Goal: Task Accomplishment & Management: Manage account settings

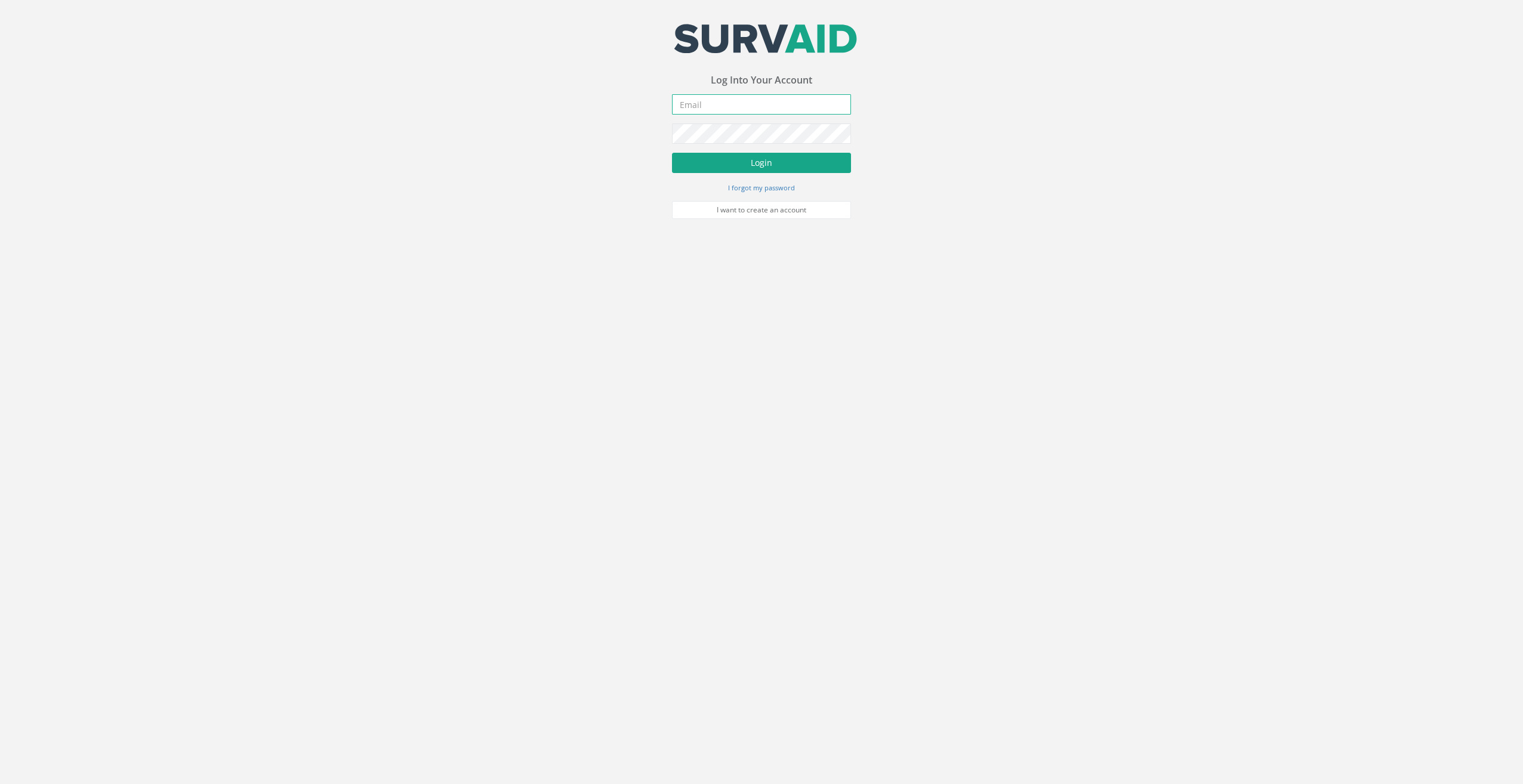
type input "[EMAIL_ADDRESS][DOMAIN_NAME]"
click at [713, 158] on button "Login" at bounding box center [761, 163] width 179 height 20
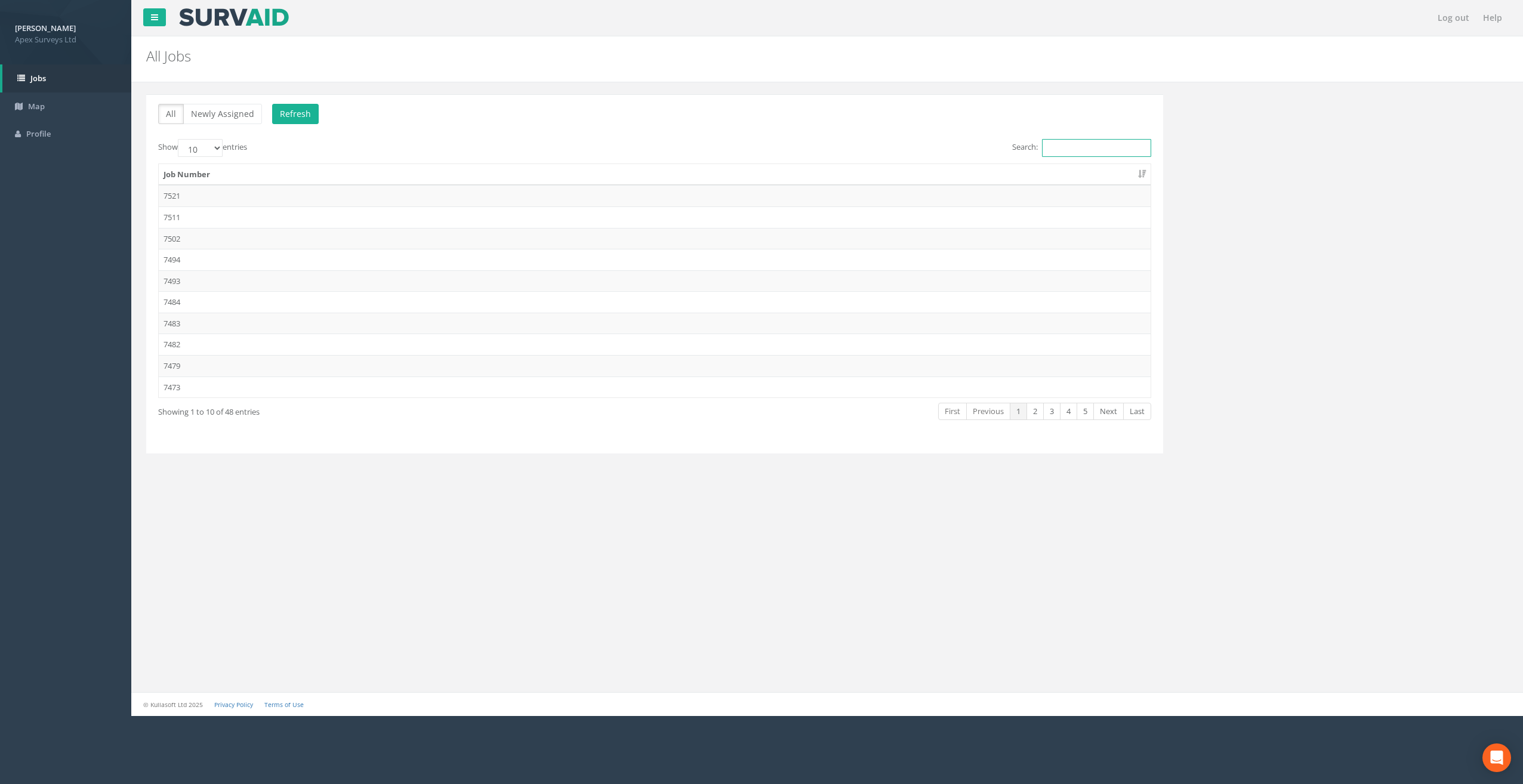
click at [1056, 147] on input "Search:" at bounding box center [1096, 148] width 109 height 18
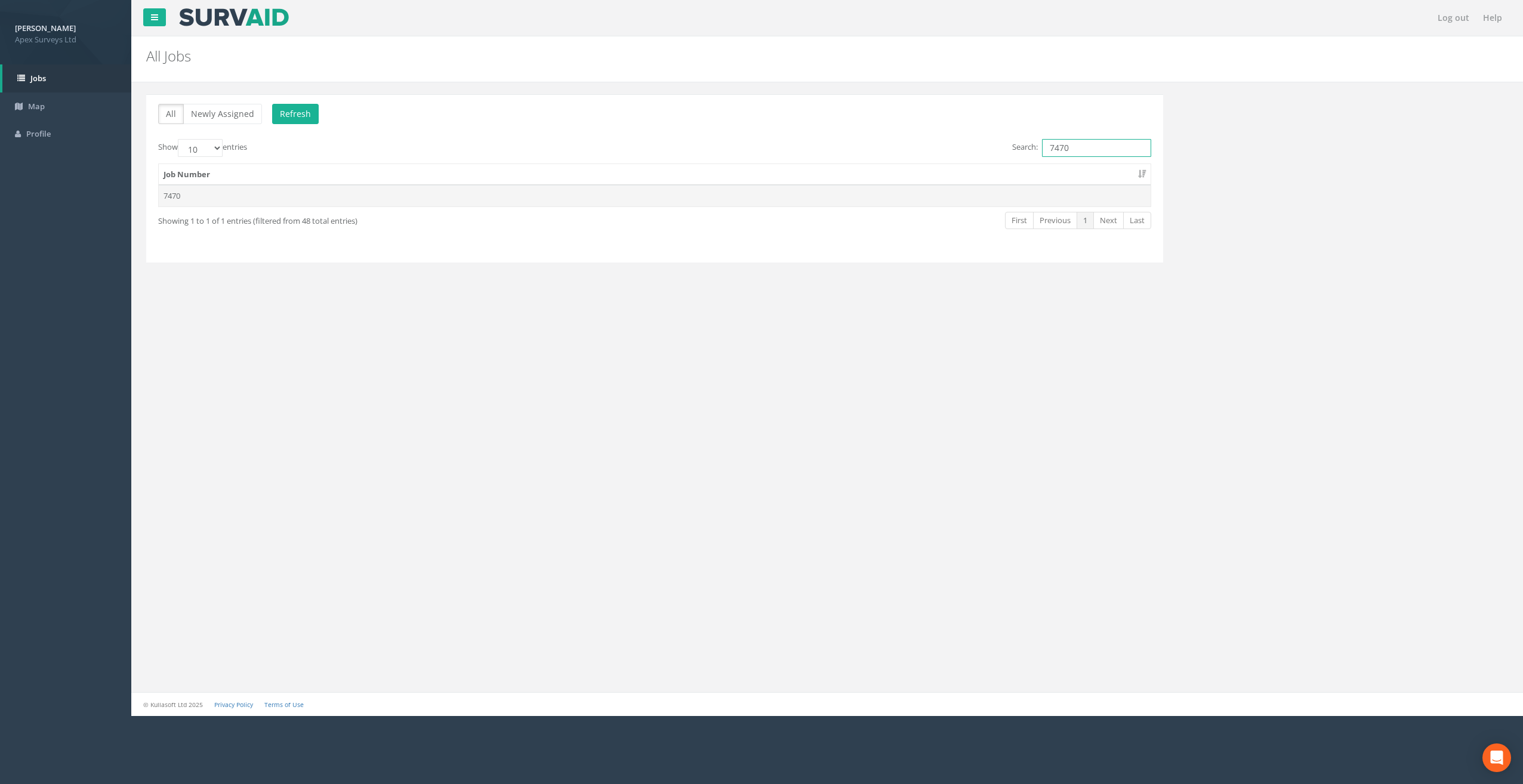
type input "7470"
click at [272, 196] on td "7470" at bounding box center [655, 196] width 992 height 21
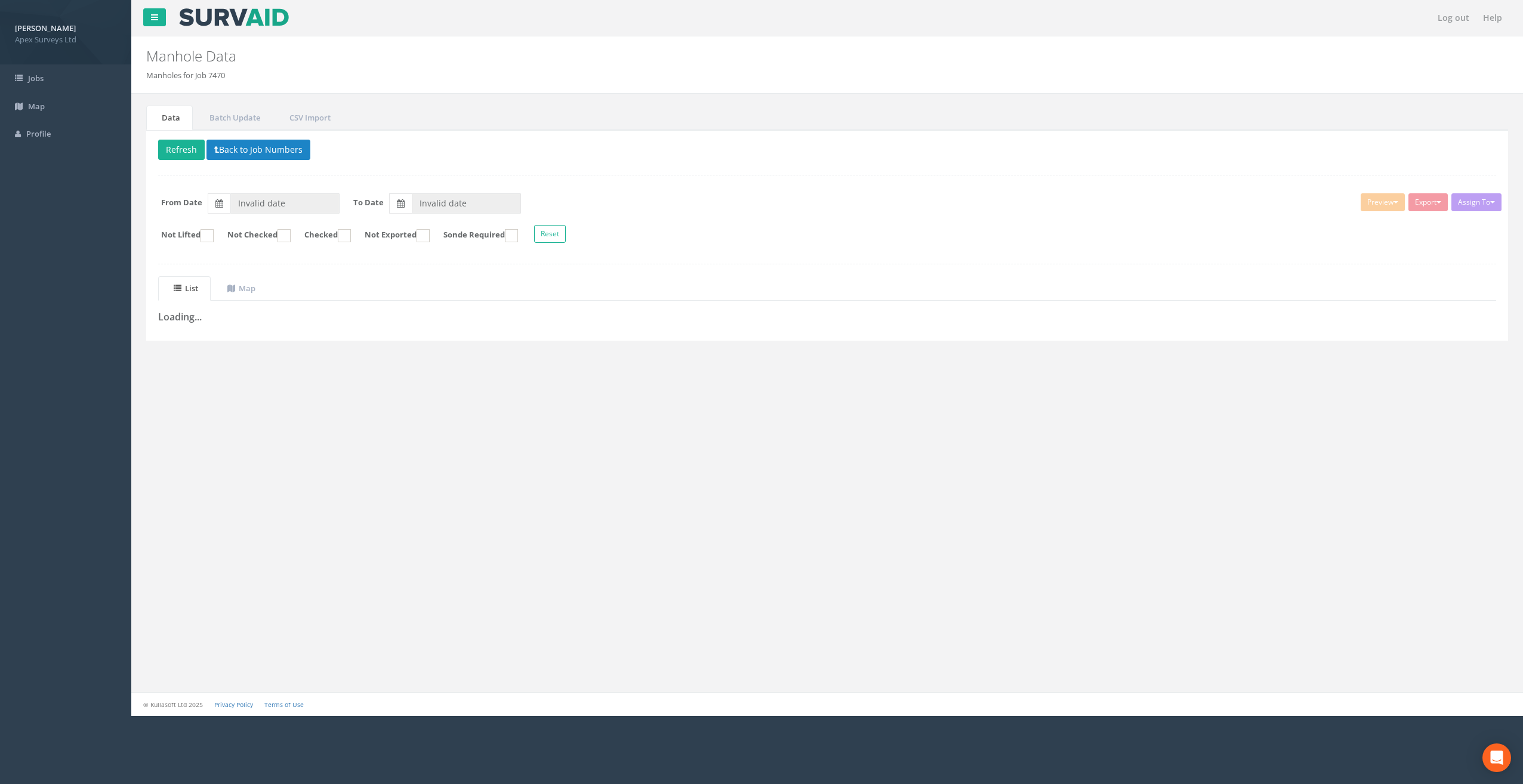
type input "[DATE]"
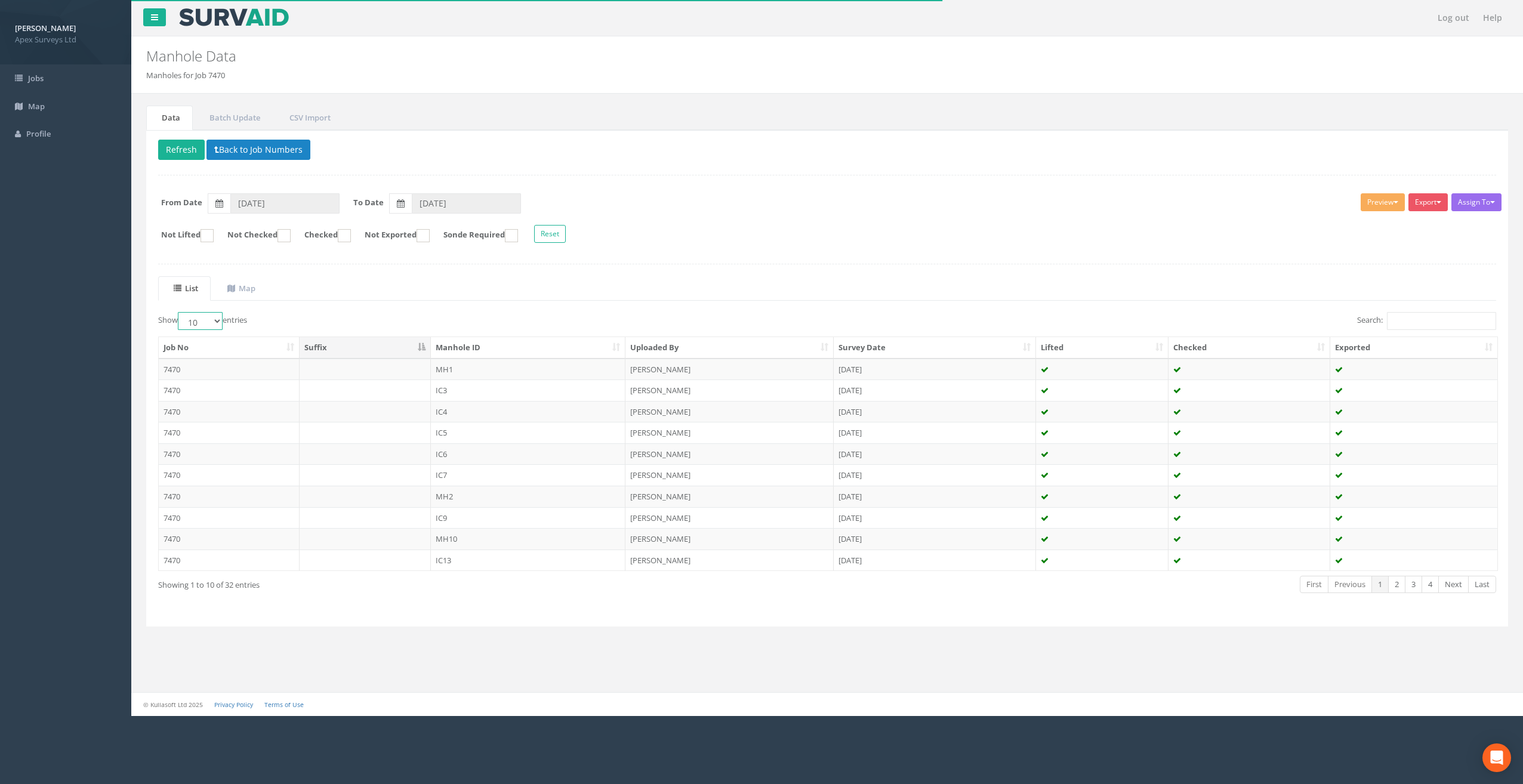
click at [219, 321] on select "10 25 50 100" at bounding box center [200, 321] width 45 height 18
select select "50"
click at [179, 312] on select "10 25 50 100" at bounding box center [200, 321] width 45 height 18
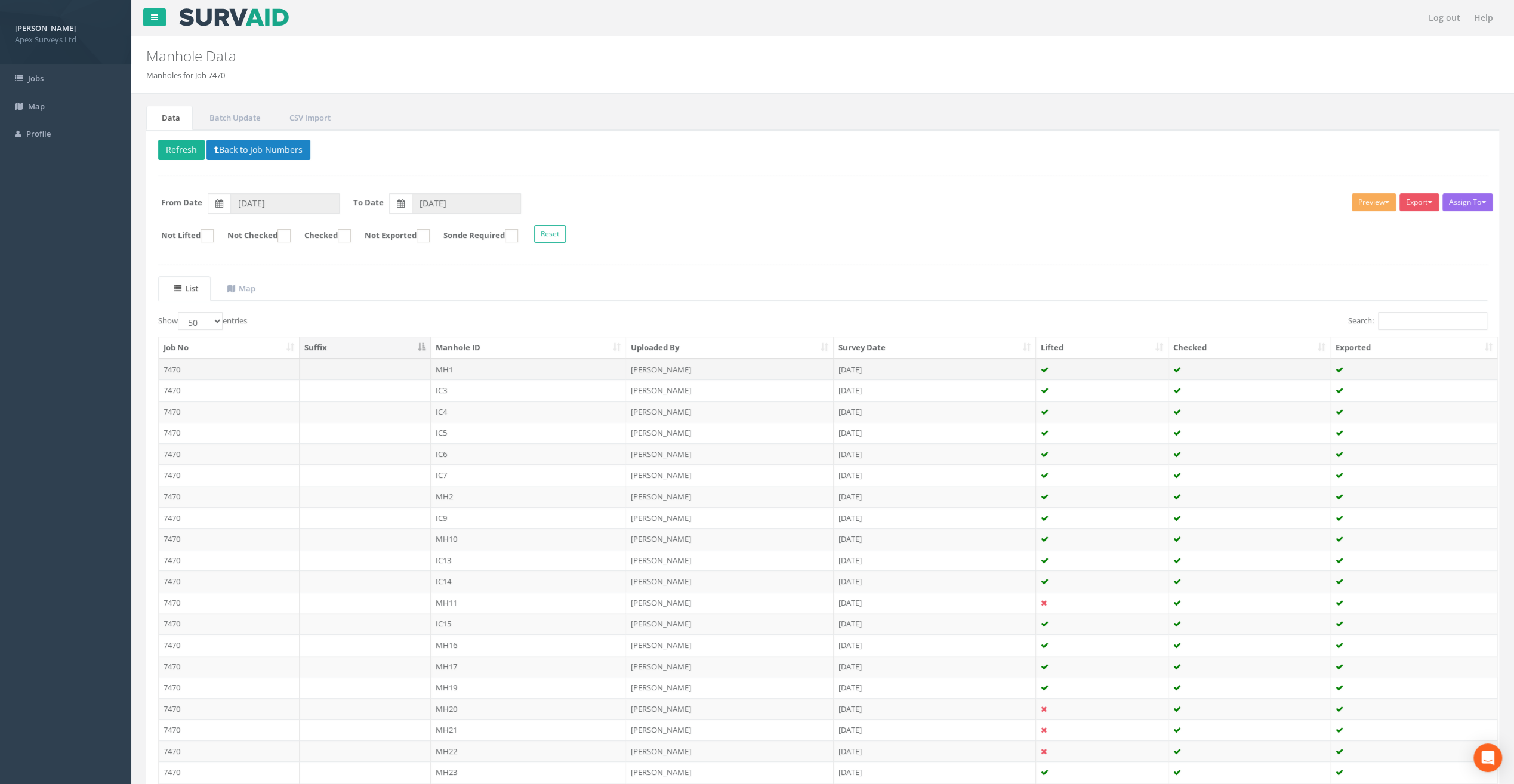
click at [447, 367] on td "MH1" at bounding box center [528, 369] width 195 height 21
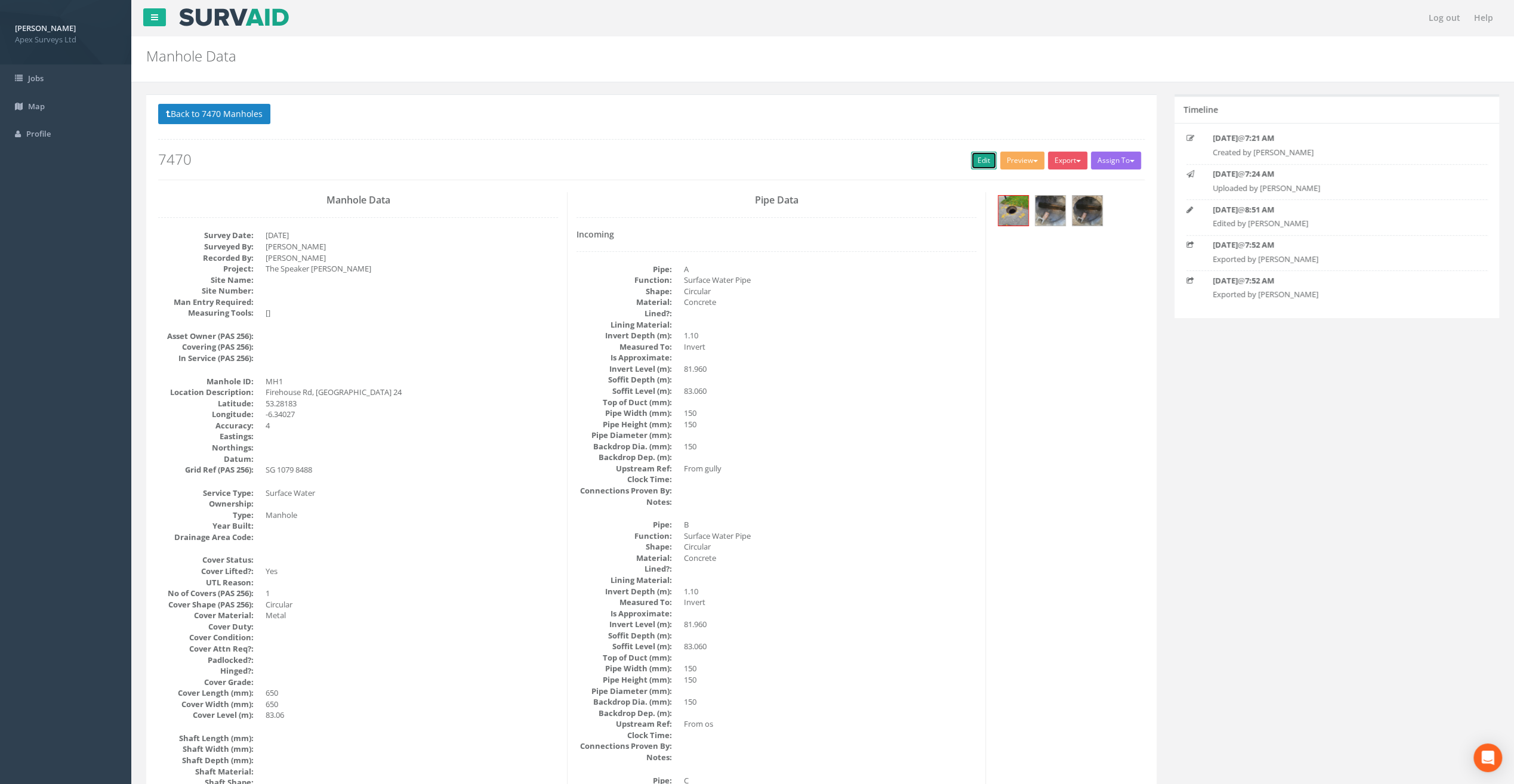
click at [975, 161] on link "Edit" at bounding box center [984, 160] width 26 height 18
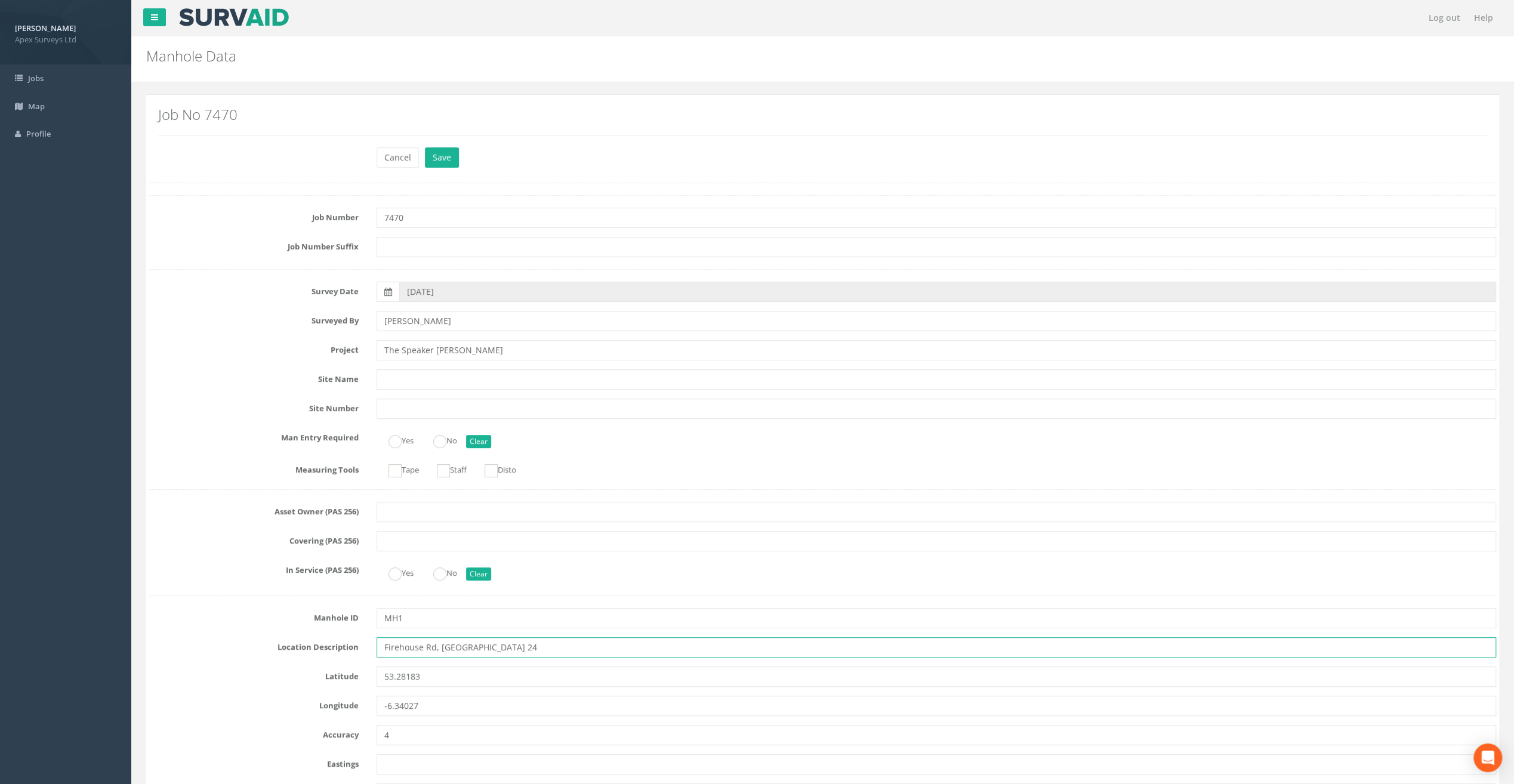
click at [398, 647] on input "Firehouse Rd, [GEOGRAPHIC_DATA] 24" at bounding box center [936, 647] width 1119 height 20
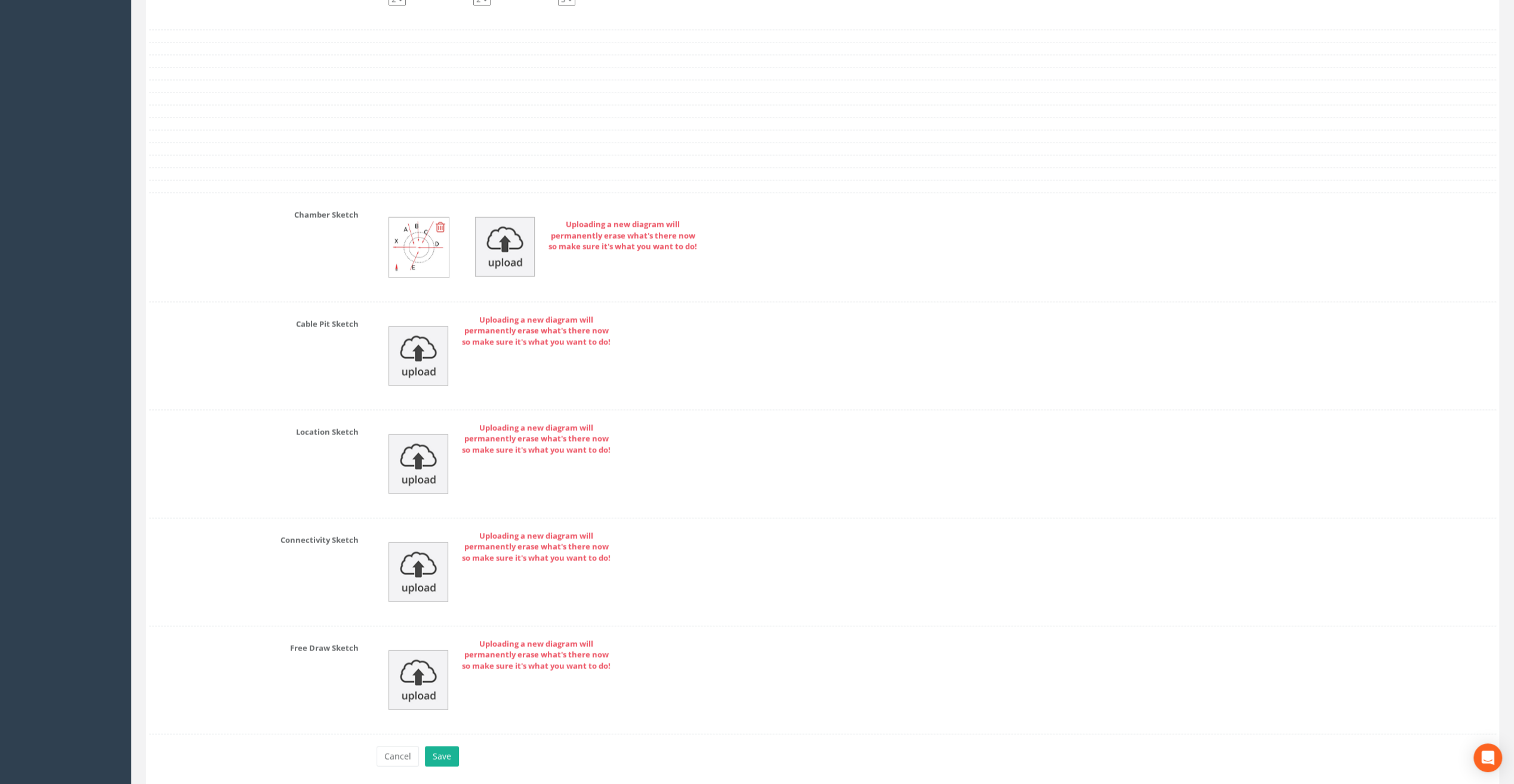
scroll to position [2476, 0]
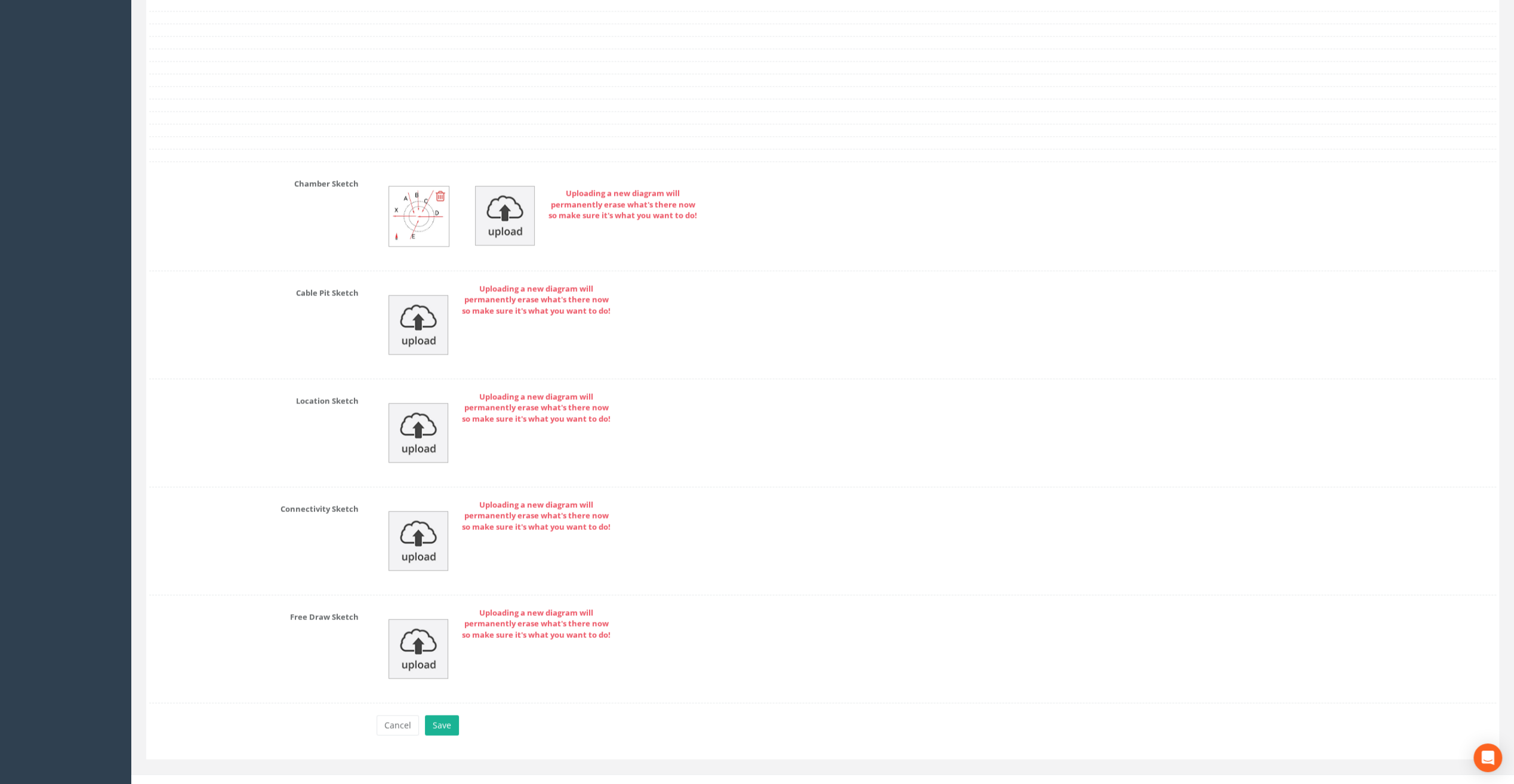
type input "[STREET_ADDRESS]"
click at [443, 715] on button "Save" at bounding box center [442, 725] width 34 height 20
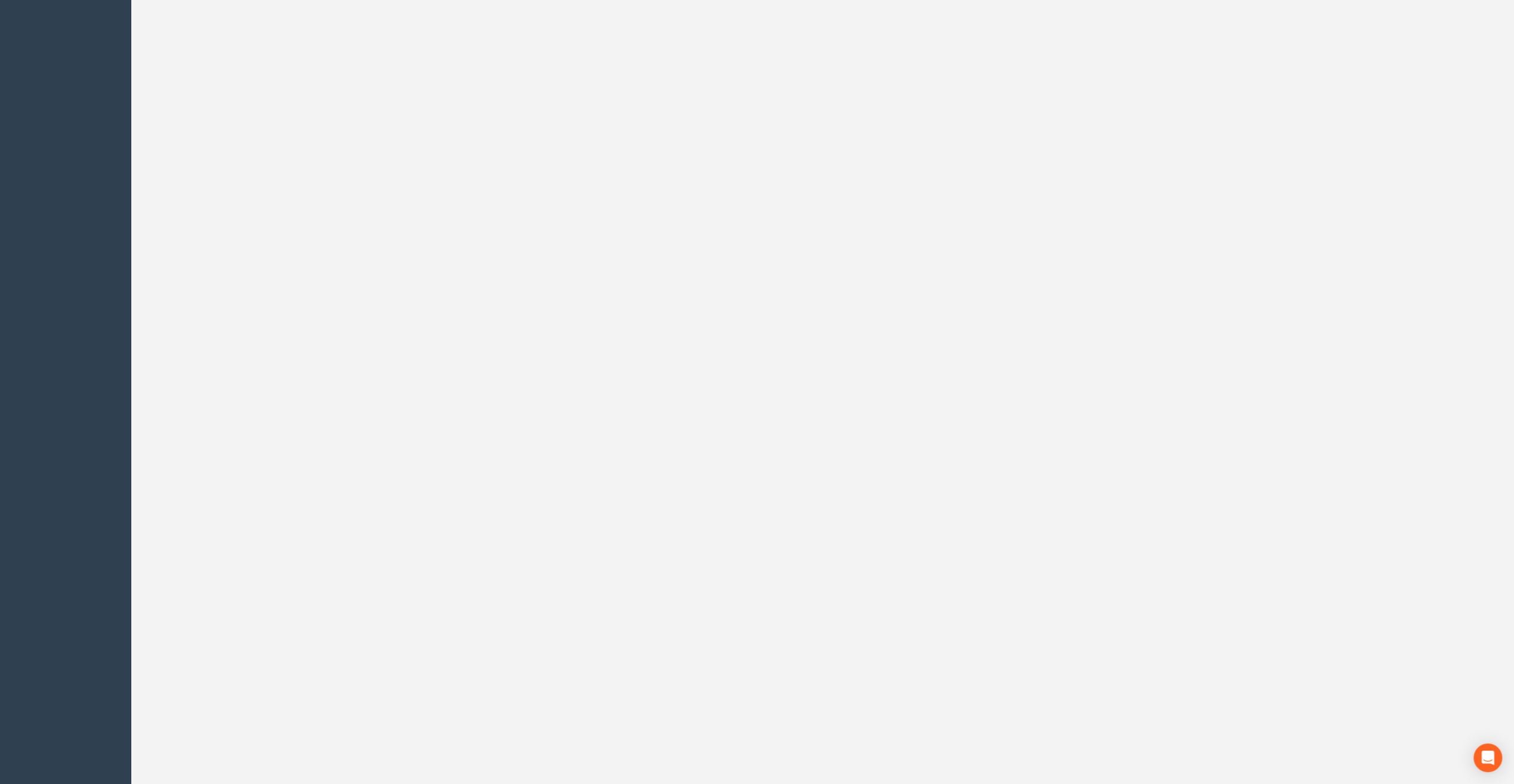
scroll to position [0, 0]
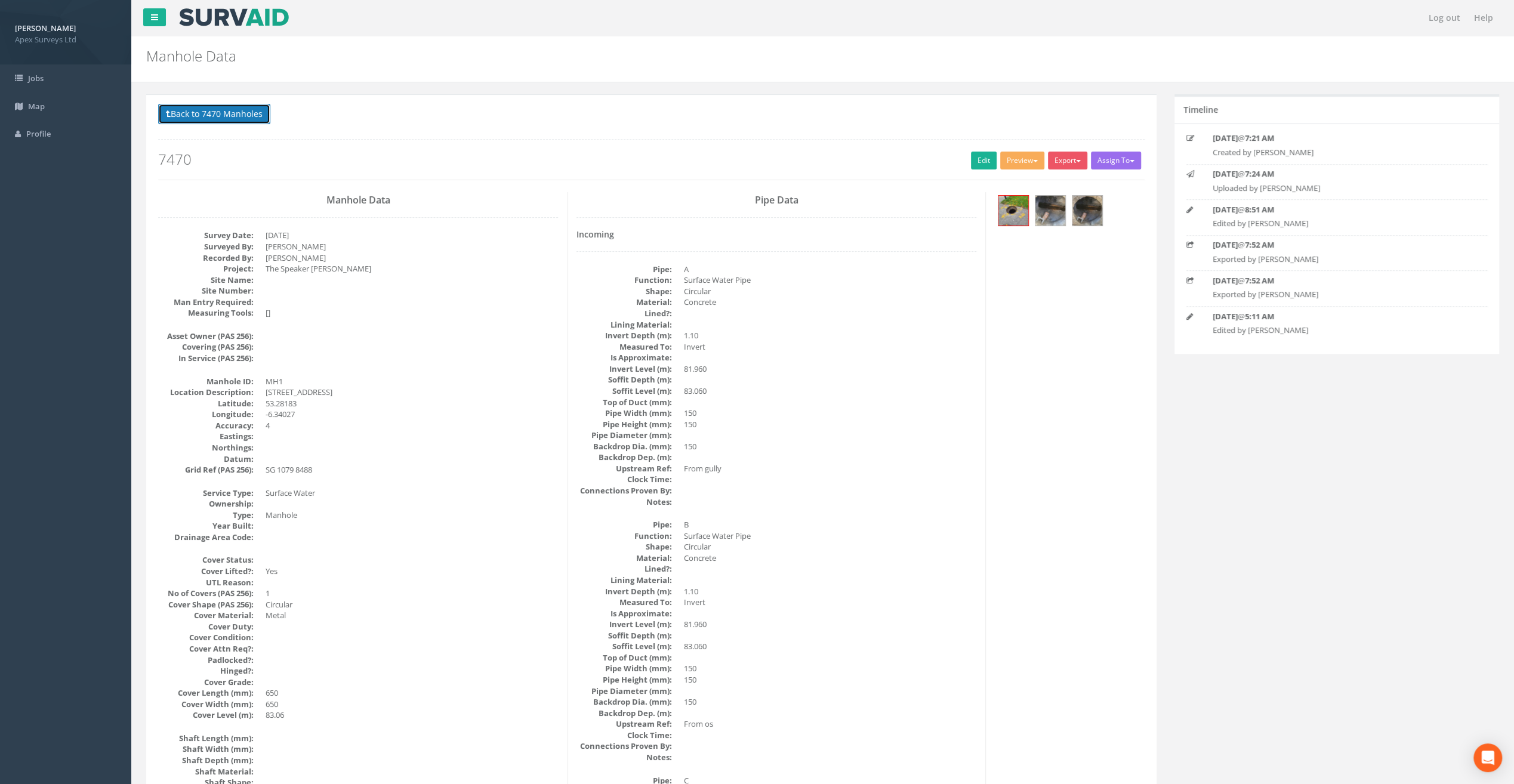
click at [194, 113] on button "Back to 7470 Manholes" at bounding box center [214, 114] width 112 height 20
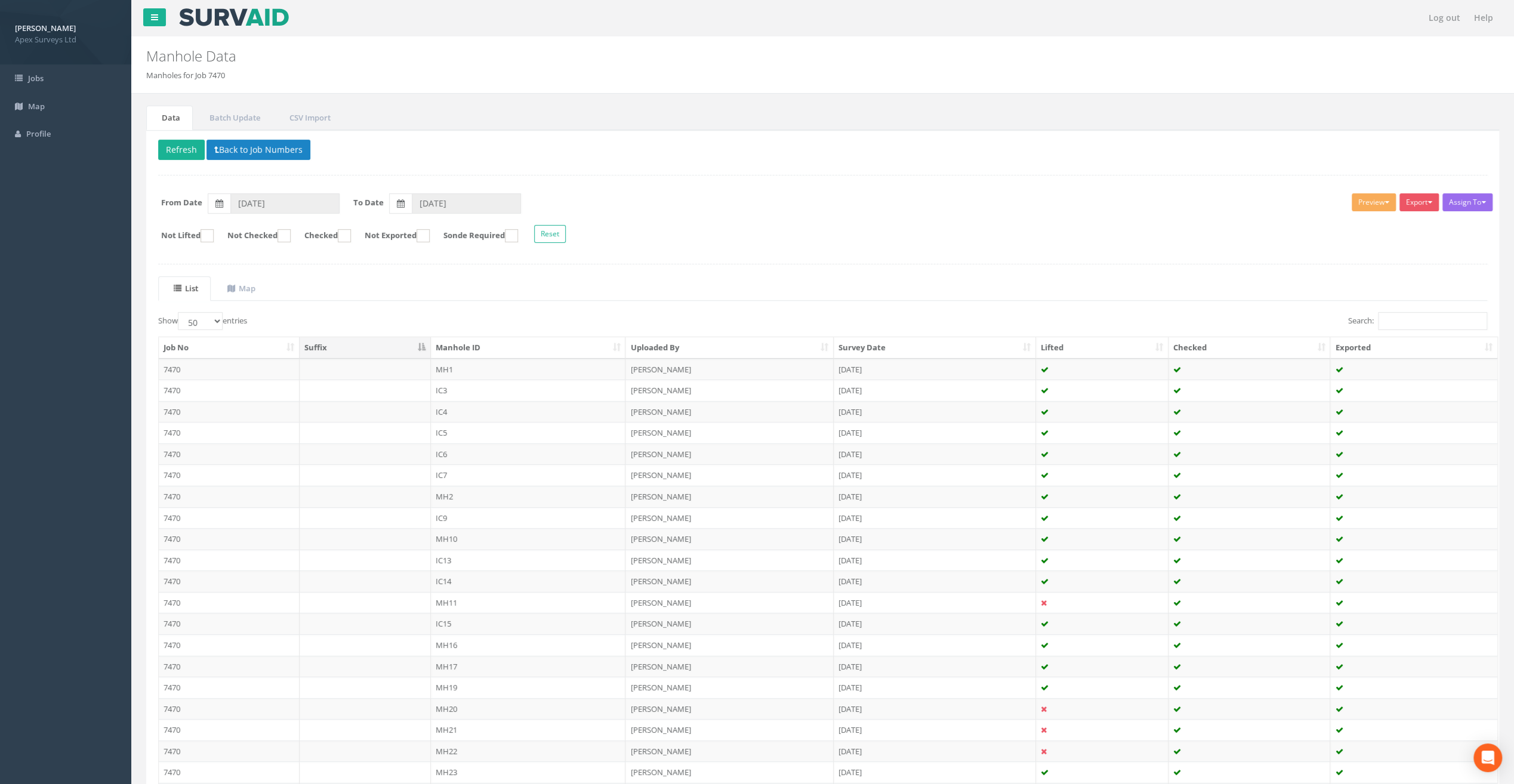
click at [452, 353] on th "Manhole ID" at bounding box center [528, 348] width 195 height 21
click at [459, 342] on th "Manhole ID" at bounding box center [528, 348] width 195 height 21
click at [463, 338] on th "Manhole ID" at bounding box center [528, 348] width 195 height 21
click at [465, 339] on th "Manhole ID" at bounding box center [528, 348] width 195 height 21
click at [465, 339] on th "Manhole ID" at bounding box center [528, 348] width 195 height 21
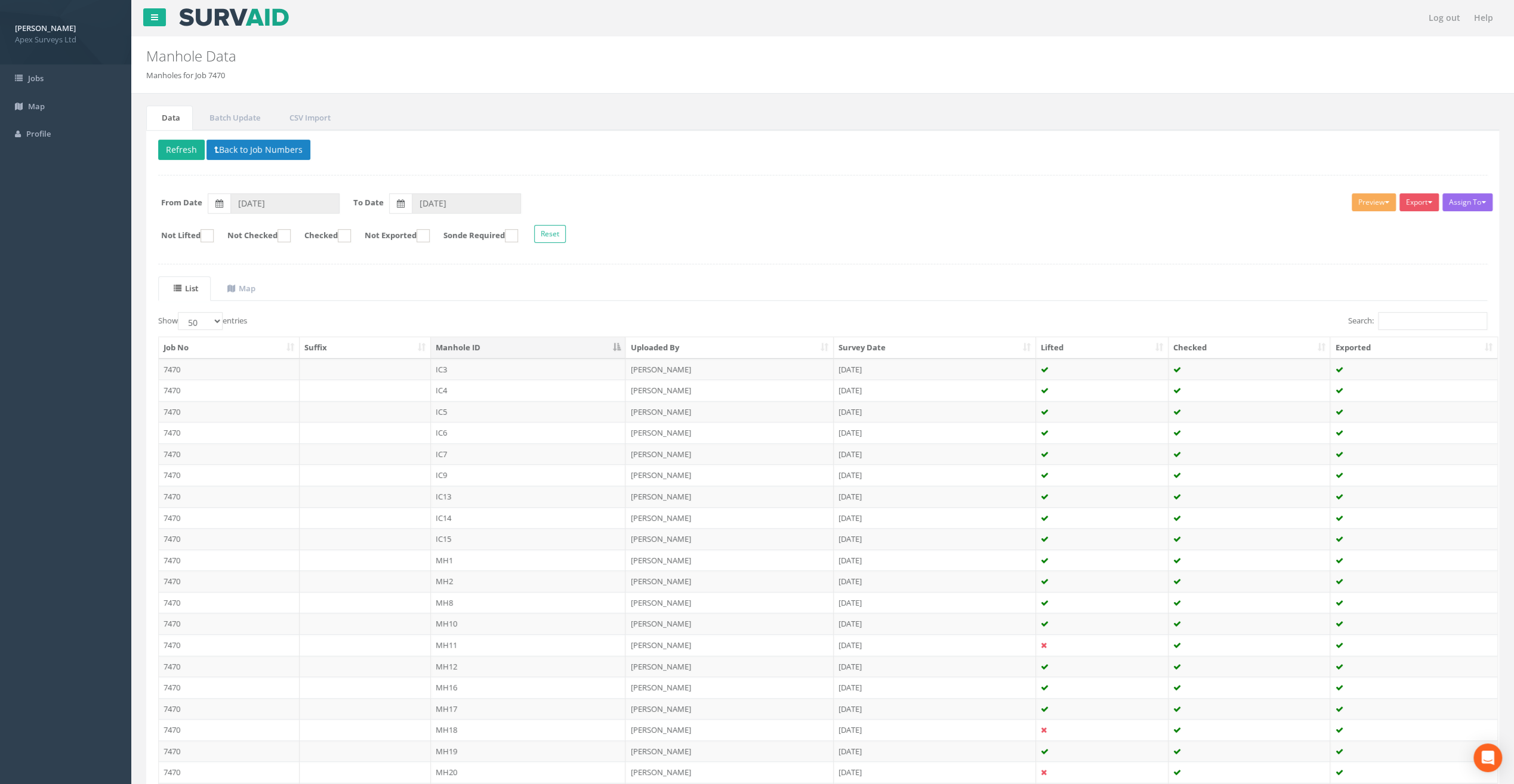
click at [465, 339] on th "Manhole ID" at bounding box center [528, 348] width 195 height 21
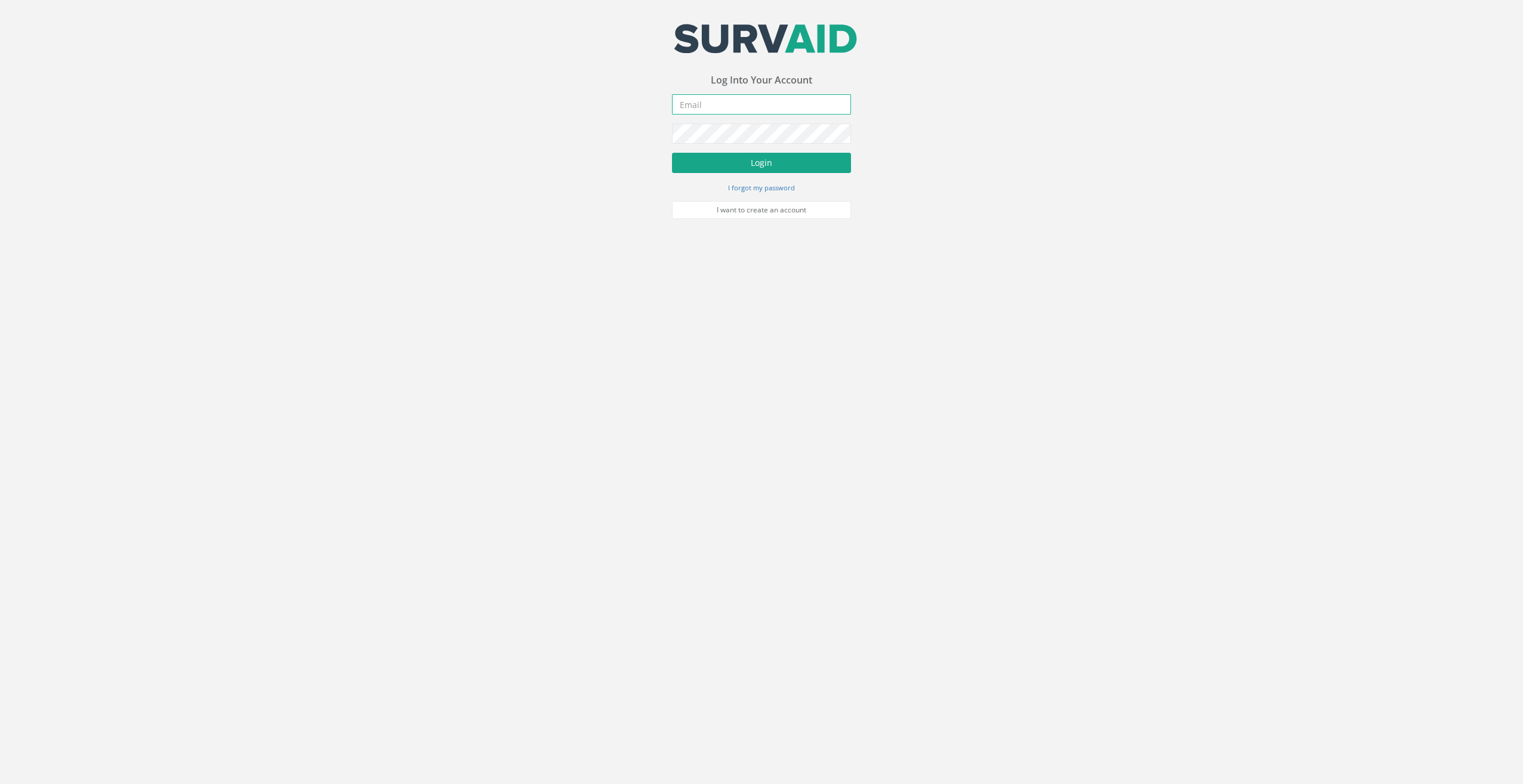
type input "[EMAIL_ADDRESS][DOMAIN_NAME]"
click at [790, 160] on button "Login" at bounding box center [761, 163] width 179 height 20
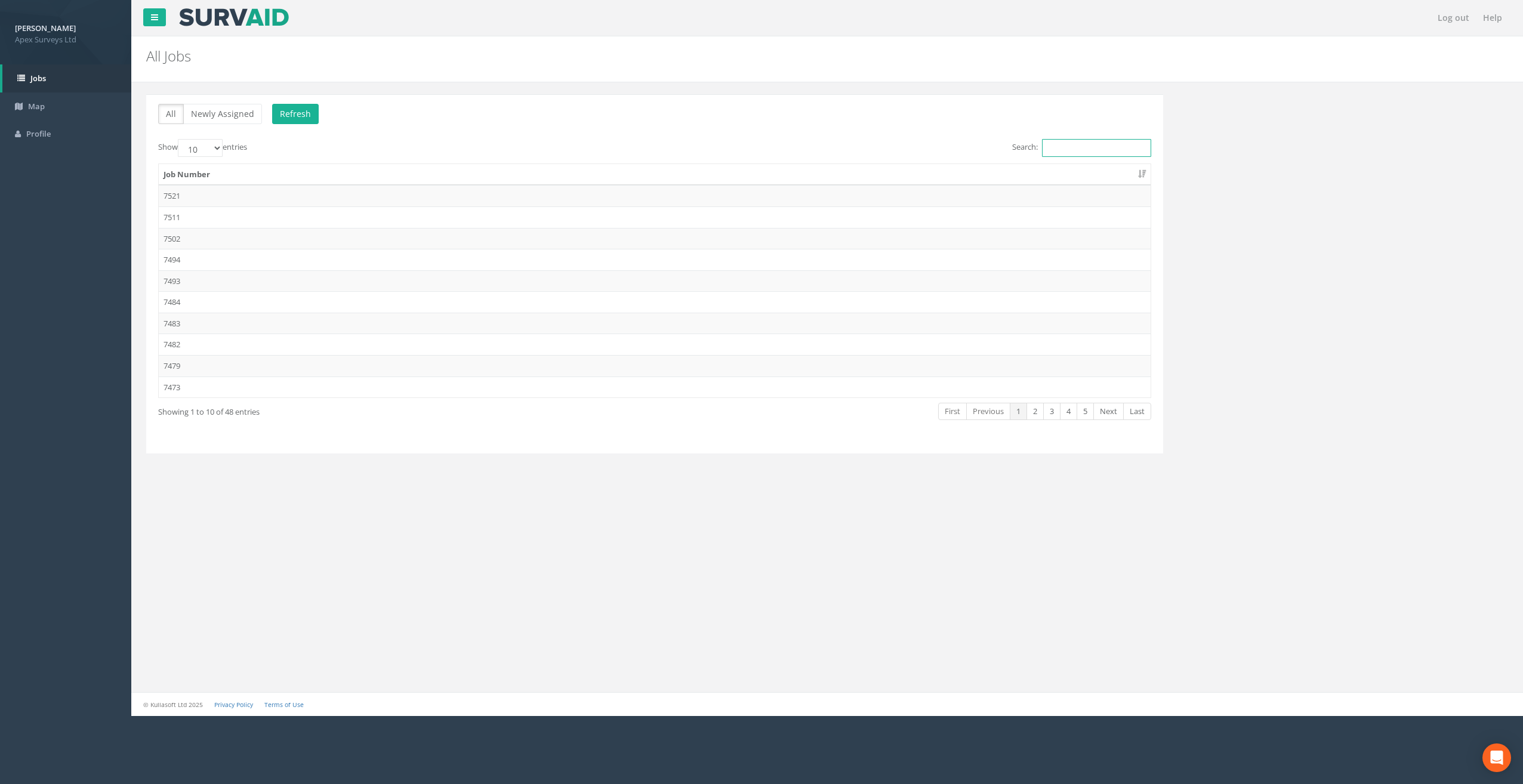
click at [1054, 144] on input "Search:" at bounding box center [1096, 148] width 109 height 18
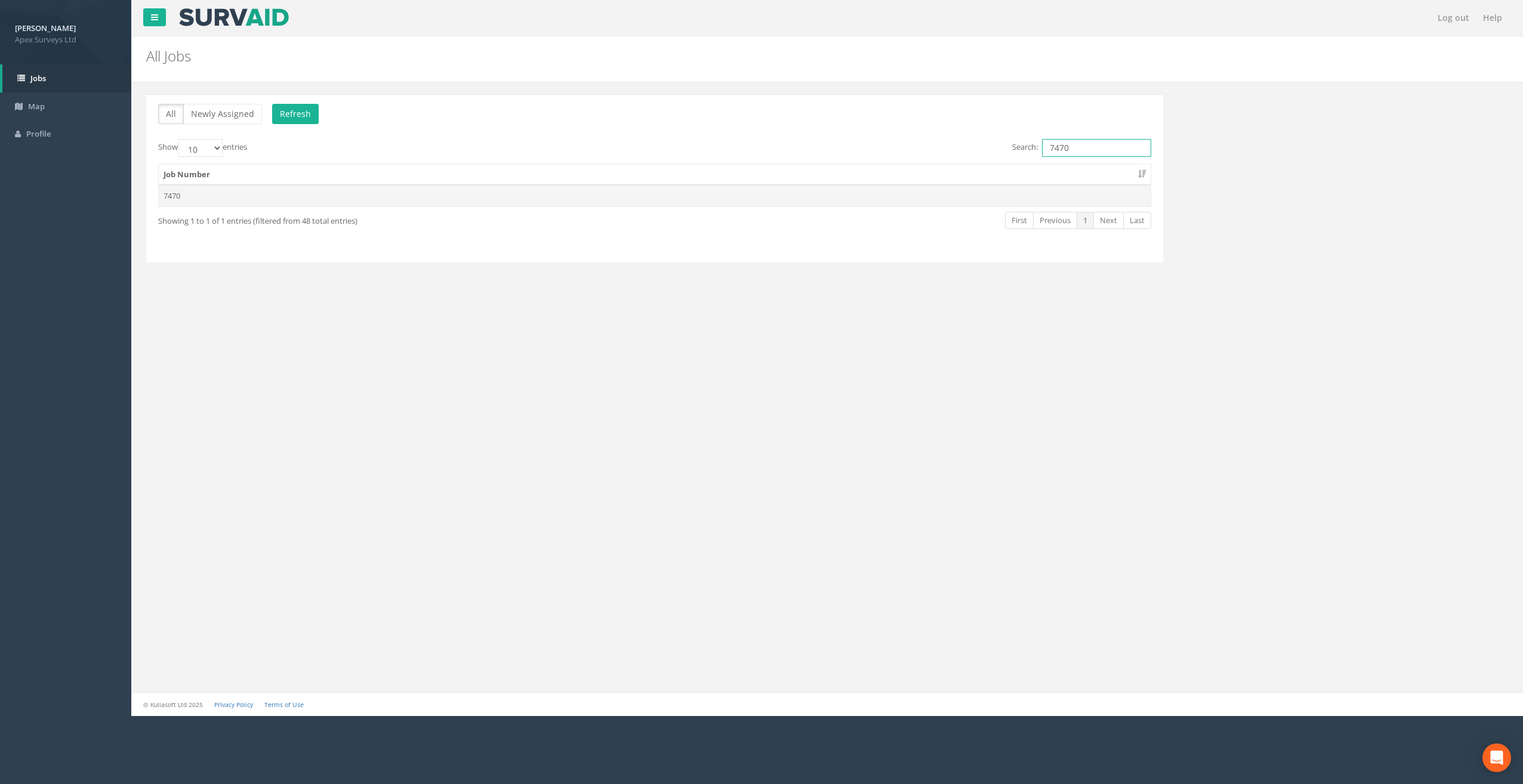
type input "7470"
click at [183, 189] on td "7470" at bounding box center [655, 196] width 992 height 21
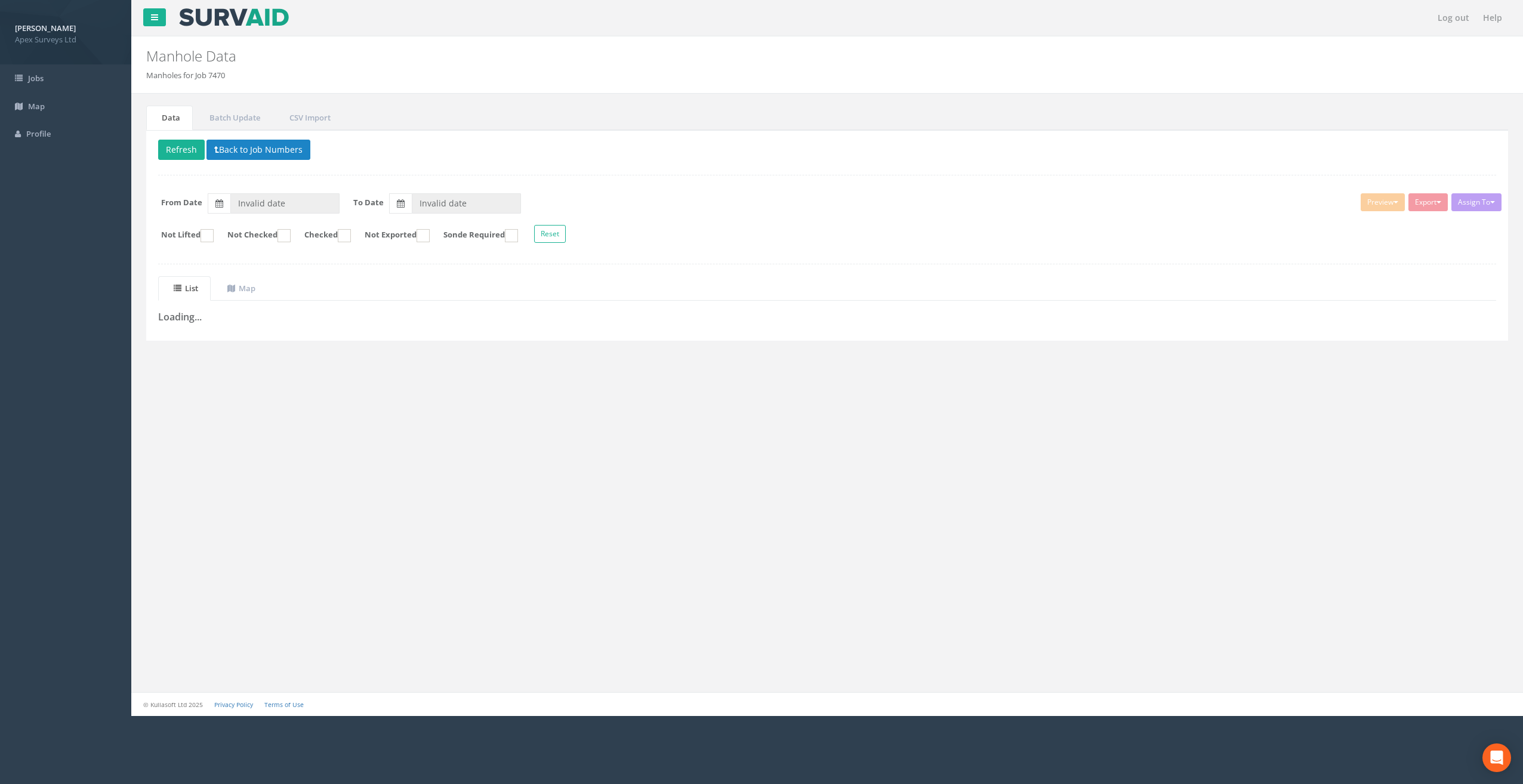
type input "[DATE]"
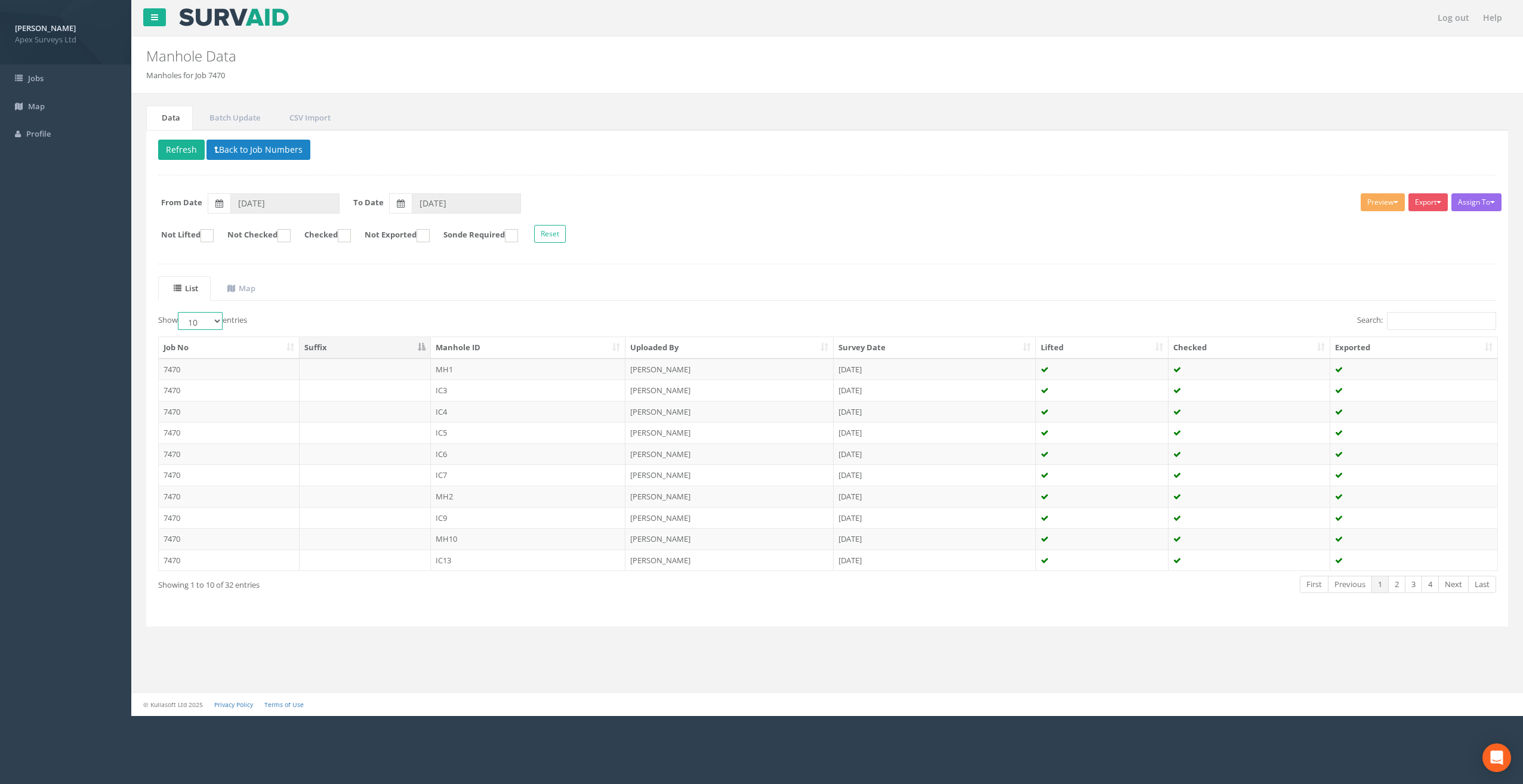
click at [212, 321] on select "10 25 50 100" at bounding box center [200, 321] width 45 height 18
select select "50"
click at [179, 312] on select "10 25 50 100" at bounding box center [200, 321] width 45 height 18
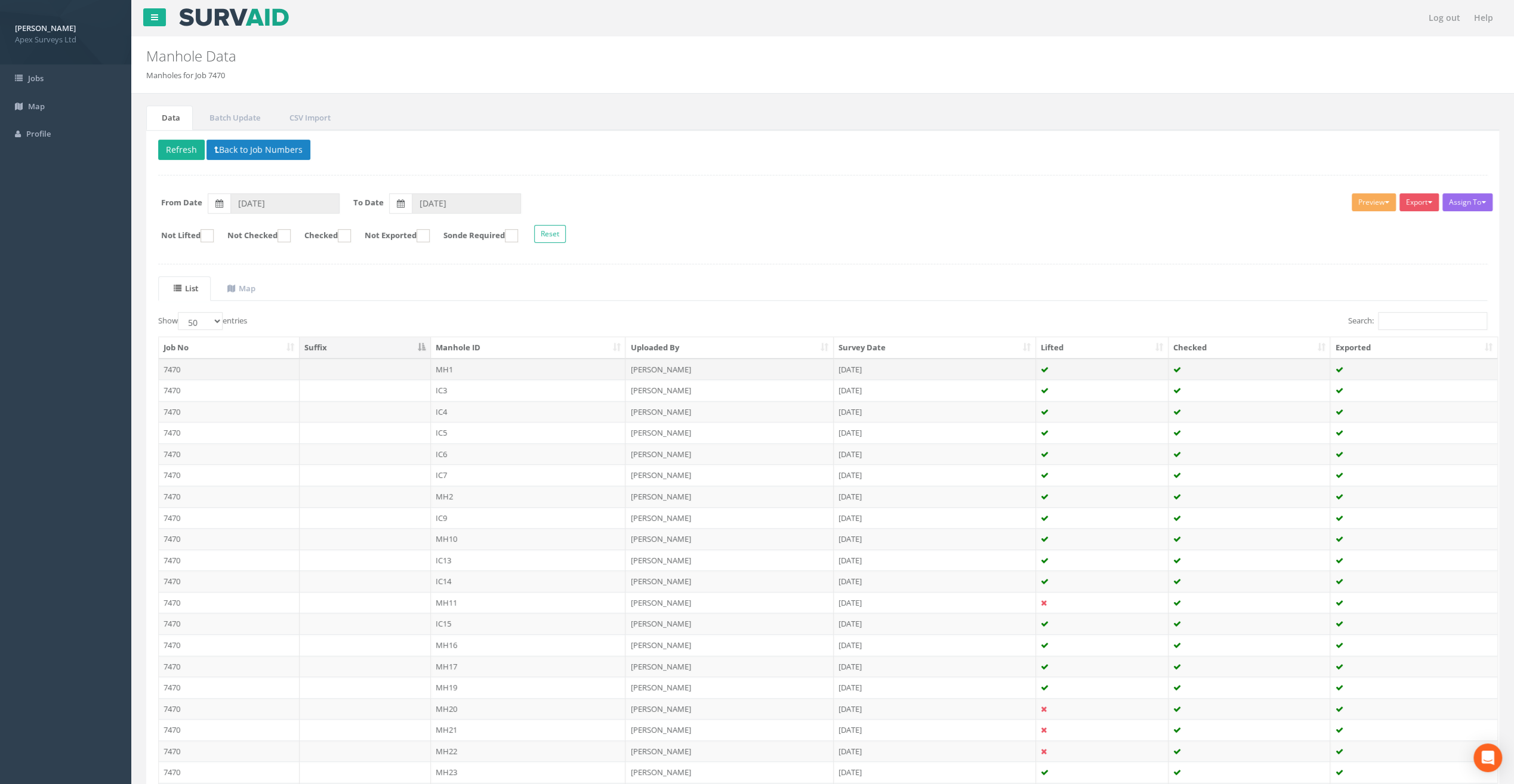
click at [447, 367] on td "MH1" at bounding box center [528, 369] width 195 height 21
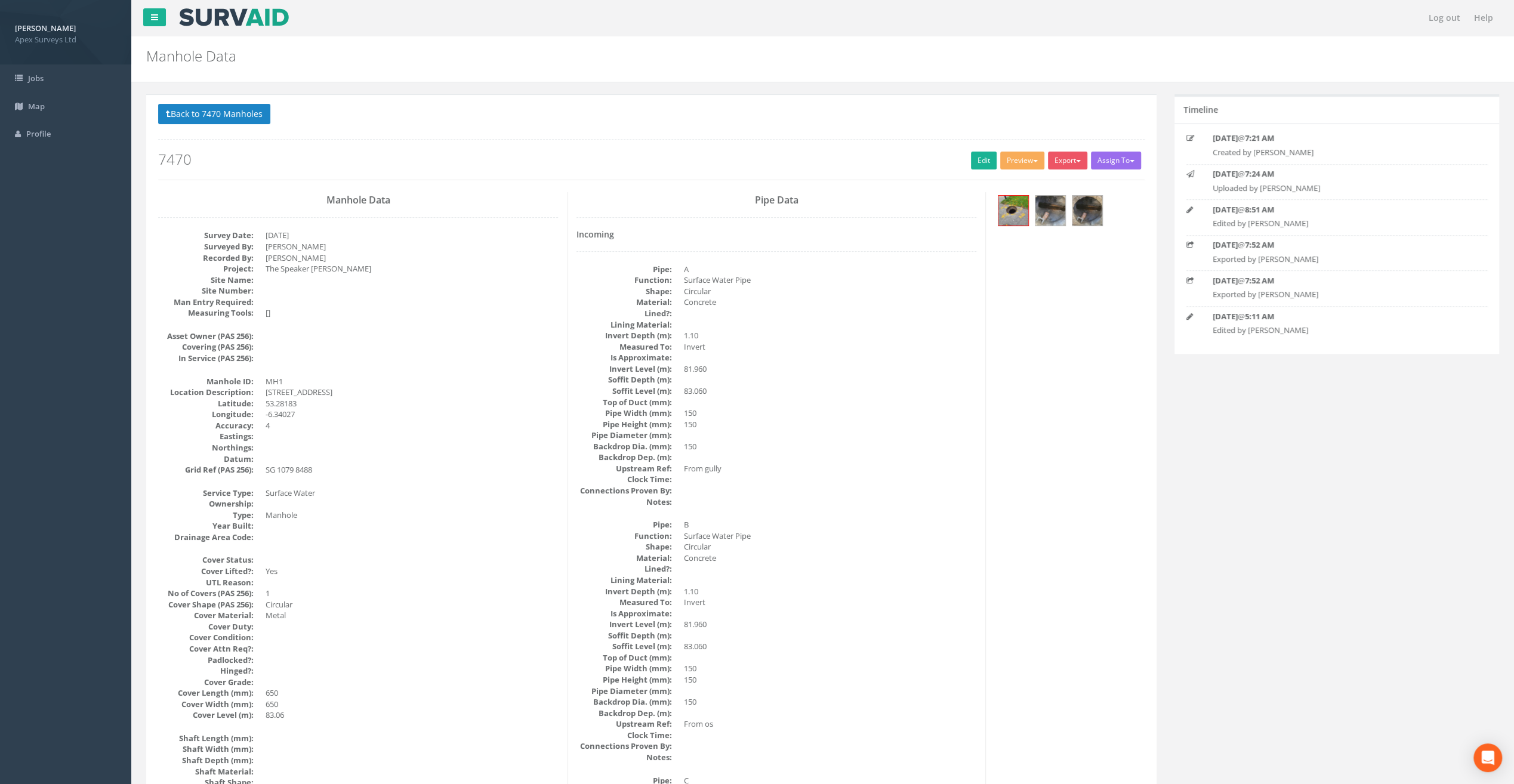
drag, startPoint x: 266, startPoint y: 389, endPoint x: 349, endPoint y: 395, distance: 83.2
click at [349, 395] on dd "[STREET_ADDRESS]" at bounding box center [412, 392] width 292 height 11
drag, startPoint x: 349, startPoint y: 395, endPoint x: 339, endPoint y: 390, distance: 11.2
click at [339, 390] on dd "[STREET_ADDRESS]" at bounding box center [412, 392] width 292 height 11
click at [972, 157] on link "Edit" at bounding box center [984, 160] width 26 height 18
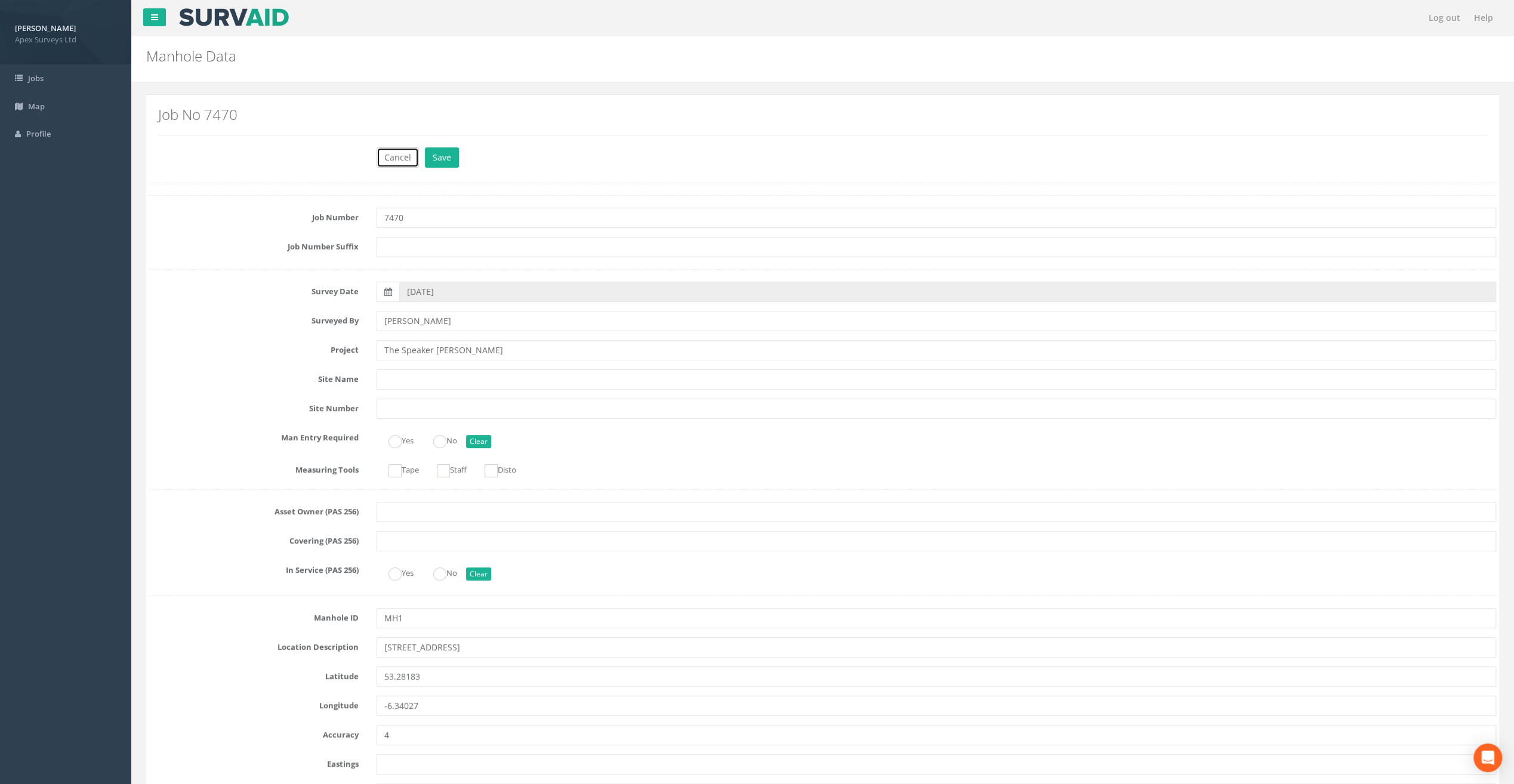
click at [389, 155] on button "Cancel" at bounding box center [397, 157] width 42 height 20
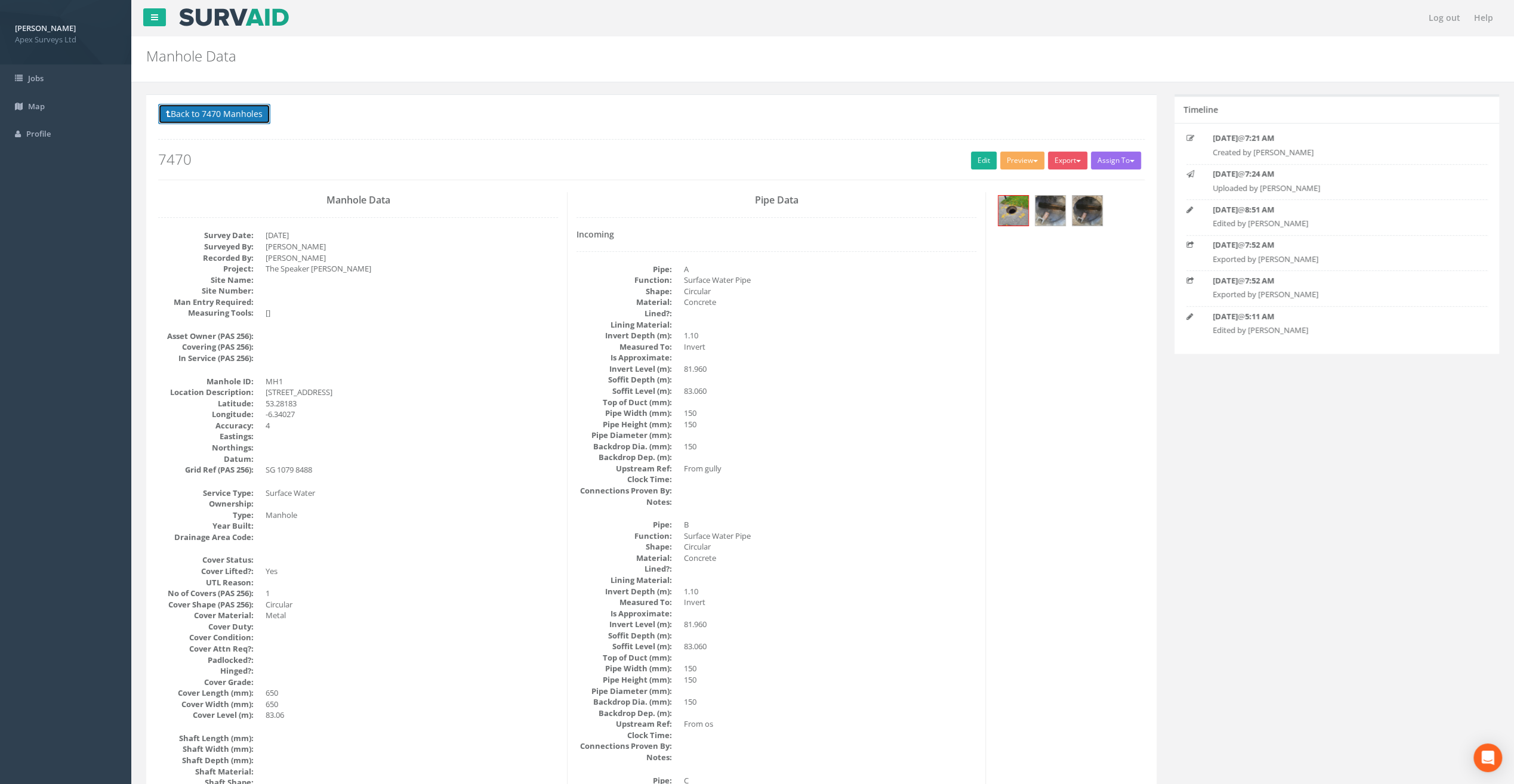
click at [219, 112] on button "Back to 7470 Manholes" at bounding box center [214, 114] width 112 height 20
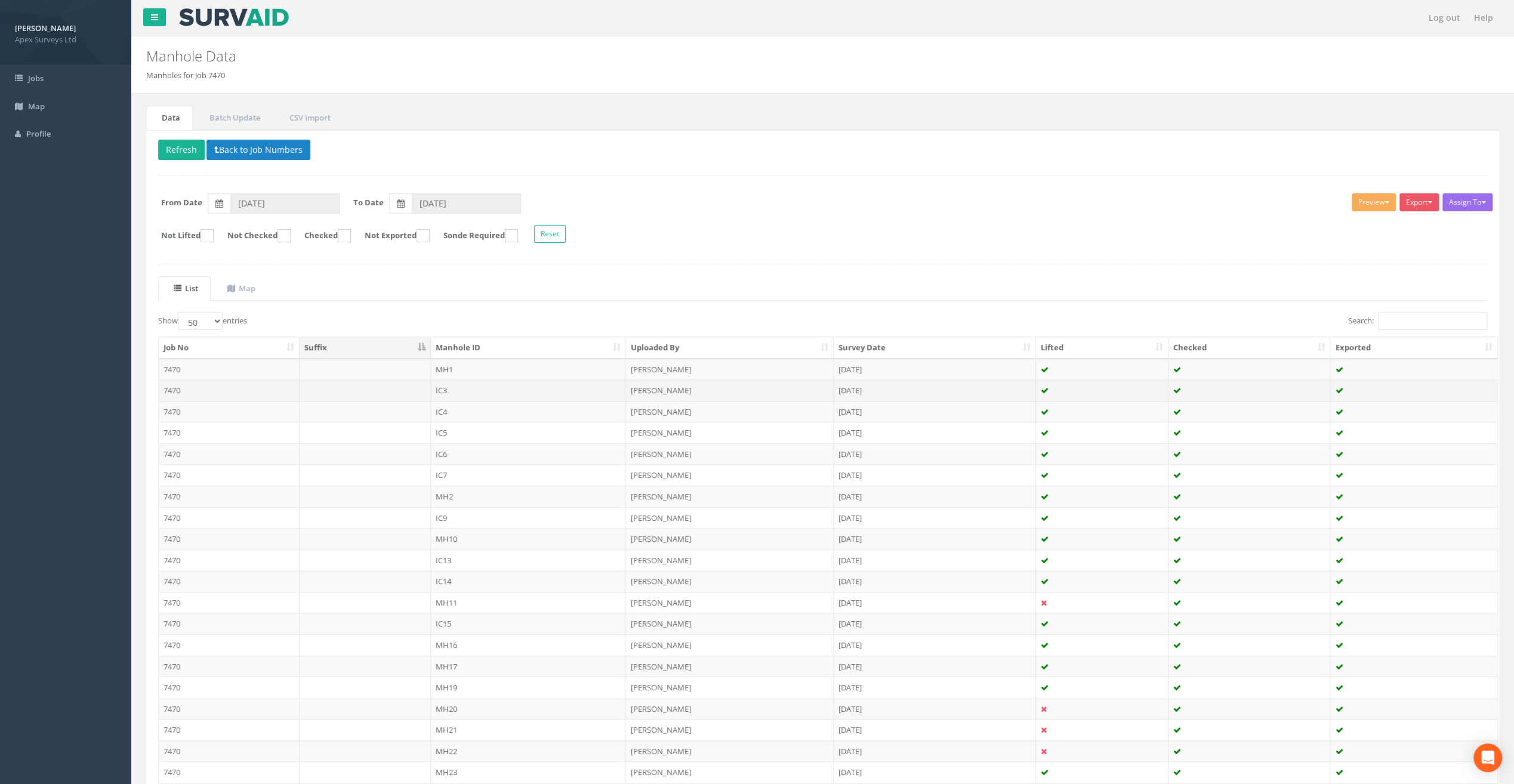
click at [447, 387] on td "IC3" at bounding box center [528, 390] width 195 height 21
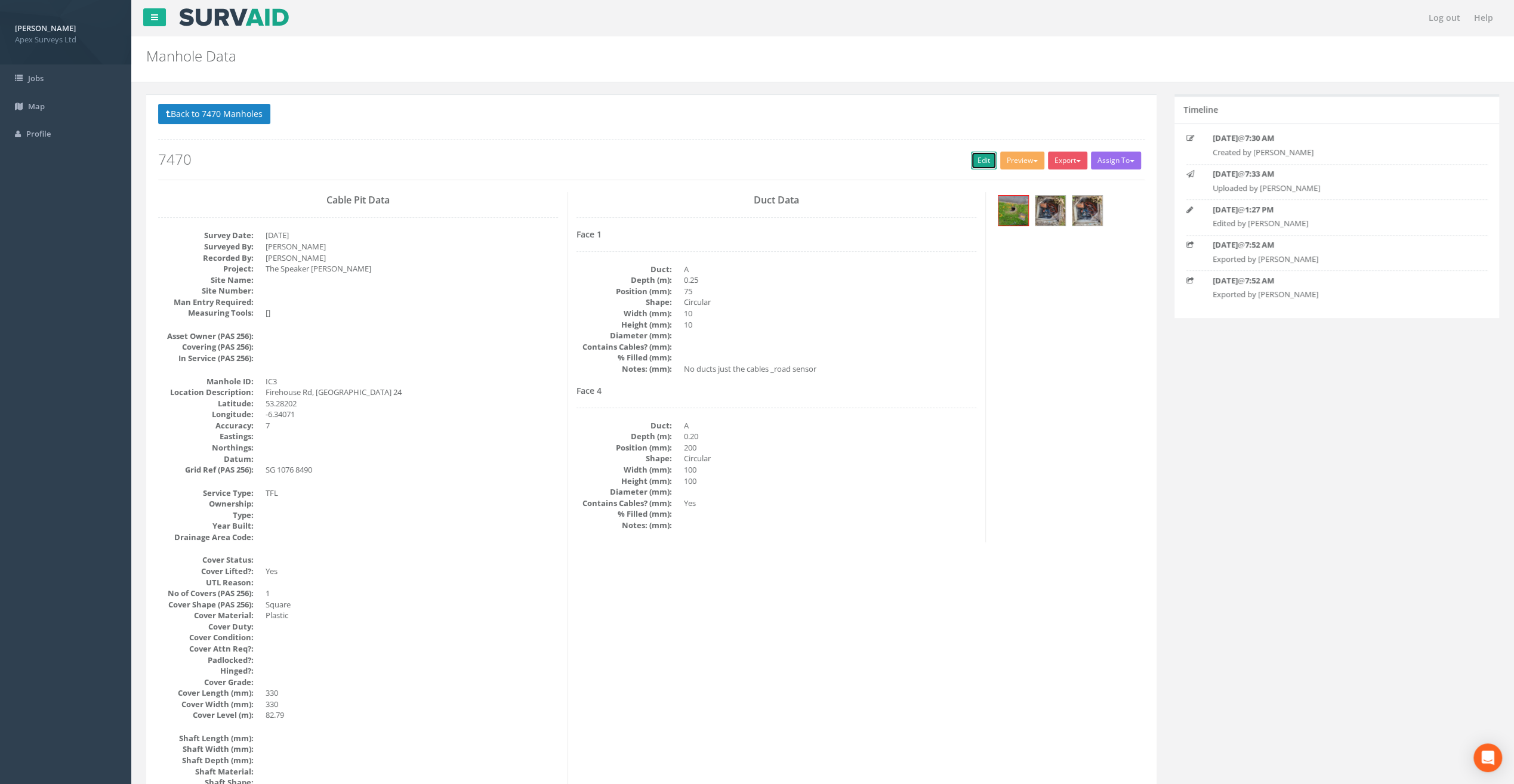
click at [974, 155] on link "Edit" at bounding box center [984, 160] width 26 height 18
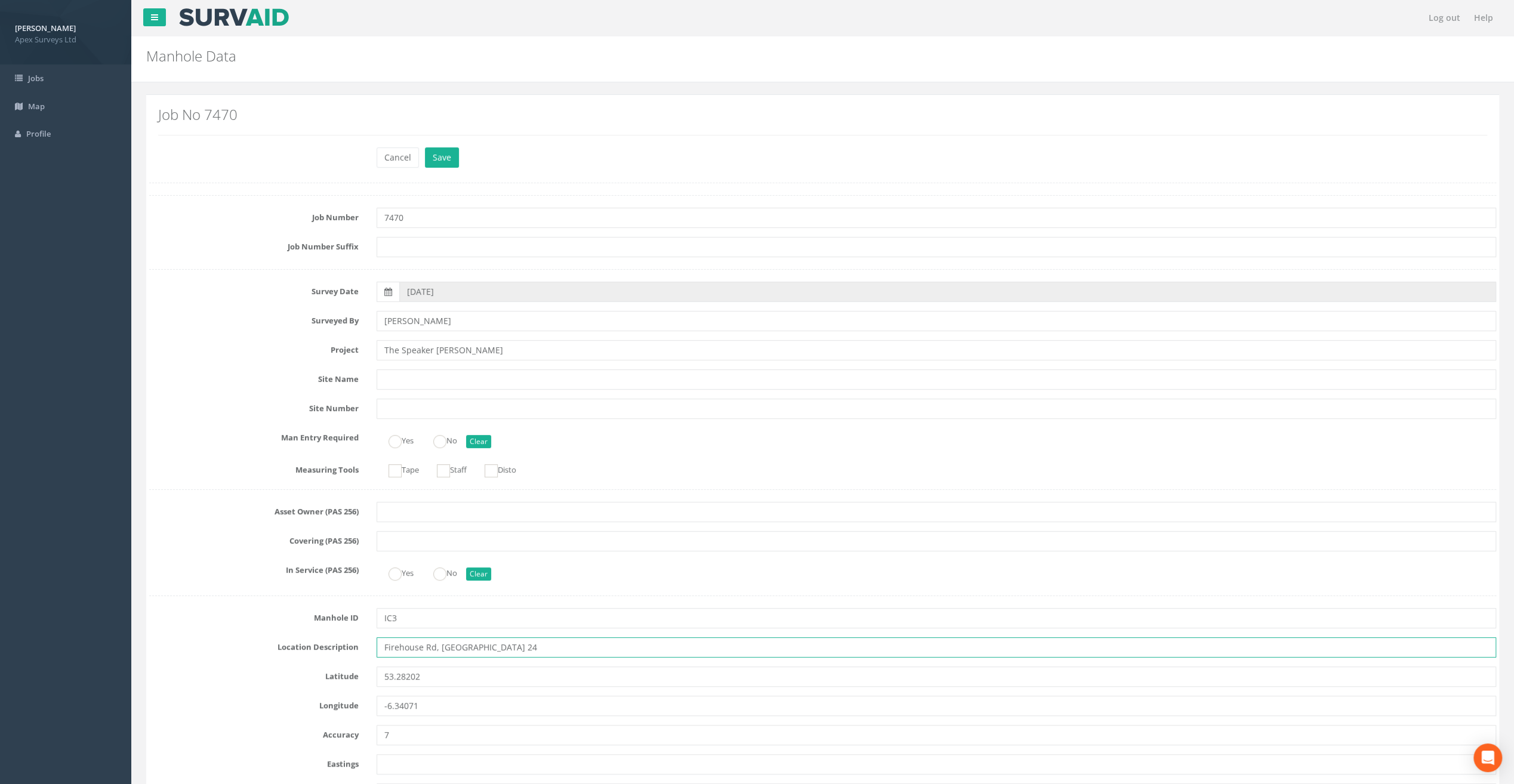
click at [400, 647] on input "Firehouse Rd, [GEOGRAPHIC_DATA] 24" at bounding box center [936, 647] width 1119 height 20
type input "[STREET_ADDRESS]"
click at [432, 160] on button "Save" at bounding box center [442, 157] width 34 height 20
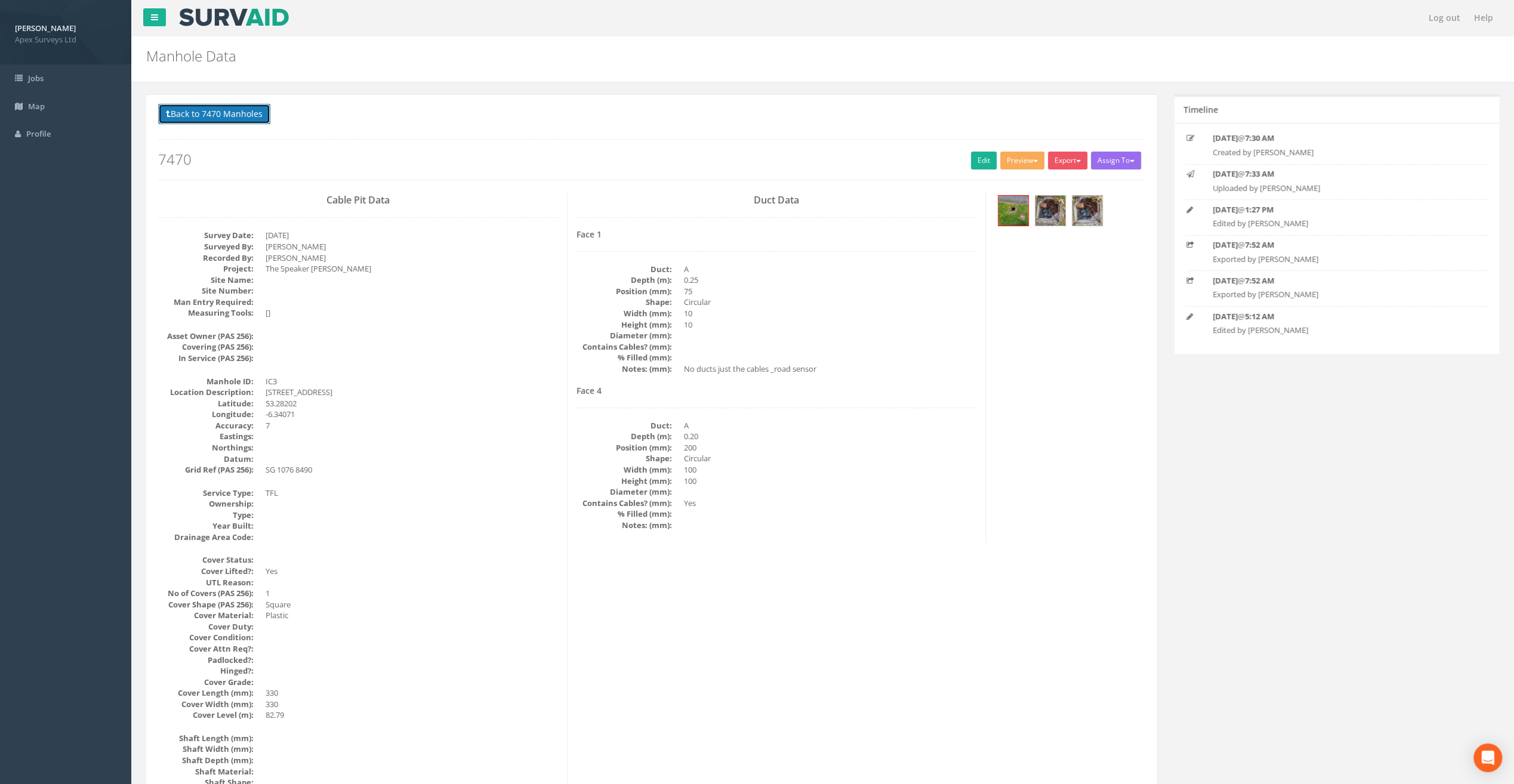
click at [202, 116] on button "Back to 7470 Manholes" at bounding box center [214, 114] width 112 height 20
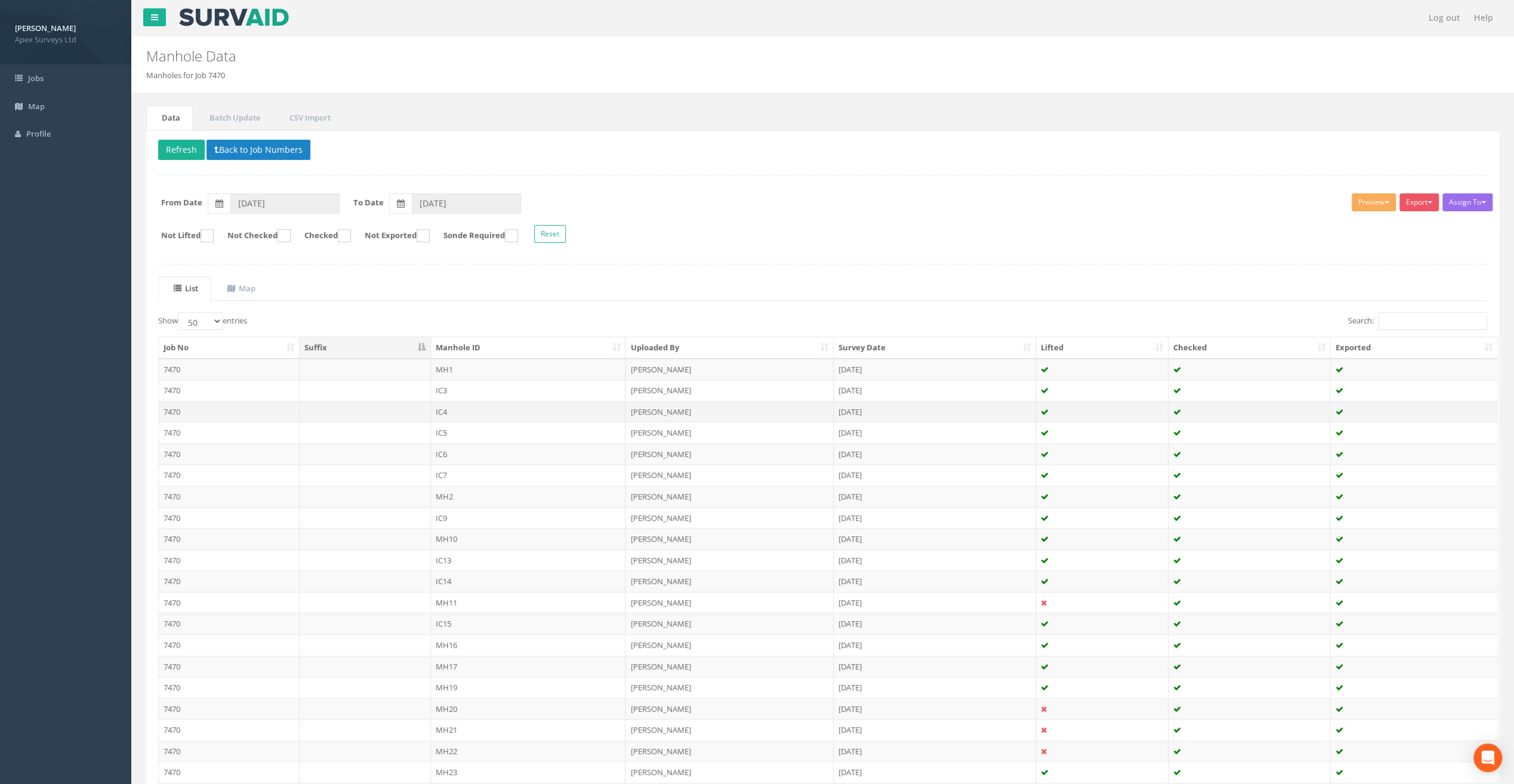
click at [447, 407] on td "IC4" at bounding box center [528, 412] width 195 height 21
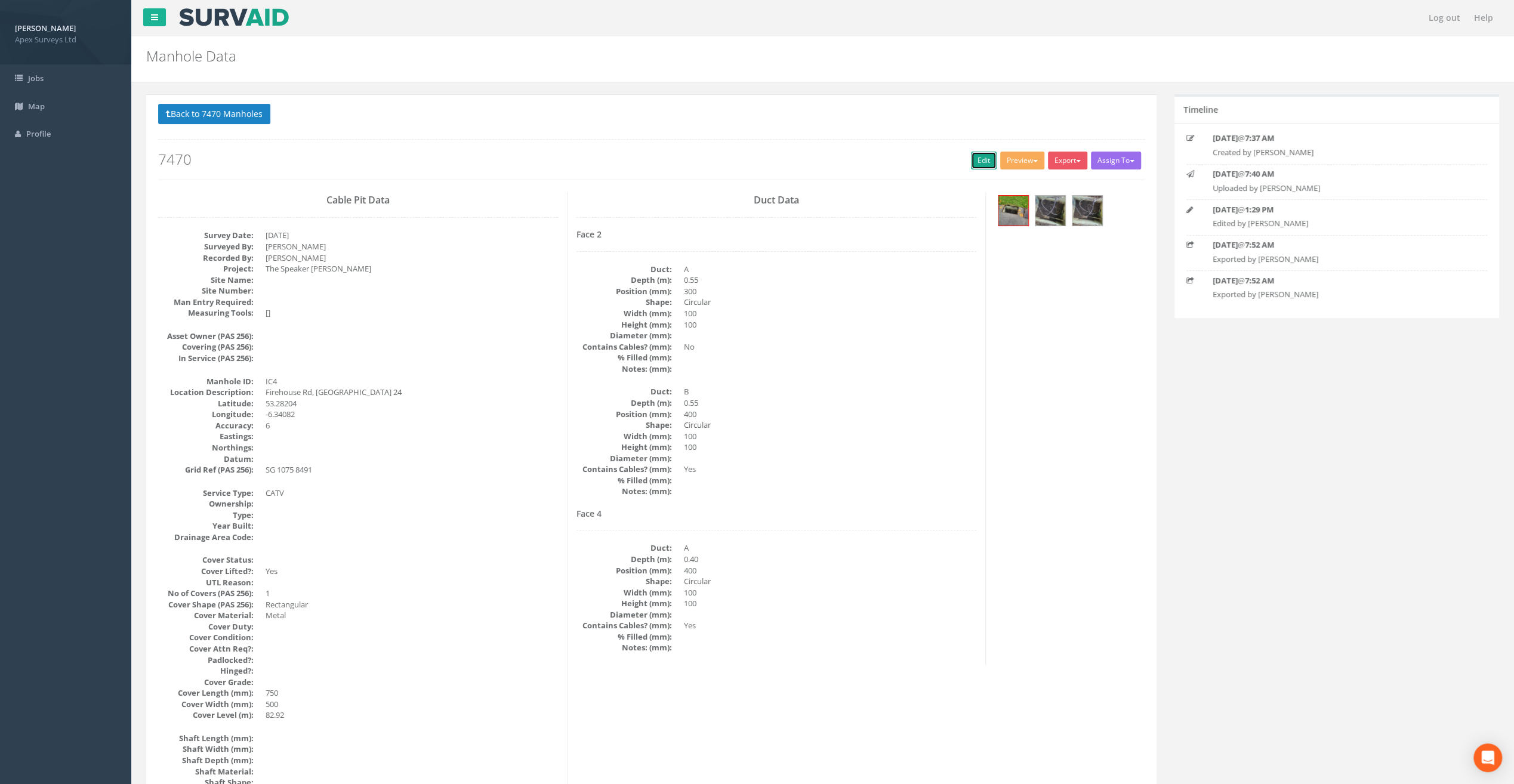
click at [976, 162] on link "Edit" at bounding box center [984, 160] width 26 height 18
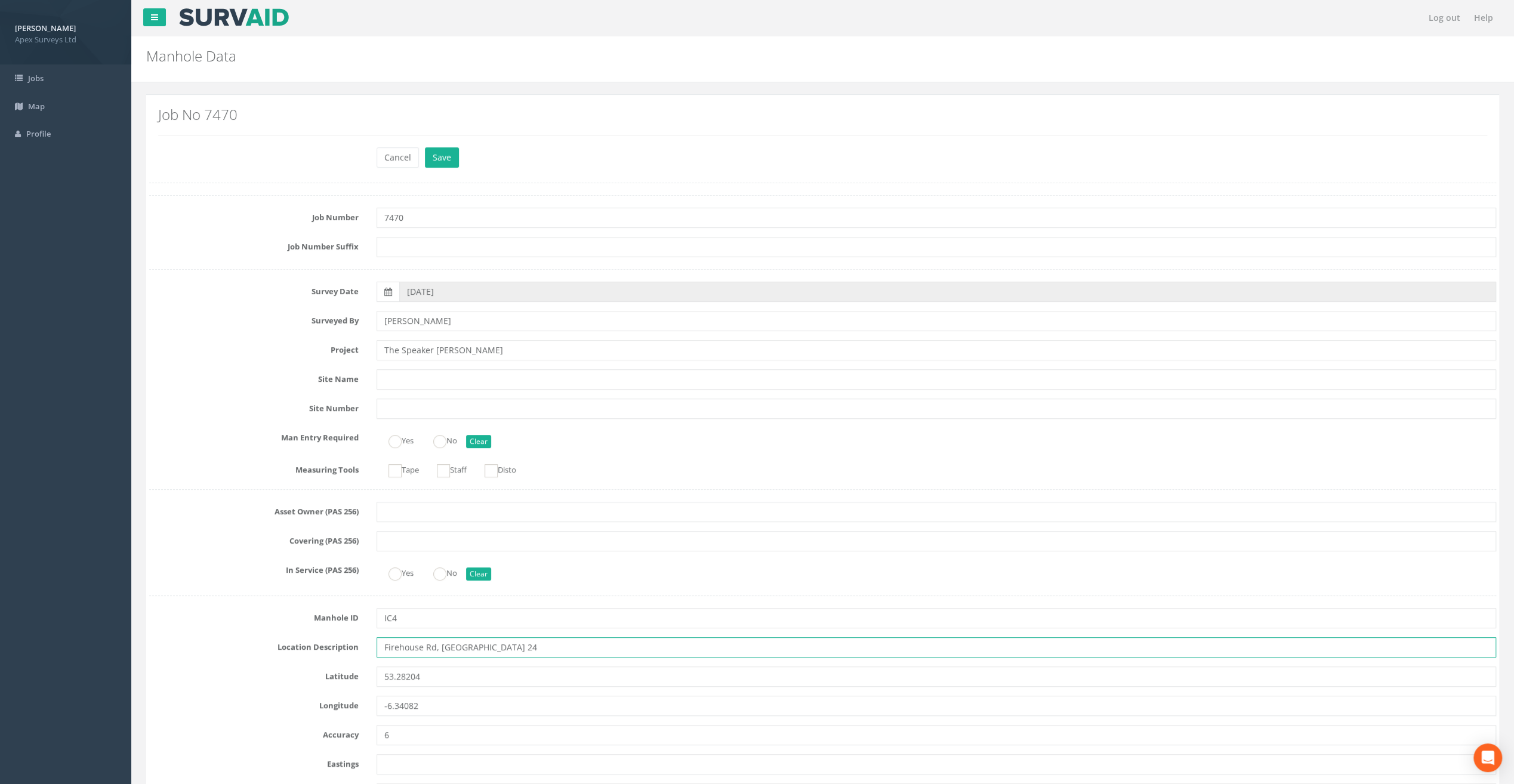
click at [398, 645] on input "Firehouse Rd, [GEOGRAPHIC_DATA] 24" at bounding box center [936, 647] width 1119 height 20
type input "[STREET_ADDRESS]"
click at [447, 152] on button "Save" at bounding box center [442, 157] width 34 height 20
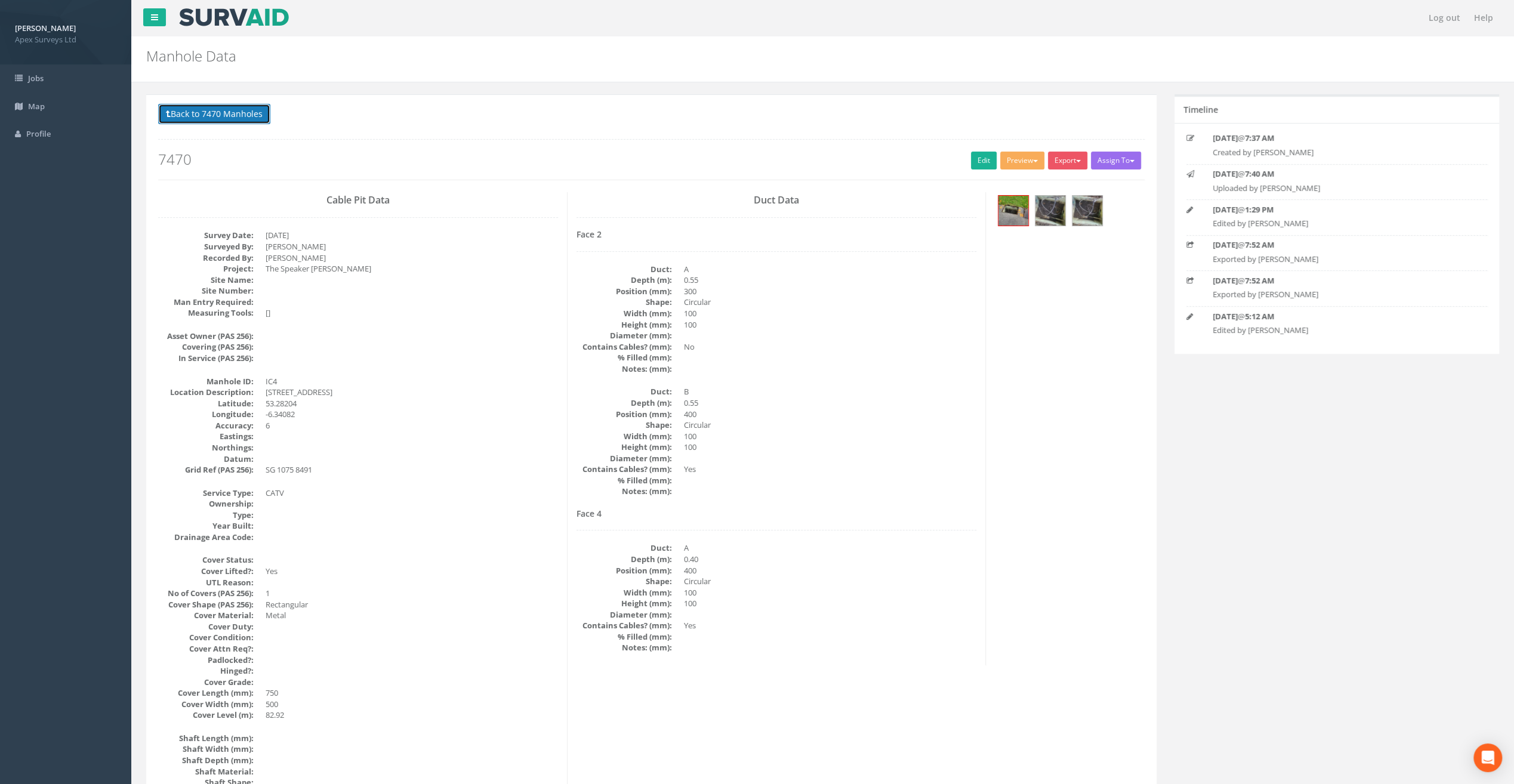
click at [248, 116] on button "Back to 7470 Manholes" at bounding box center [214, 114] width 112 height 20
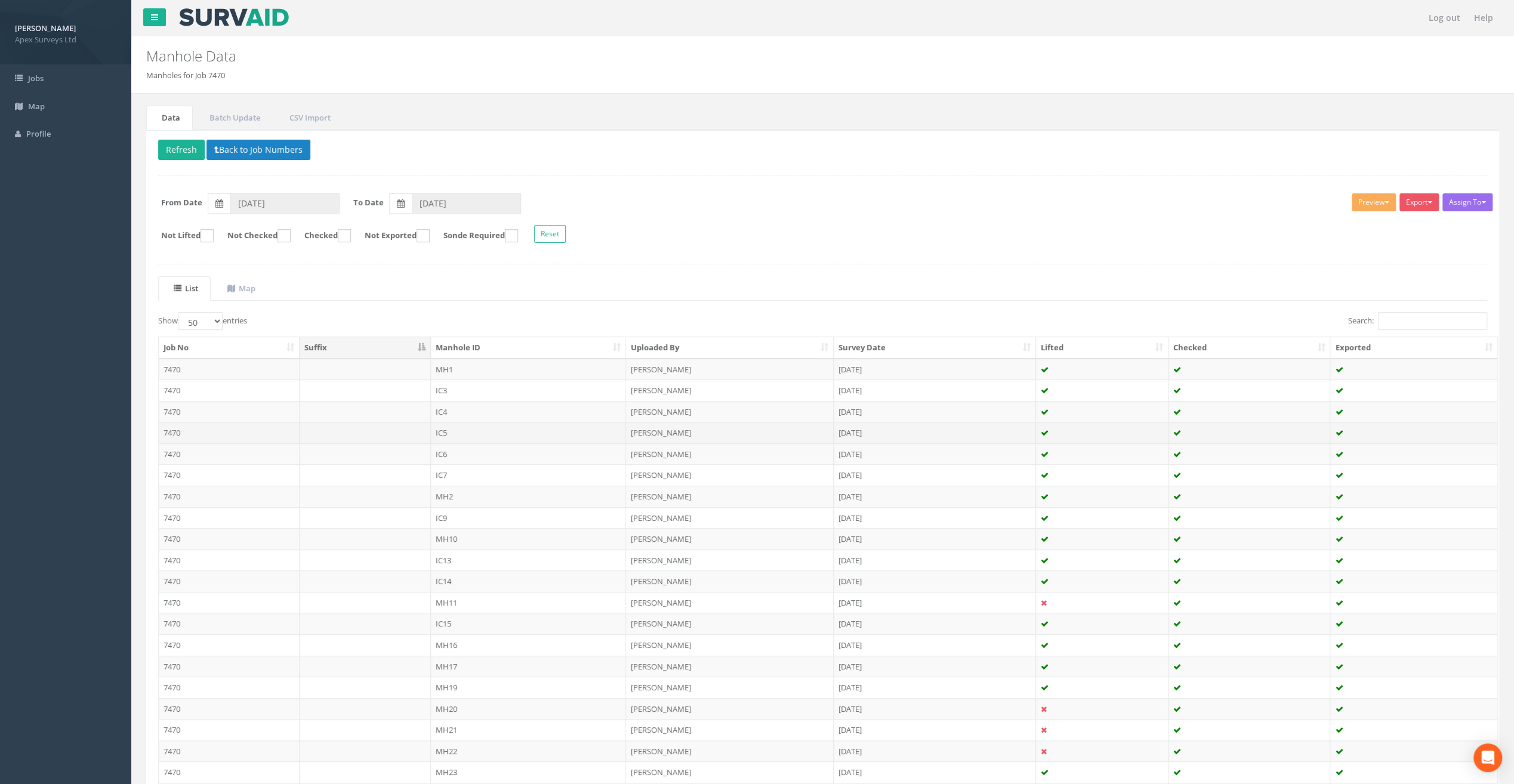
click at [447, 425] on td "IC5" at bounding box center [528, 432] width 195 height 21
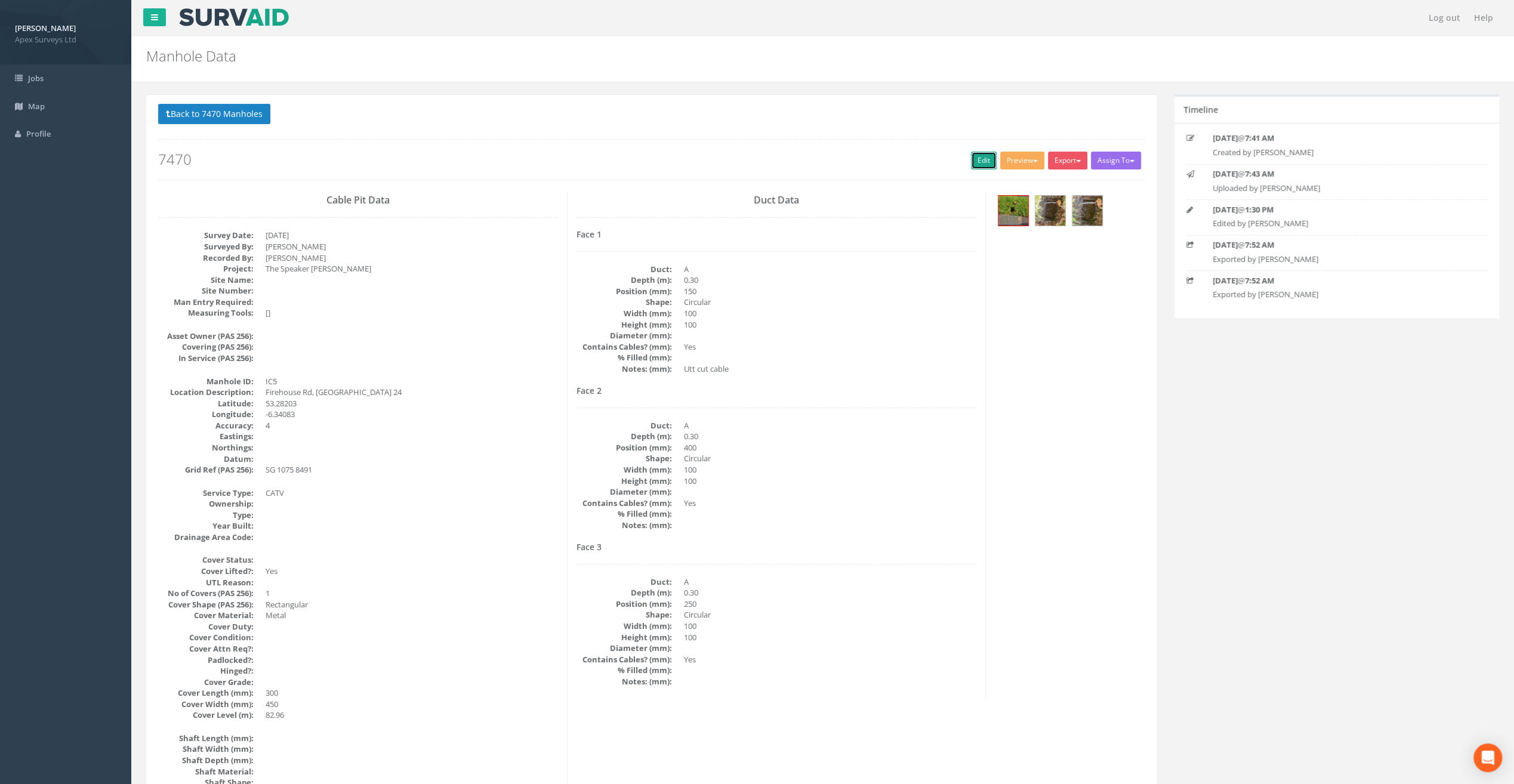
click at [973, 164] on link "Edit" at bounding box center [984, 160] width 26 height 18
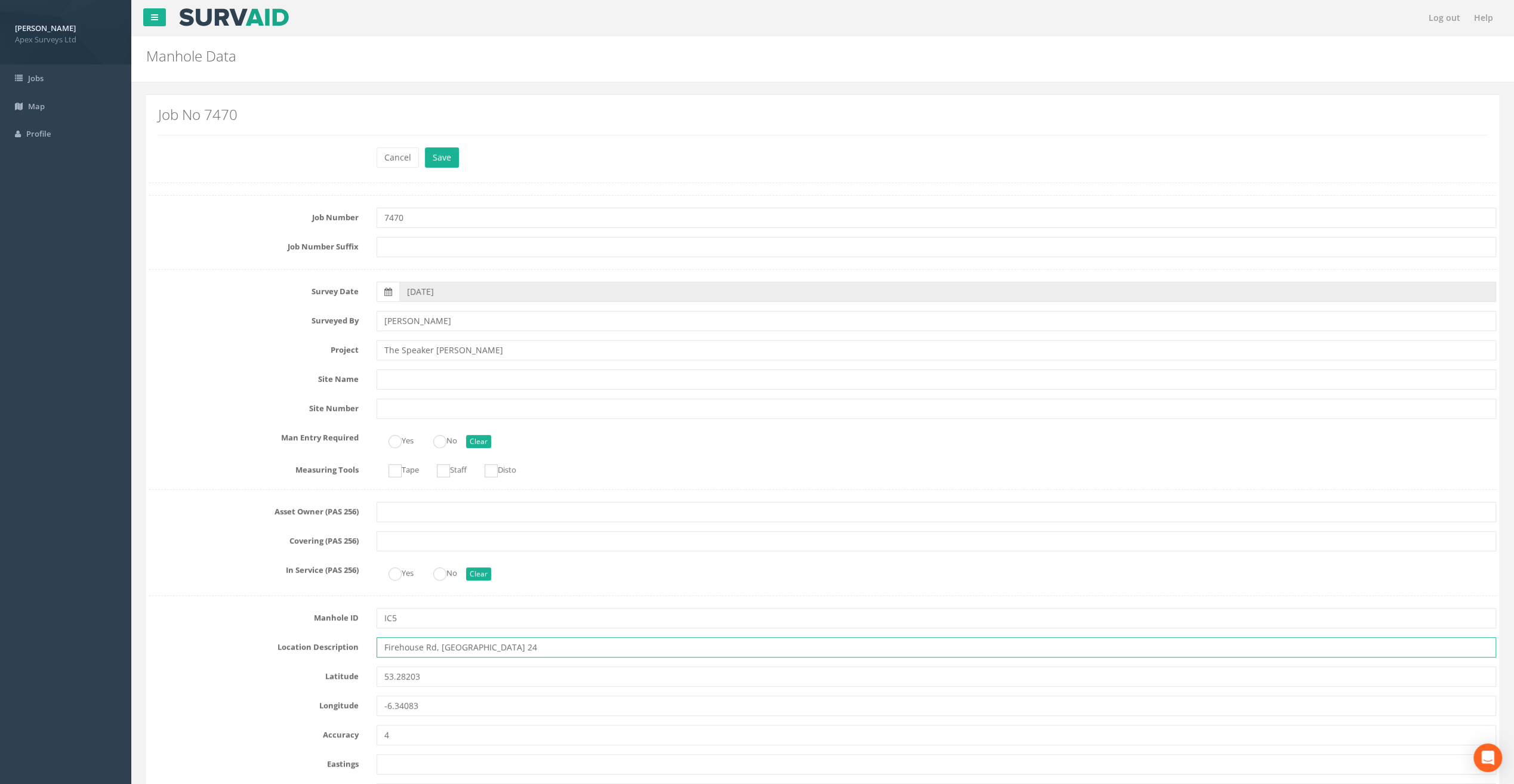
click at [400, 648] on input "Firehouse Rd, [GEOGRAPHIC_DATA] 24" at bounding box center [936, 647] width 1119 height 20
type input "[STREET_ADDRESS]"
click at [441, 150] on button "Save" at bounding box center [442, 157] width 34 height 20
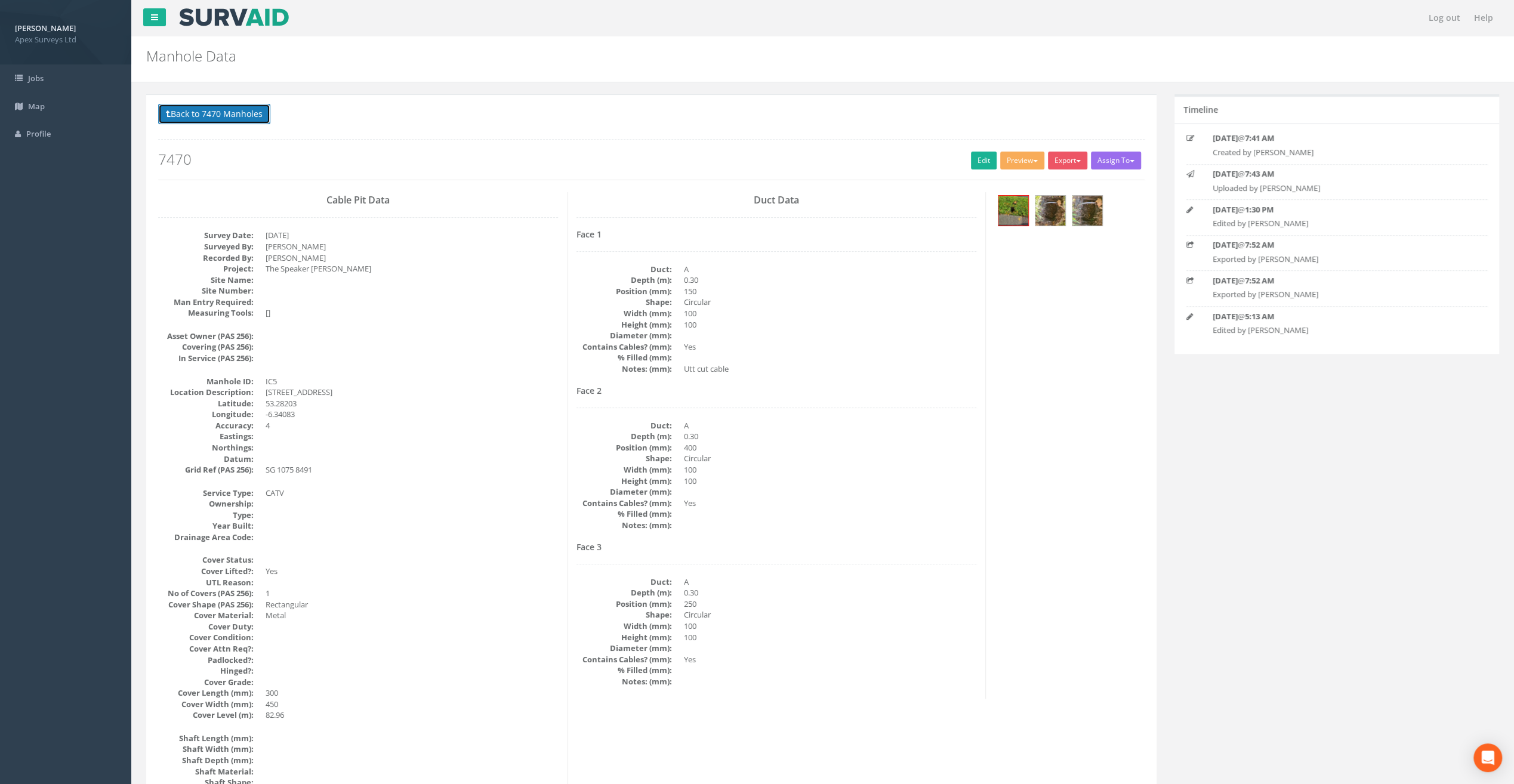
click at [241, 114] on button "Back to 7470 Manholes" at bounding box center [214, 114] width 112 height 20
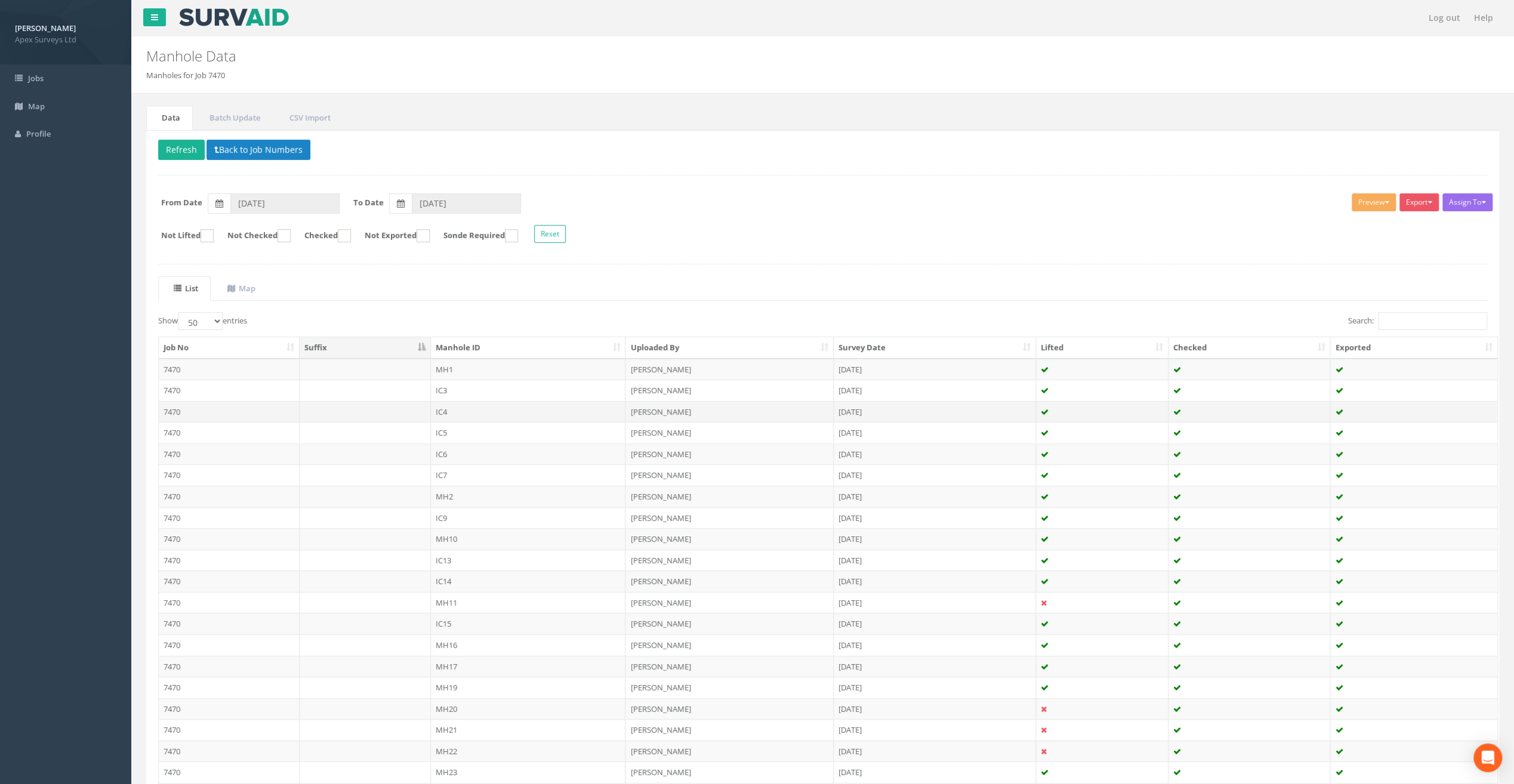
click at [461, 412] on td "IC4" at bounding box center [528, 412] width 195 height 21
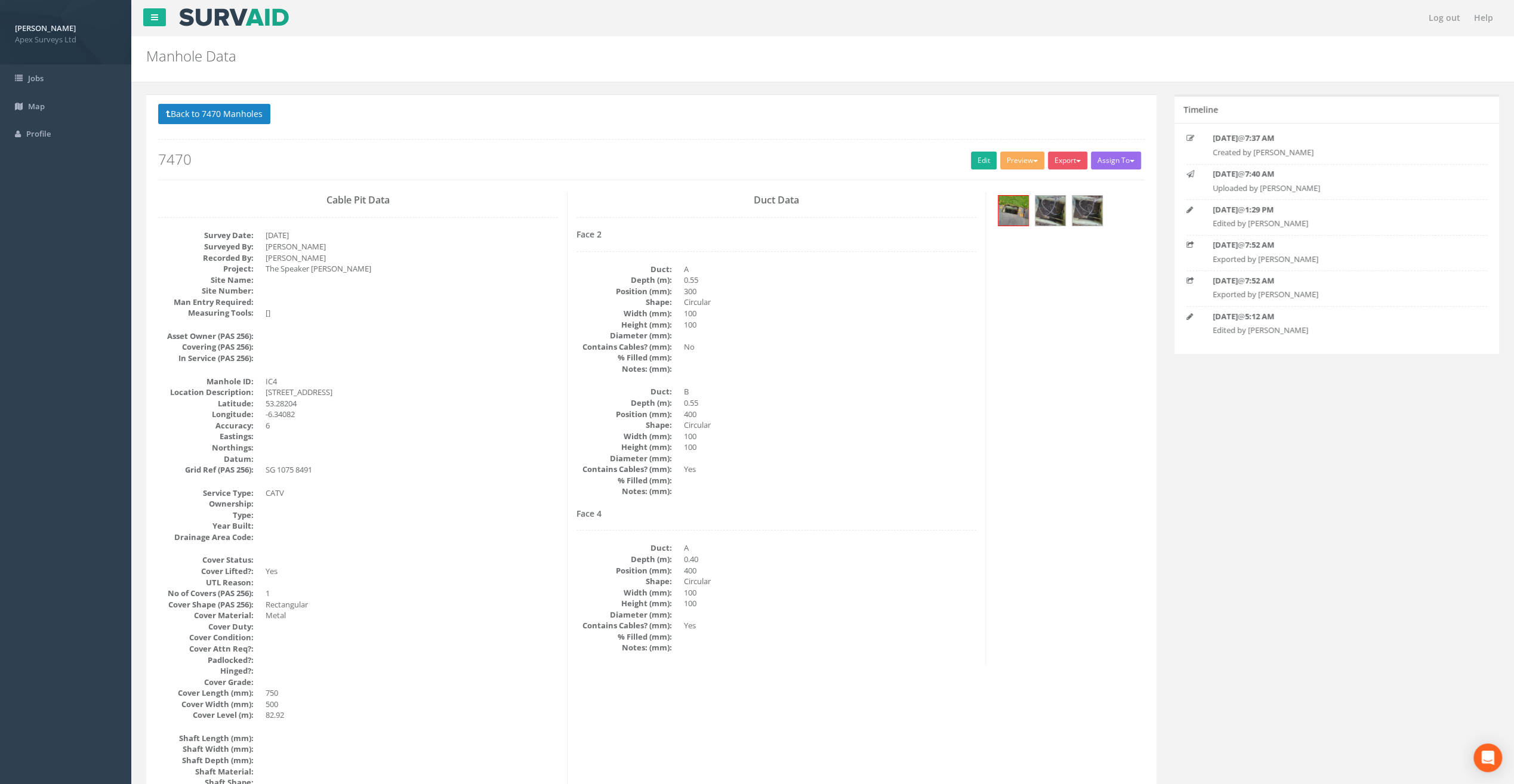
click at [223, 112] on button "Back to 7470 Manholes" at bounding box center [214, 114] width 112 height 20
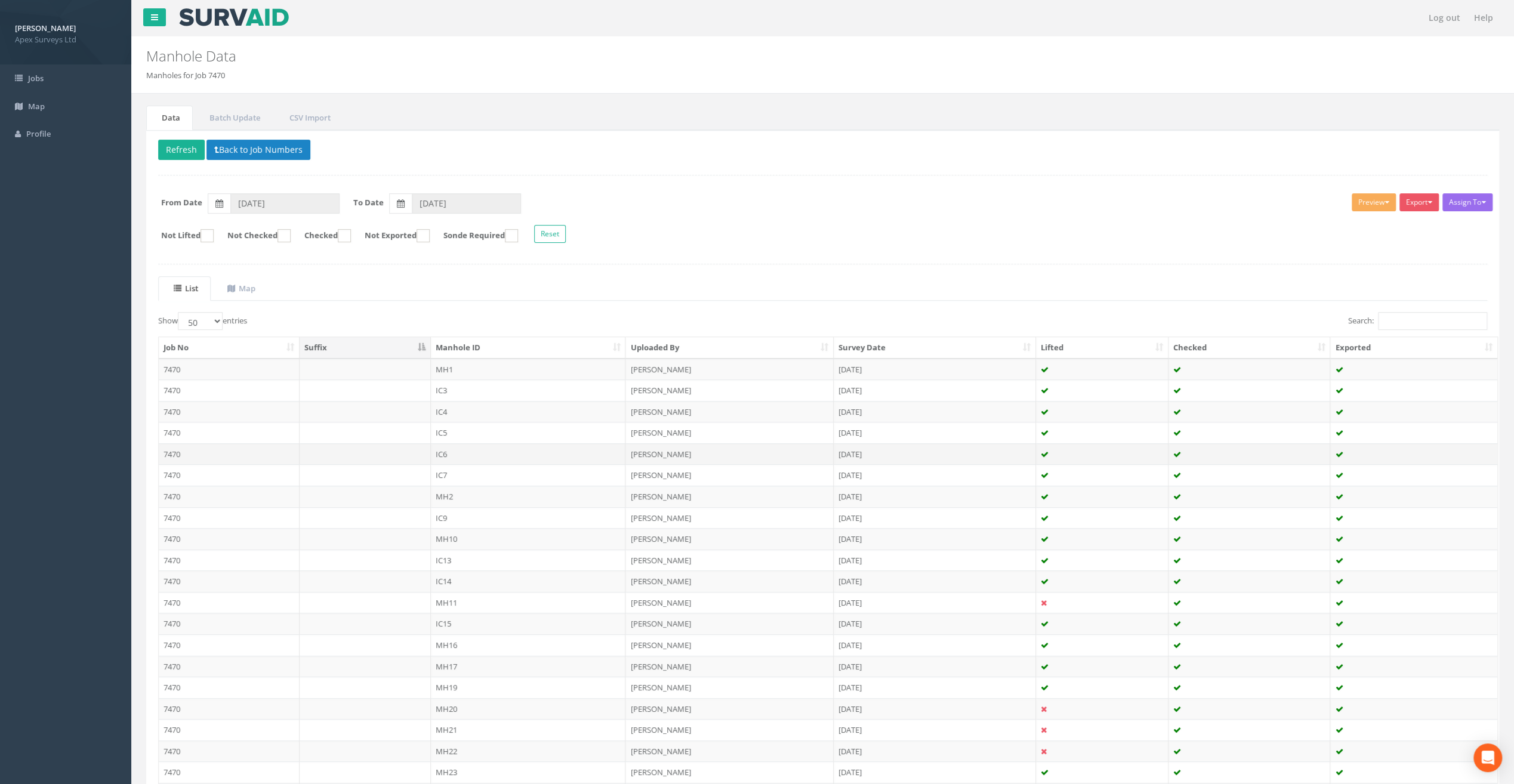
click at [448, 455] on td "IC6" at bounding box center [528, 454] width 195 height 21
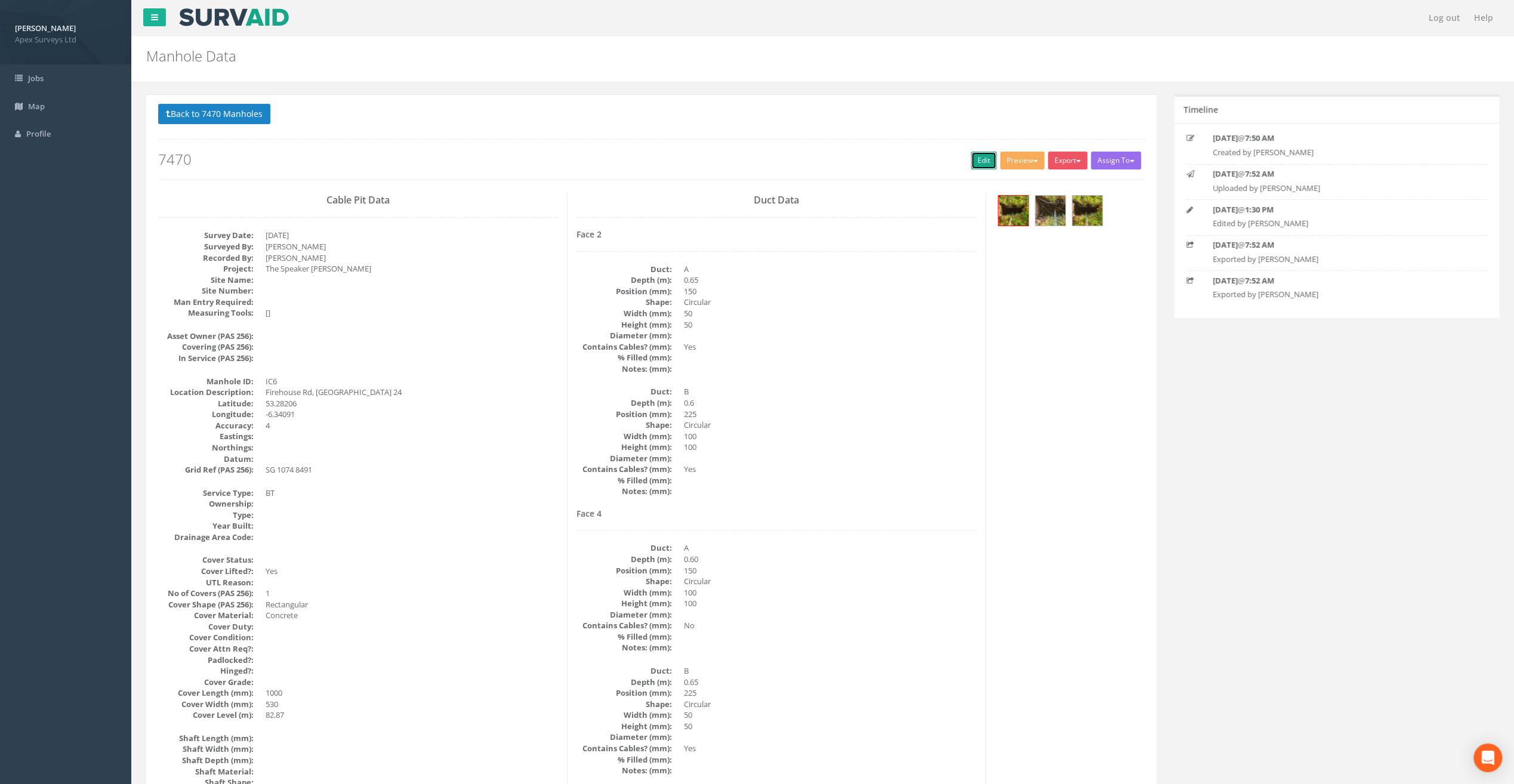
click at [979, 153] on link "Edit" at bounding box center [984, 160] width 26 height 18
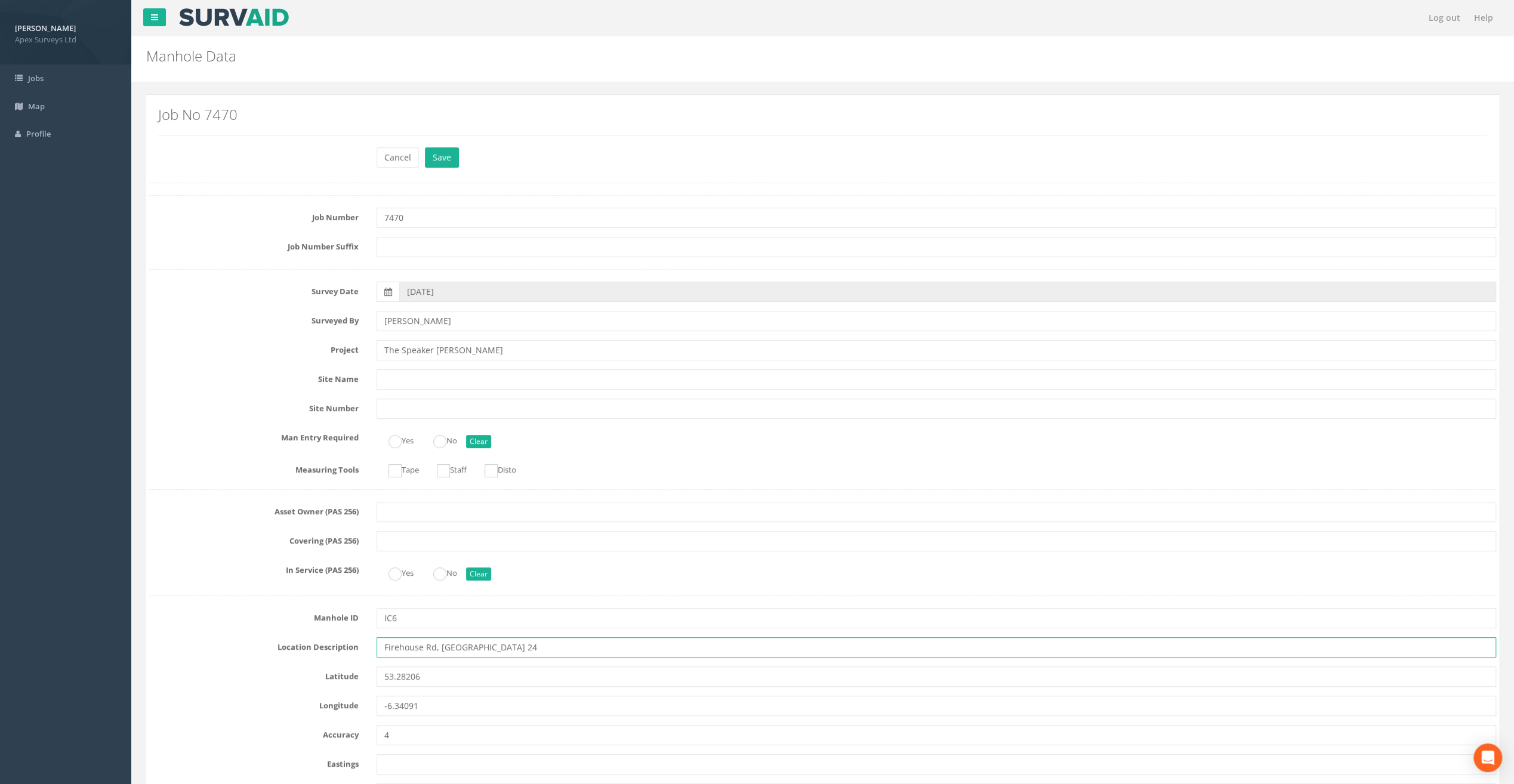
click at [399, 647] on input "Firehouse Rd, [GEOGRAPHIC_DATA] 24" at bounding box center [936, 647] width 1119 height 20
type input "[STREET_ADDRESS]"
click at [444, 155] on button "Save" at bounding box center [442, 157] width 34 height 20
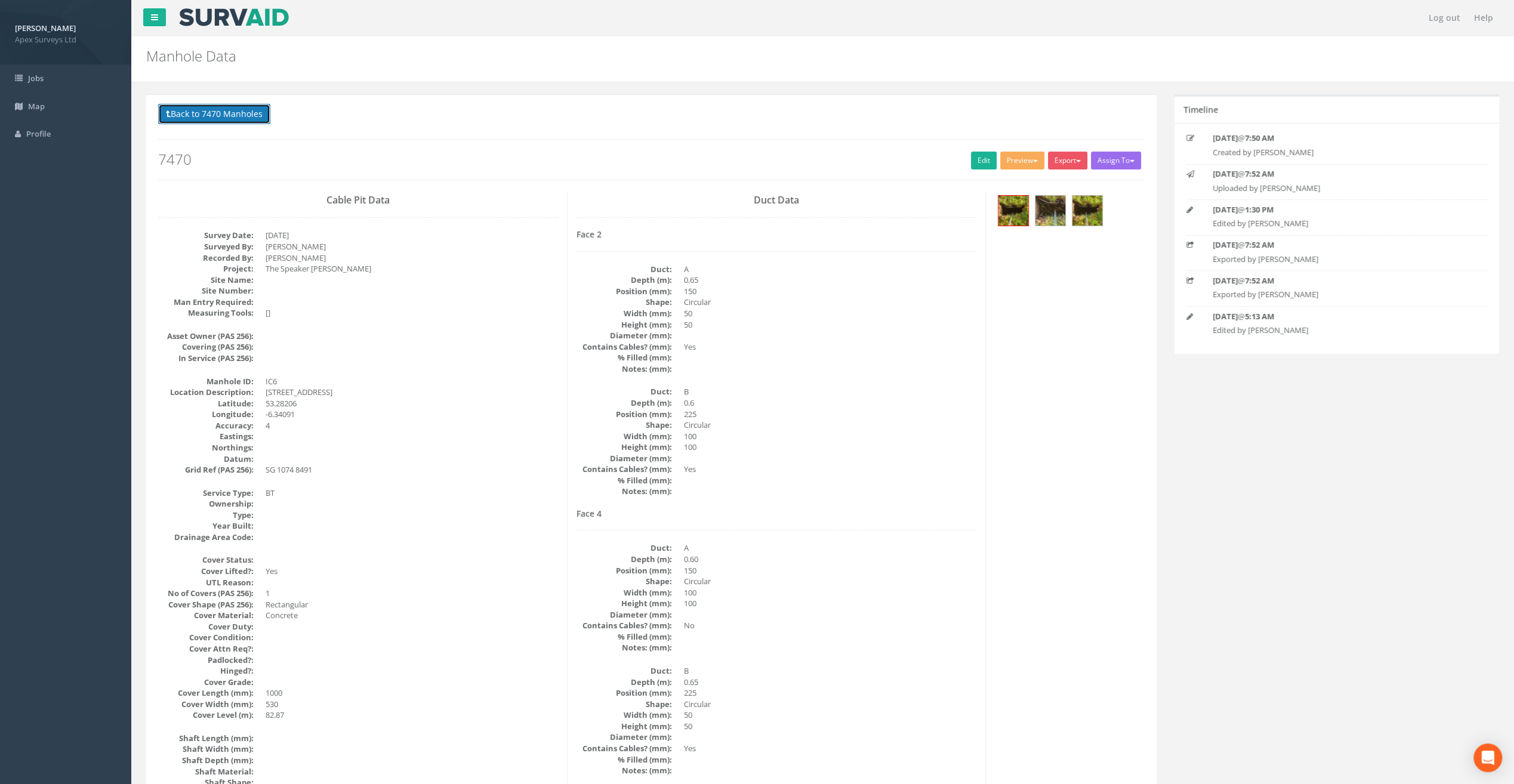
click at [239, 116] on button "Back to 7470 Manholes" at bounding box center [214, 114] width 112 height 20
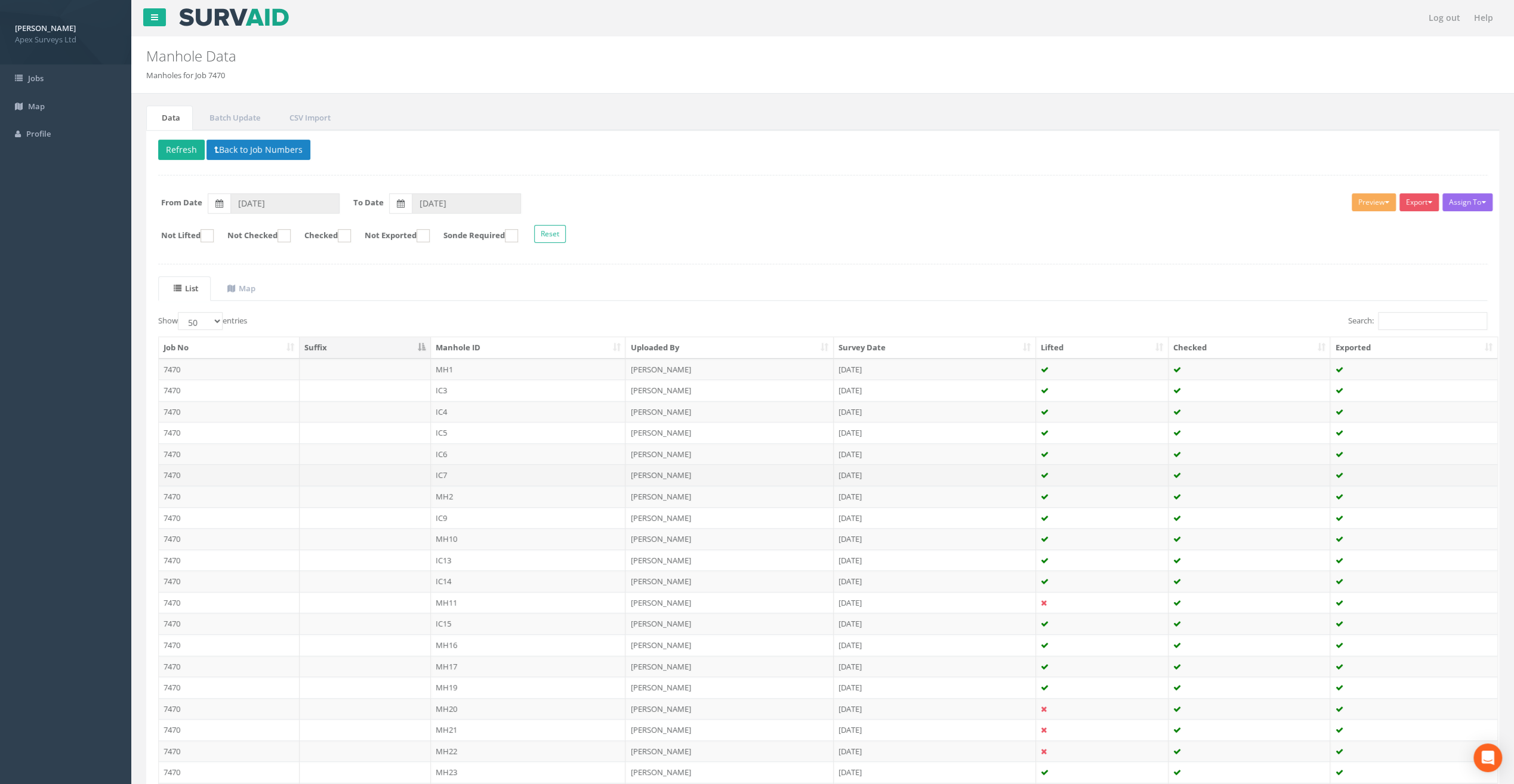
click at [453, 472] on td "IC7" at bounding box center [528, 475] width 195 height 21
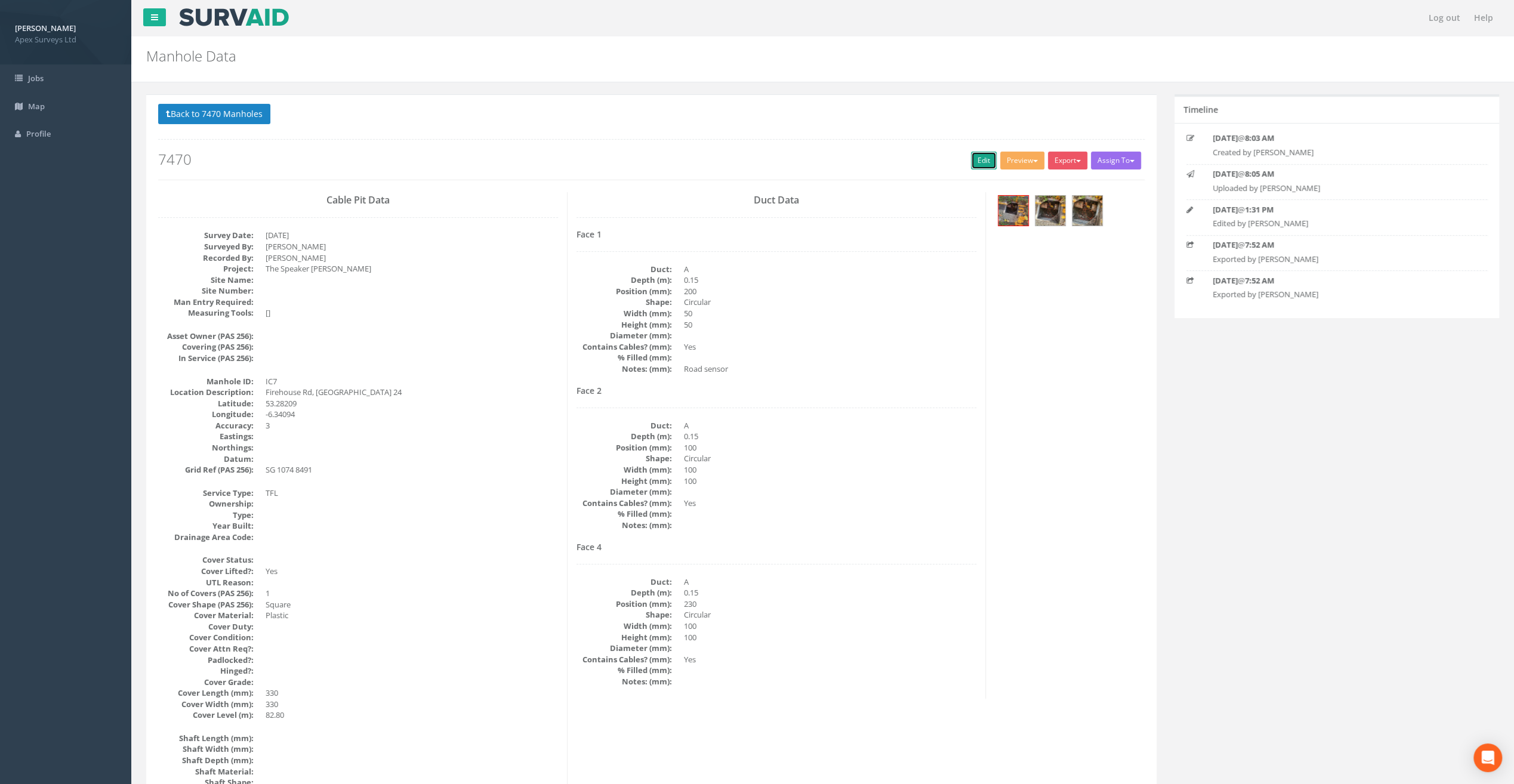
click at [979, 160] on link "Edit" at bounding box center [984, 160] width 26 height 18
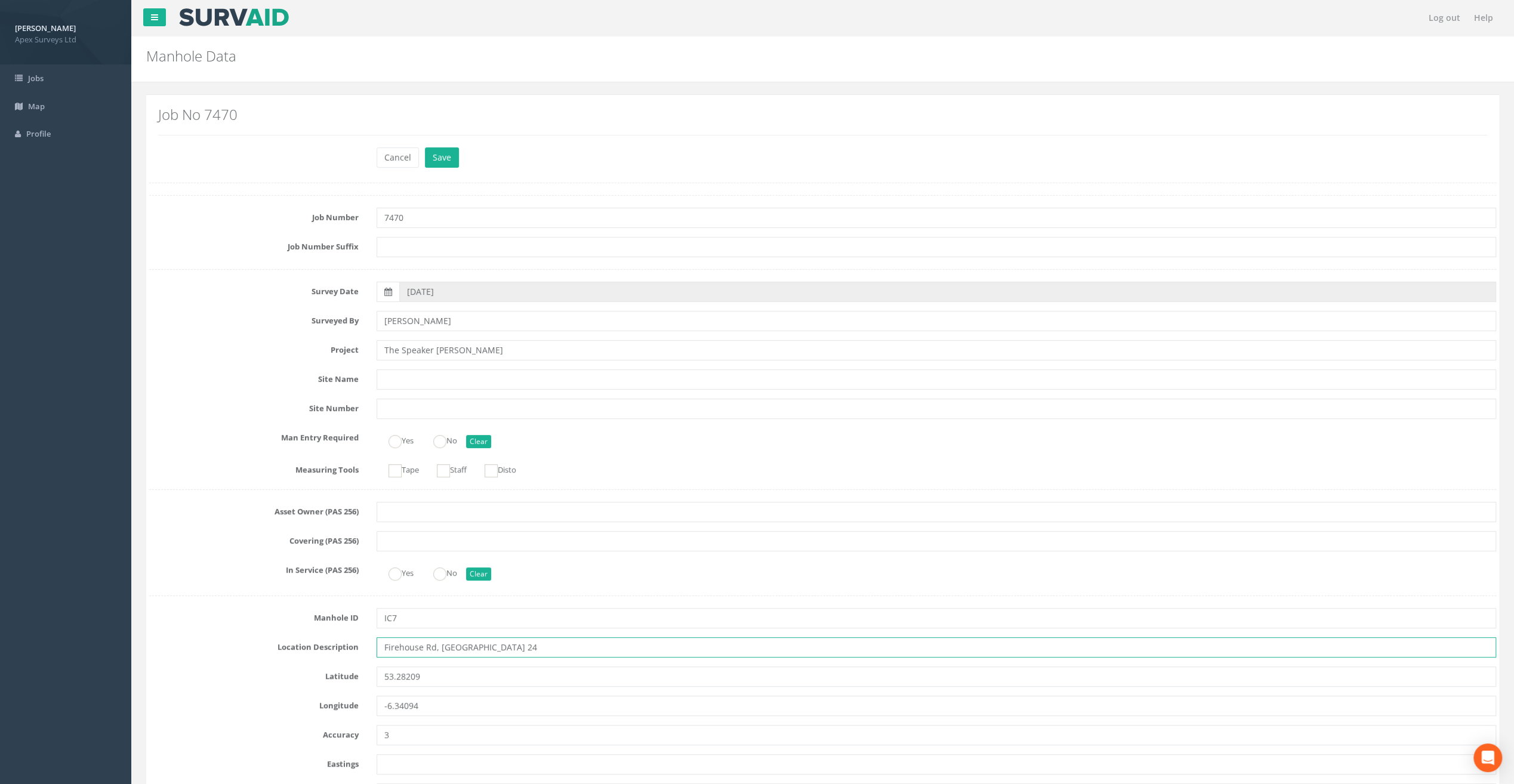
click at [397, 645] on input "Firehouse Rd, [GEOGRAPHIC_DATA] 24" at bounding box center [936, 647] width 1119 height 20
type input "[STREET_ADDRESS]"
click at [438, 159] on button "Save" at bounding box center [442, 157] width 34 height 20
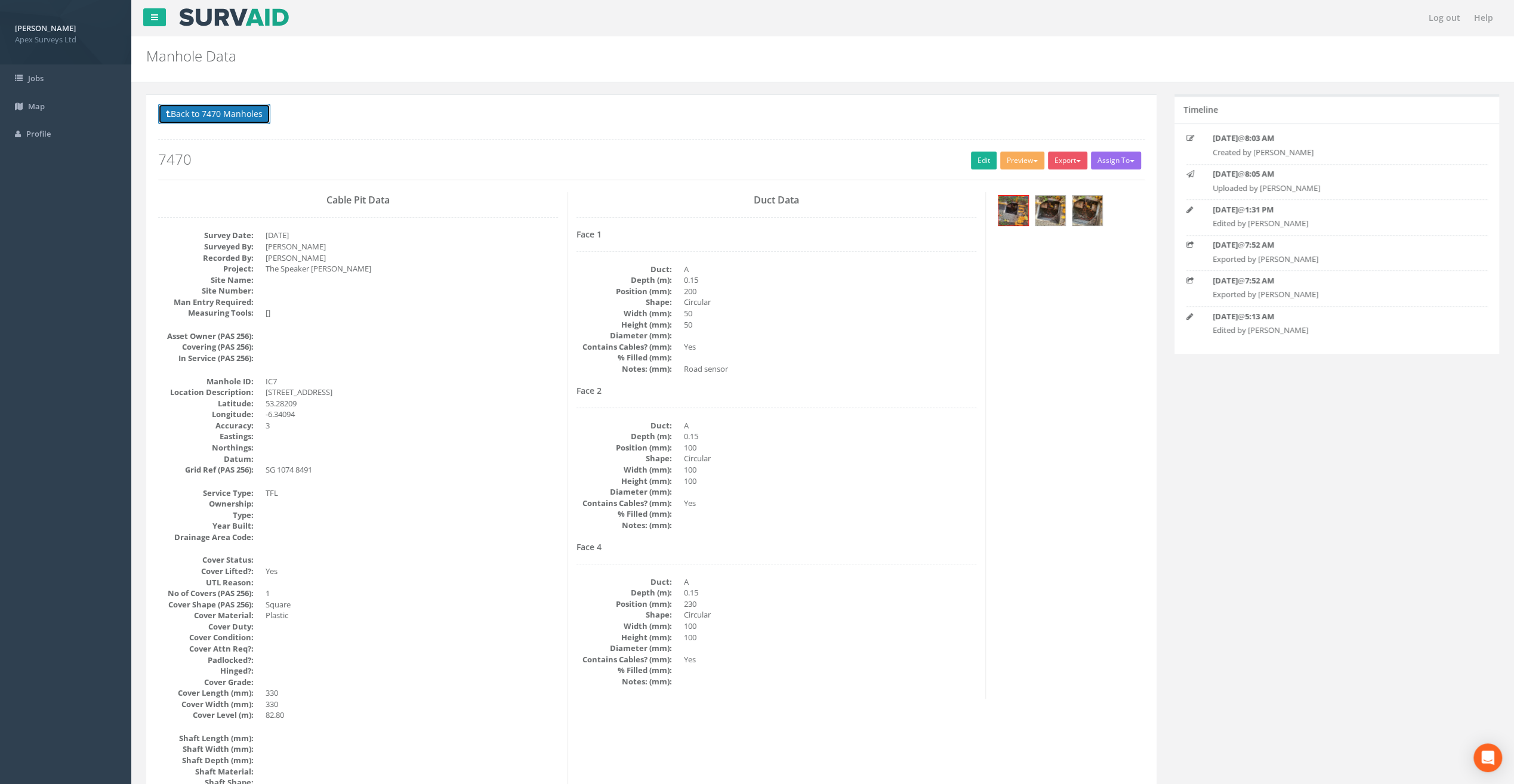
click at [246, 111] on button "Back to 7470 Manholes" at bounding box center [214, 114] width 112 height 20
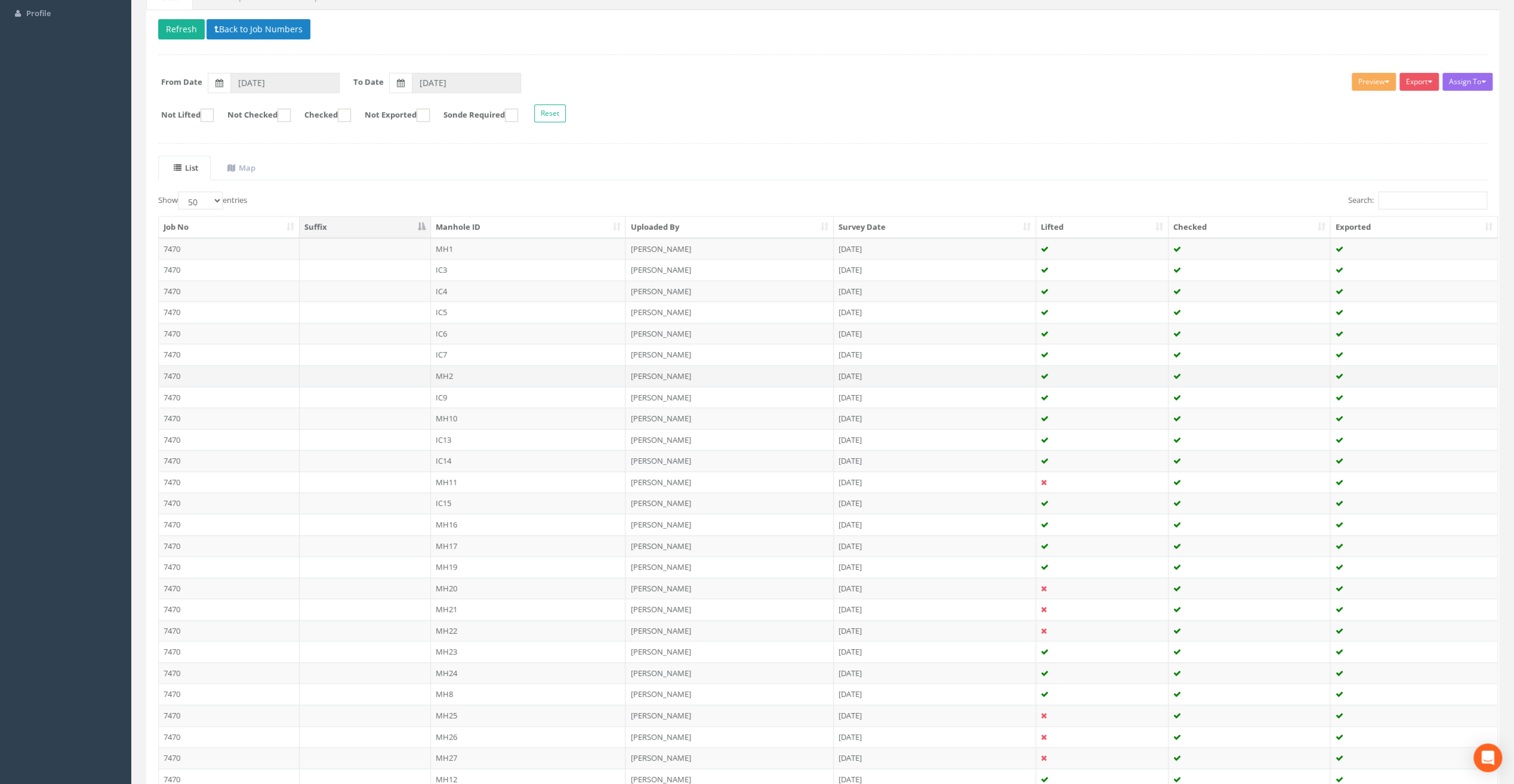
scroll to position [179, 0]
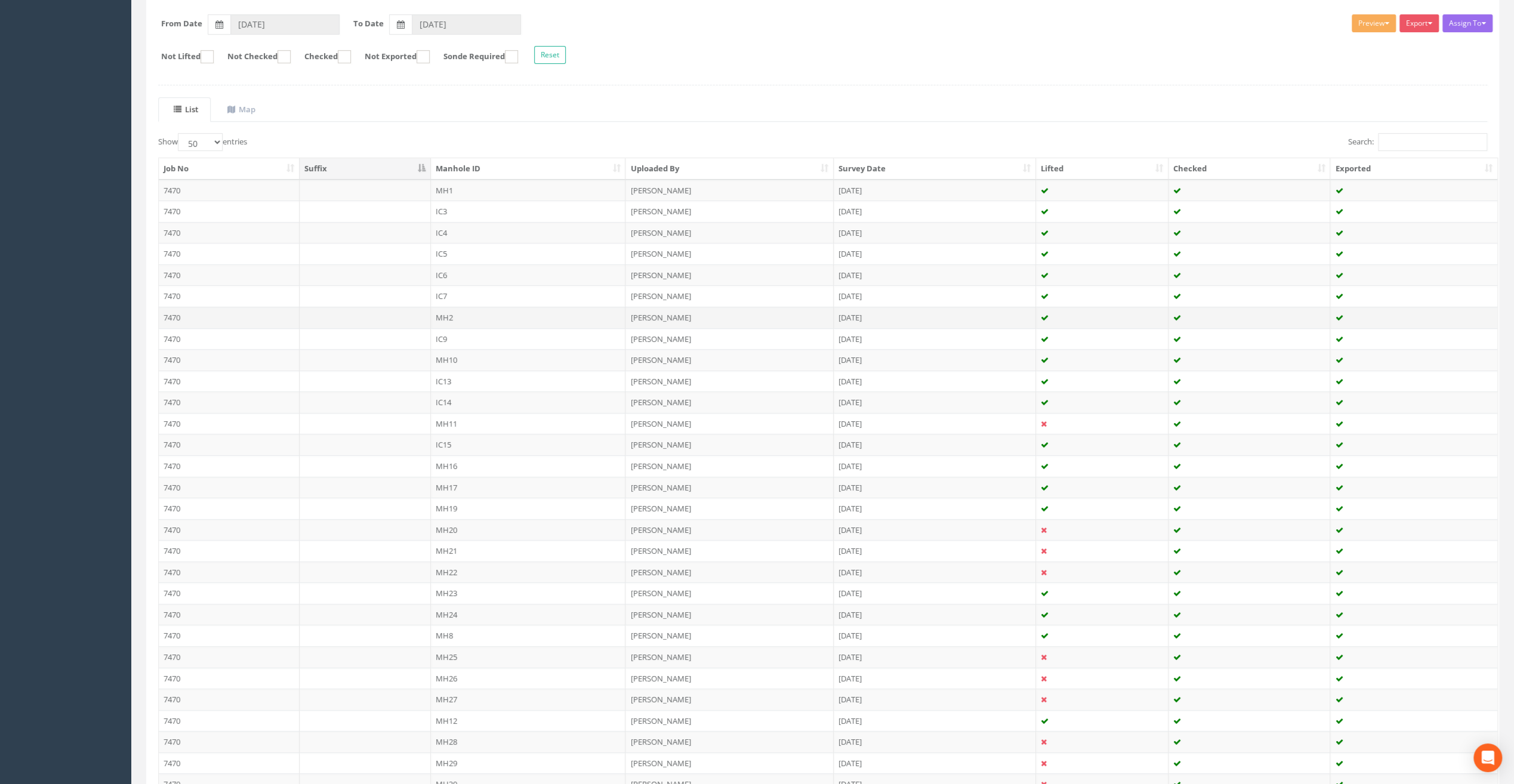
click at [444, 314] on td "MH2" at bounding box center [528, 317] width 195 height 21
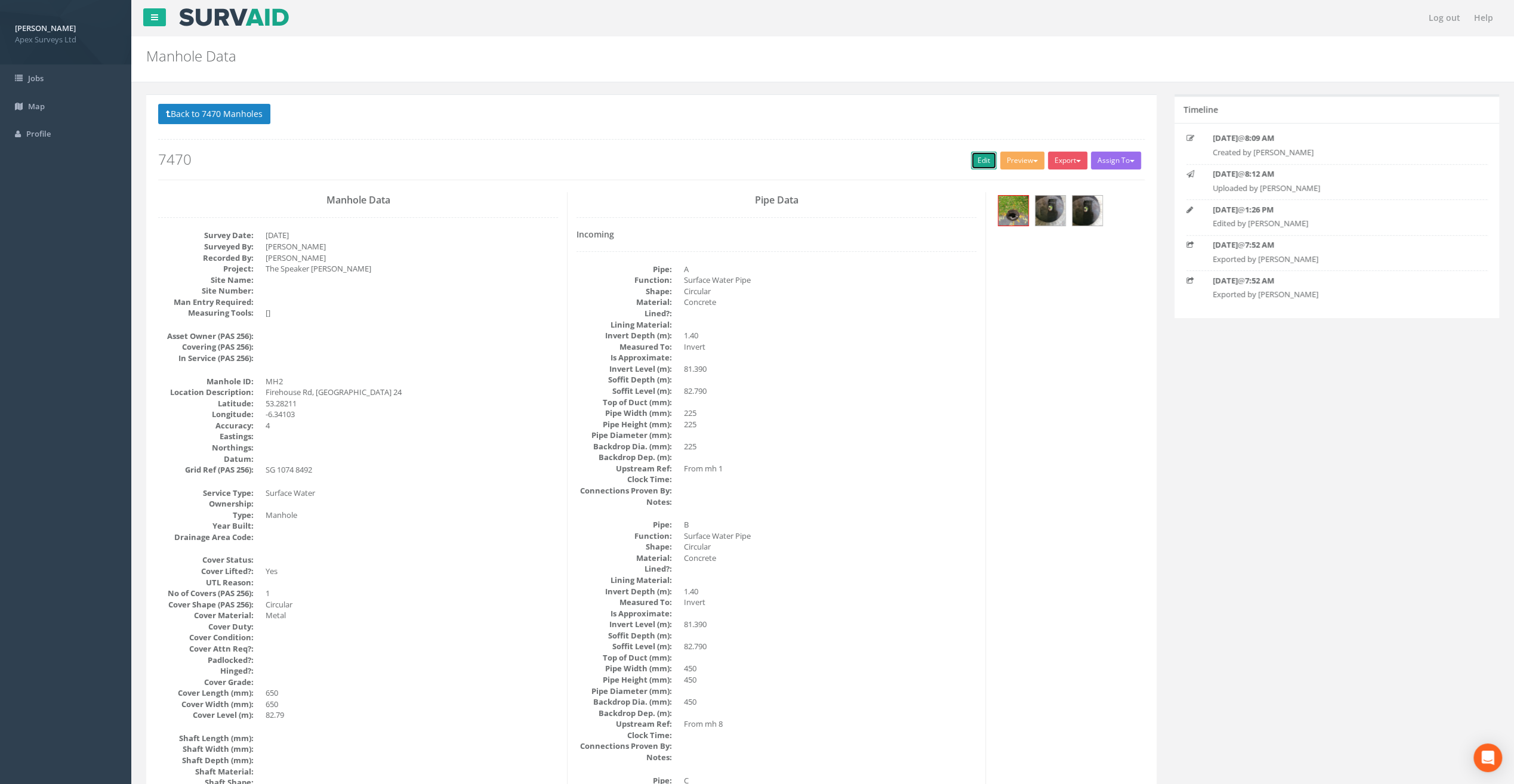
click at [979, 155] on link "Edit" at bounding box center [984, 160] width 26 height 18
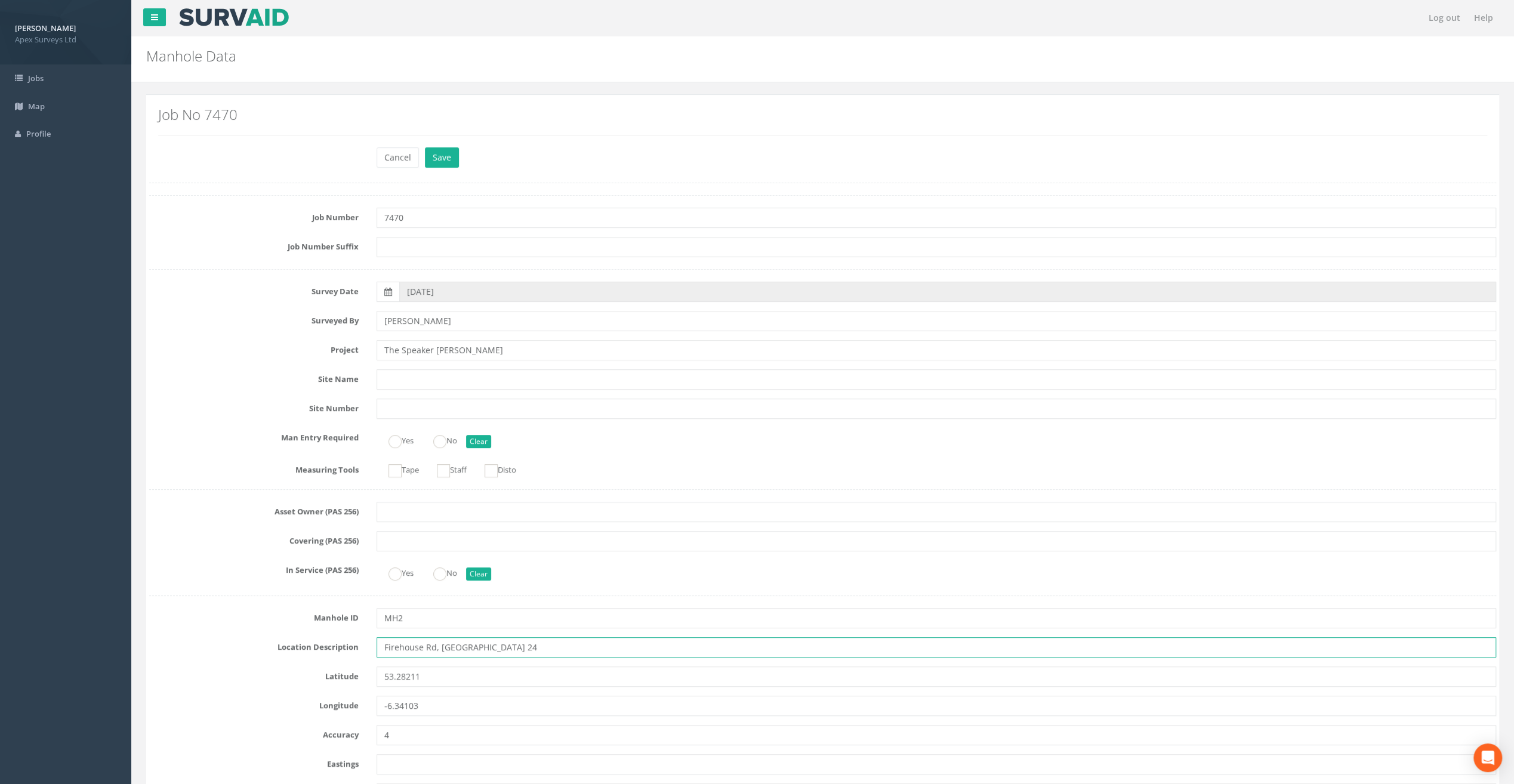
click at [398, 645] on input "Firehouse Rd, [GEOGRAPHIC_DATA] 24" at bounding box center [936, 647] width 1119 height 20
type input "[STREET_ADDRESS]"
click at [441, 157] on button "Save" at bounding box center [442, 157] width 34 height 20
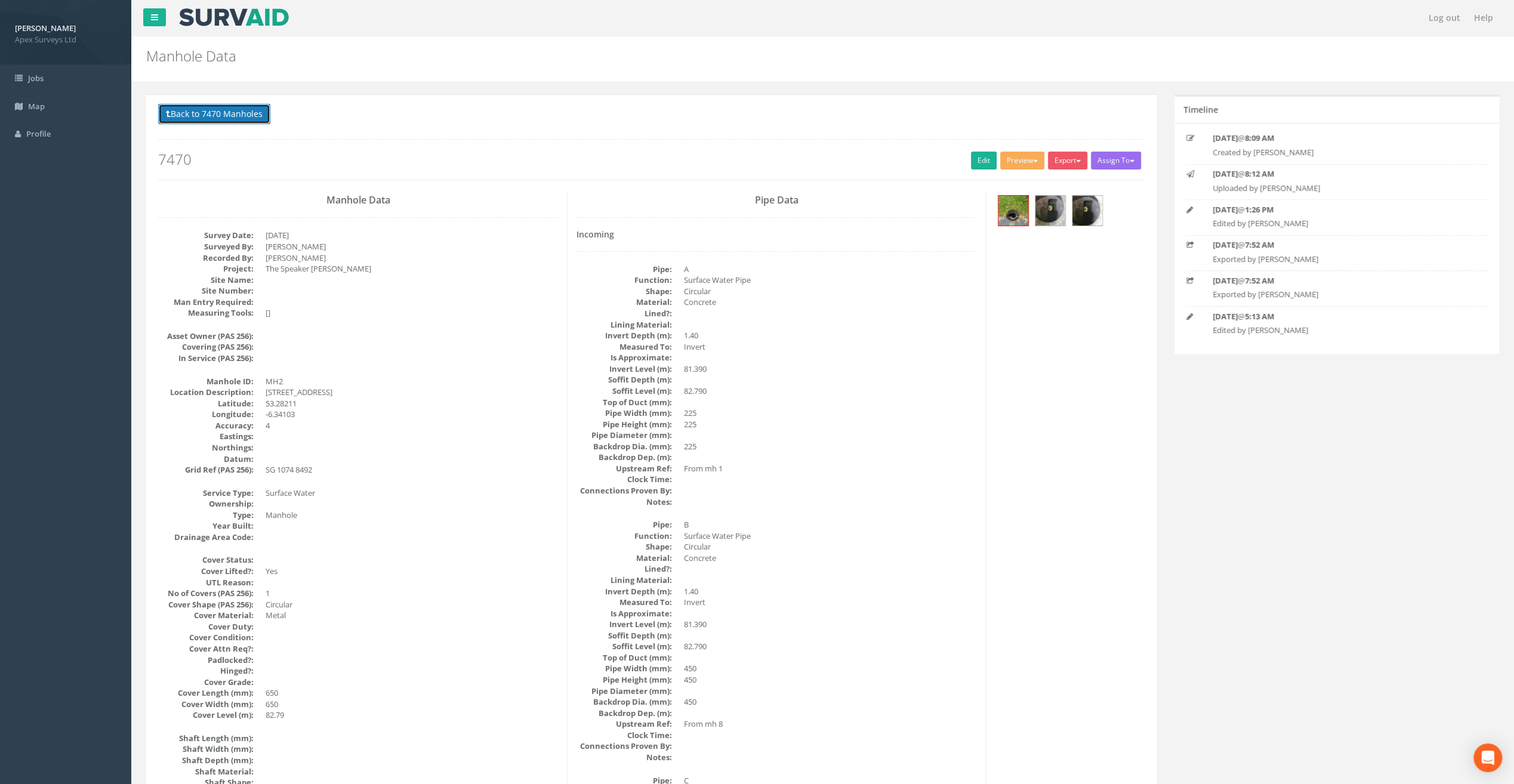
click at [245, 114] on button "Back to 7470 Manholes" at bounding box center [214, 114] width 112 height 20
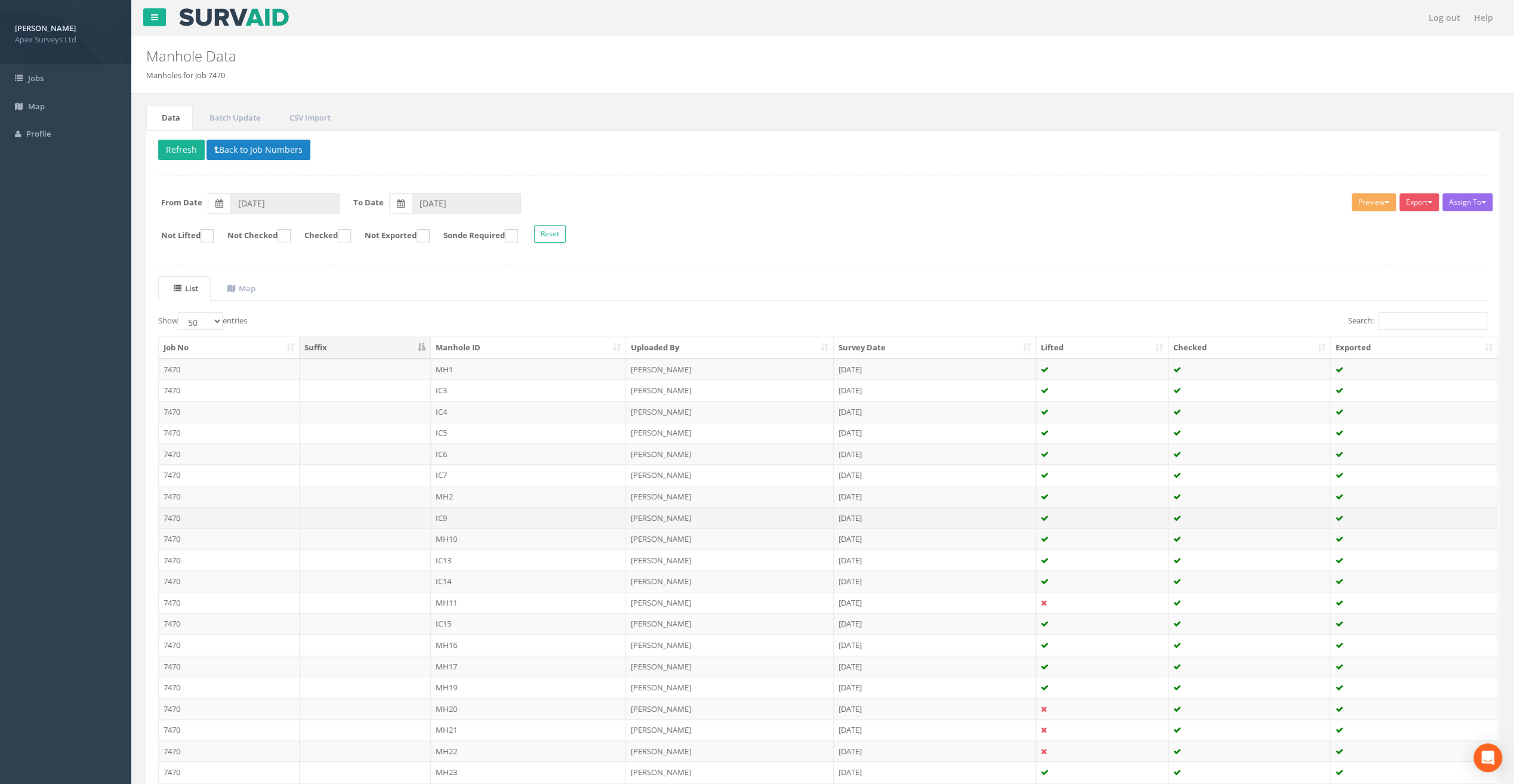
click at [448, 507] on td "IC9" at bounding box center [528, 518] width 195 height 21
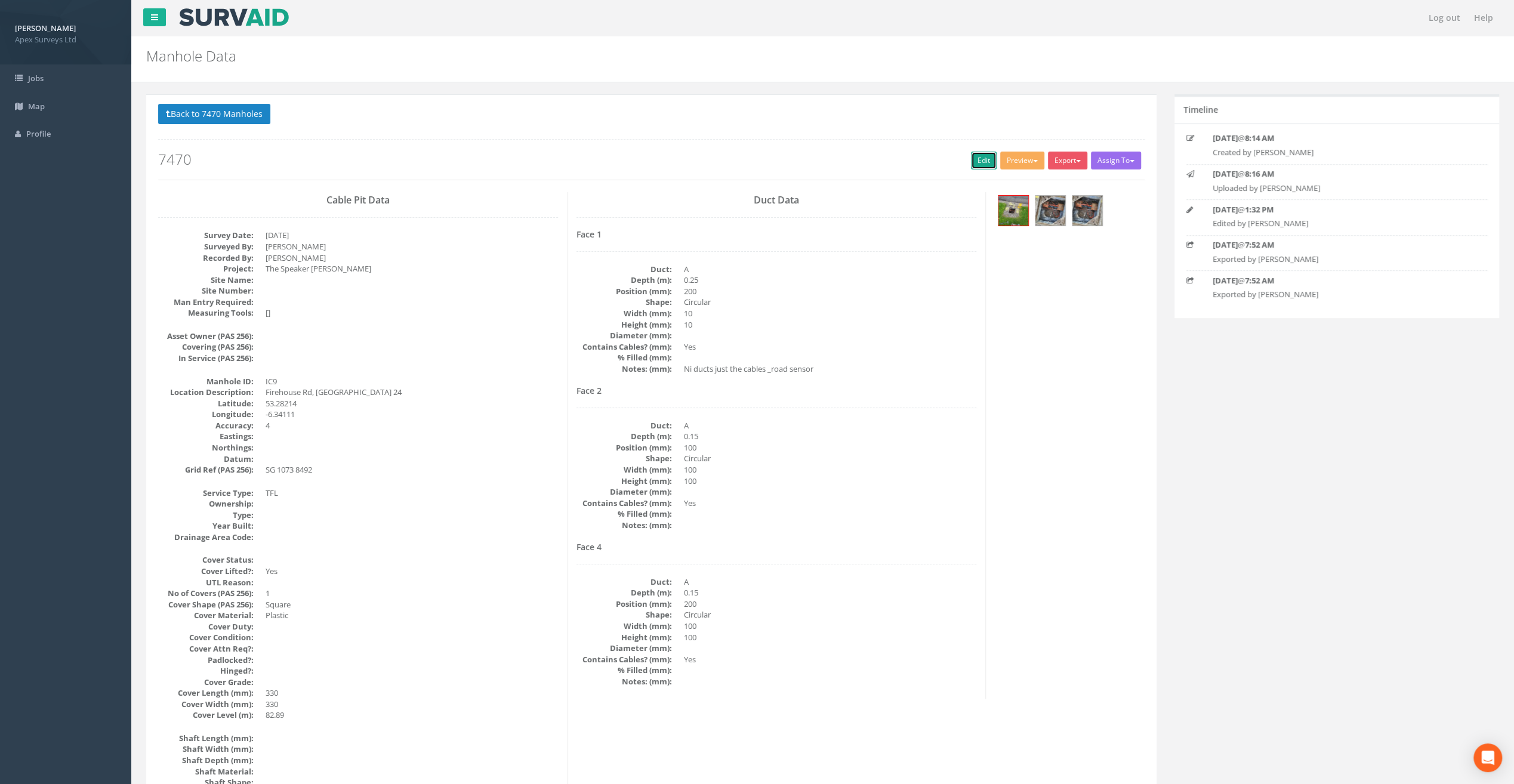
click at [987, 154] on link "Edit" at bounding box center [984, 160] width 26 height 18
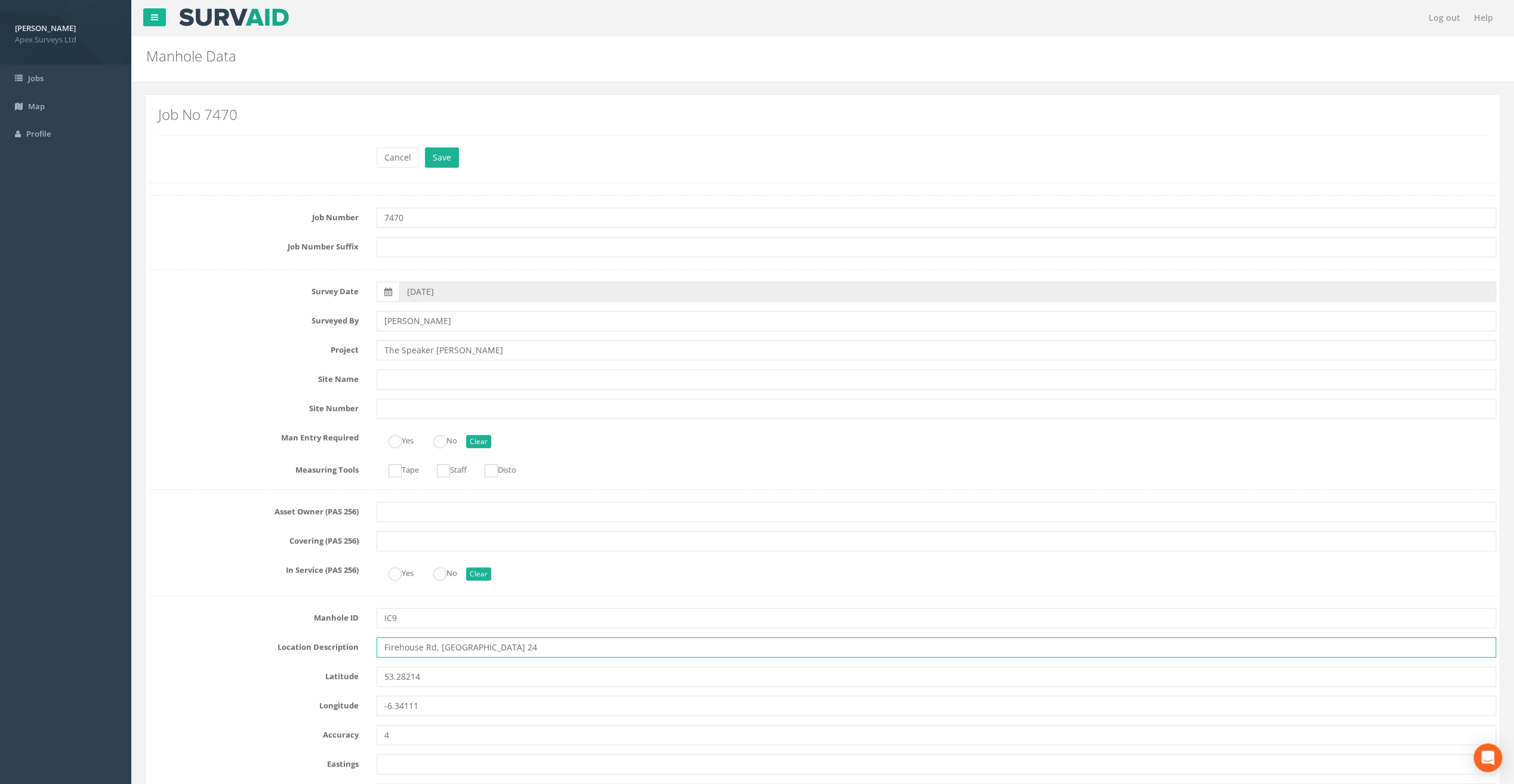
drag, startPoint x: 397, startPoint y: 647, endPoint x: 412, endPoint y: 668, distance: 25.8
click at [399, 647] on input "Firehouse Rd, [GEOGRAPHIC_DATA] 24" at bounding box center [936, 647] width 1119 height 20
type input "[STREET_ADDRESS]"
click at [443, 152] on button "Save" at bounding box center [442, 157] width 34 height 20
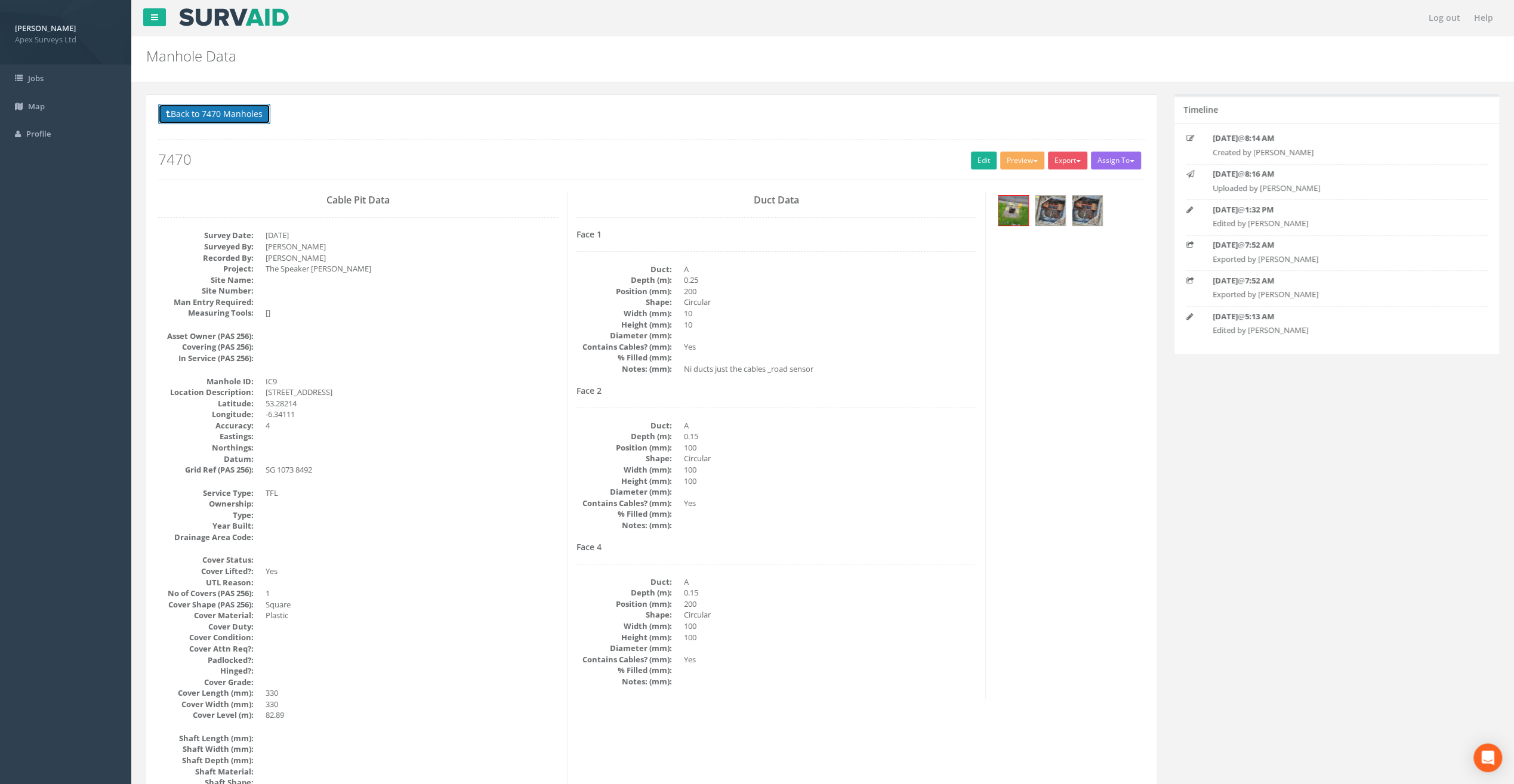
click at [249, 110] on button "Back to 7470 Manholes" at bounding box center [214, 114] width 112 height 20
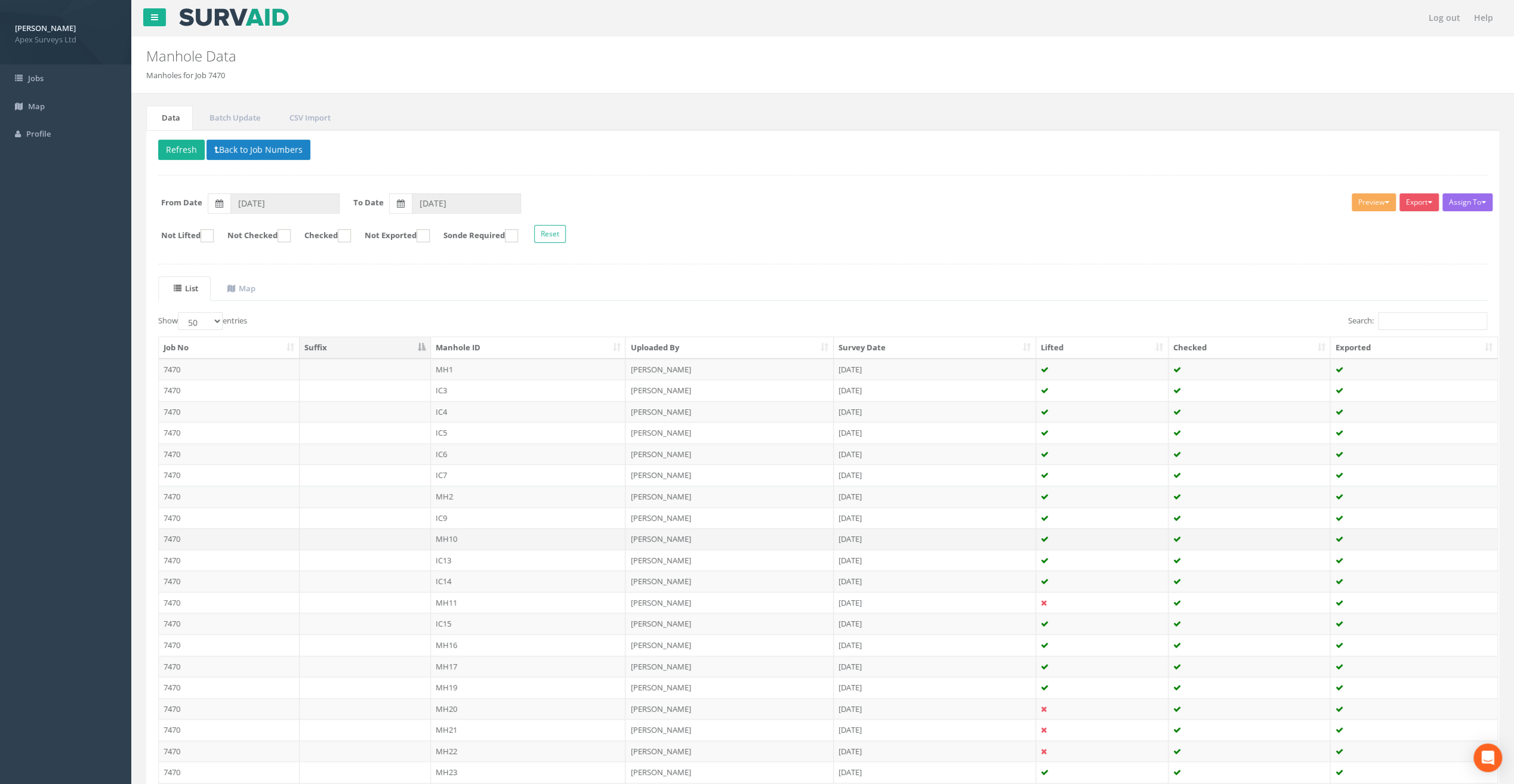
click at [447, 540] on td "MH10" at bounding box center [528, 539] width 195 height 21
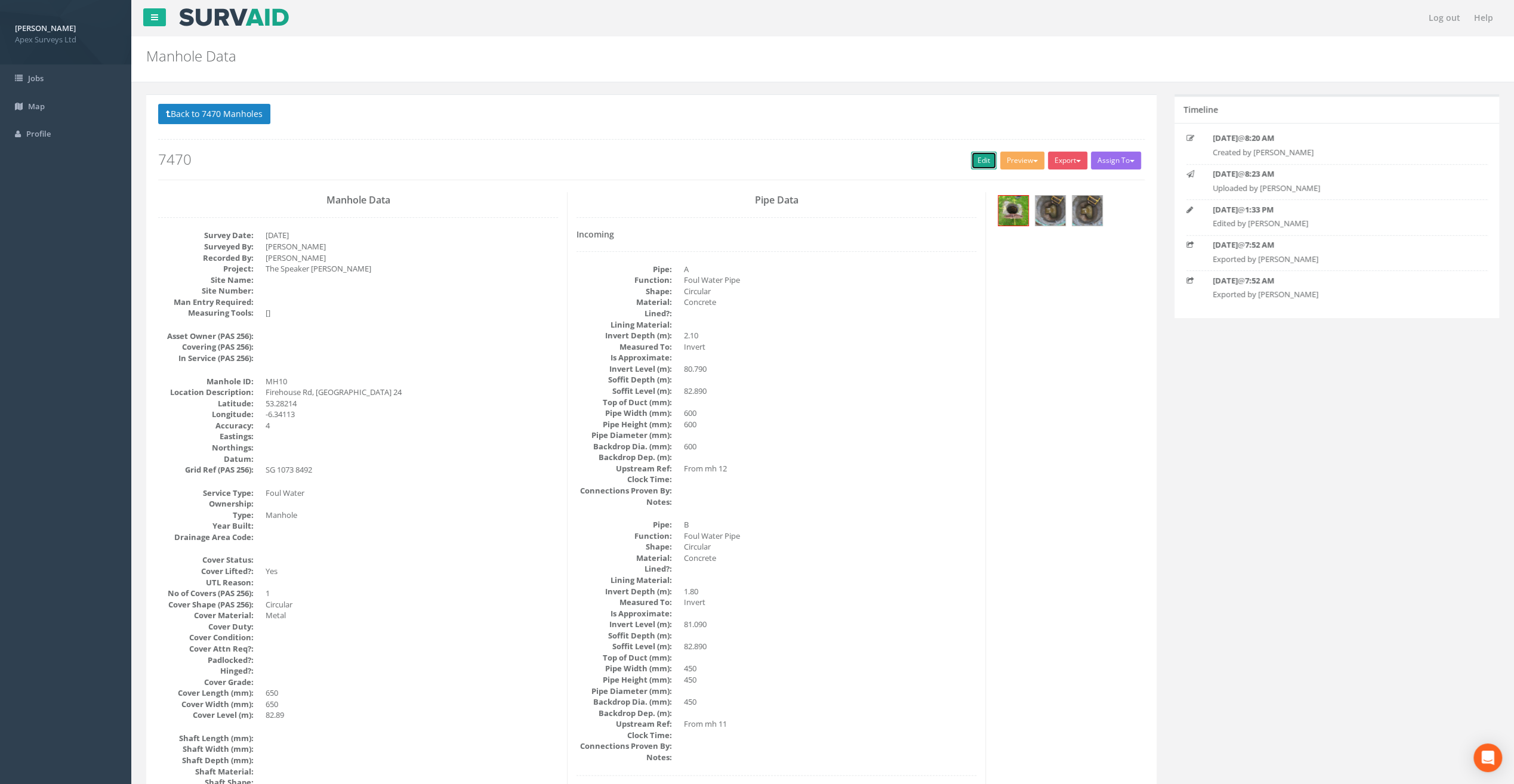
click at [984, 161] on link "Edit" at bounding box center [984, 160] width 26 height 18
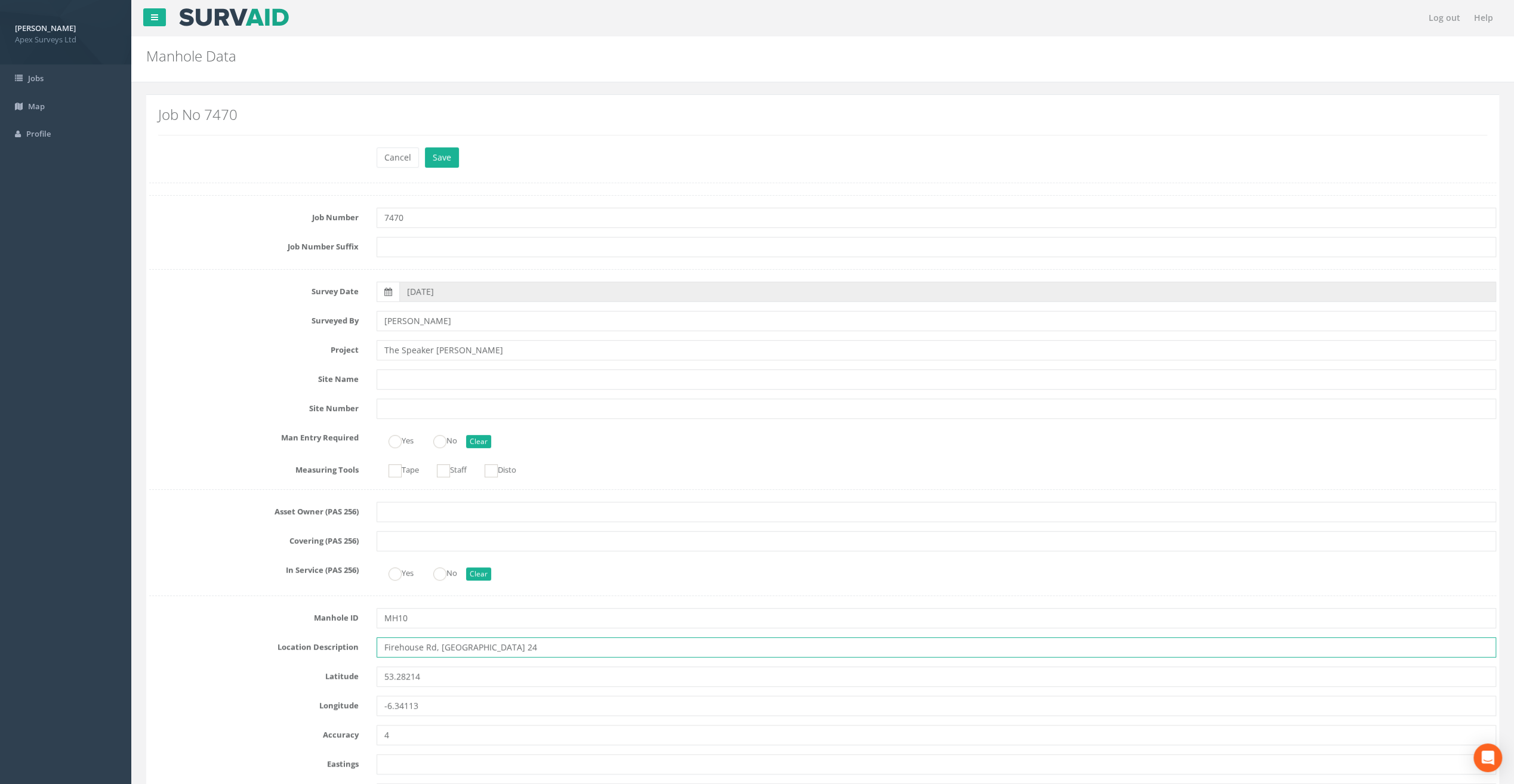
click at [399, 645] on input "Firehouse Rd, [GEOGRAPHIC_DATA] 24" at bounding box center [936, 647] width 1119 height 20
type input "[STREET_ADDRESS]"
click at [440, 153] on button "Save" at bounding box center [442, 157] width 34 height 20
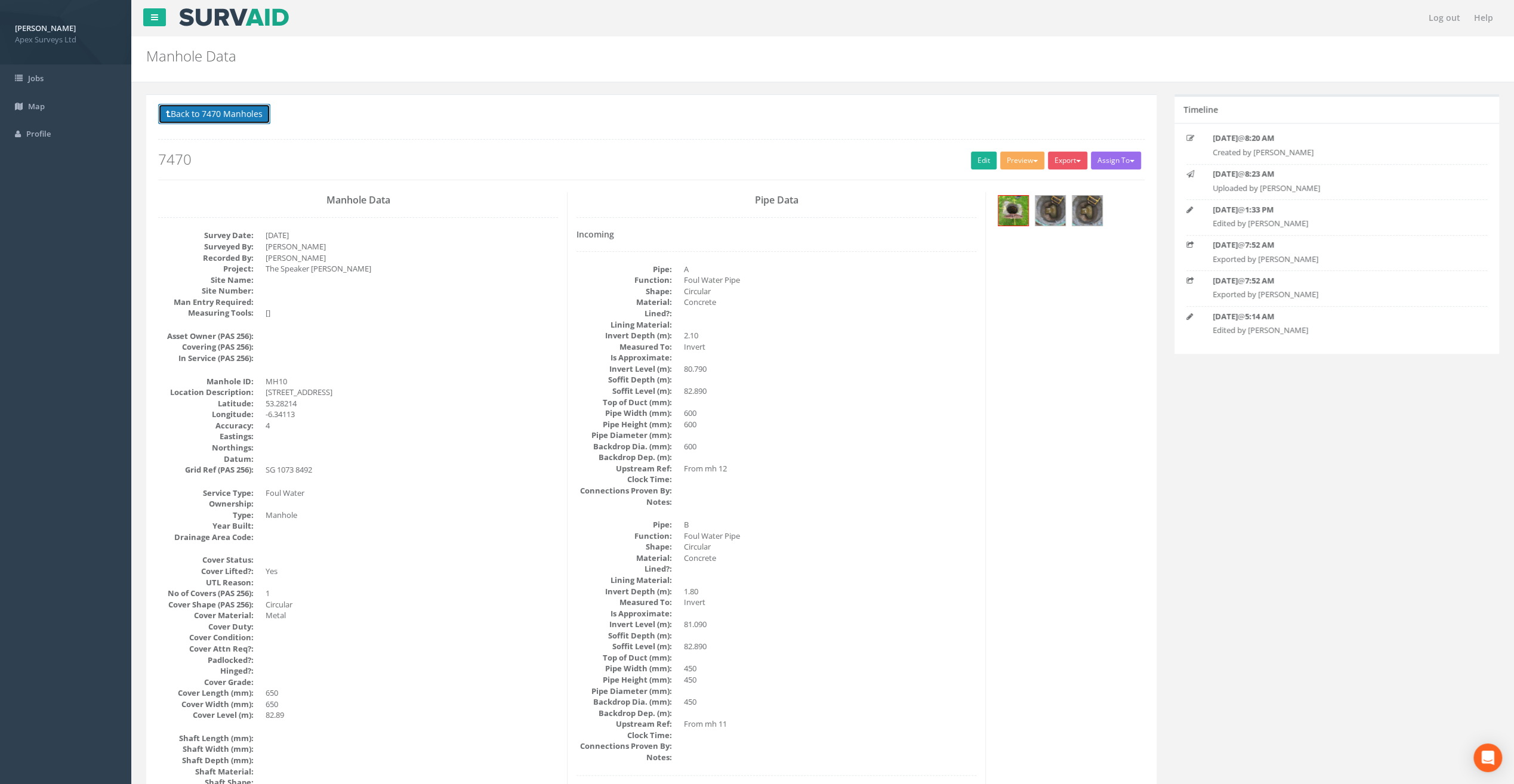
click at [250, 116] on button "Back to 7470 Manholes" at bounding box center [214, 114] width 112 height 20
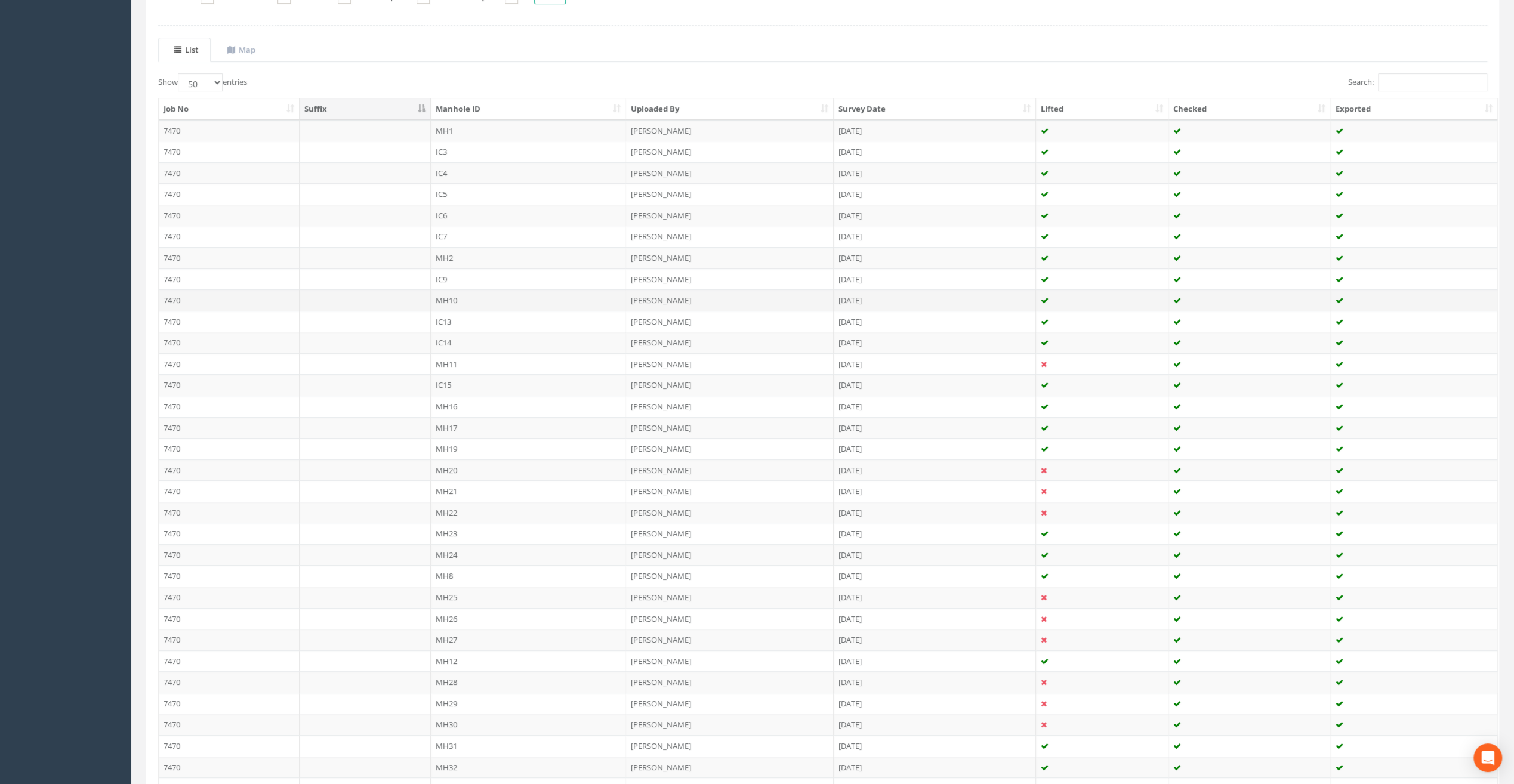
scroll to position [298, 0]
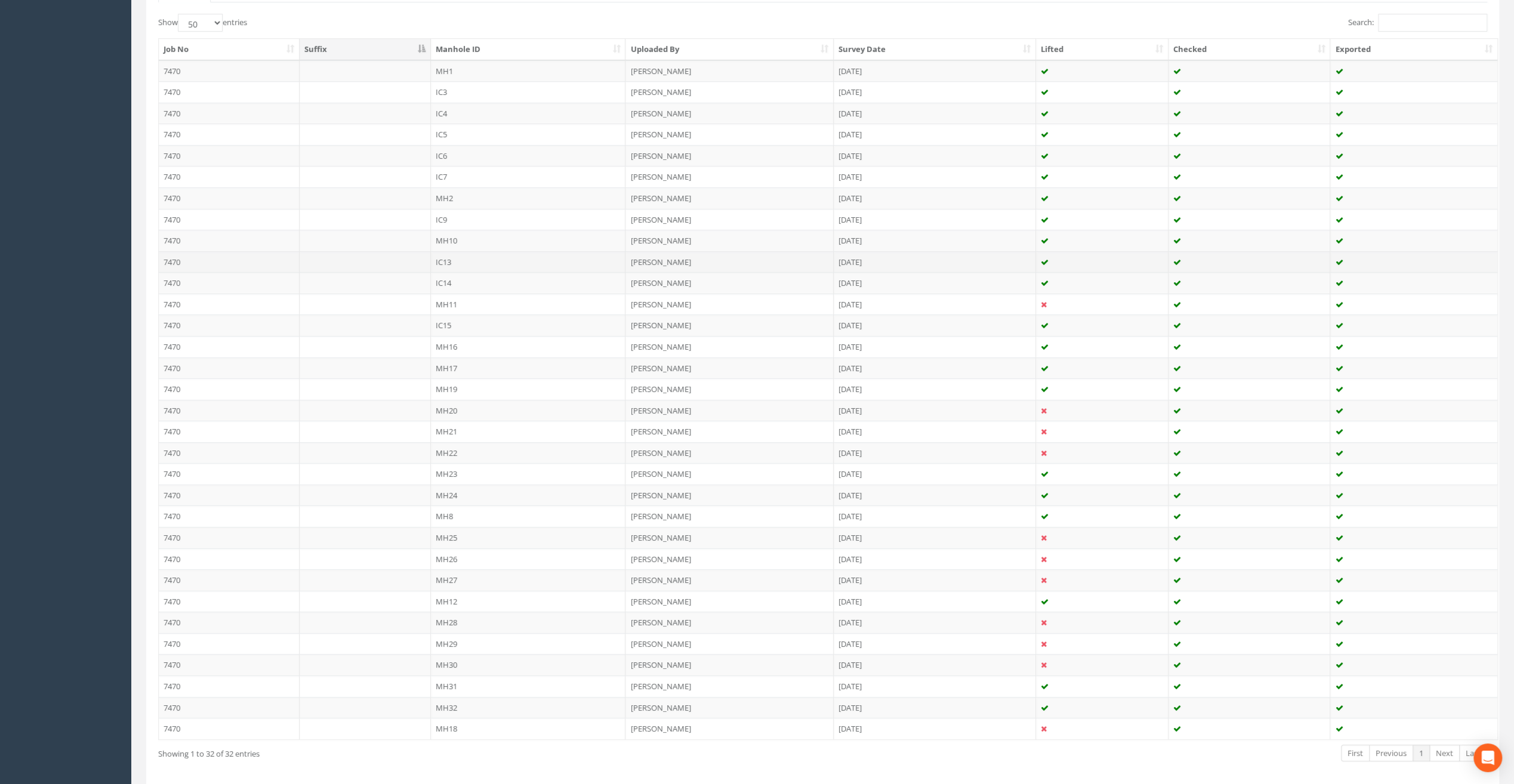
click at [451, 256] on td "IC13" at bounding box center [528, 262] width 195 height 21
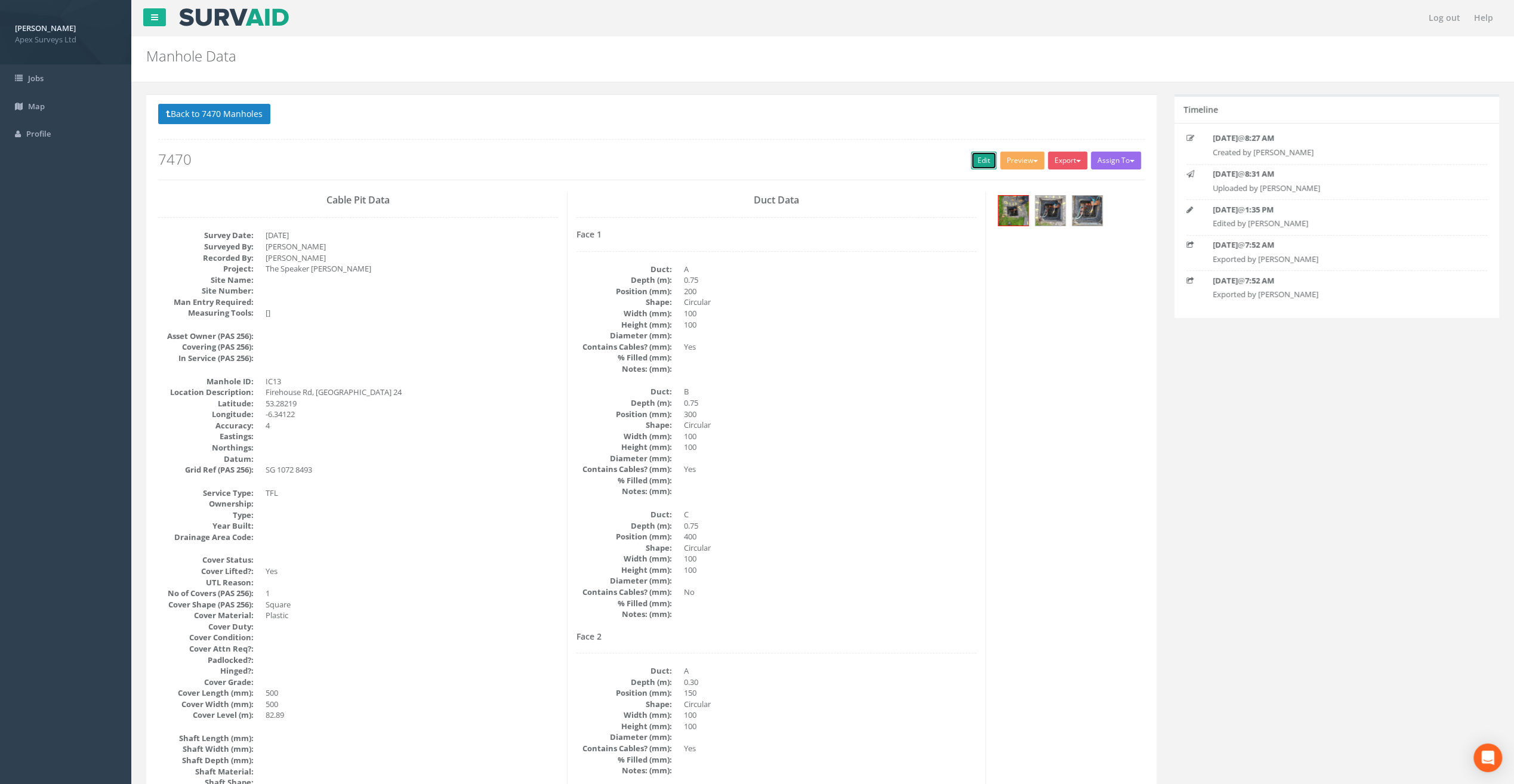
click at [979, 162] on link "Edit" at bounding box center [984, 160] width 26 height 18
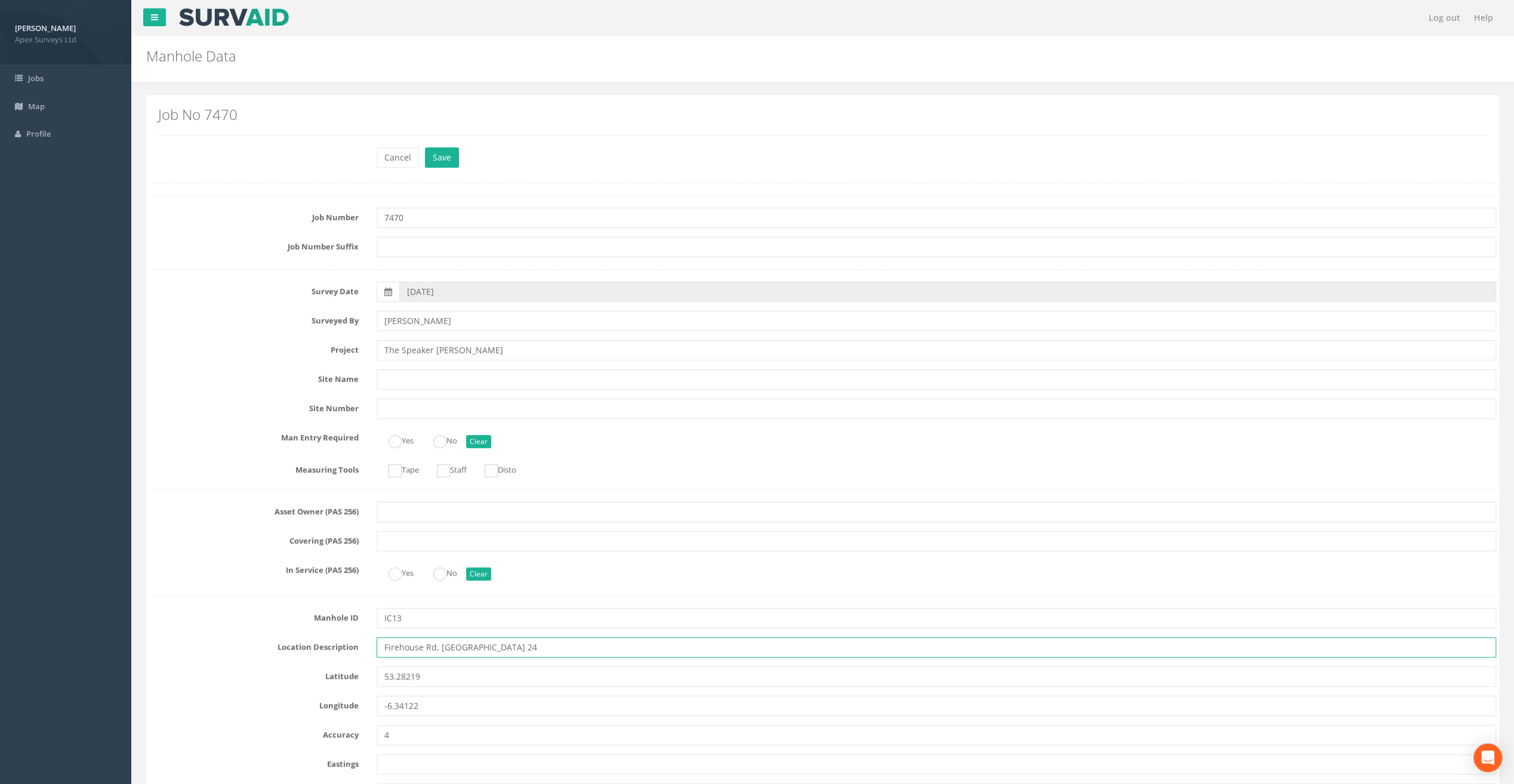
click at [398, 643] on input "Firehouse Rd, [GEOGRAPHIC_DATA] 24" at bounding box center [936, 647] width 1119 height 20
type input "[STREET_ADDRESS]"
click at [447, 160] on button "Save" at bounding box center [442, 157] width 34 height 20
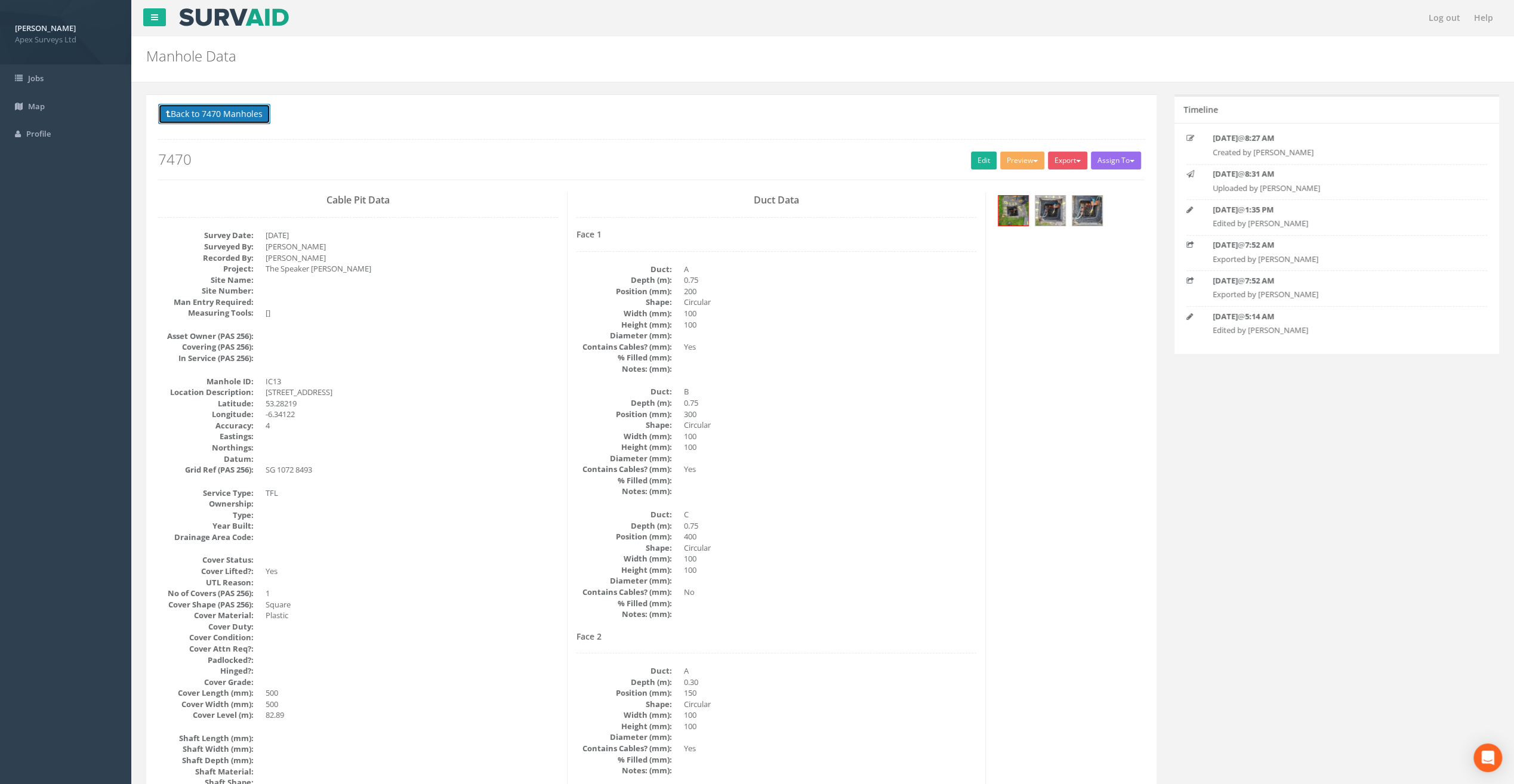
click at [226, 104] on button "Back to 7470 Manholes" at bounding box center [214, 114] width 112 height 20
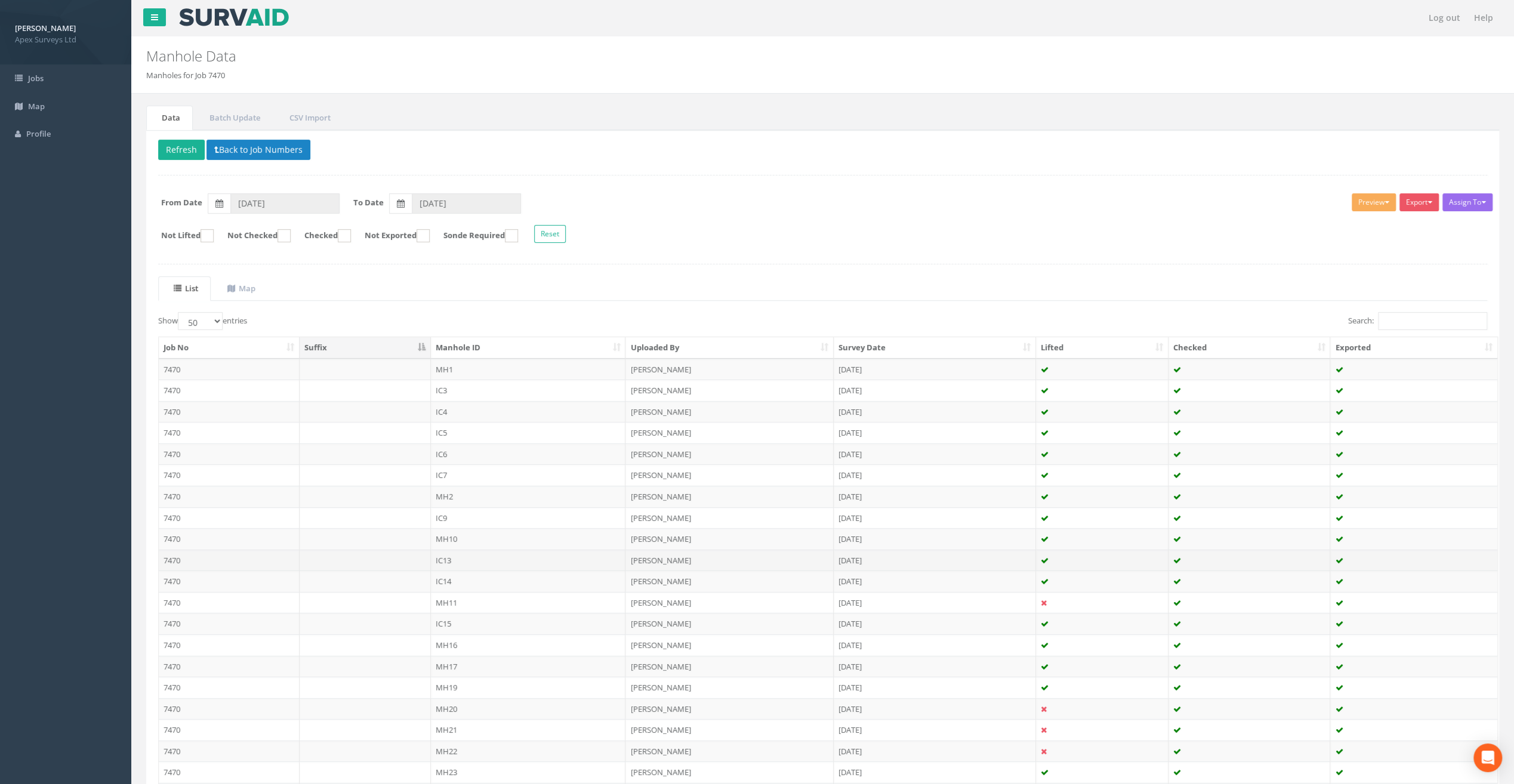
click at [450, 553] on td "IC13" at bounding box center [528, 560] width 195 height 21
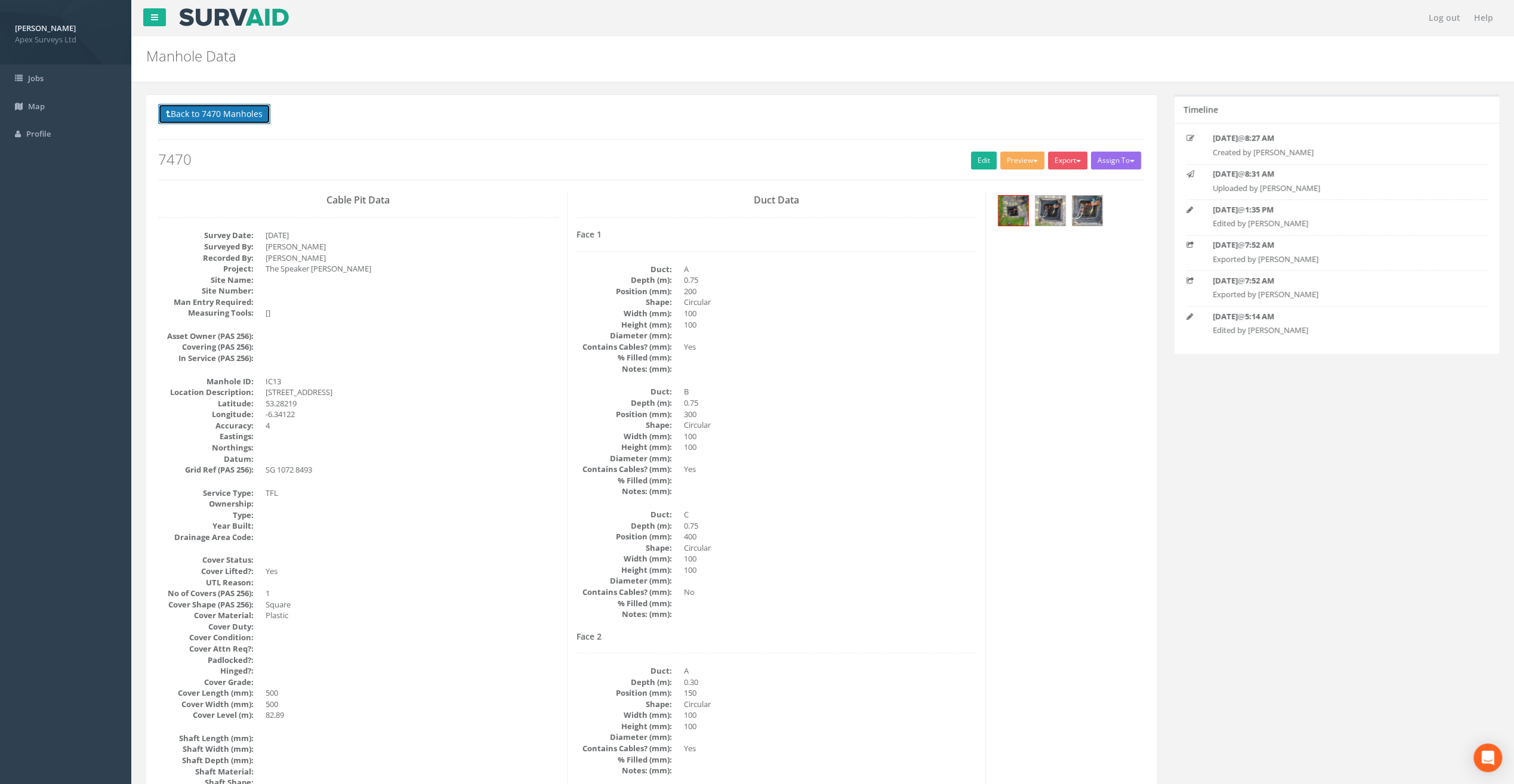
click at [219, 106] on button "Back to 7470 Manholes" at bounding box center [214, 114] width 112 height 20
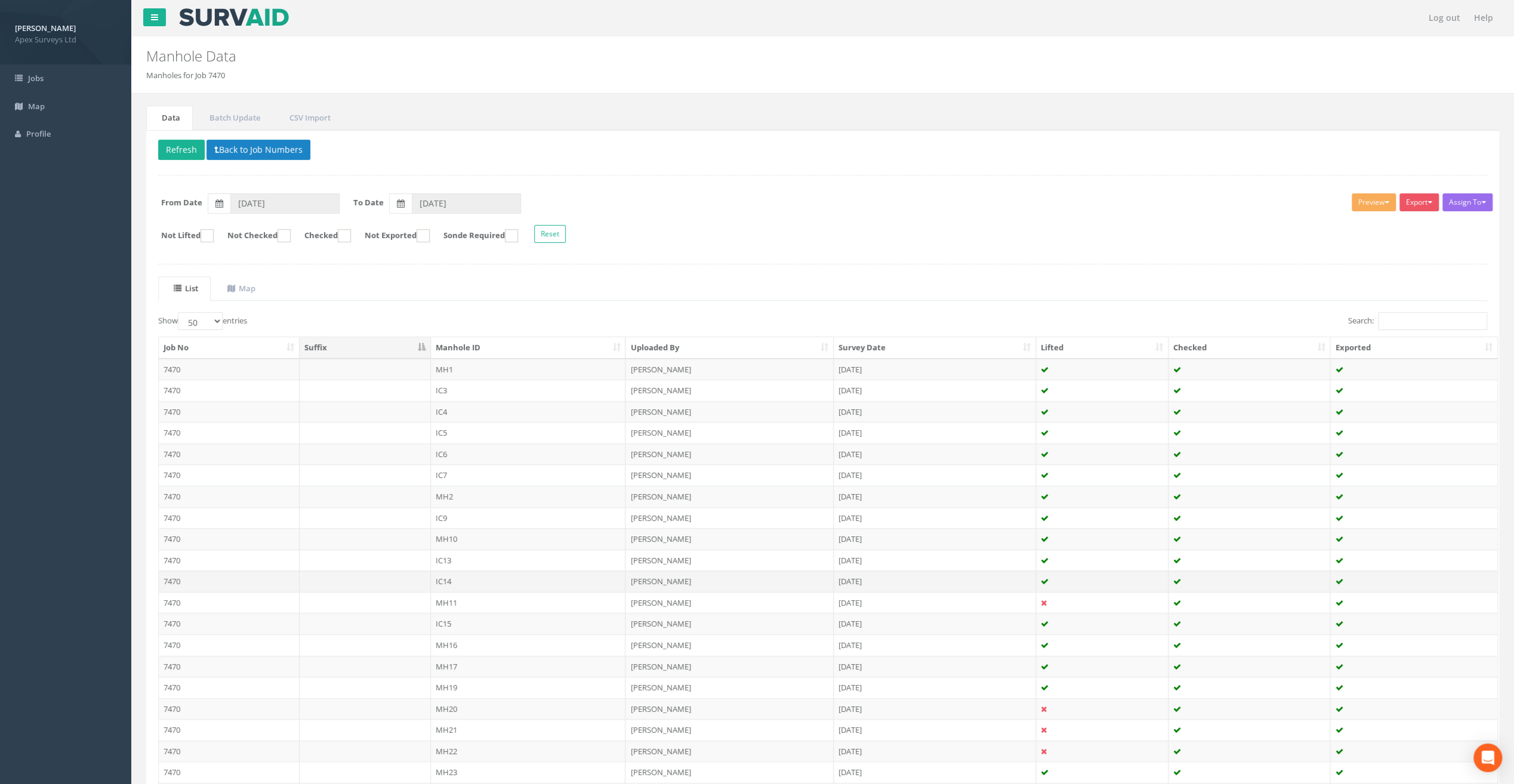
click at [450, 576] on td "IC14" at bounding box center [528, 581] width 195 height 21
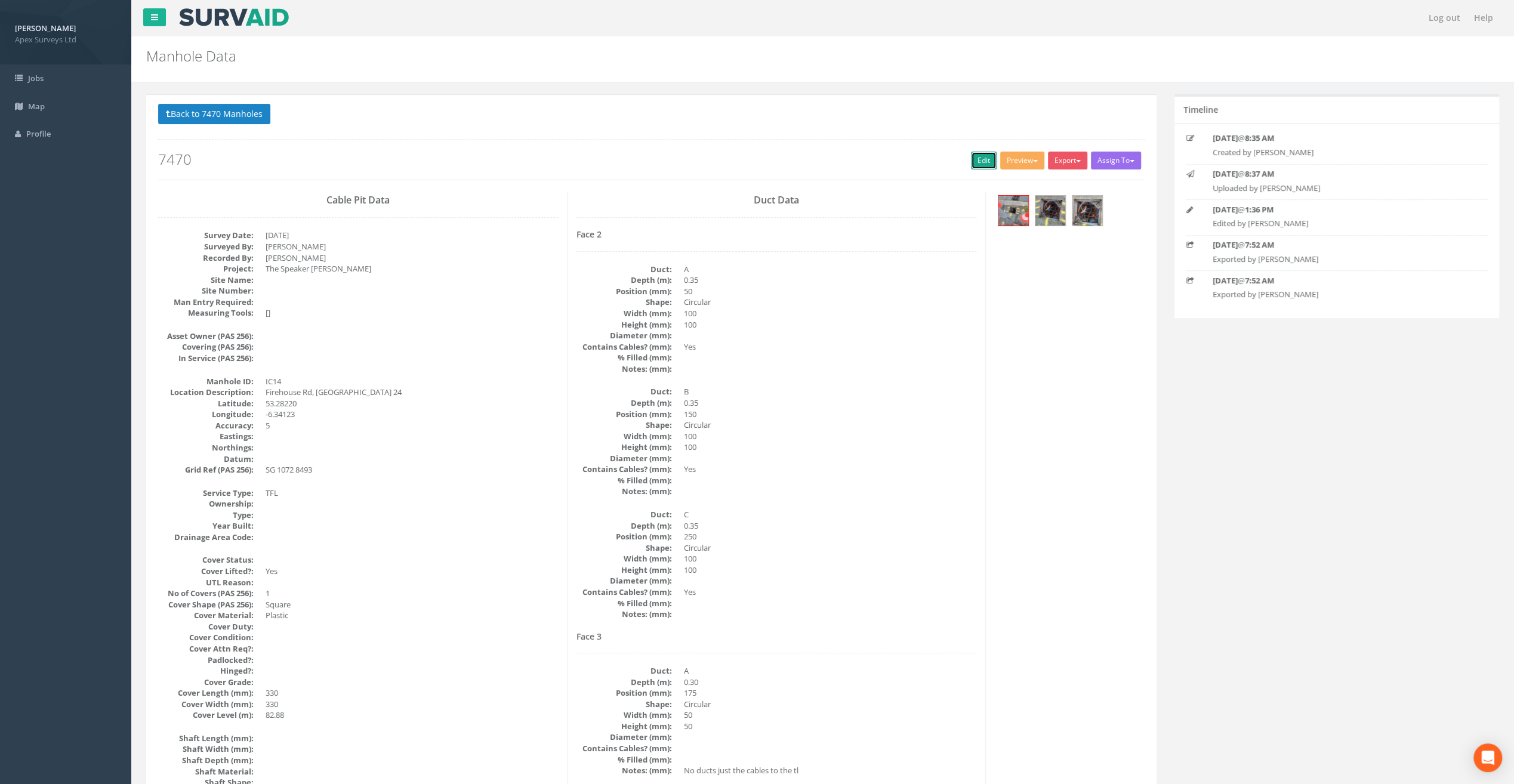
click at [976, 164] on link "Edit" at bounding box center [984, 160] width 26 height 18
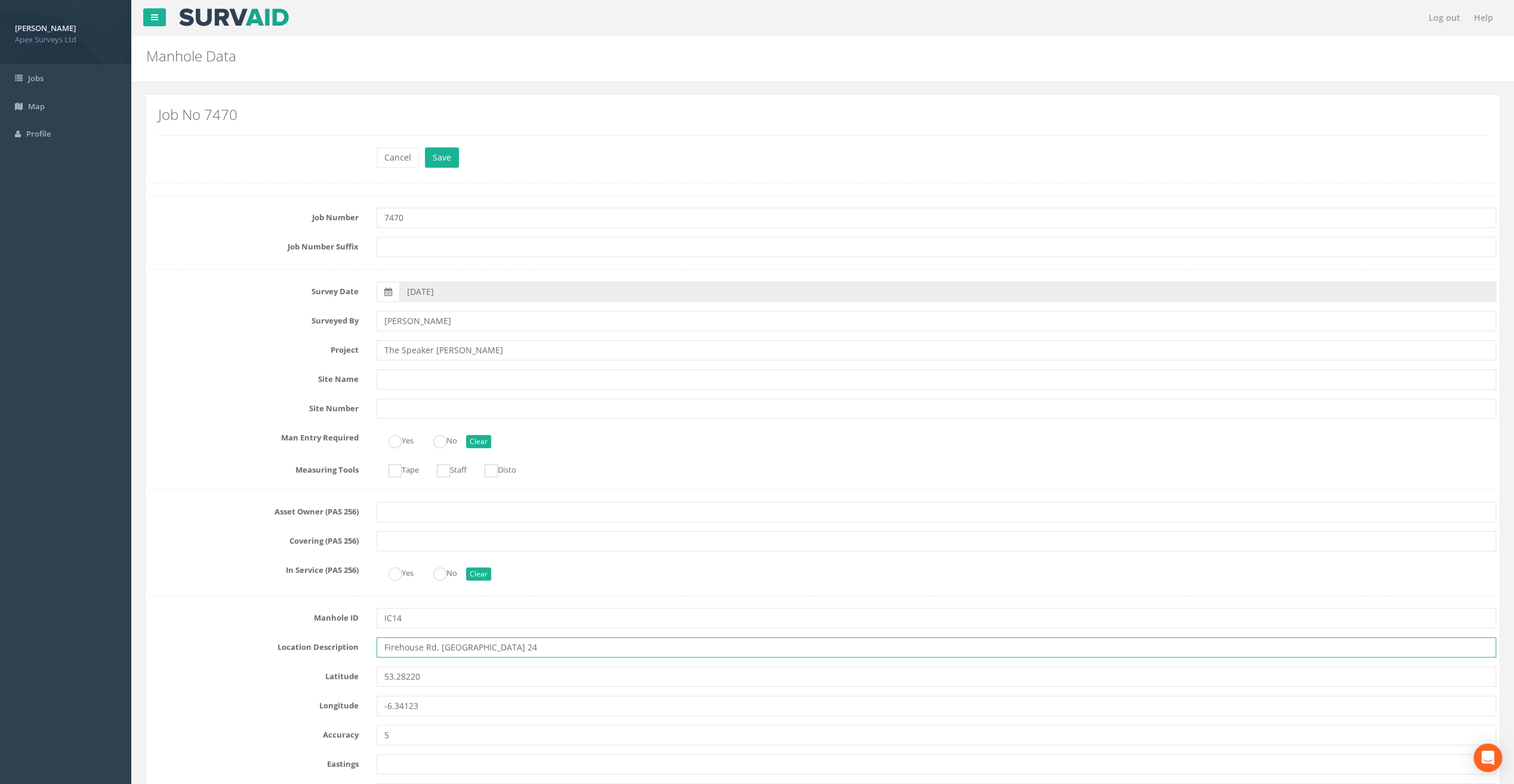
click at [396, 648] on input "Firehouse Rd, [GEOGRAPHIC_DATA] 24" at bounding box center [936, 647] width 1119 height 20
type input "[STREET_ADDRESS]"
click at [436, 152] on button "Save" at bounding box center [442, 157] width 34 height 20
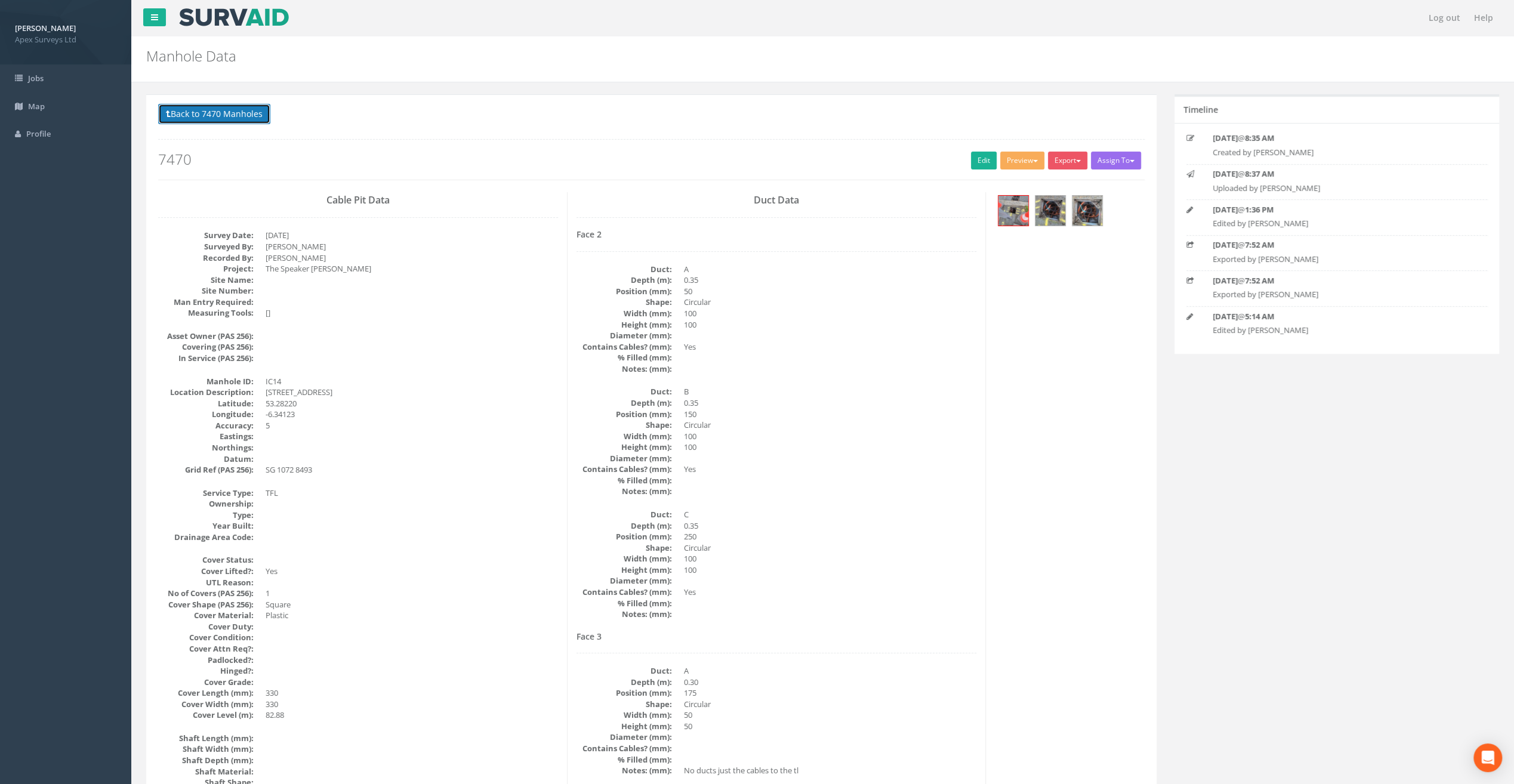
click at [219, 114] on button "Back to 7470 Manholes" at bounding box center [214, 114] width 112 height 20
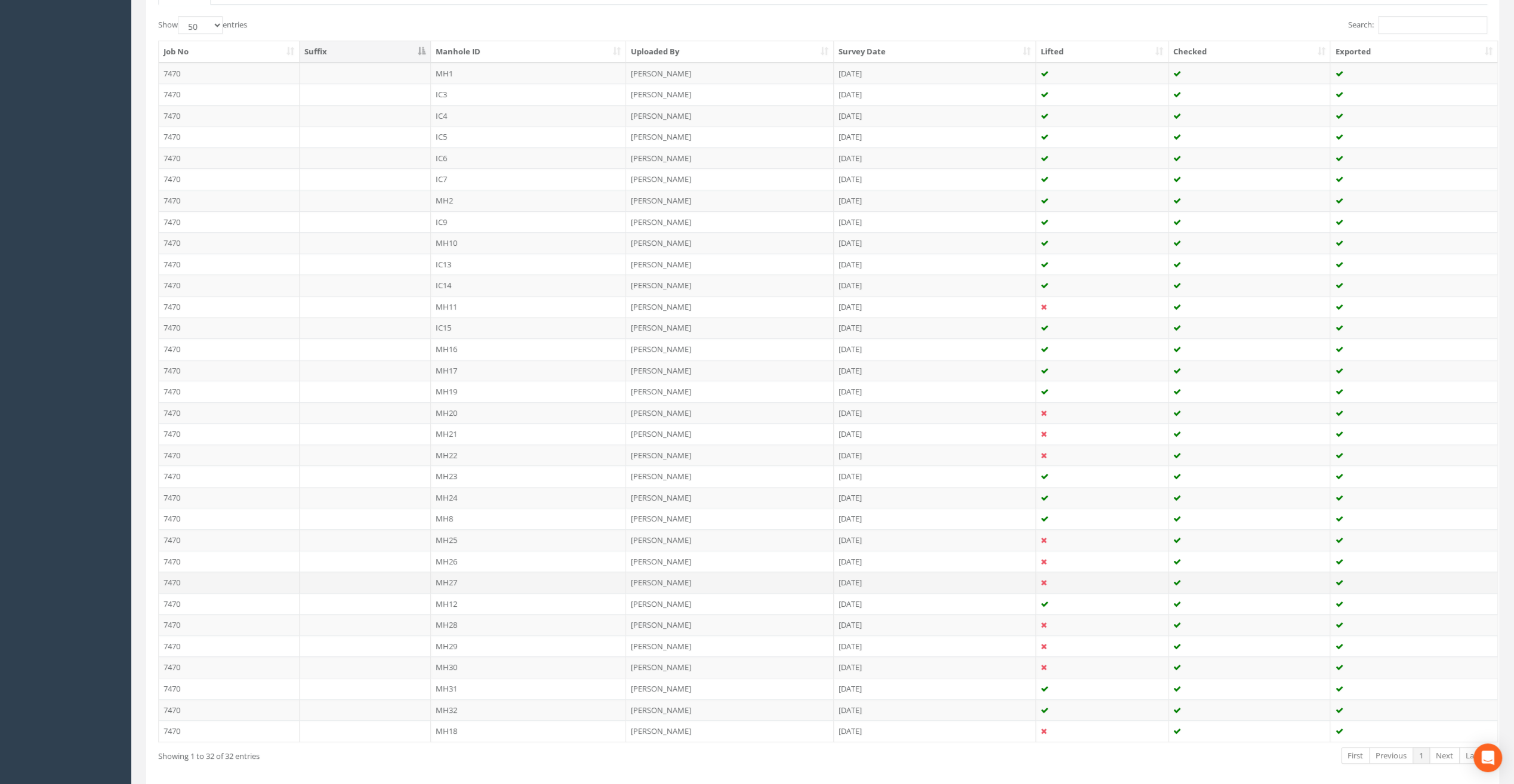
scroll to position [298, 0]
click at [450, 294] on td "MH11" at bounding box center [528, 304] width 195 height 21
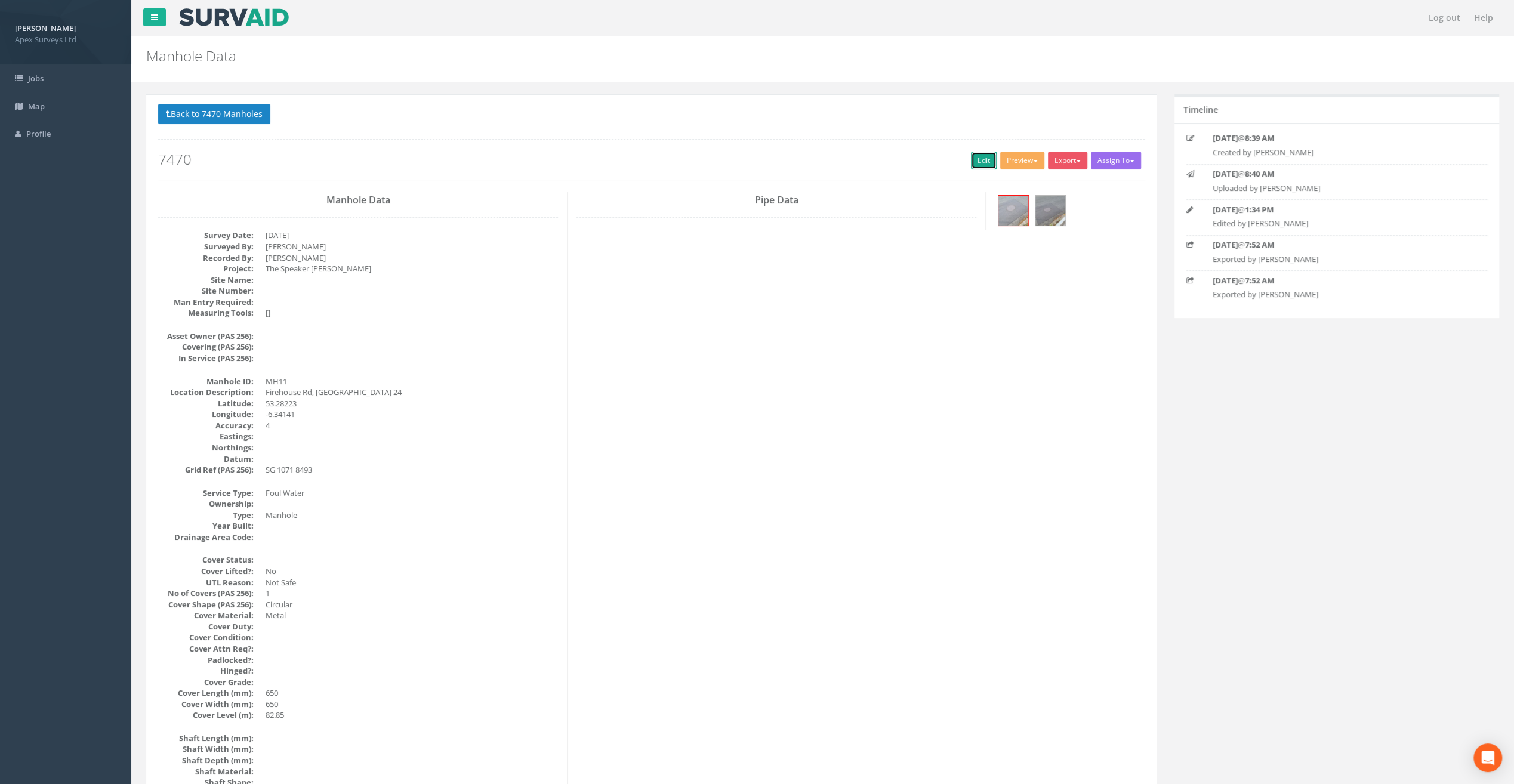
click at [976, 167] on link "Edit" at bounding box center [984, 160] width 26 height 18
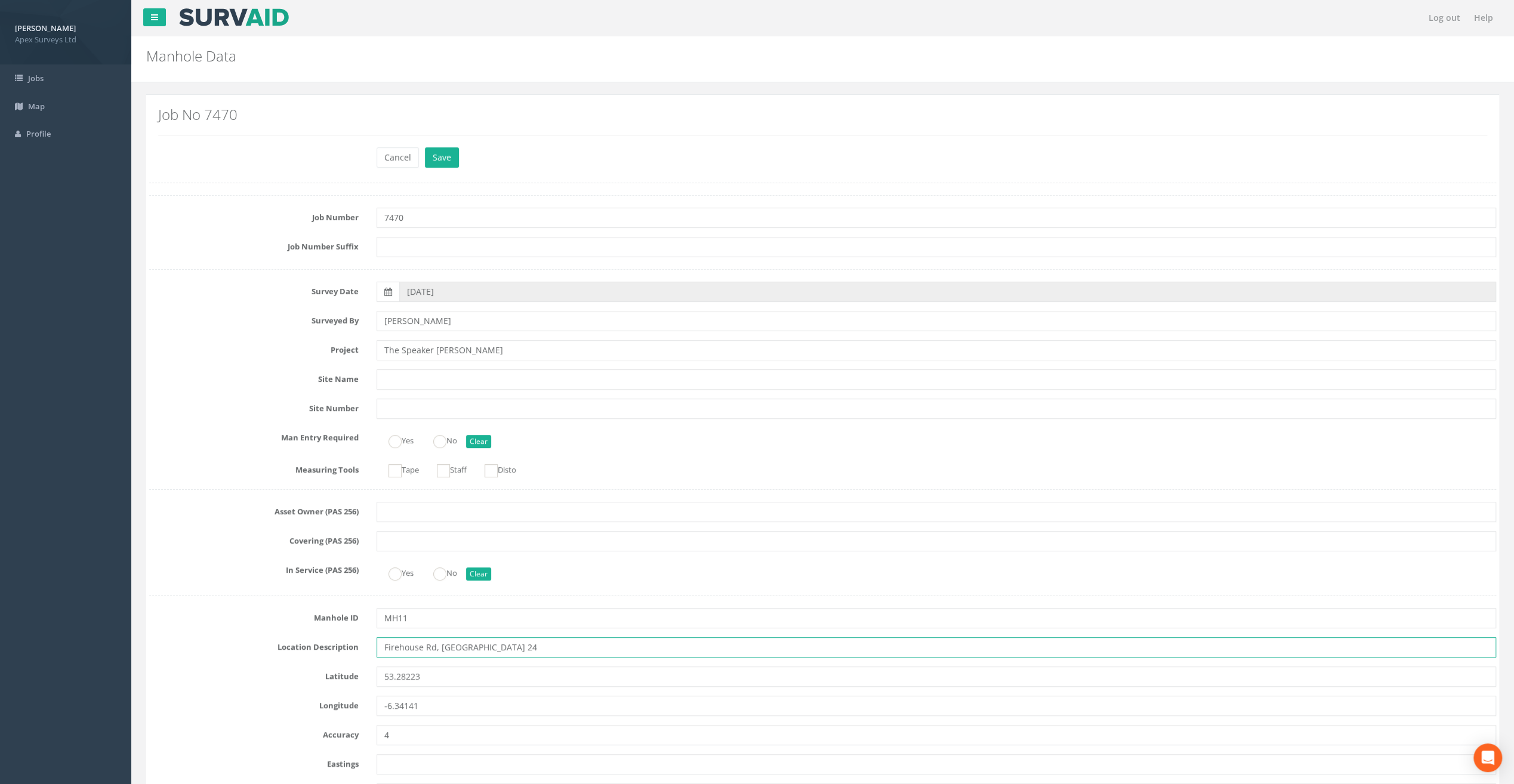
click at [397, 648] on input "Firehouse Rd, [GEOGRAPHIC_DATA] 24" at bounding box center [936, 647] width 1119 height 20
type input "[STREET_ADDRESS]"
click at [447, 155] on button "Save" at bounding box center [442, 157] width 34 height 20
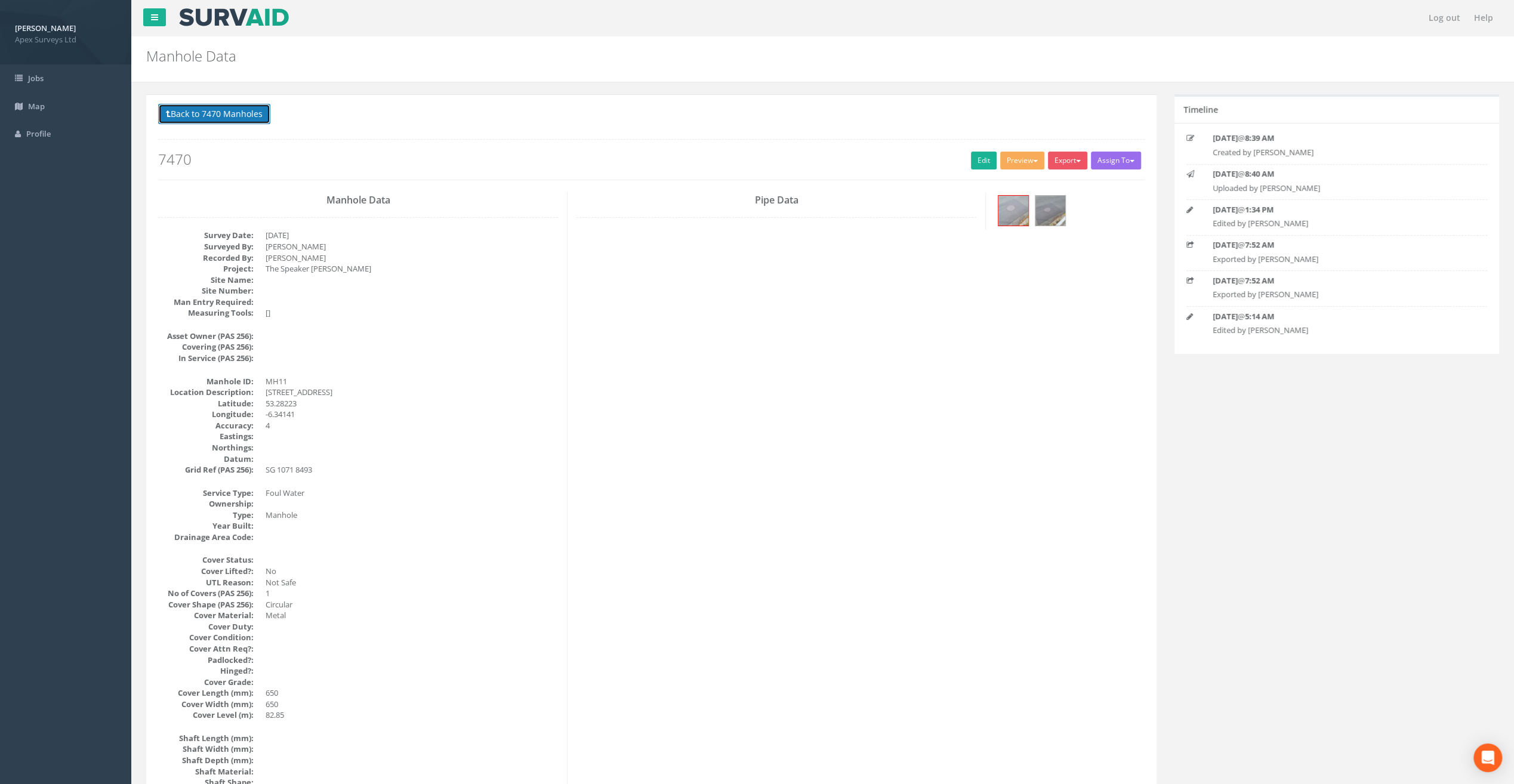
click at [214, 110] on button "Back to 7470 Manholes" at bounding box center [214, 114] width 112 height 20
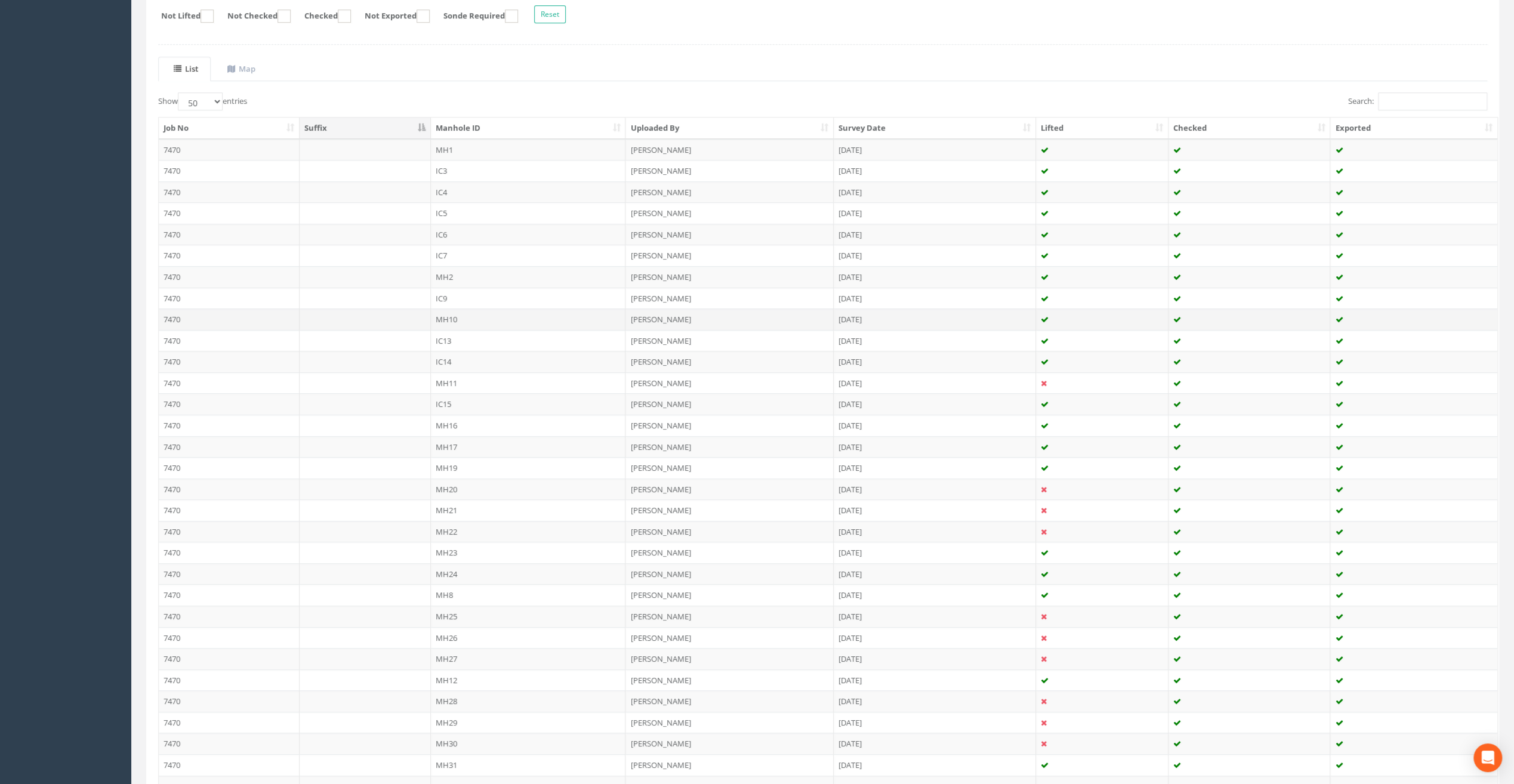
scroll to position [239, 0]
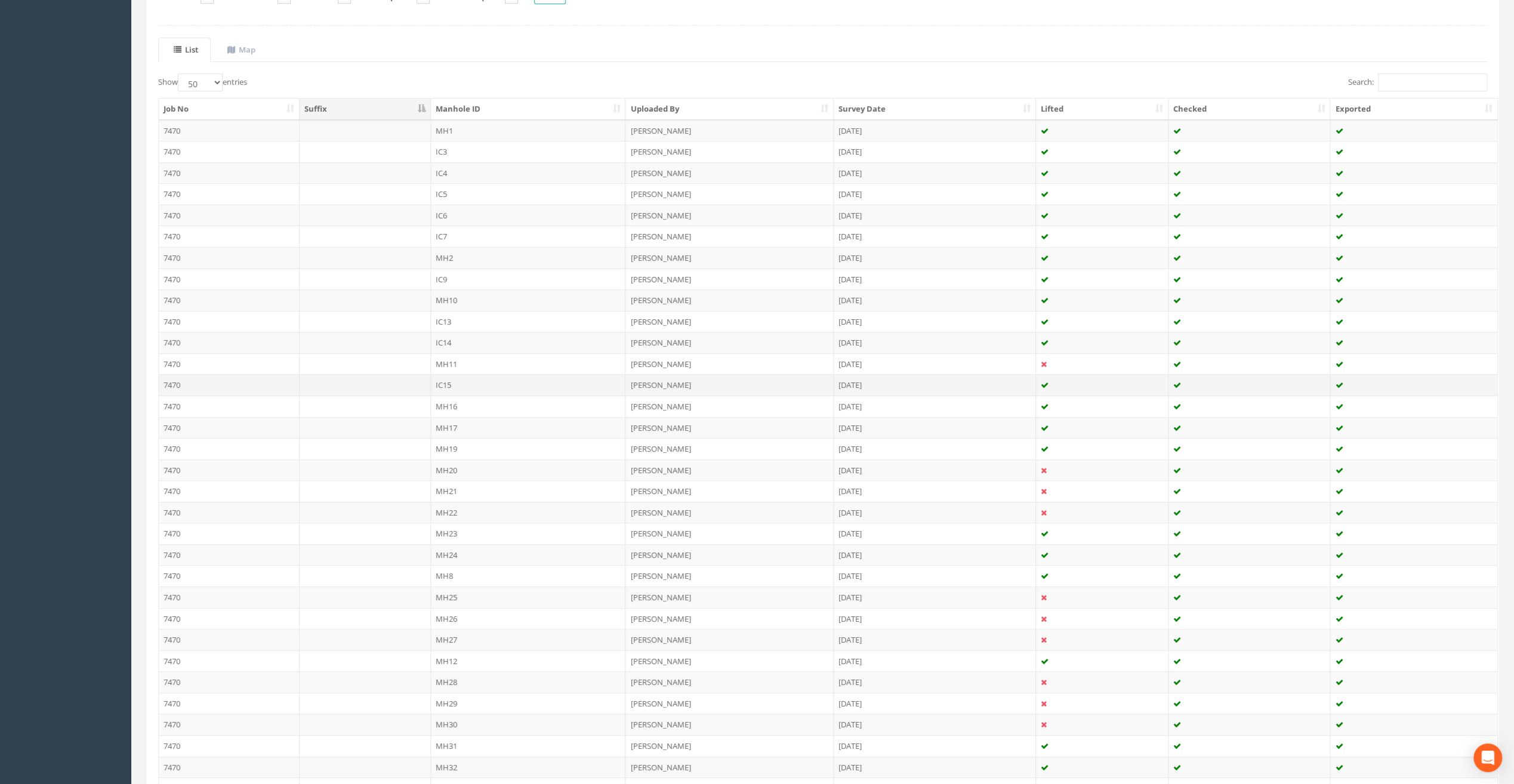
click at [450, 379] on td "IC15" at bounding box center [528, 385] width 195 height 21
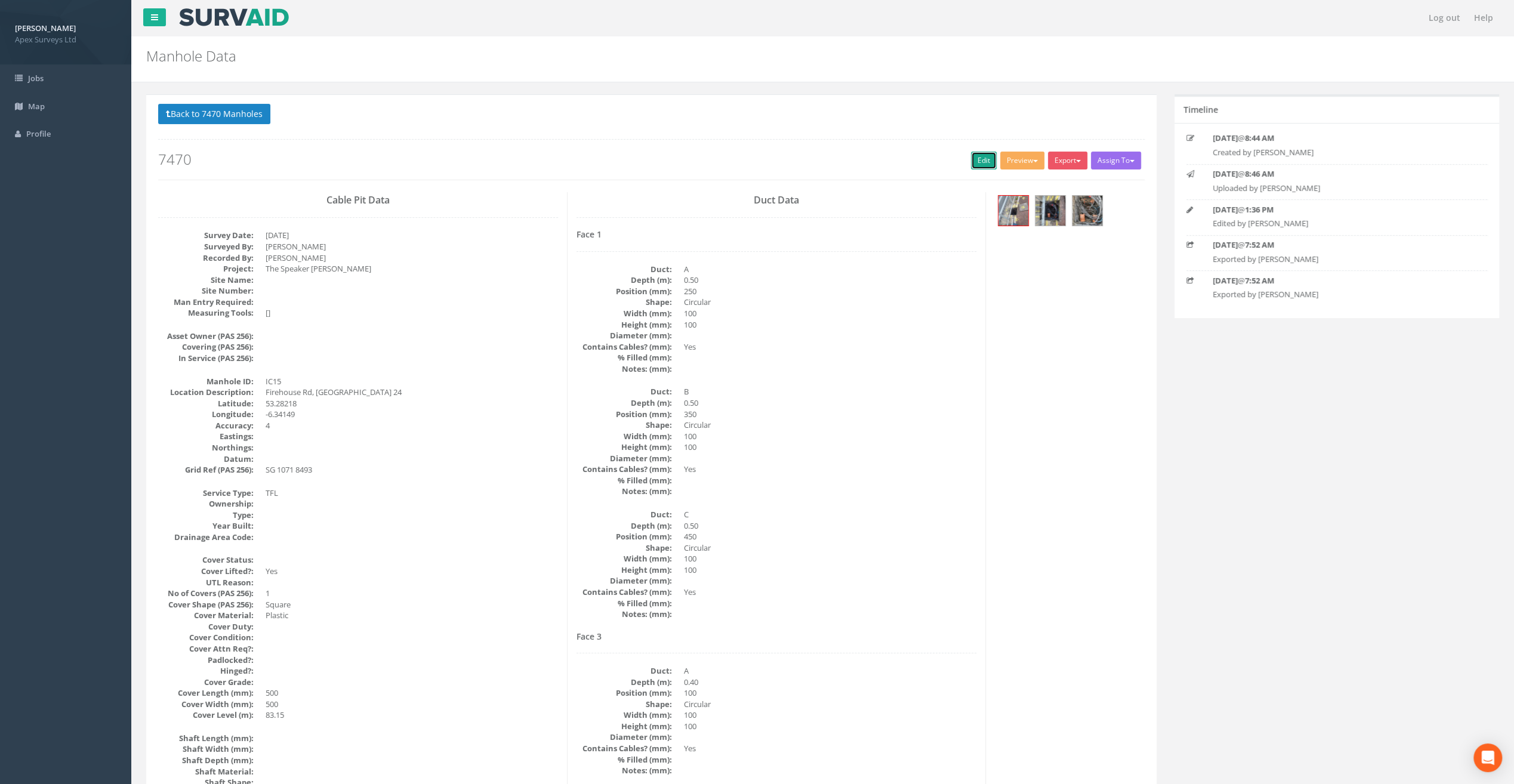
click at [983, 157] on link "Edit" at bounding box center [984, 160] width 26 height 18
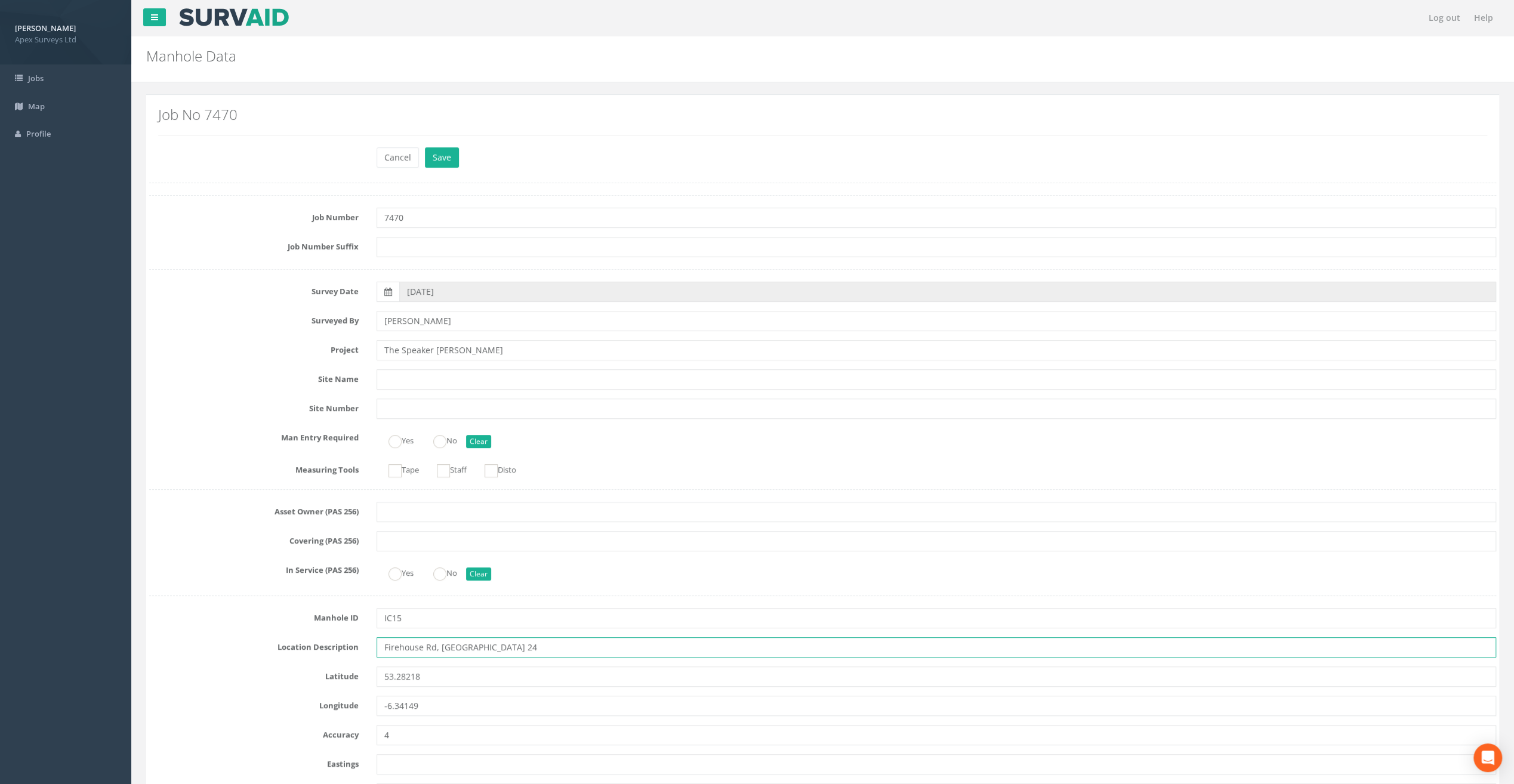
click at [398, 645] on input "Firehouse Rd, [GEOGRAPHIC_DATA] 24" at bounding box center [936, 647] width 1119 height 20
type input "[STREET_ADDRESS]"
click at [446, 159] on button "Save" at bounding box center [442, 157] width 34 height 20
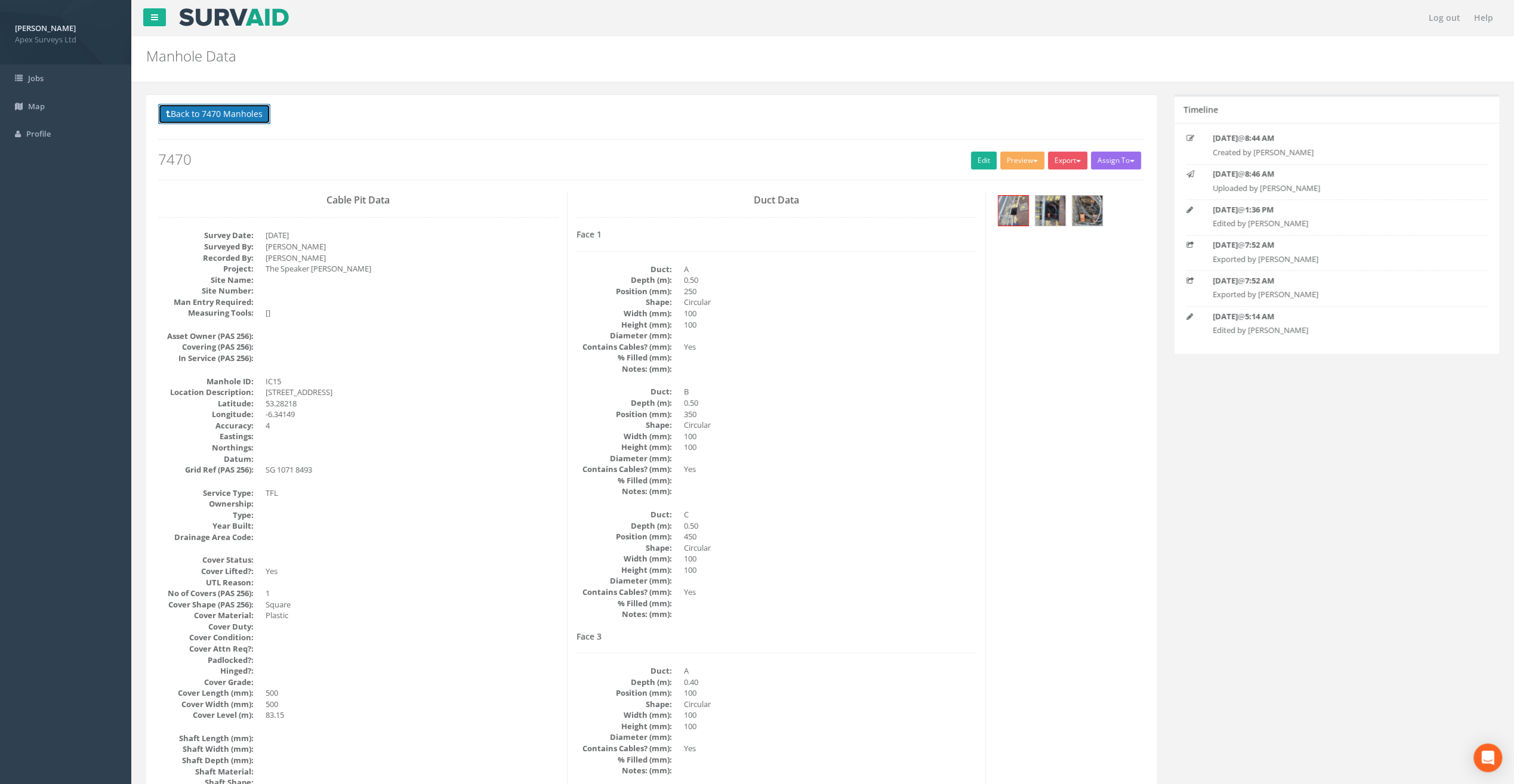
click at [246, 114] on button "Back to 7470 Manholes" at bounding box center [214, 114] width 112 height 20
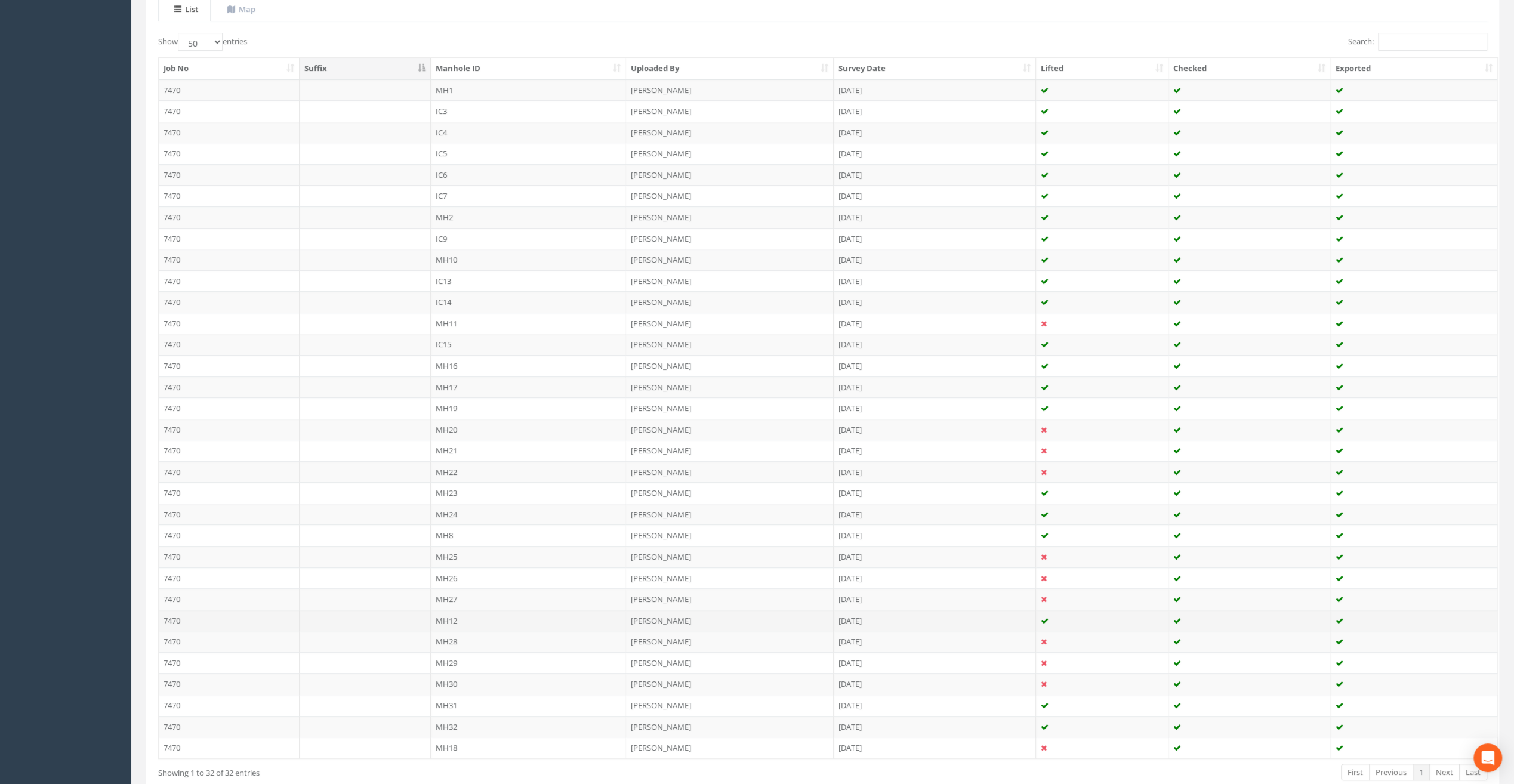
scroll to position [298, 0]
click at [443, 338] on td "MH16" at bounding box center [528, 347] width 195 height 21
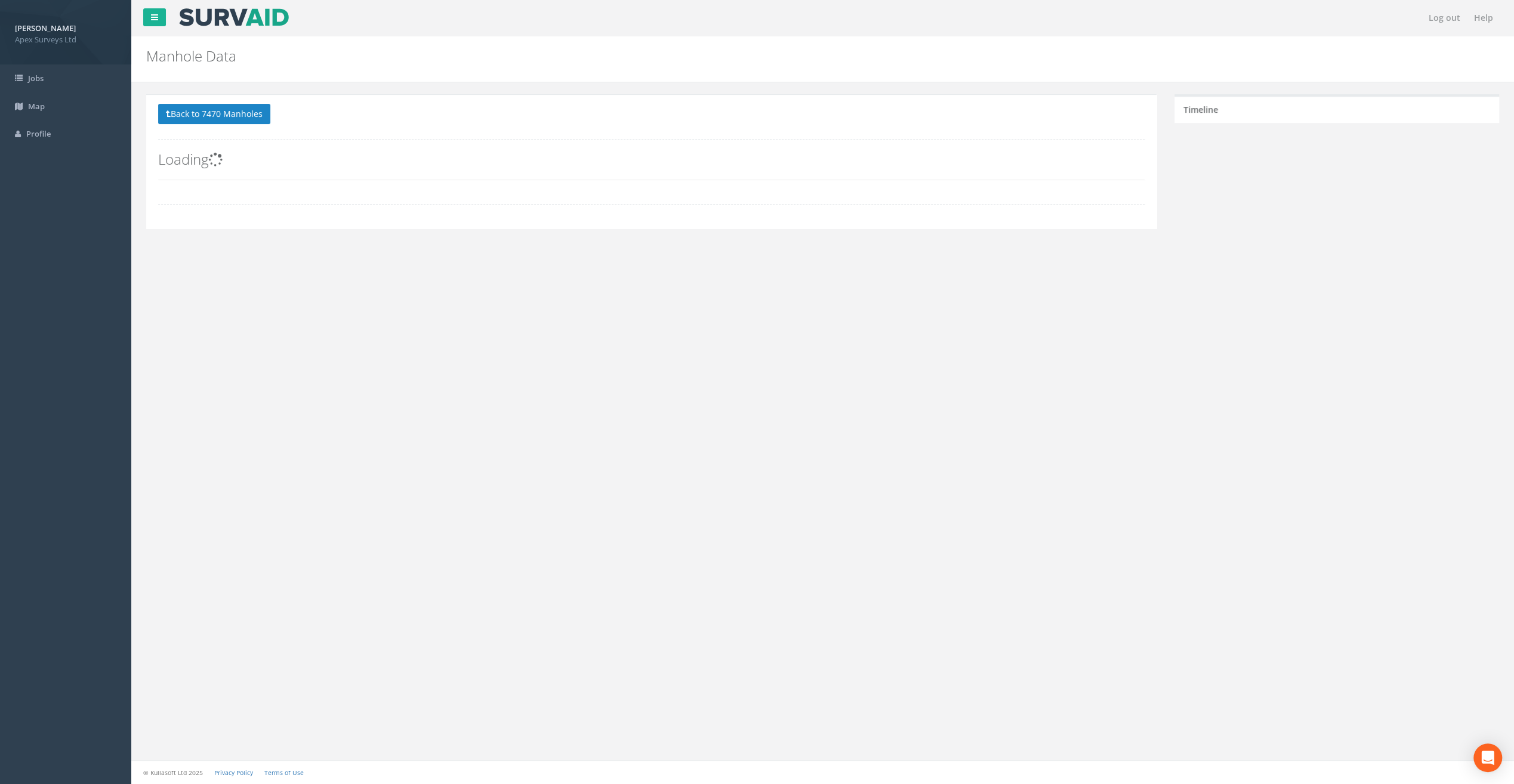
scroll to position [0, 0]
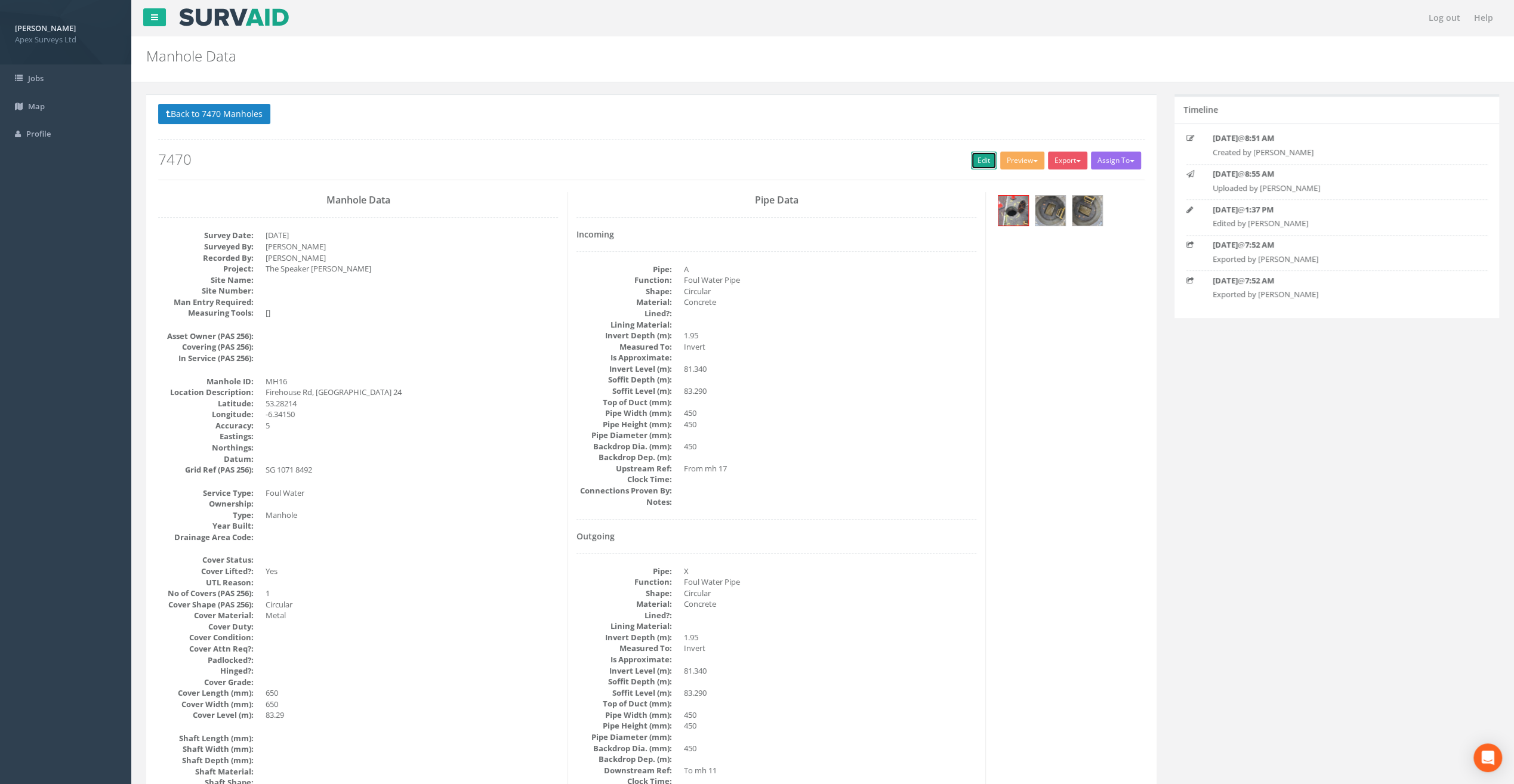
click at [982, 157] on link "Edit" at bounding box center [984, 160] width 26 height 18
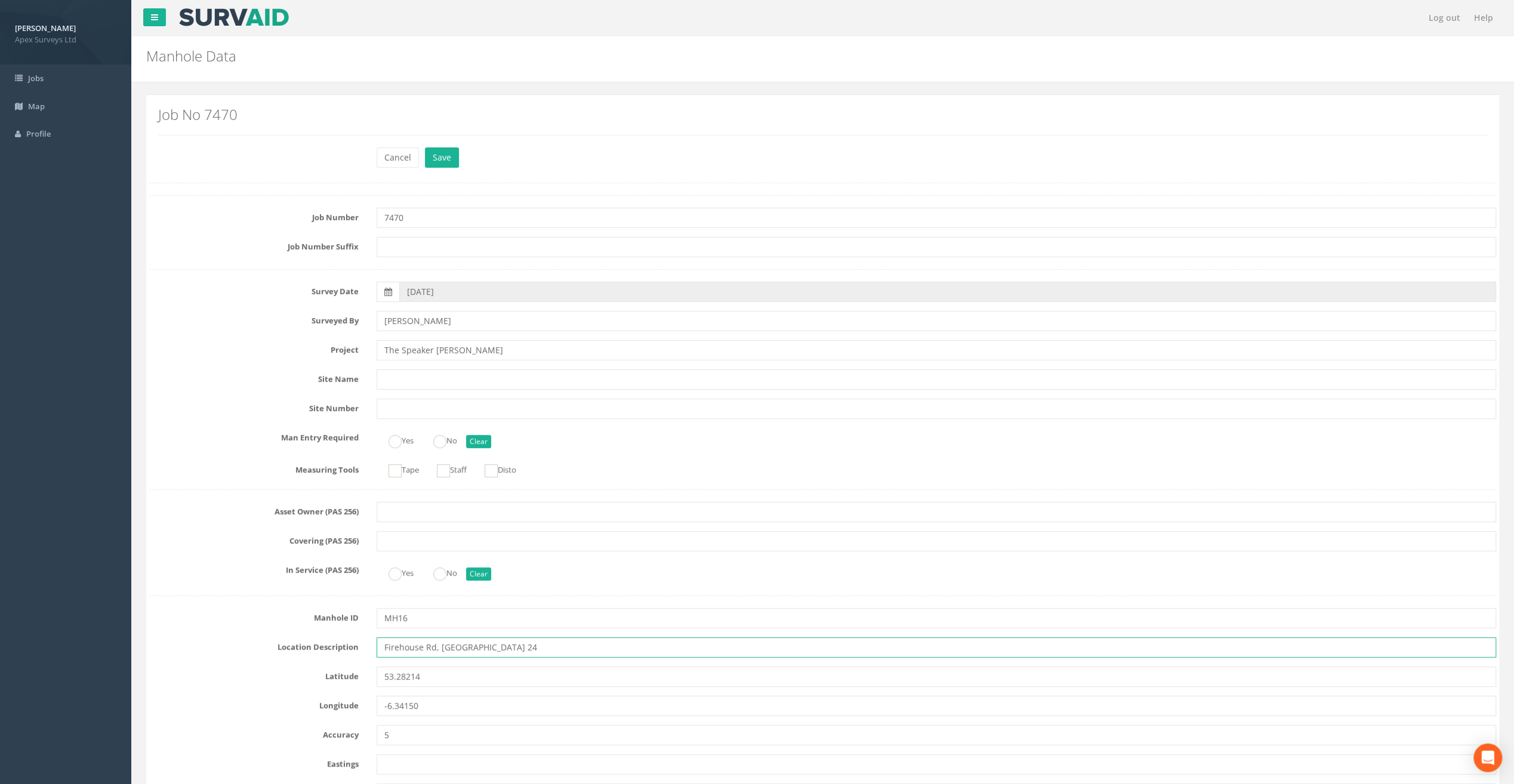
click at [400, 647] on input "Firehouse Rd, [GEOGRAPHIC_DATA] 24" at bounding box center [936, 647] width 1119 height 20
type input "[STREET_ADDRESS]"
click at [442, 157] on button "Save" at bounding box center [442, 157] width 34 height 20
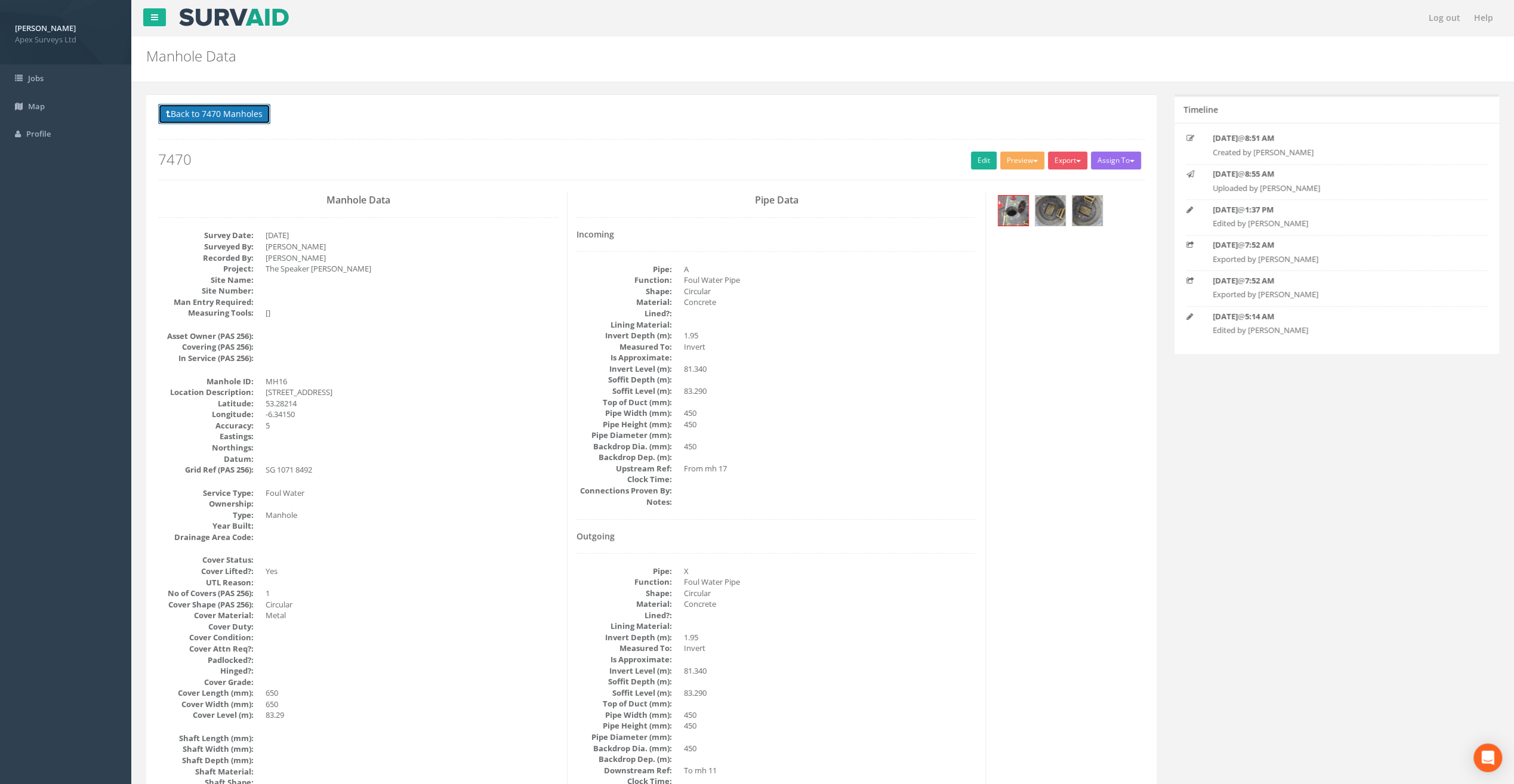
click at [221, 110] on button "Back to 7470 Manholes" at bounding box center [214, 114] width 112 height 20
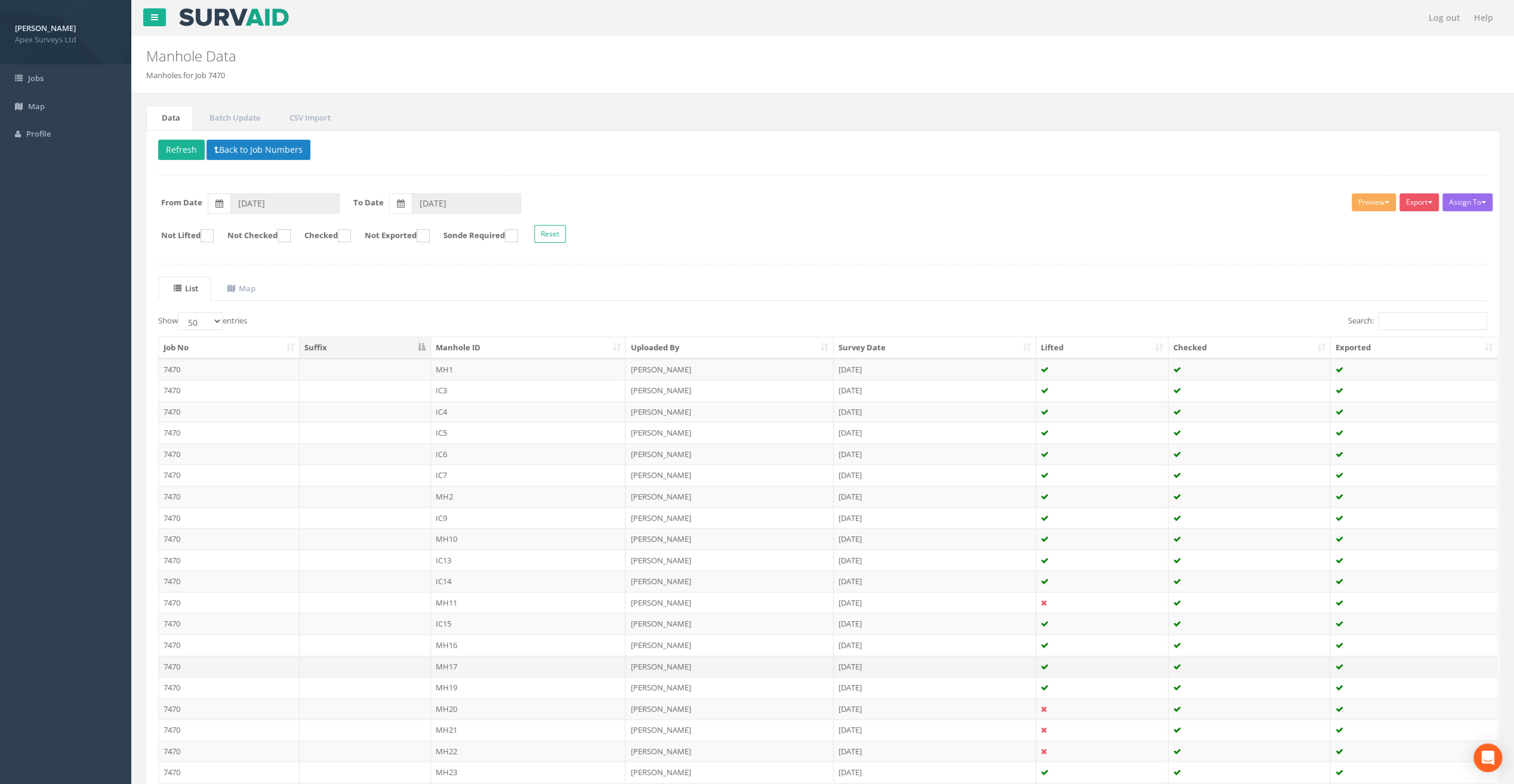
click at [450, 663] on td "MH17" at bounding box center [528, 667] width 195 height 21
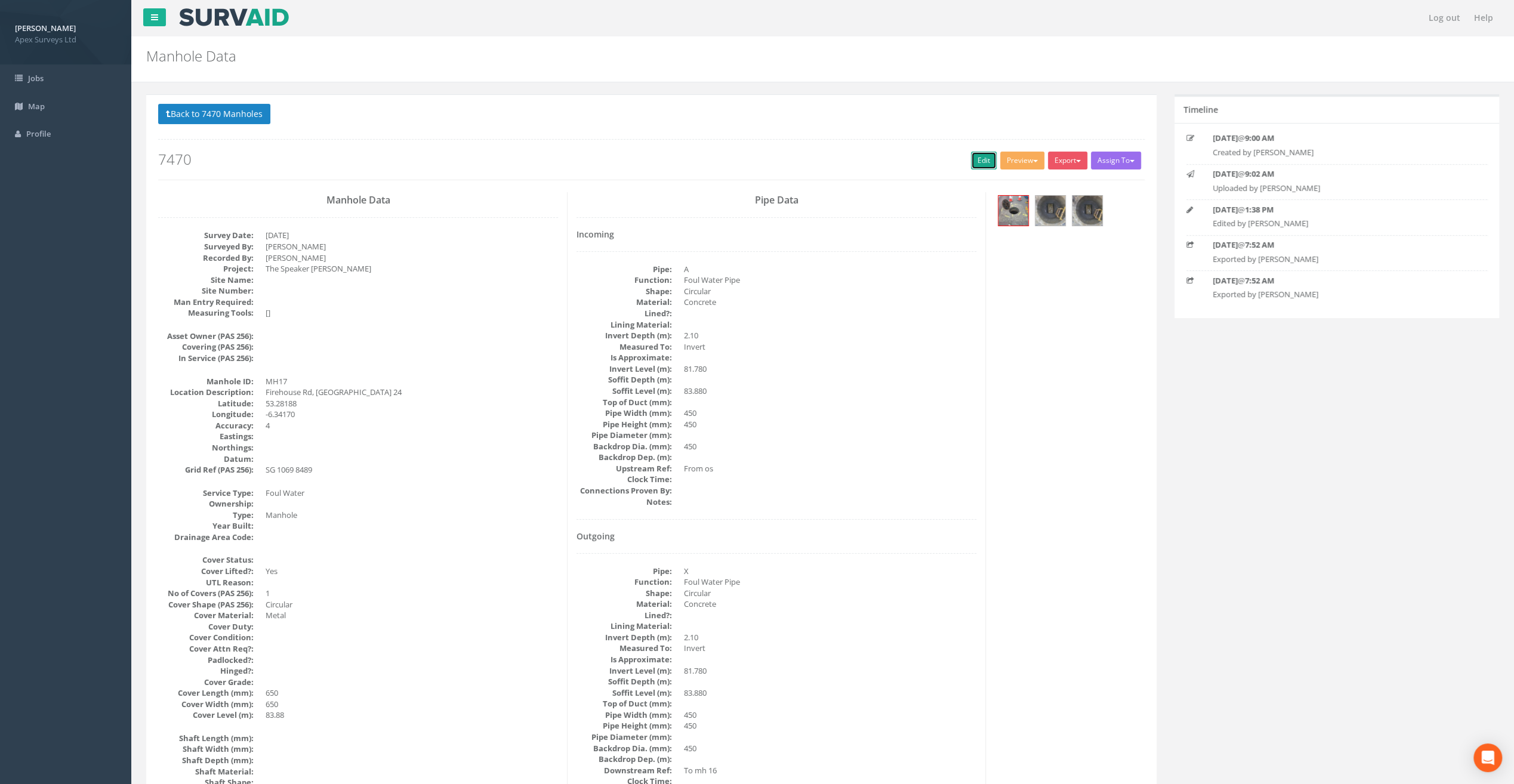
click at [982, 154] on link "Edit" at bounding box center [984, 160] width 26 height 18
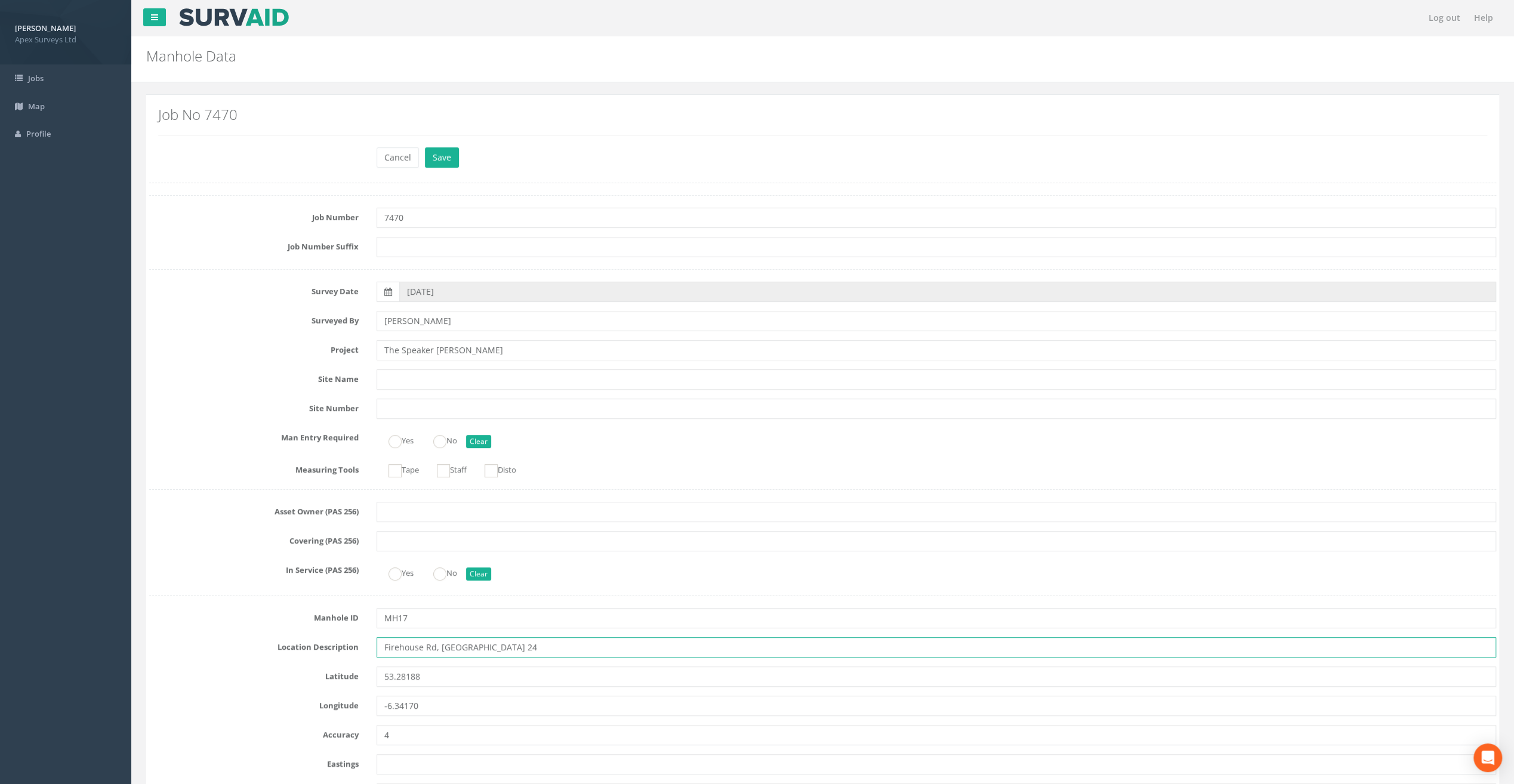
click at [397, 645] on input "Firehouse Rd, [GEOGRAPHIC_DATA] 24" at bounding box center [936, 647] width 1119 height 20
type input "[STREET_ADDRESS]"
click at [444, 149] on button "Save" at bounding box center [442, 157] width 34 height 20
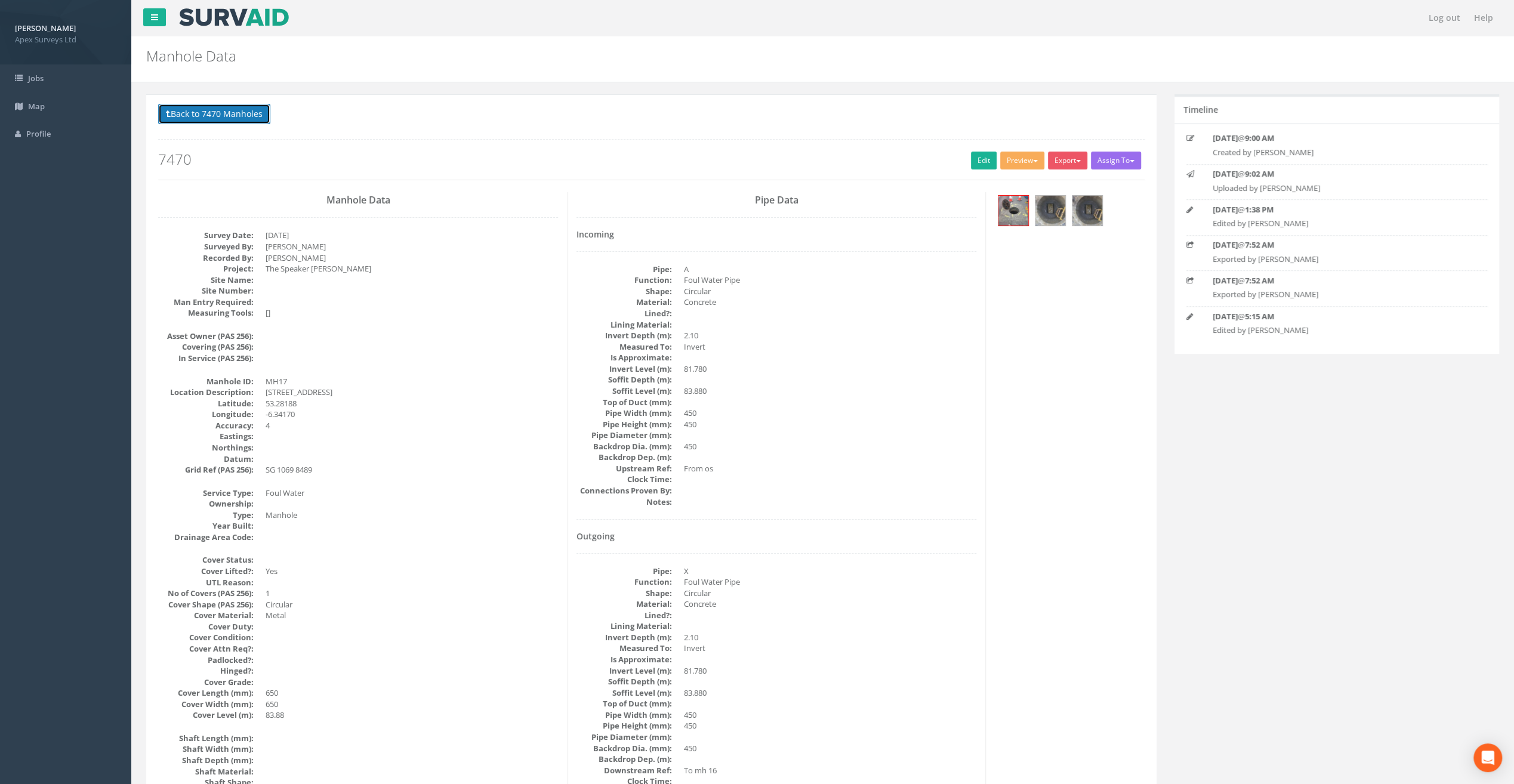
click at [219, 105] on button "Back to 7470 Manholes" at bounding box center [214, 114] width 112 height 20
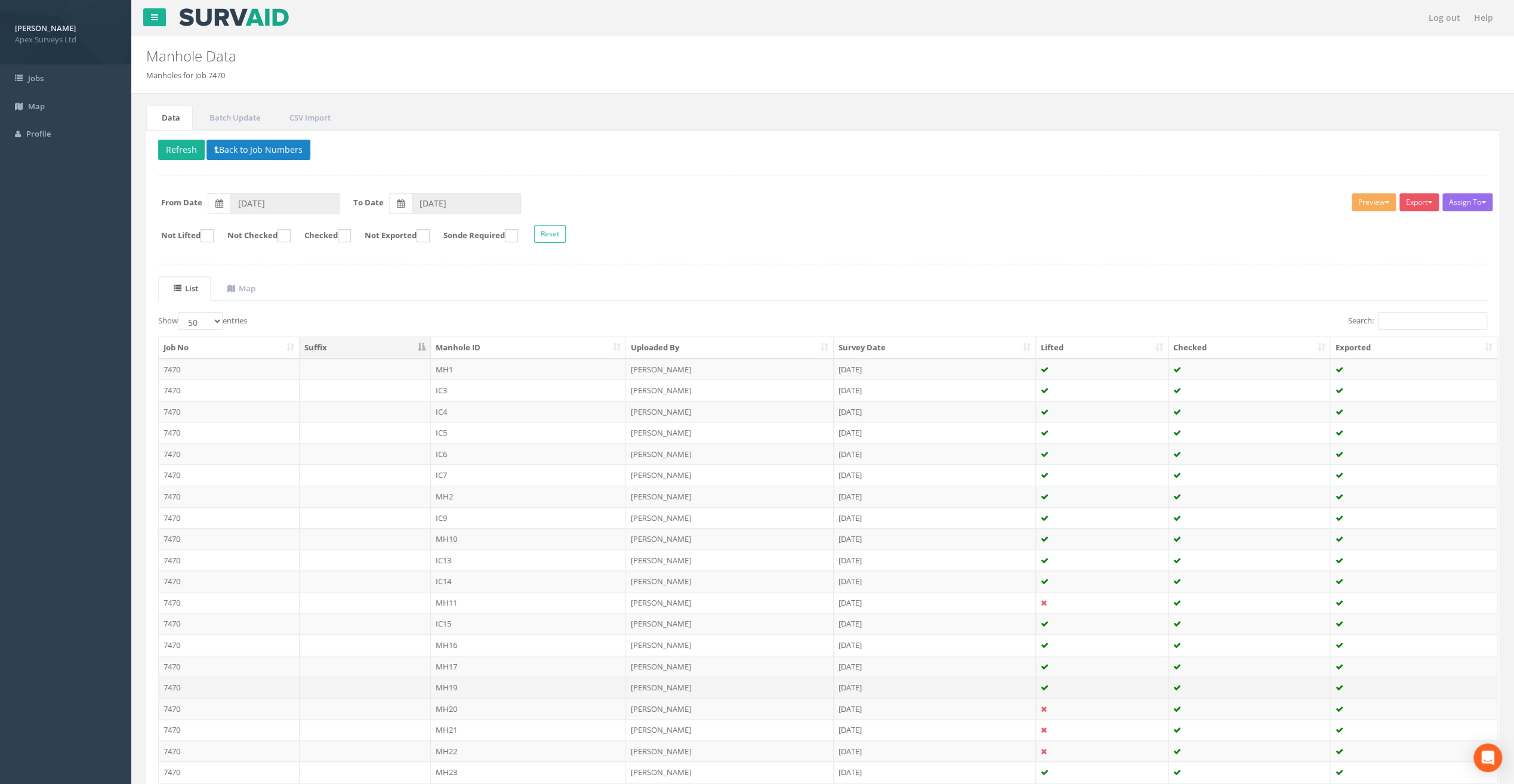
click at [447, 683] on td "MH19" at bounding box center [528, 688] width 195 height 21
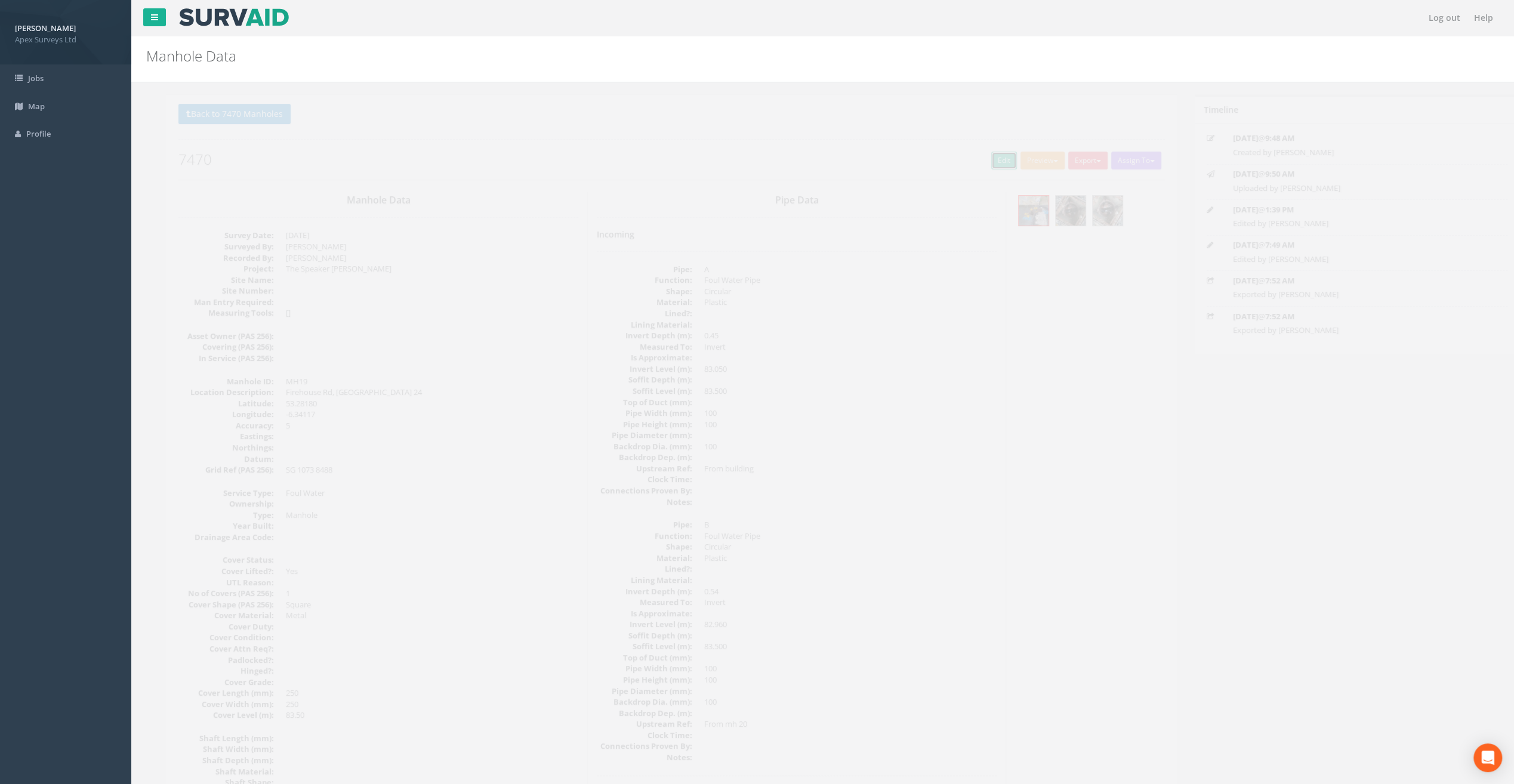
click at [971, 159] on link "Edit" at bounding box center [984, 160] width 26 height 18
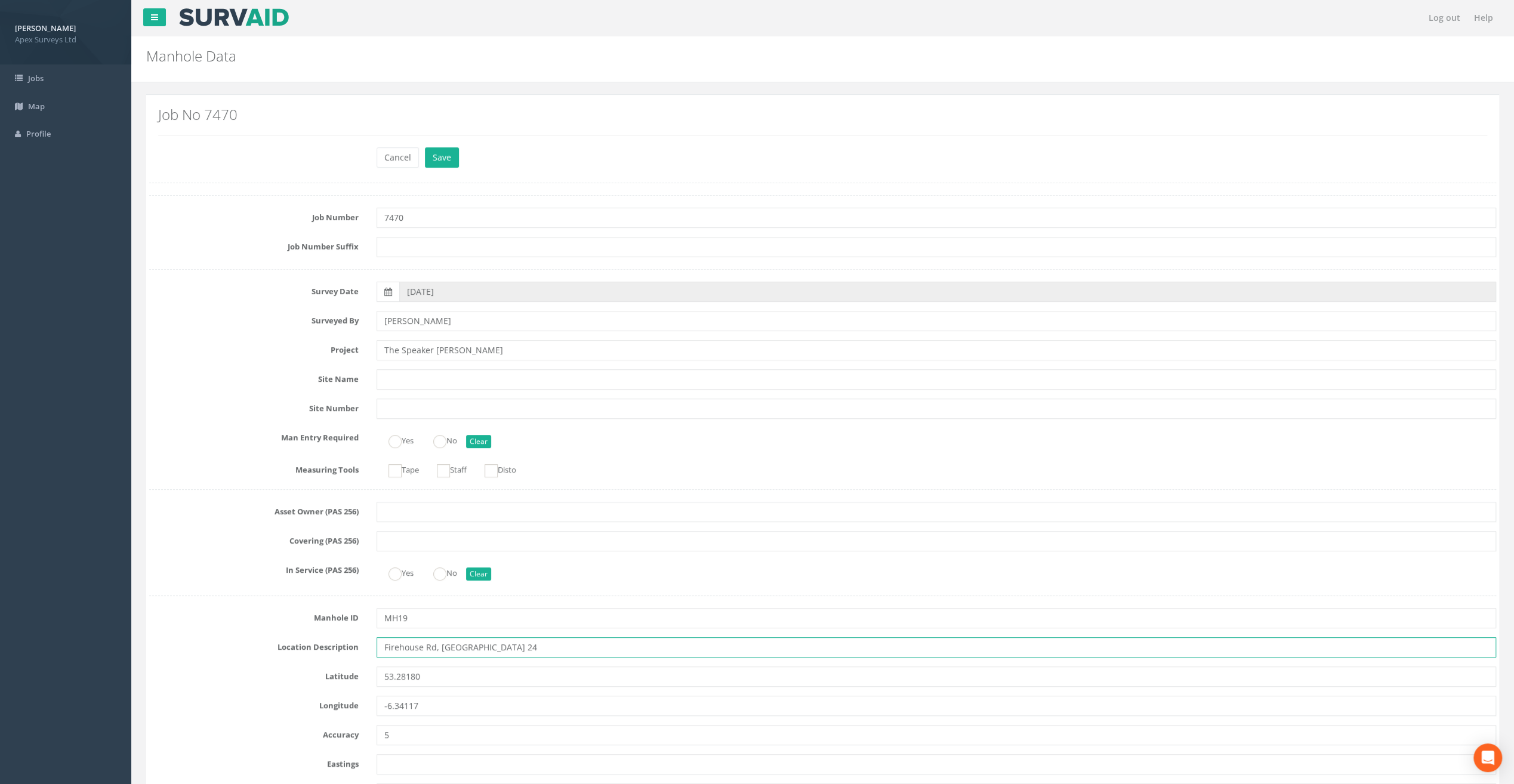
click at [397, 642] on input "Firehouse Rd, [GEOGRAPHIC_DATA] 24" at bounding box center [936, 647] width 1119 height 20
type input "[STREET_ADDRESS]"
click at [452, 161] on button "Save" at bounding box center [442, 157] width 34 height 20
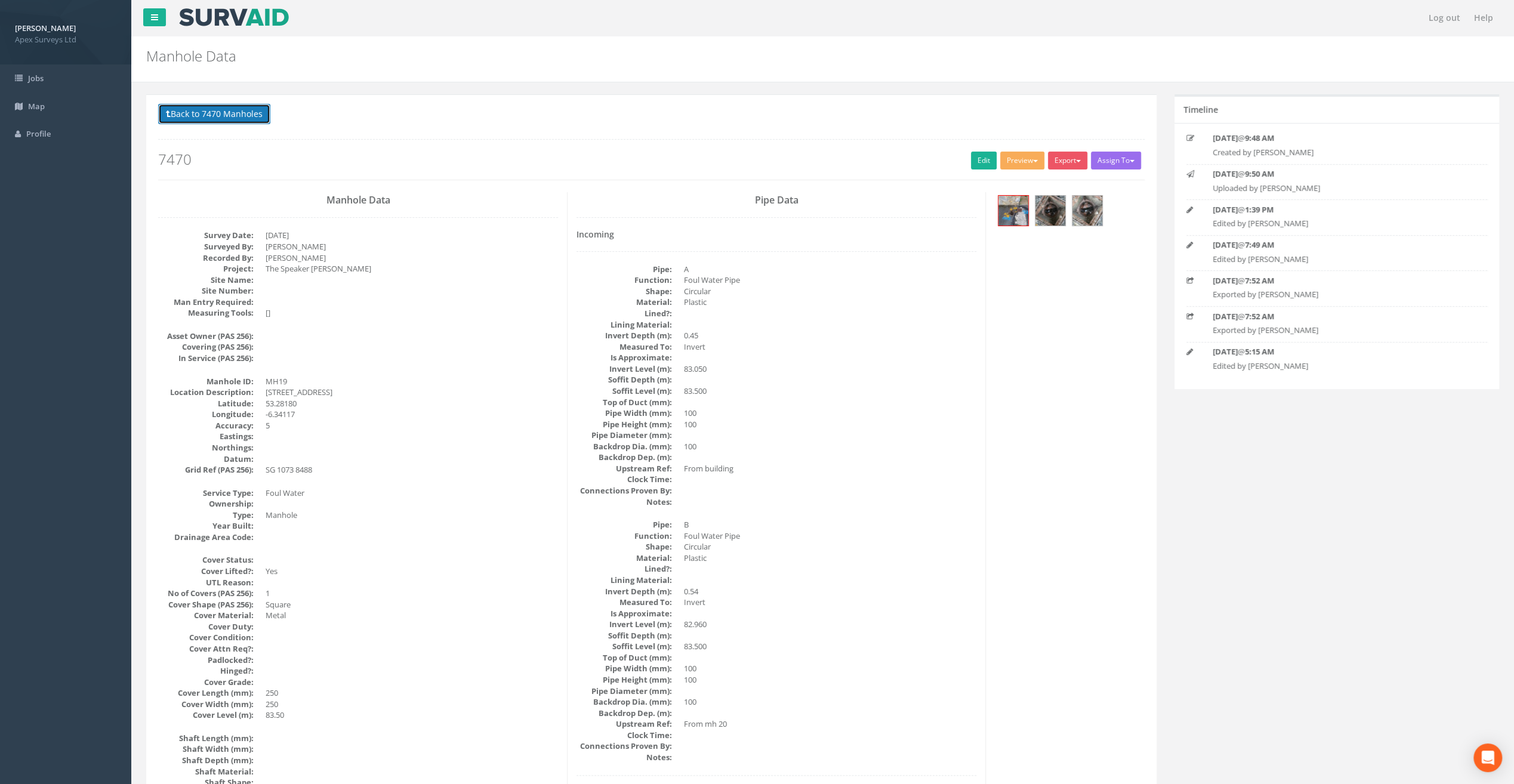
click at [227, 117] on button "Back to 7470 Manholes" at bounding box center [214, 114] width 112 height 20
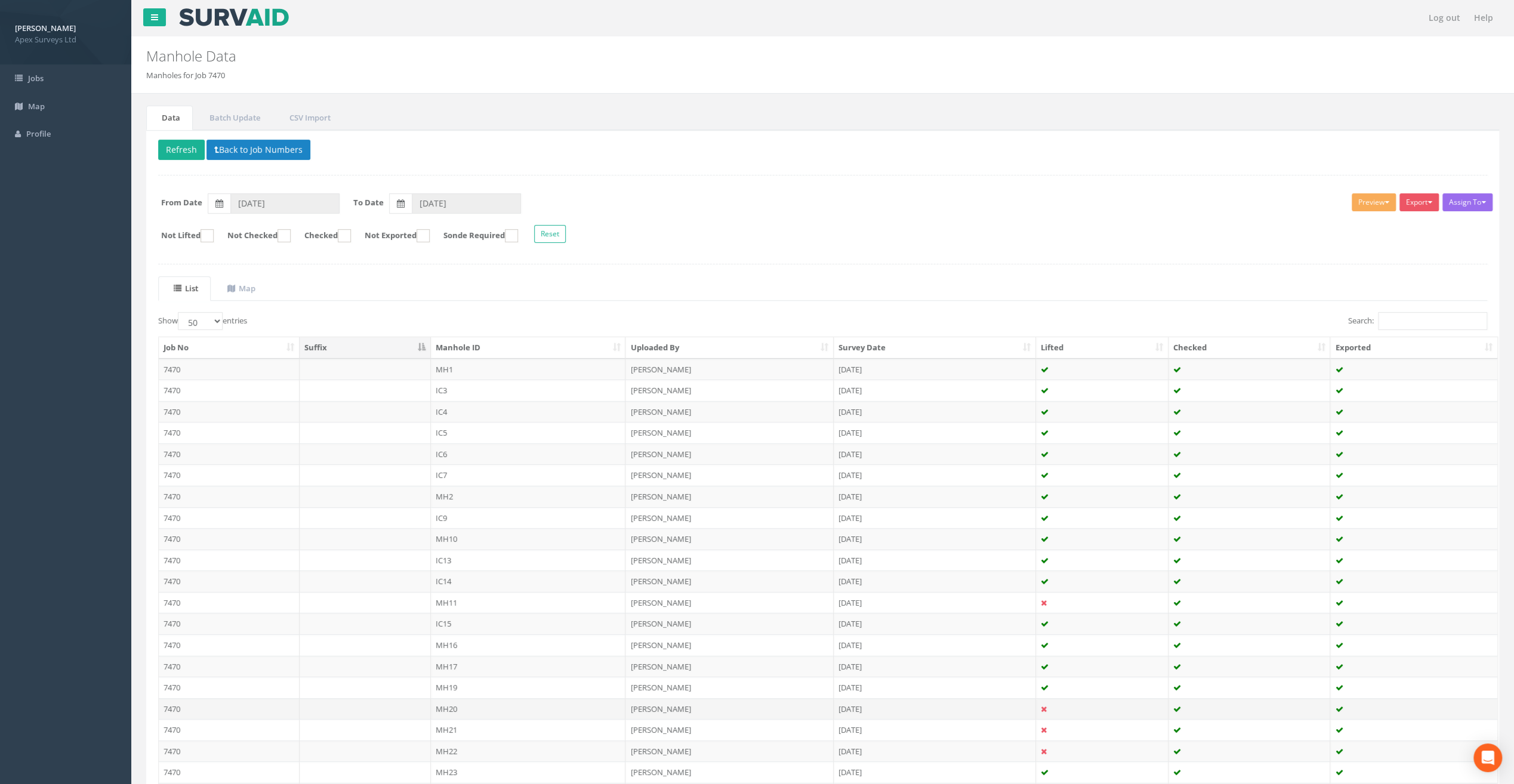
click at [453, 700] on td "MH20" at bounding box center [528, 709] width 195 height 21
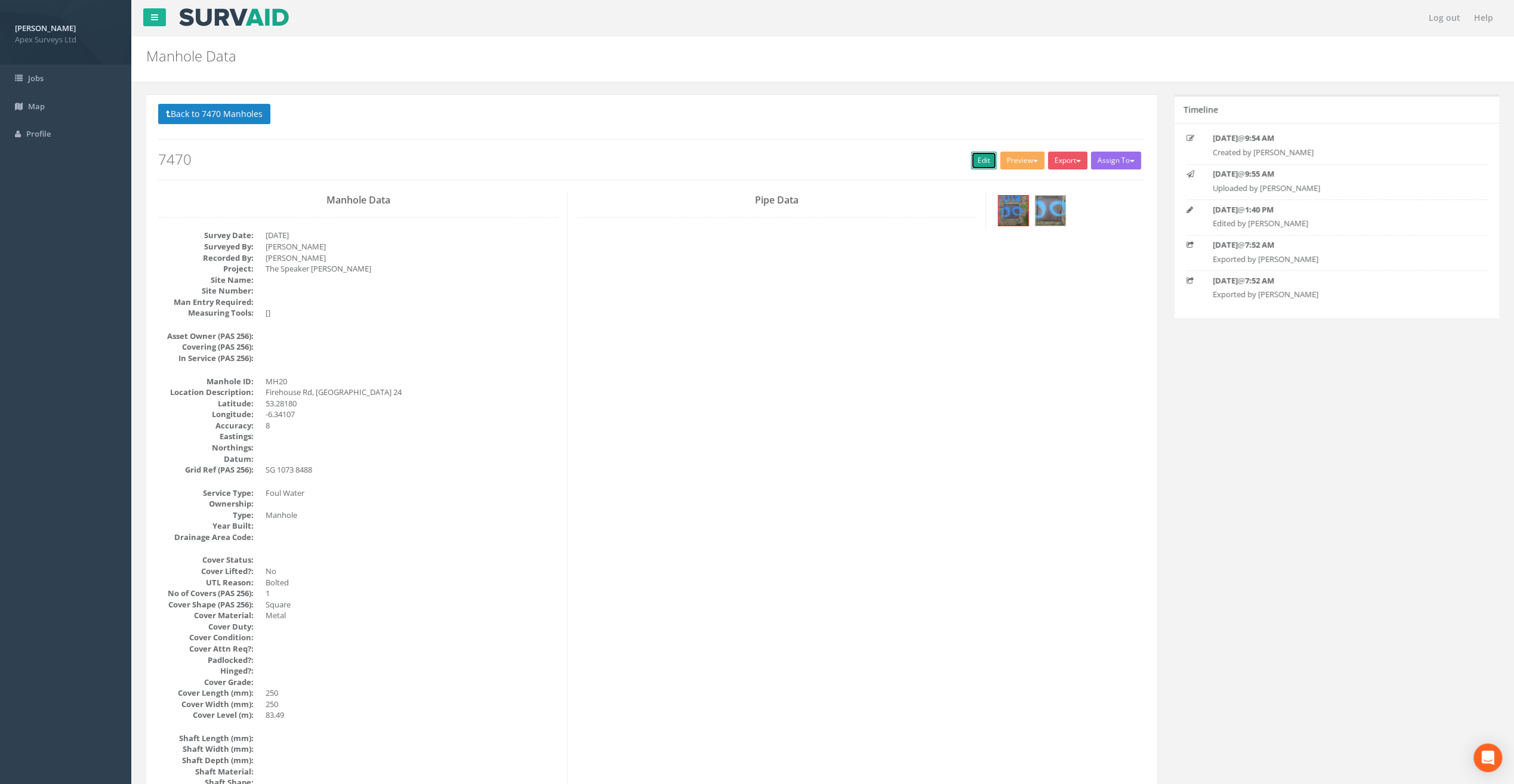
click at [977, 159] on link "Edit" at bounding box center [984, 160] width 26 height 18
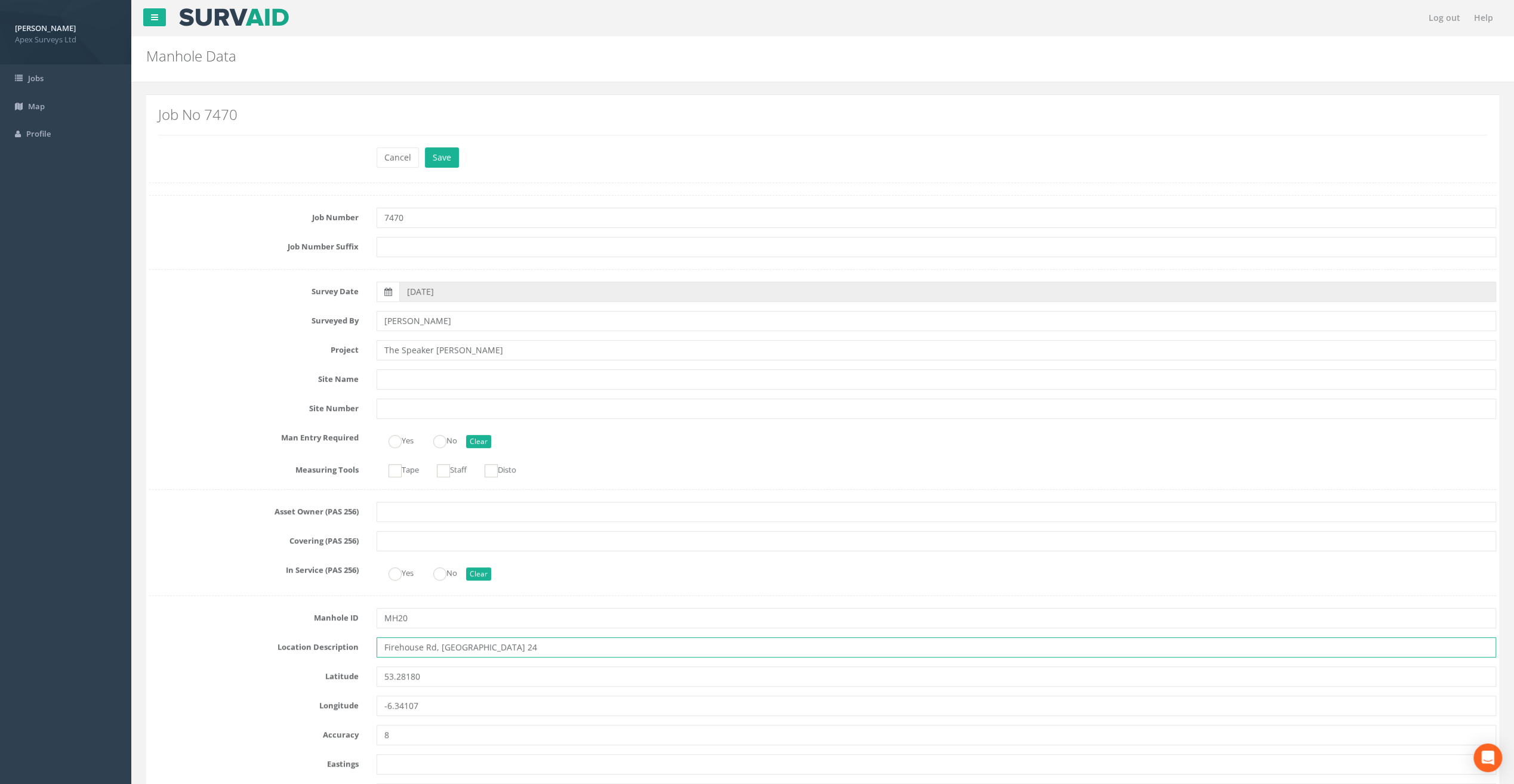
click at [399, 646] on input "Firehouse Rd, [GEOGRAPHIC_DATA] 24" at bounding box center [936, 647] width 1119 height 20
type input "[STREET_ADDRESS]"
click at [446, 148] on button "Save" at bounding box center [442, 157] width 34 height 20
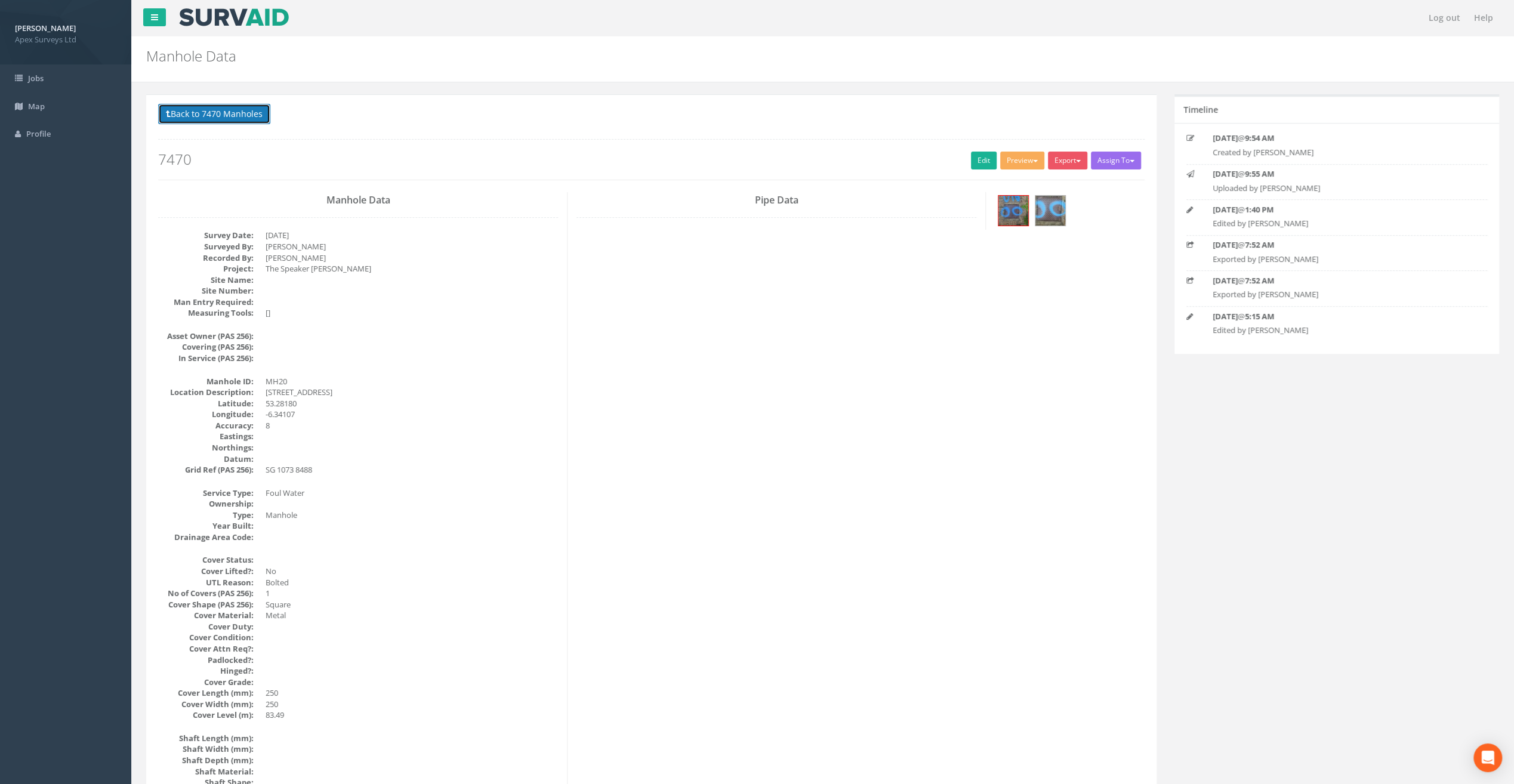
click at [226, 114] on button "Back to 7470 Manholes" at bounding box center [214, 114] width 112 height 20
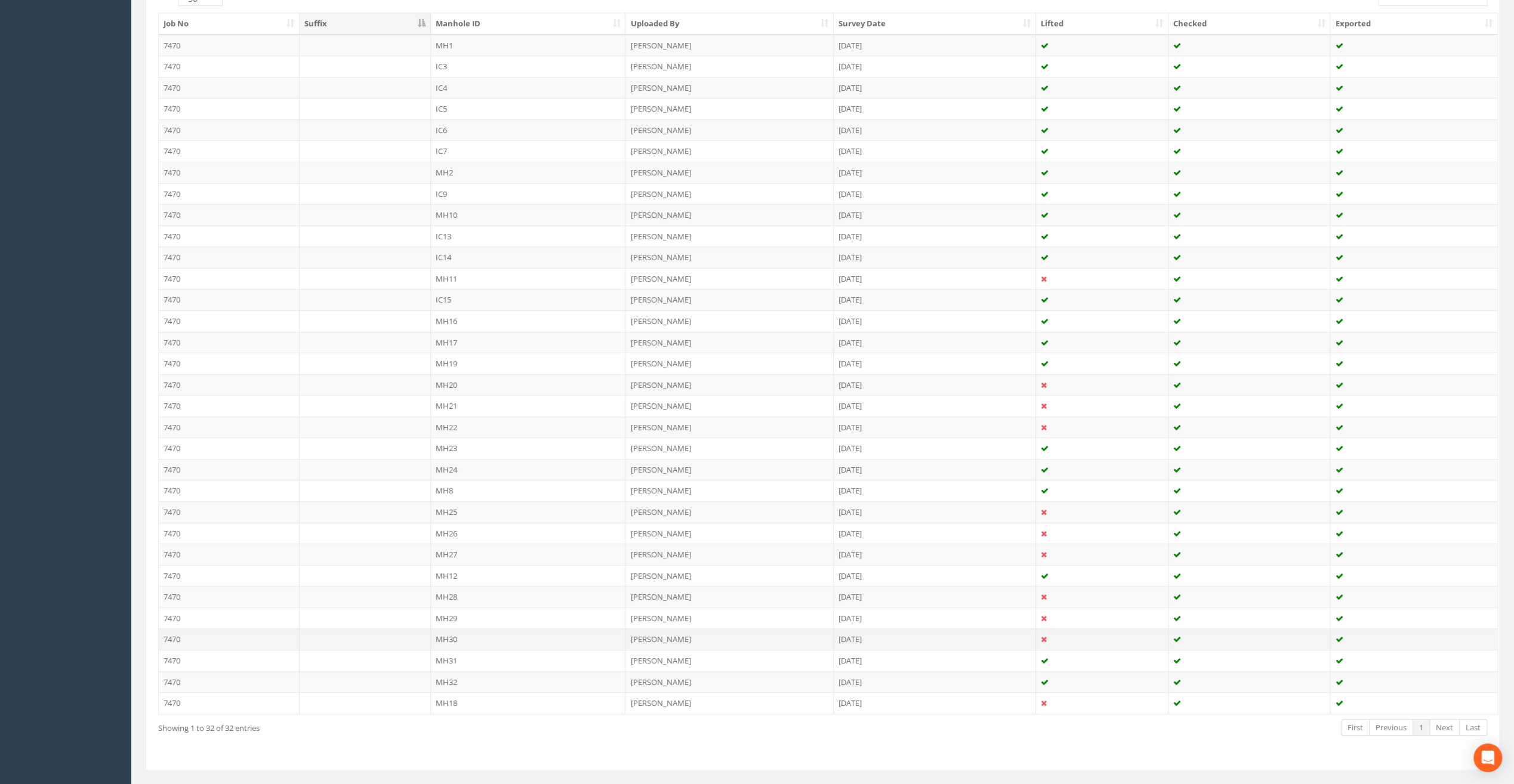
scroll to position [338, 0]
click at [450, 383] on td "MH21" at bounding box center [528, 392] width 195 height 21
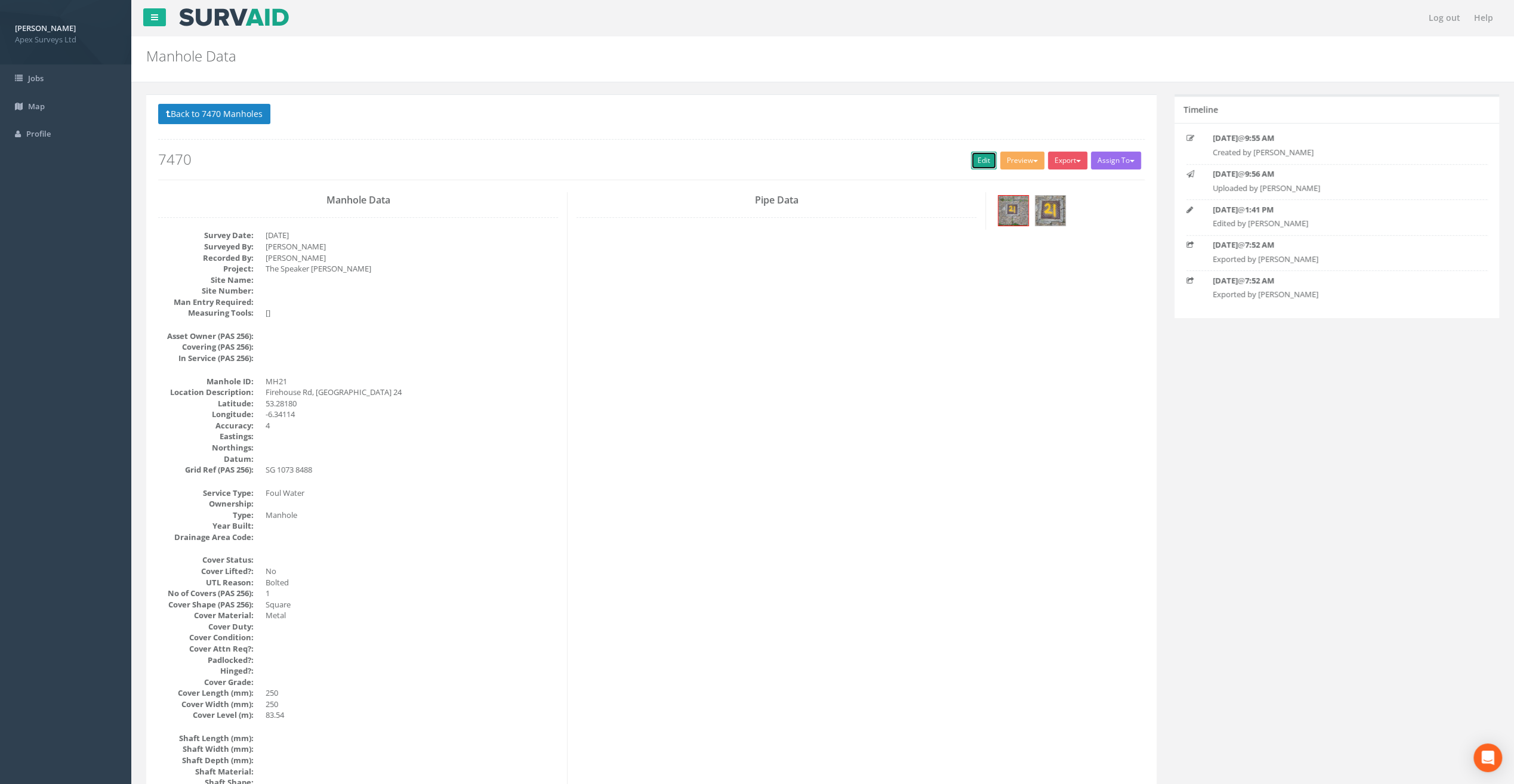
click at [972, 154] on link "Edit" at bounding box center [984, 160] width 26 height 18
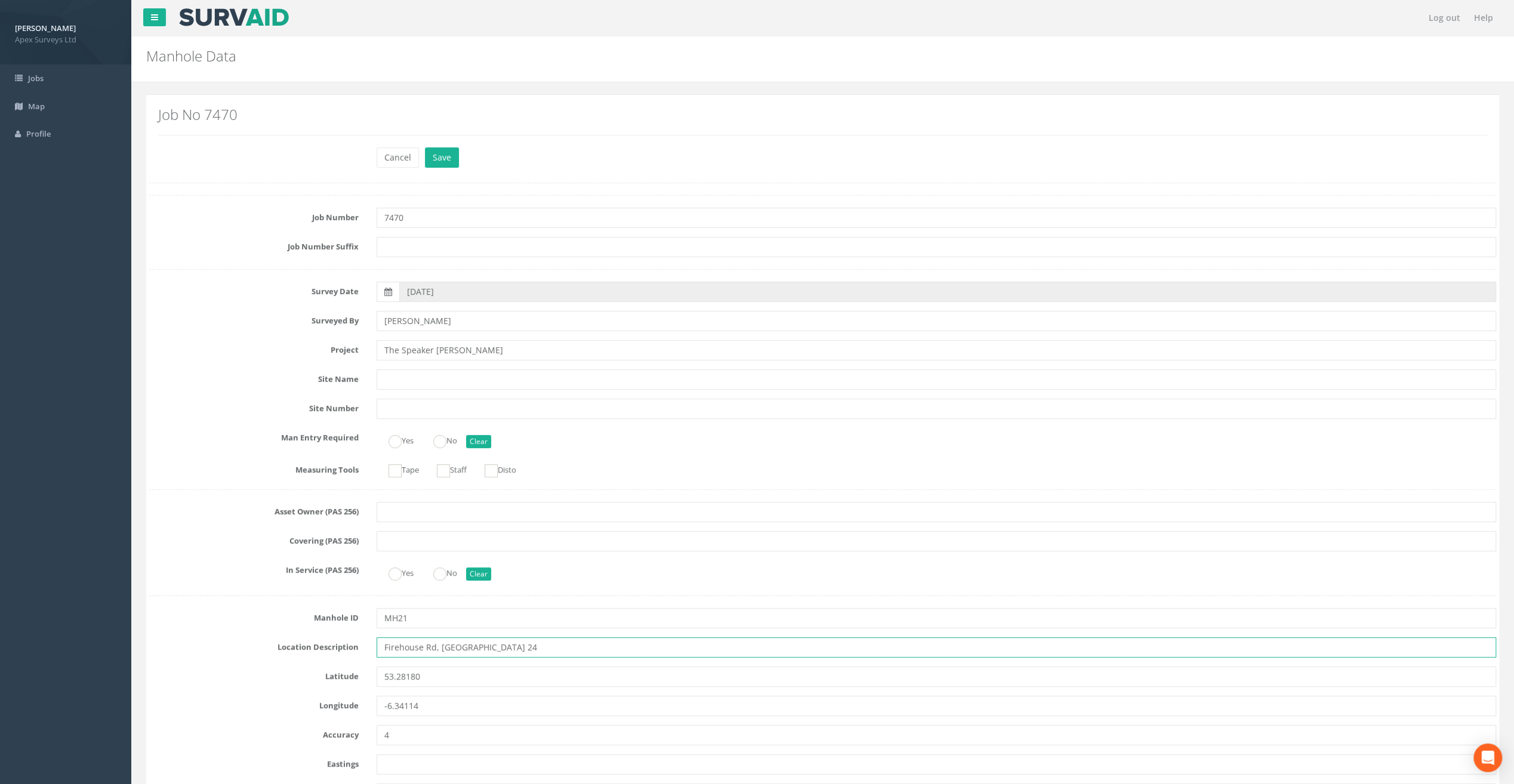
click at [396, 645] on input "Firehouse Rd, [GEOGRAPHIC_DATA] 24" at bounding box center [936, 647] width 1119 height 20
type input "[STREET_ADDRESS]"
click at [435, 155] on button "Save" at bounding box center [442, 157] width 34 height 20
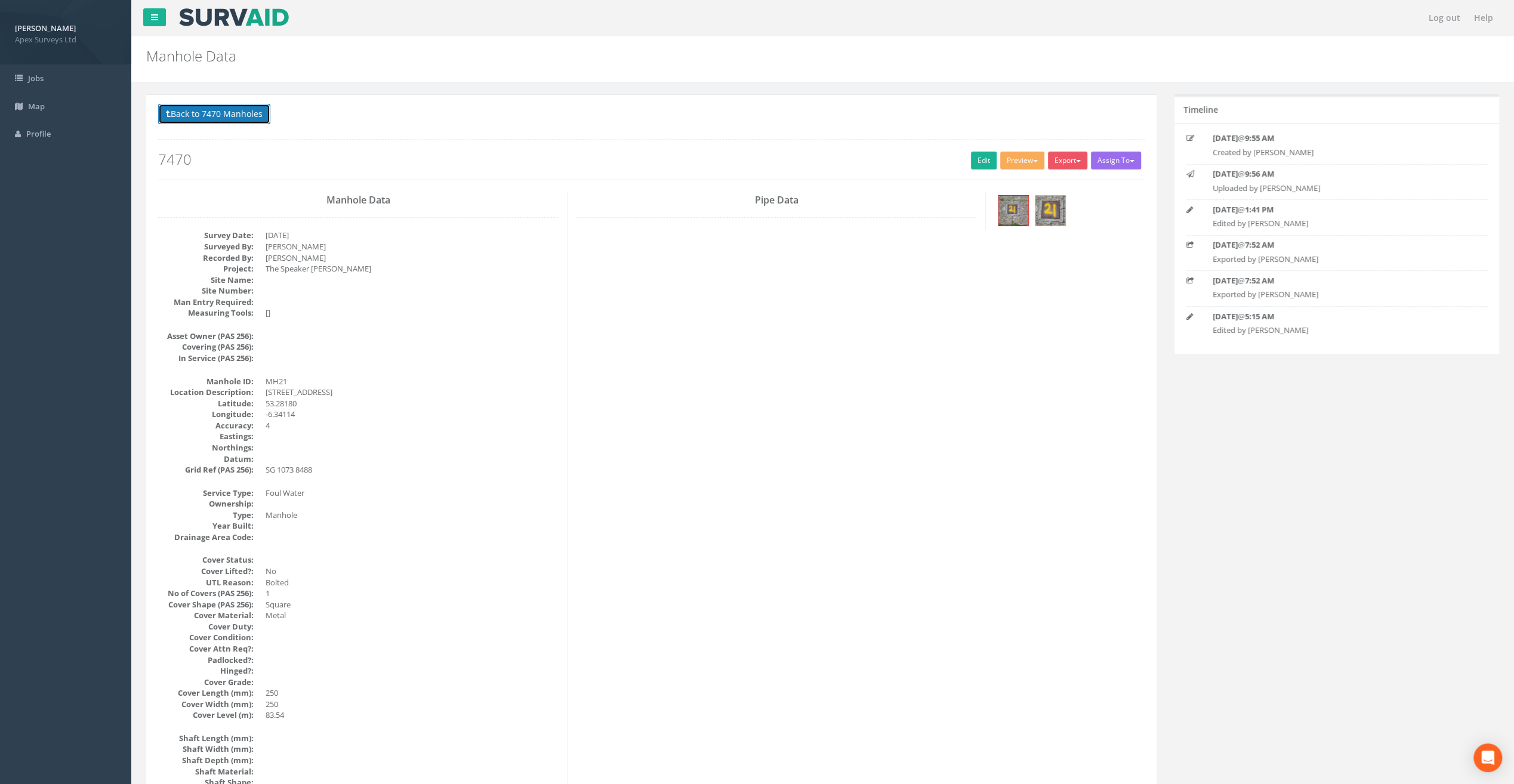
click at [199, 115] on button "Back to 7470 Manholes" at bounding box center [214, 114] width 112 height 20
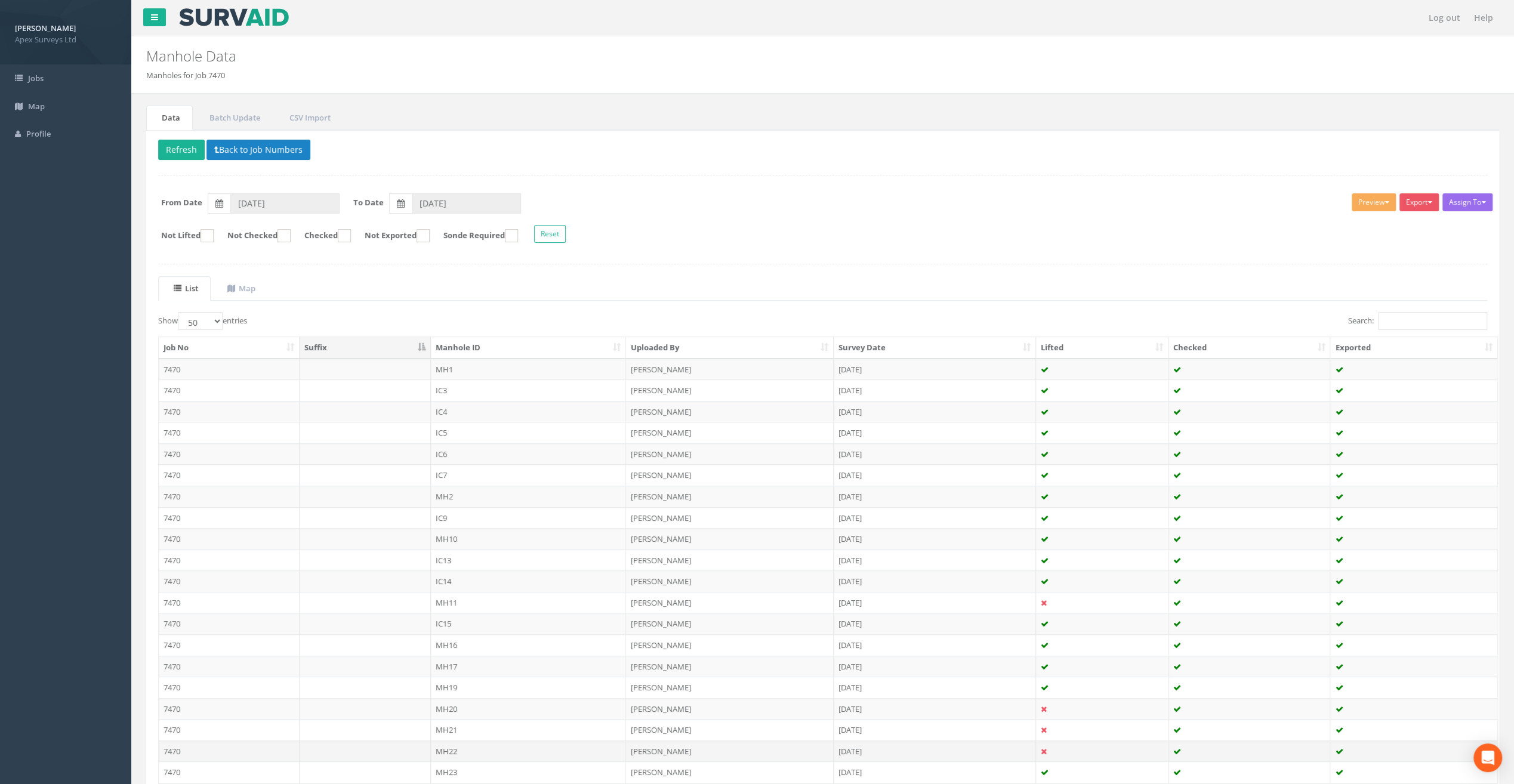
click at [447, 748] on td "MH22" at bounding box center [528, 751] width 195 height 21
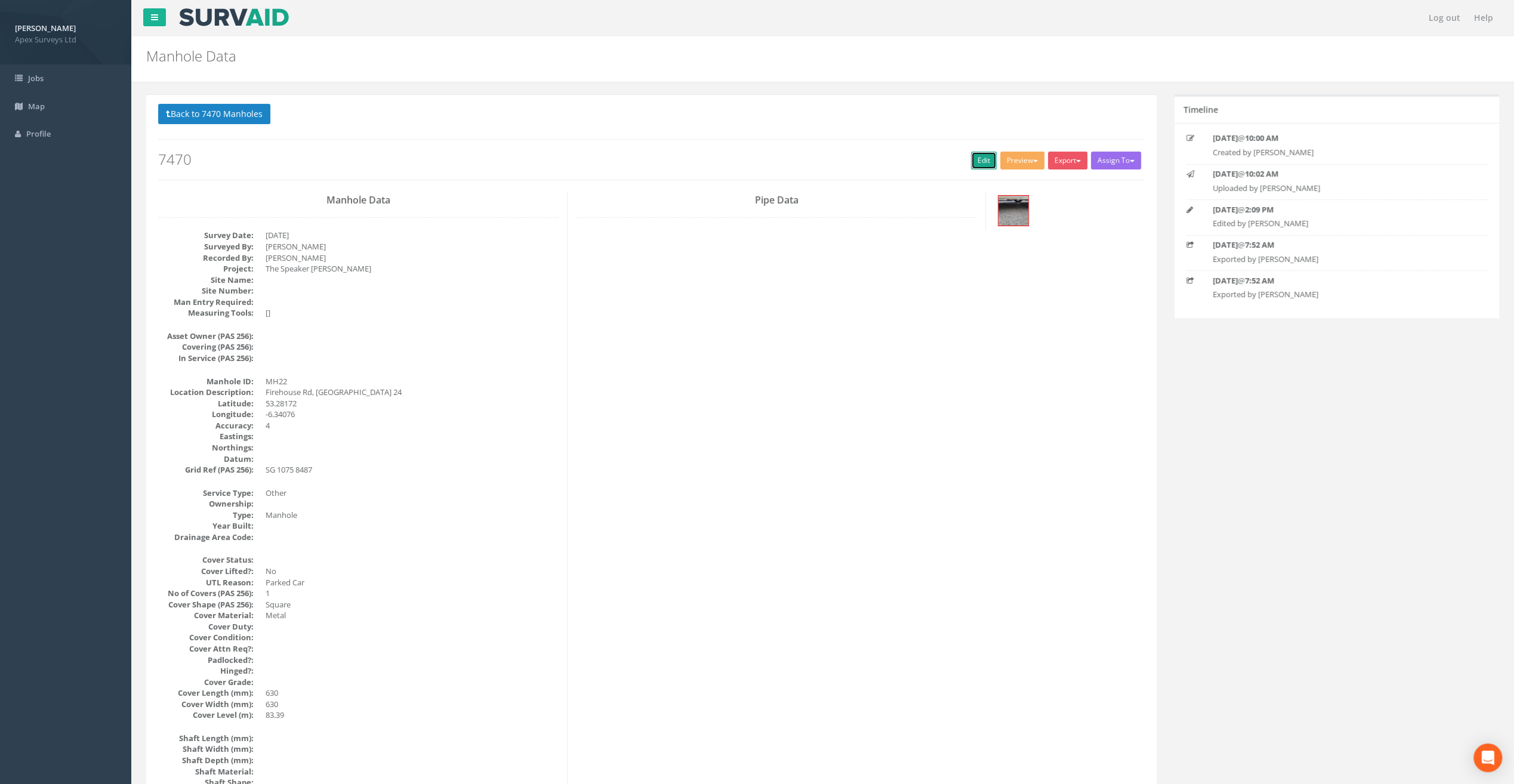
click at [979, 161] on link "Edit" at bounding box center [984, 160] width 26 height 18
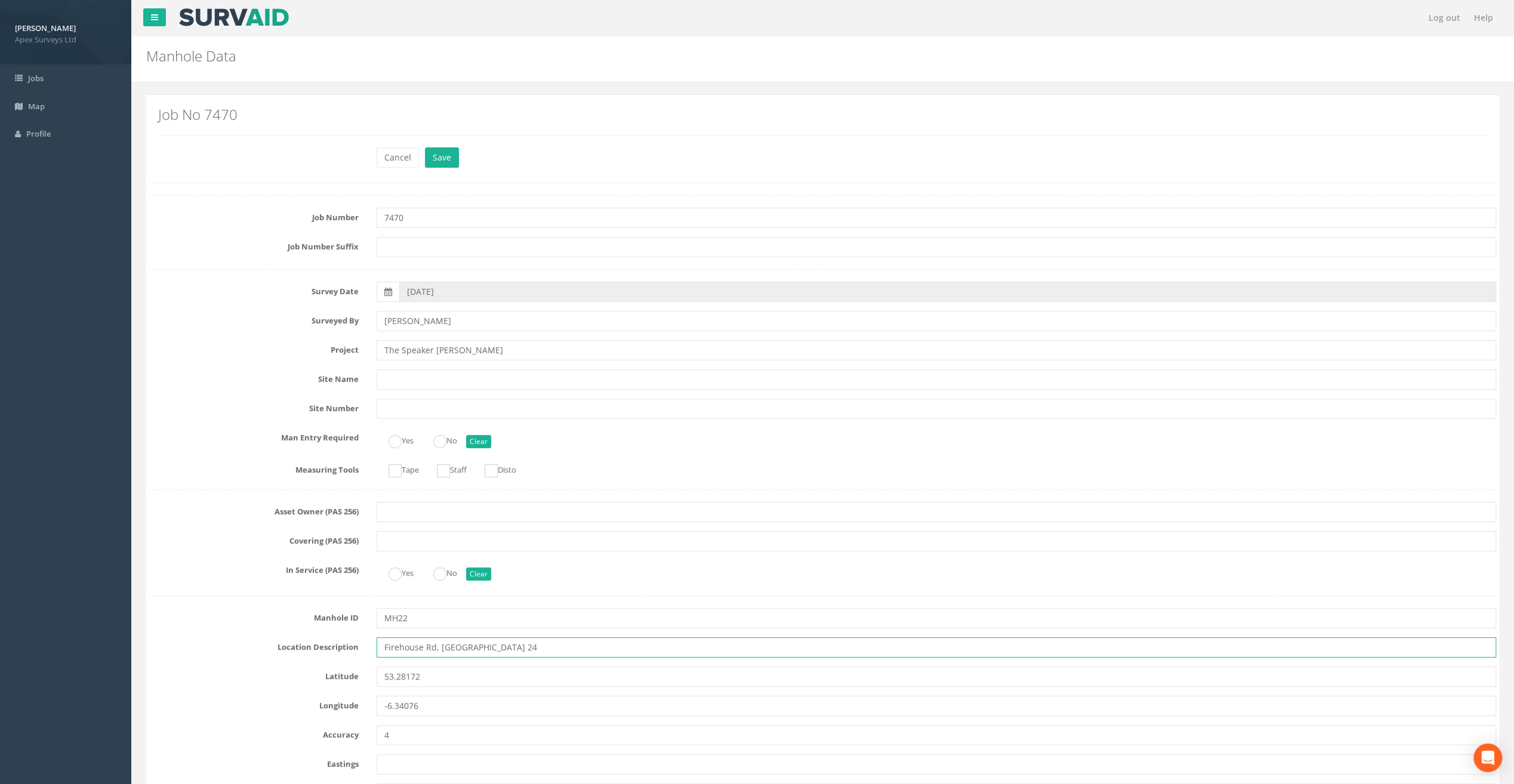
click at [398, 645] on input "Firehouse Rd, [GEOGRAPHIC_DATA] 24" at bounding box center [936, 647] width 1119 height 20
type input "[STREET_ADDRESS]"
click at [442, 157] on button "Save" at bounding box center [442, 157] width 34 height 20
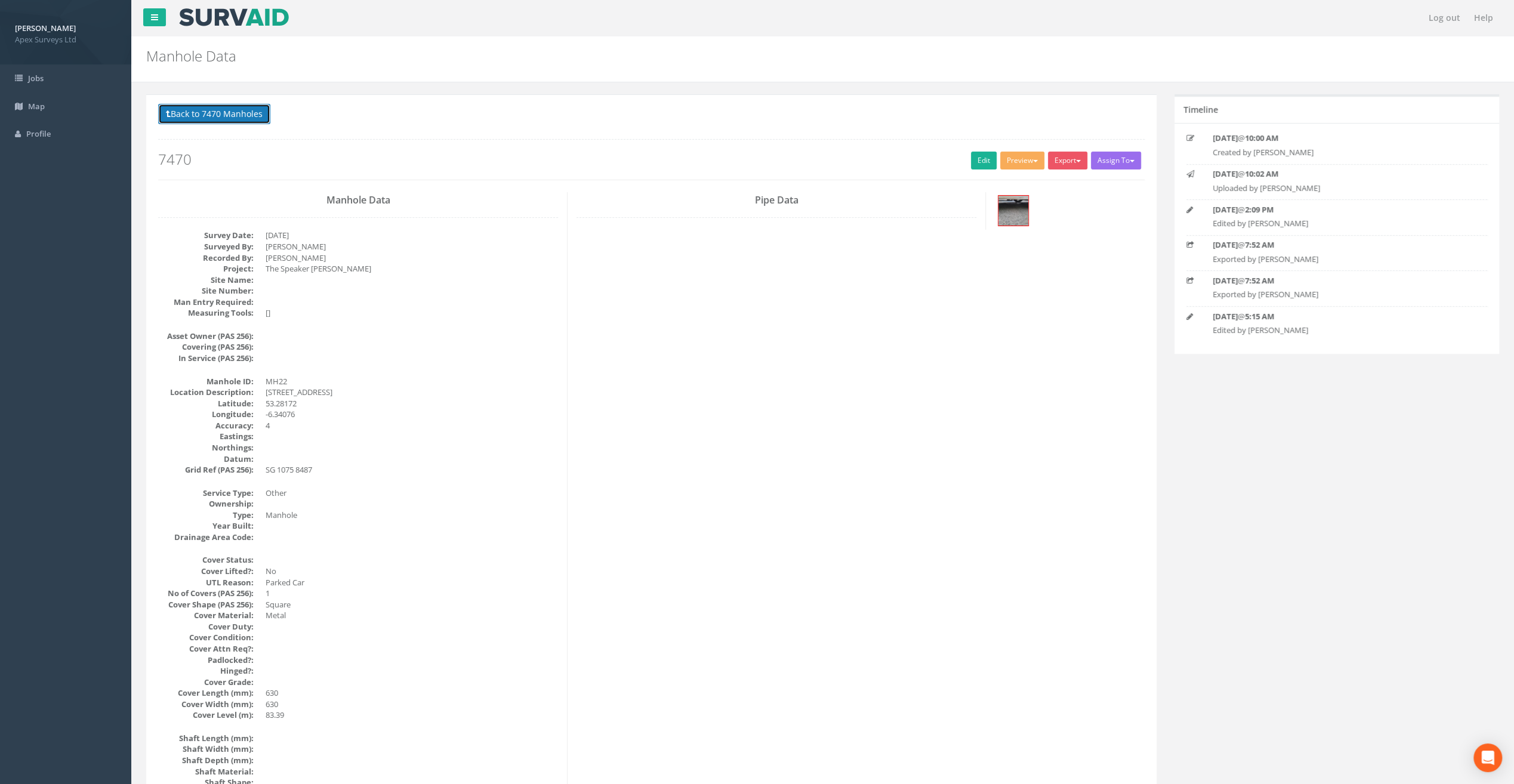
click at [226, 121] on button "Back to 7470 Manholes" at bounding box center [214, 114] width 112 height 20
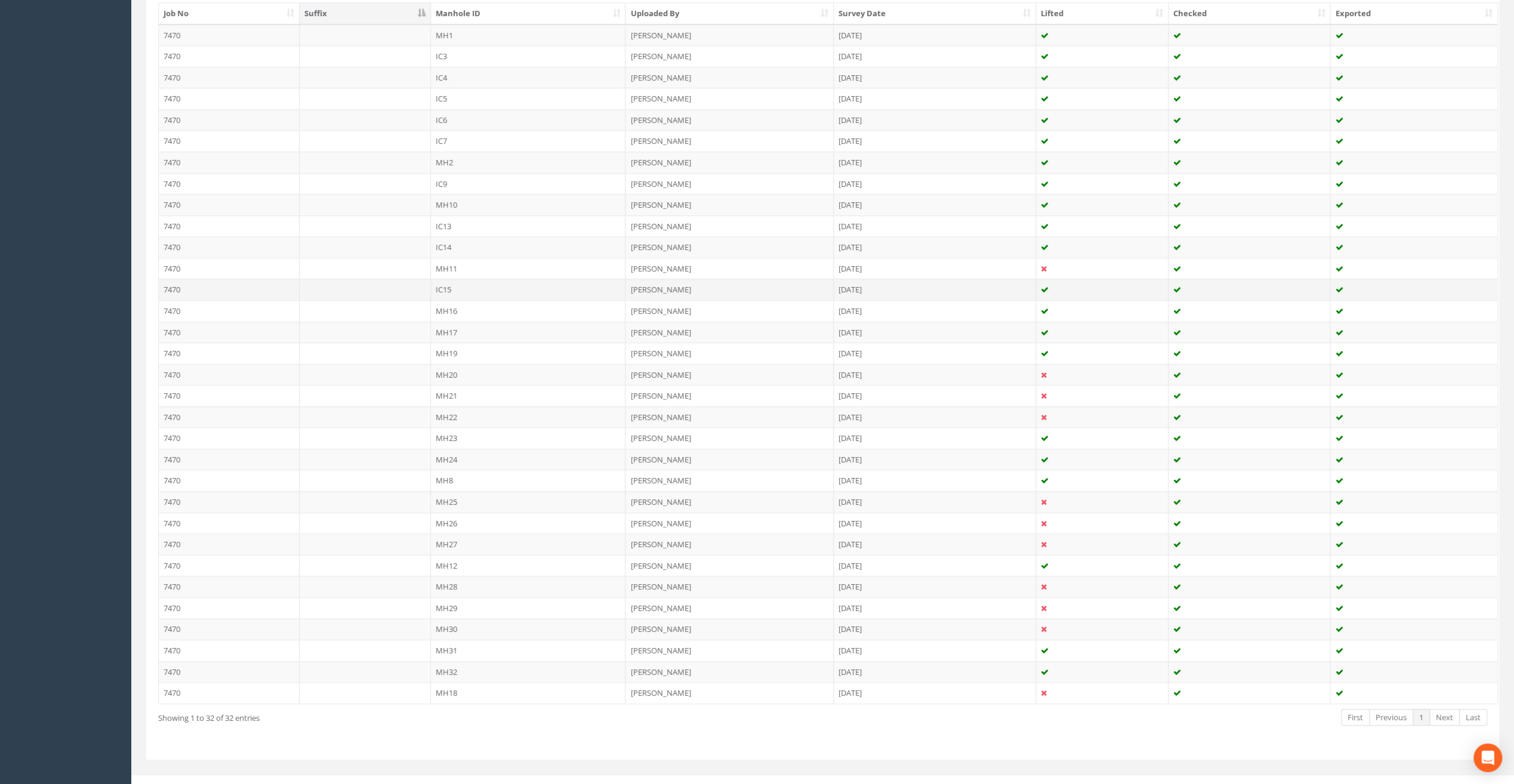
scroll to position [338, 0]
click at [452, 425] on td "MH23" at bounding box center [528, 434] width 195 height 21
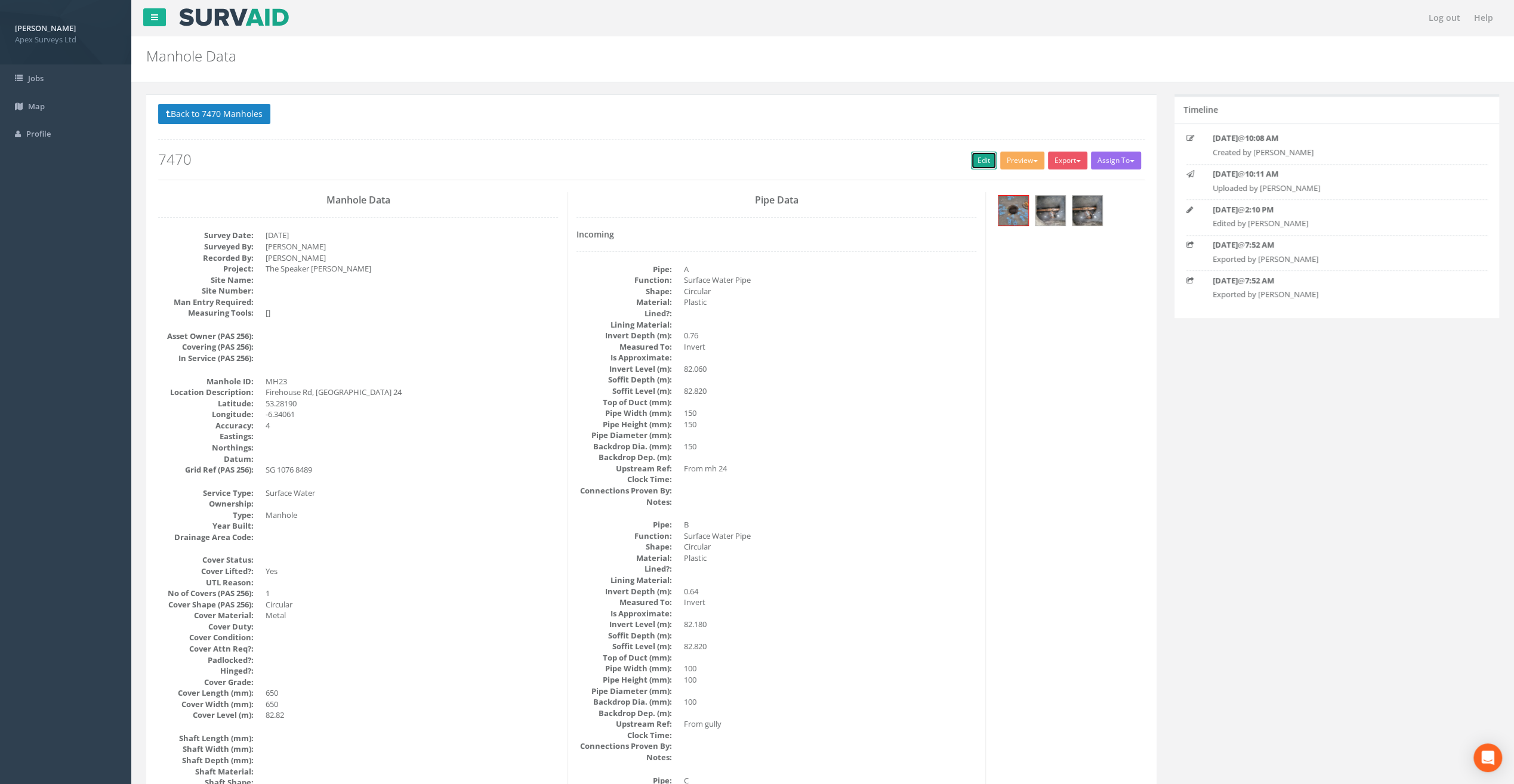
click at [971, 159] on link "Edit" at bounding box center [984, 160] width 26 height 18
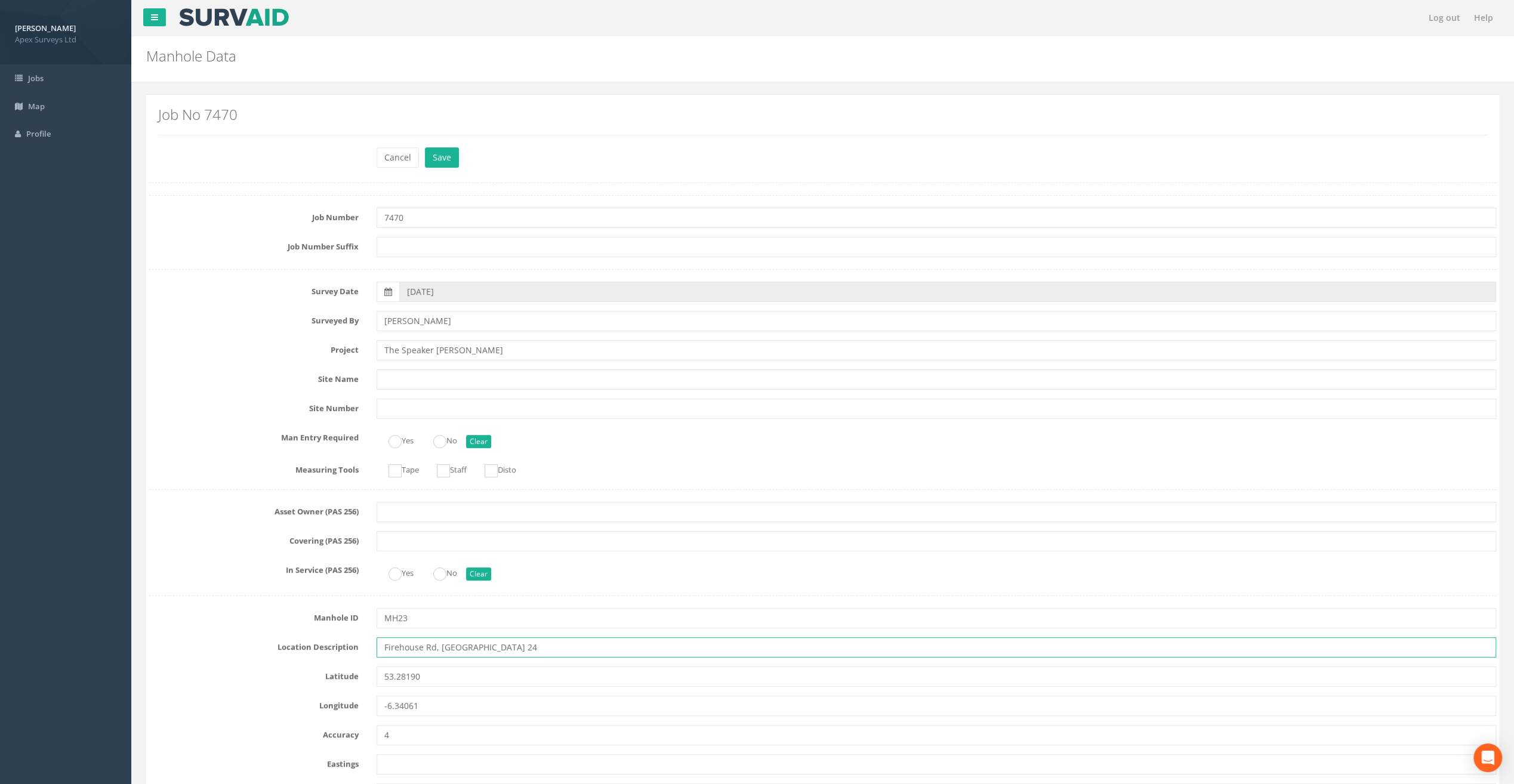
click at [397, 643] on input "Firehouse Rd, [GEOGRAPHIC_DATA] 24" at bounding box center [936, 647] width 1119 height 20
type input "[STREET_ADDRESS]"
click at [435, 149] on button "Save" at bounding box center [442, 157] width 34 height 20
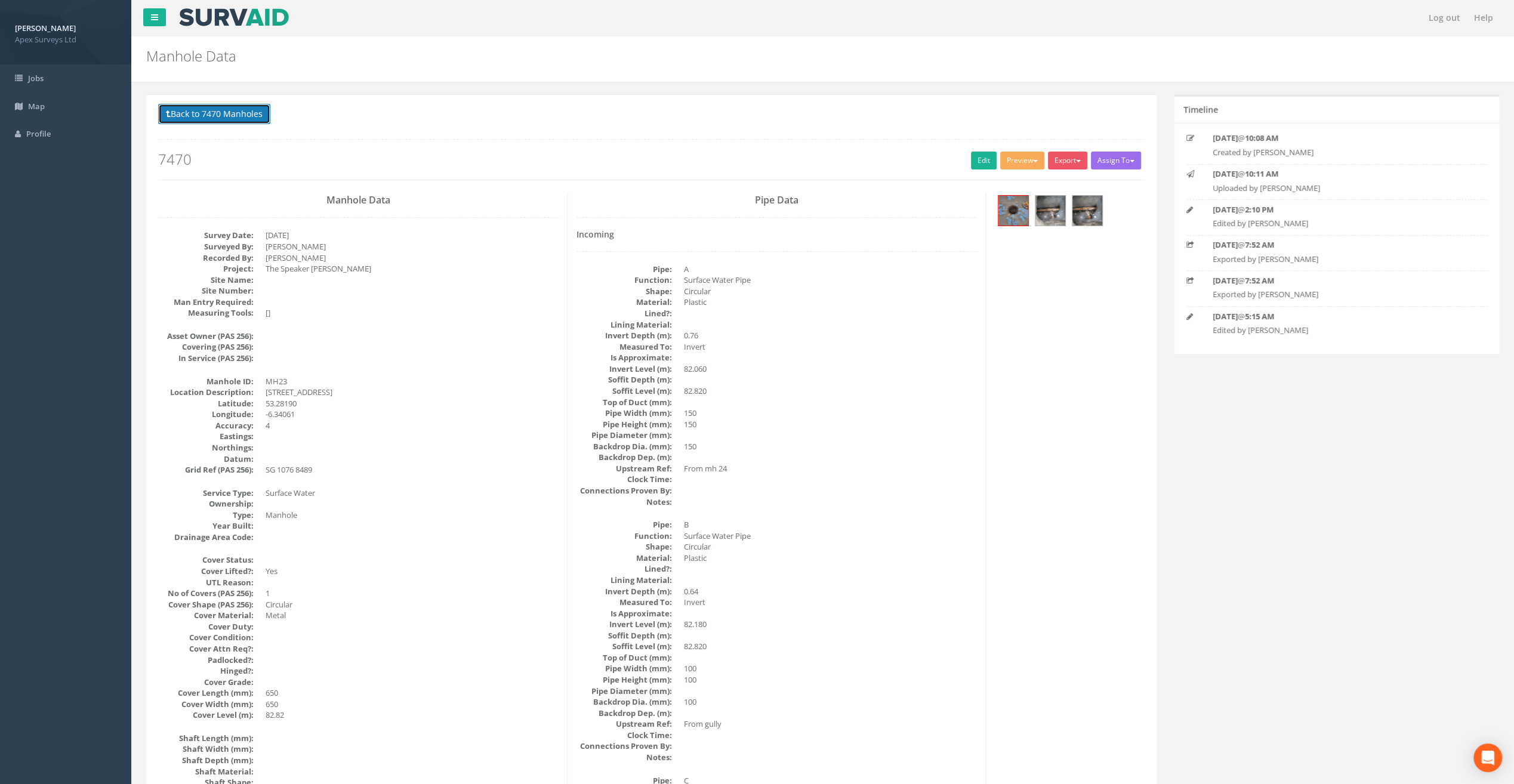
click at [205, 116] on button "Back to 7470 Manholes" at bounding box center [214, 114] width 112 height 20
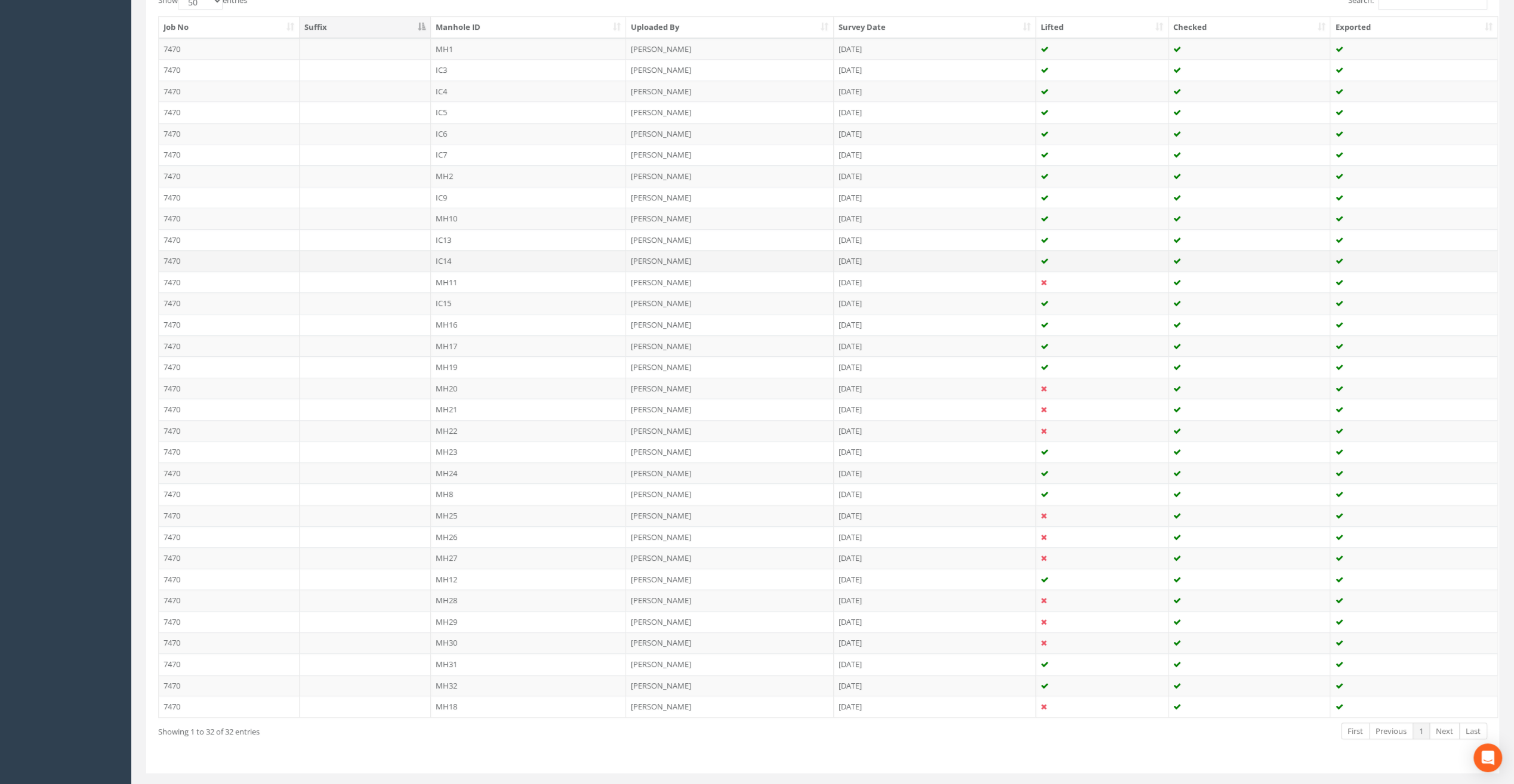
scroll to position [338, 0]
click at [449, 445] on td "MH24" at bounding box center [528, 455] width 195 height 21
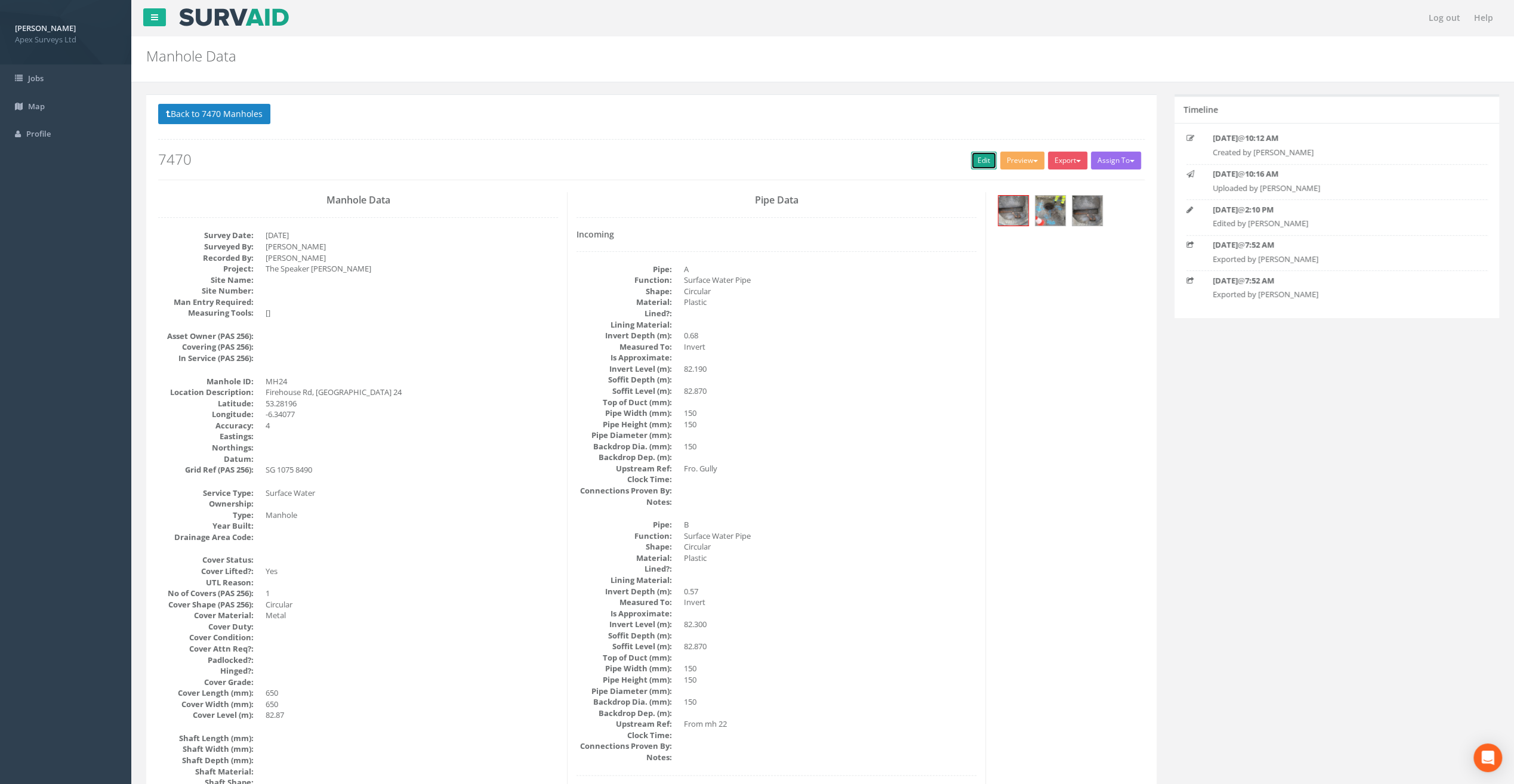
click at [978, 162] on link "Edit" at bounding box center [984, 160] width 26 height 18
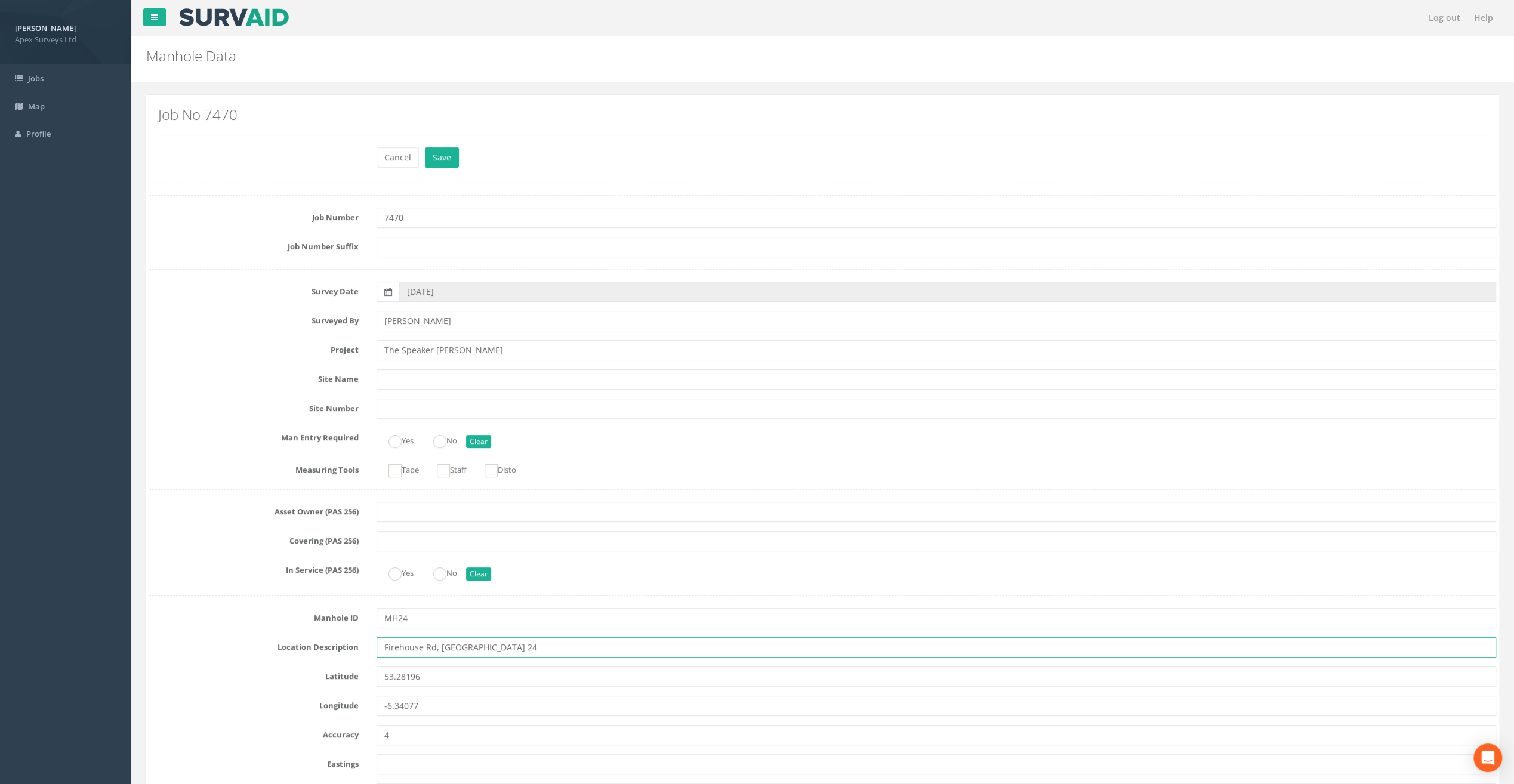
click at [397, 644] on input "Firehouse Rd, [GEOGRAPHIC_DATA] 24" at bounding box center [936, 647] width 1119 height 20
type input "[STREET_ADDRESS]"
click at [429, 151] on button "Save" at bounding box center [442, 157] width 34 height 20
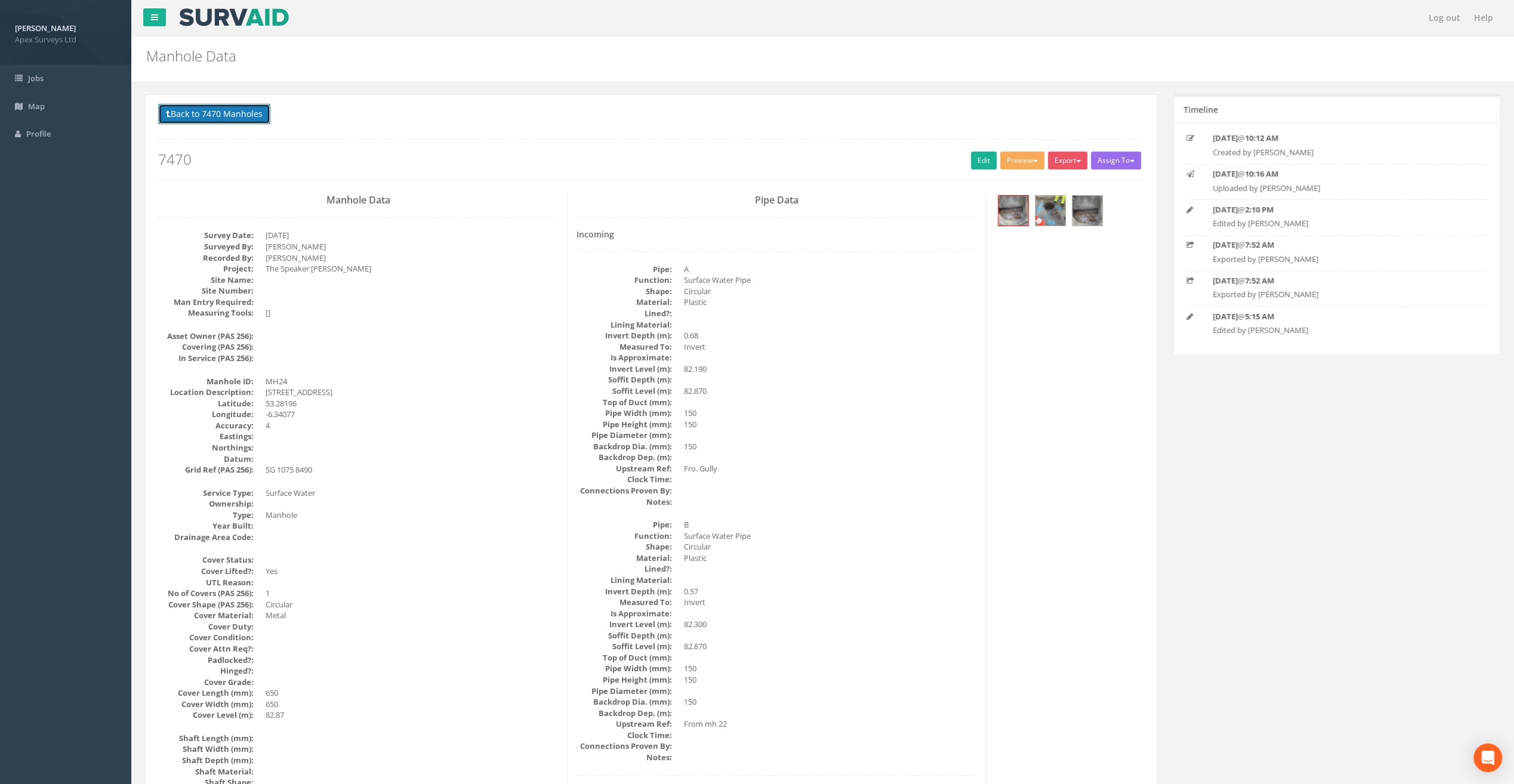
click at [232, 106] on button "Back to 7470 Manholes" at bounding box center [214, 114] width 112 height 20
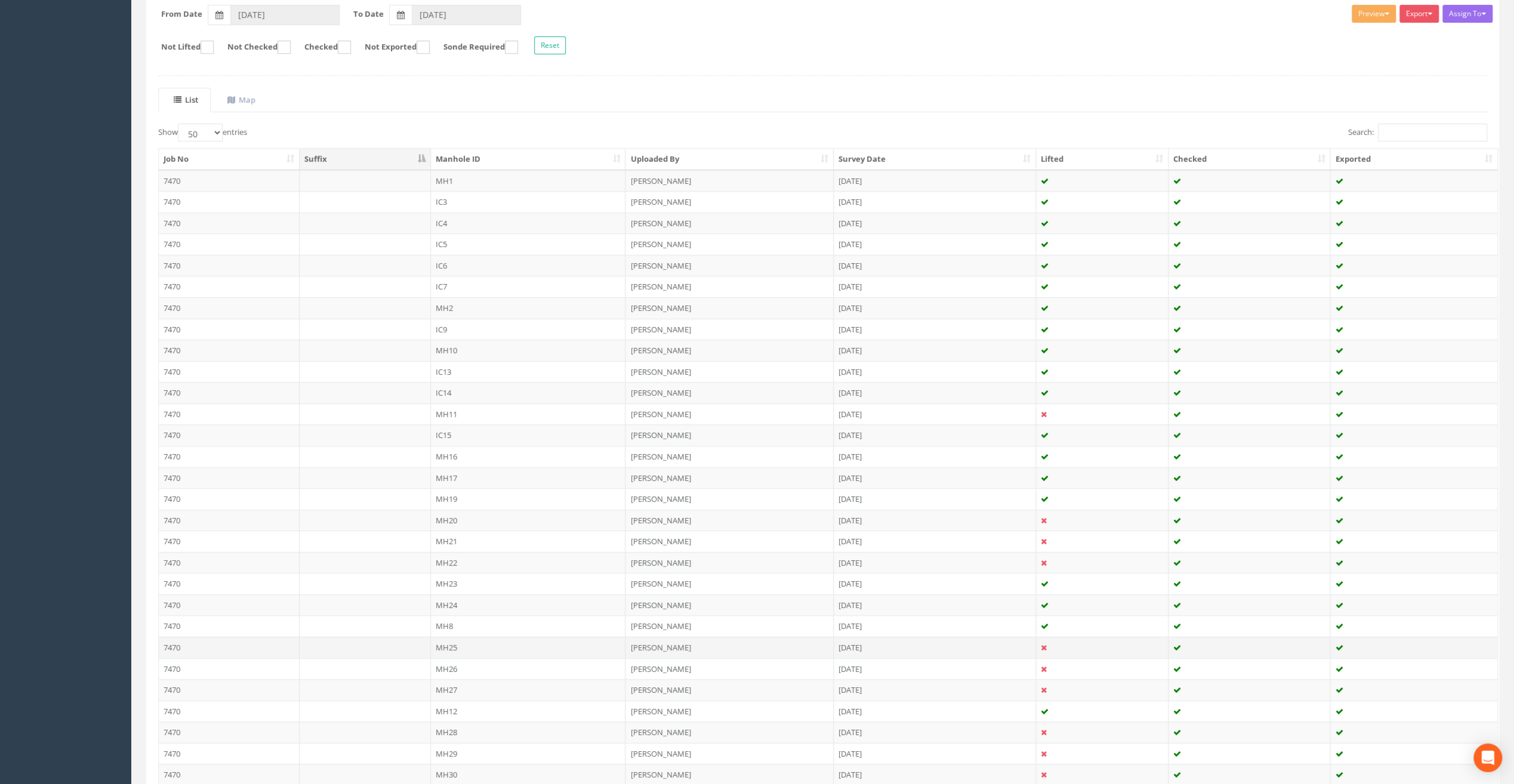
scroll to position [338, 0]
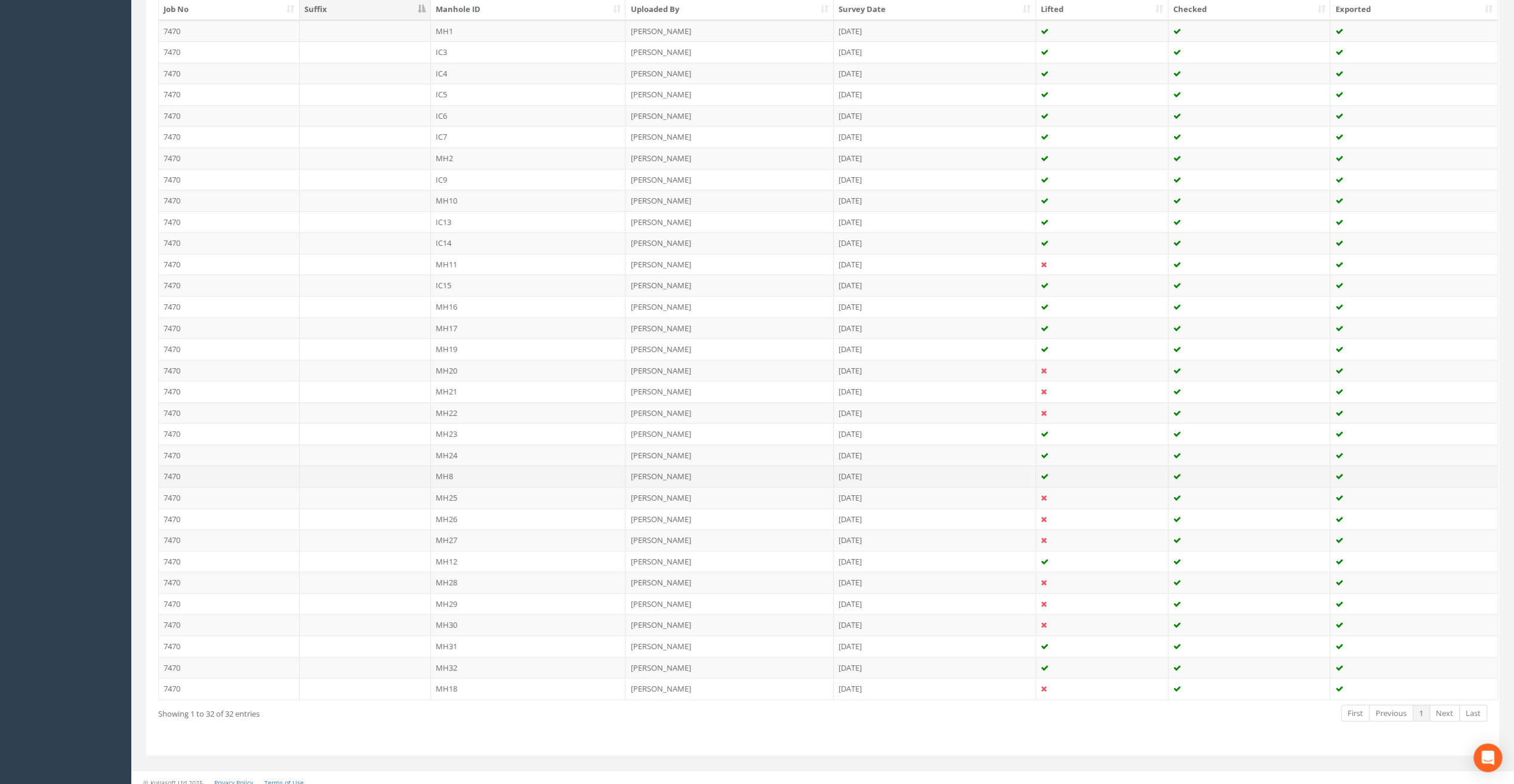
click at [449, 469] on td "MH8" at bounding box center [528, 476] width 195 height 21
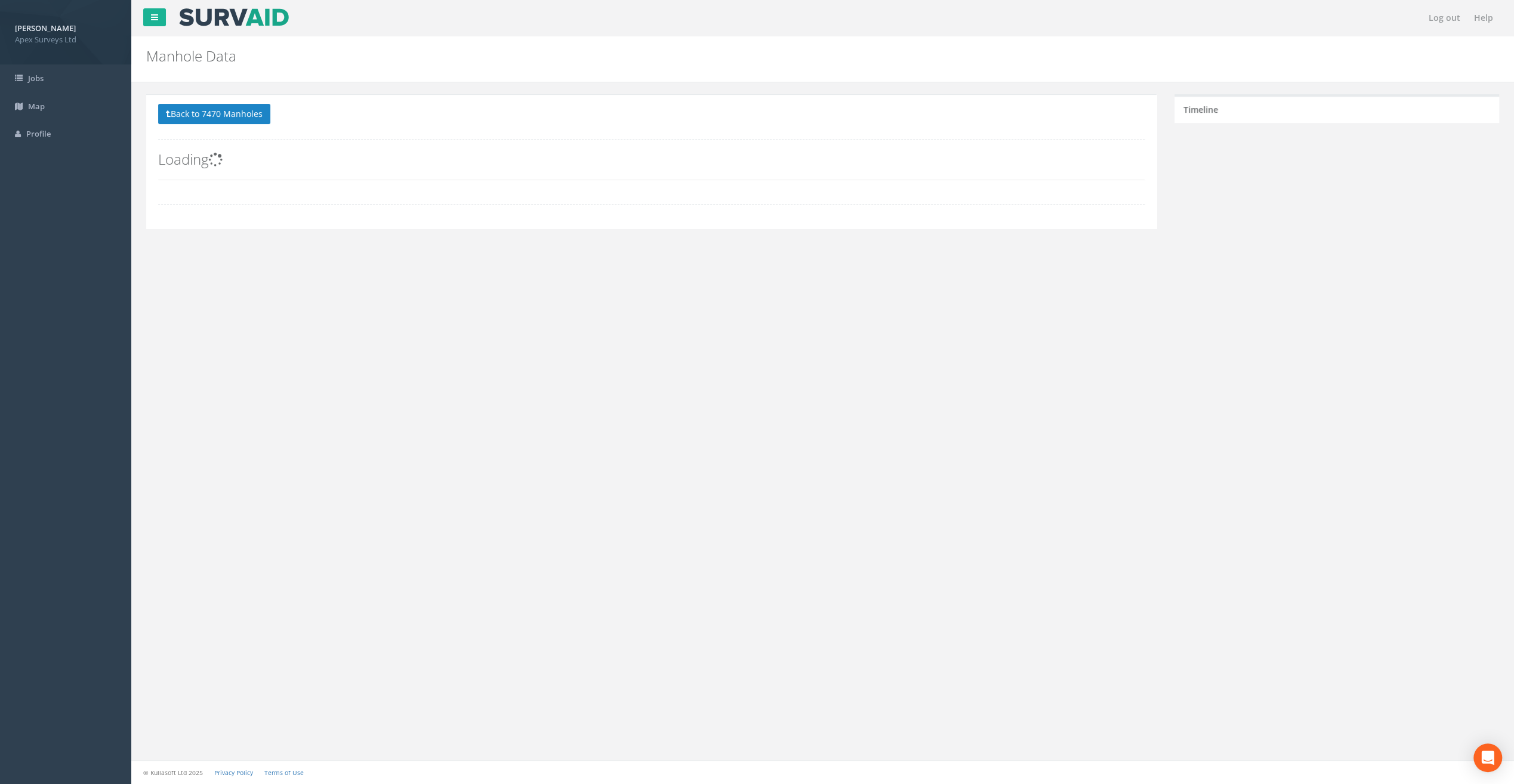
scroll to position [0, 0]
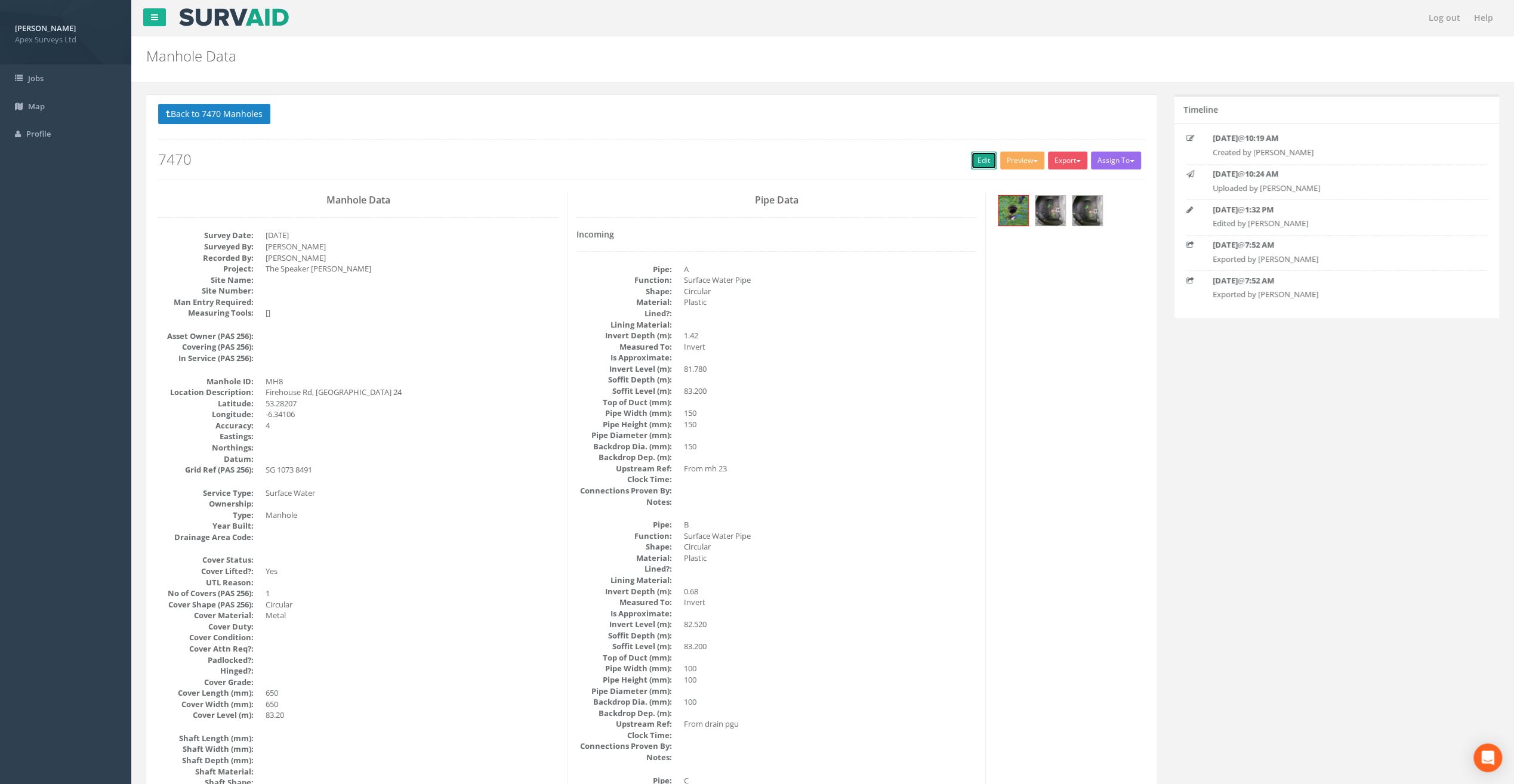
click at [971, 161] on link "Edit" at bounding box center [984, 160] width 26 height 18
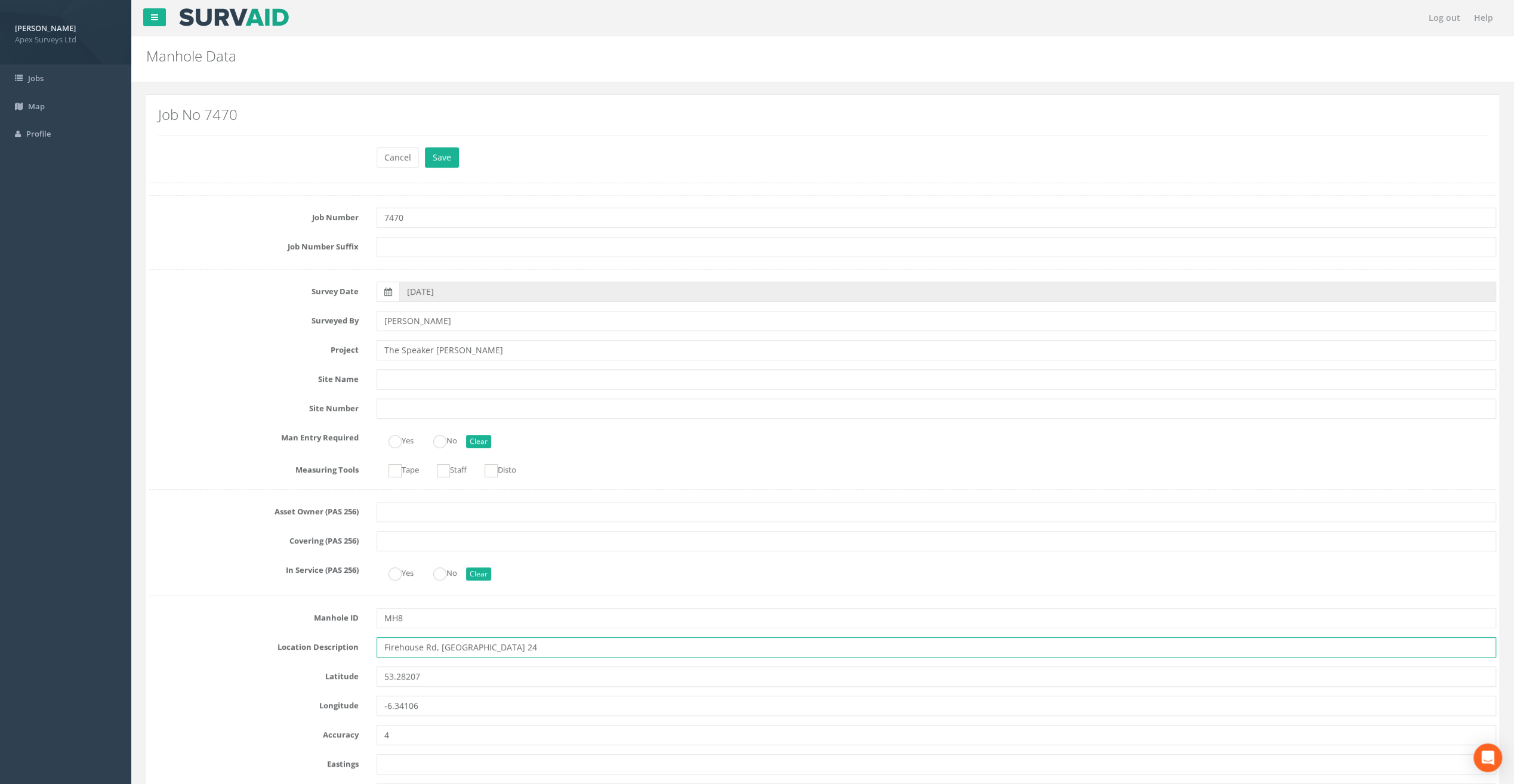
click at [400, 645] on input "Firehouse Rd, [GEOGRAPHIC_DATA] 24" at bounding box center [936, 647] width 1119 height 20
type input "[STREET_ADDRESS]"
click at [442, 152] on button "Save" at bounding box center [442, 157] width 34 height 20
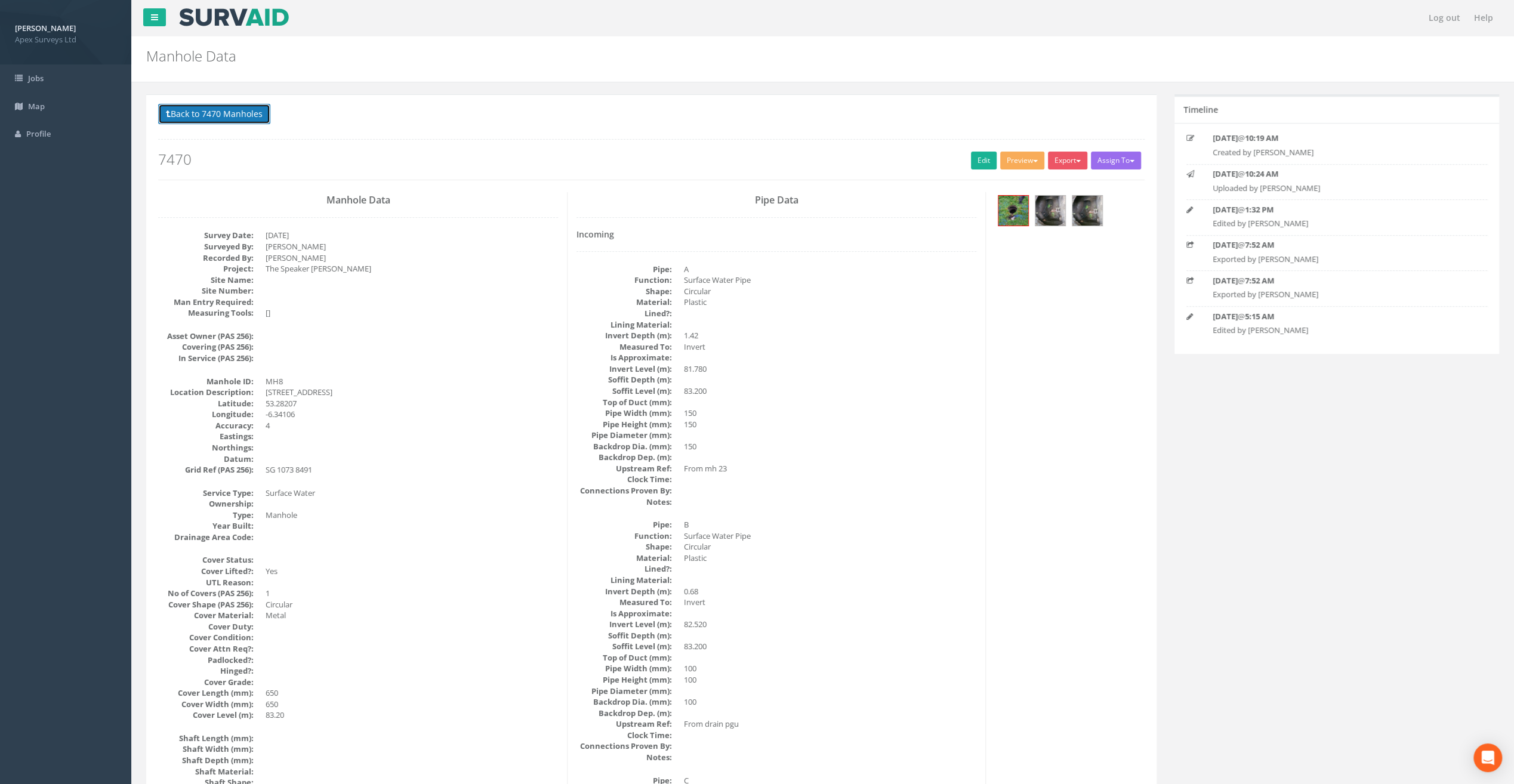
click at [224, 117] on button "Back to 7470 Manholes" at bounding box center [214, 114] width 112 height 20
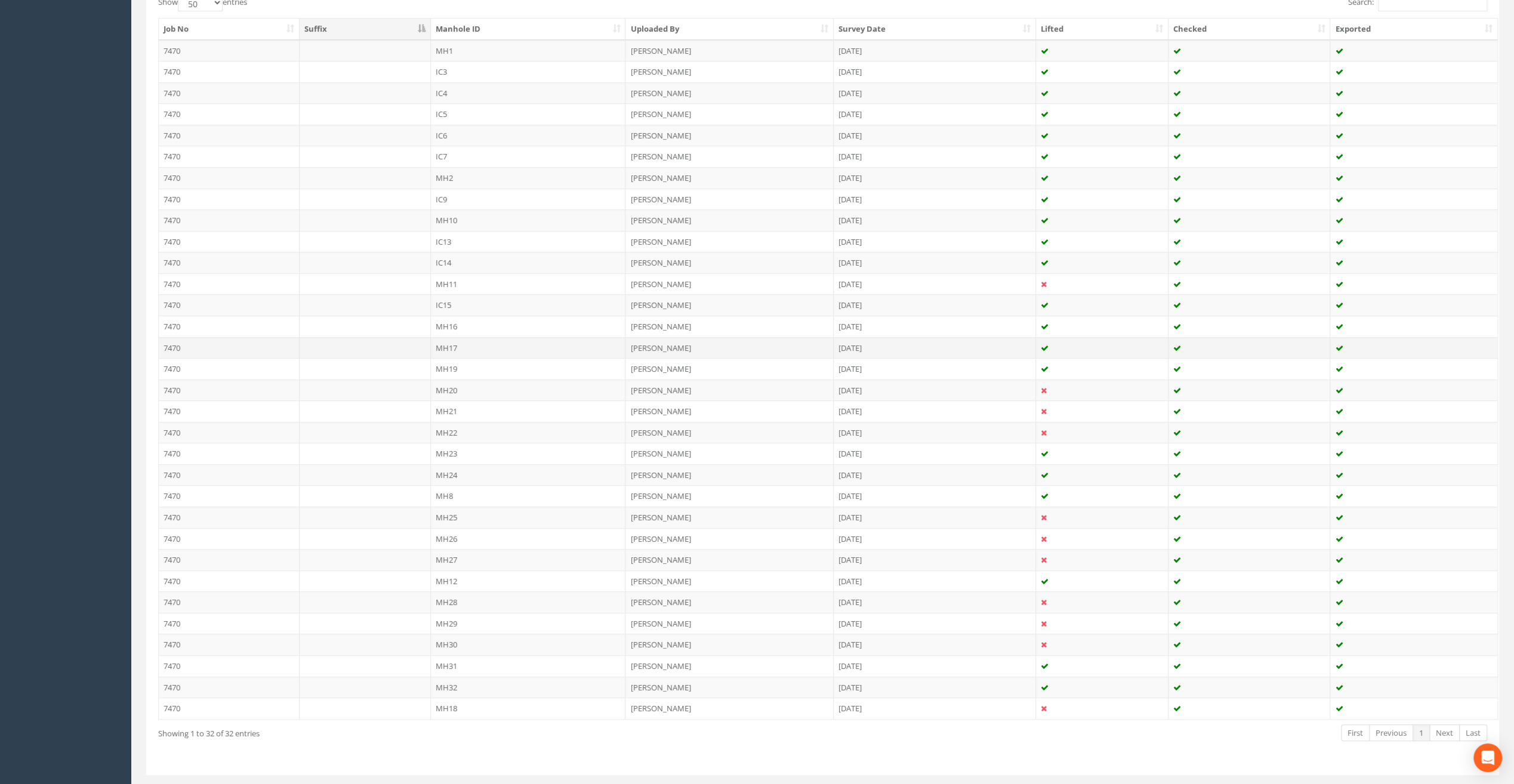
scroll to position [338, 0]
click at [452, 492] on td "MH25" at bounding box center [528, 497] width 195 height 21
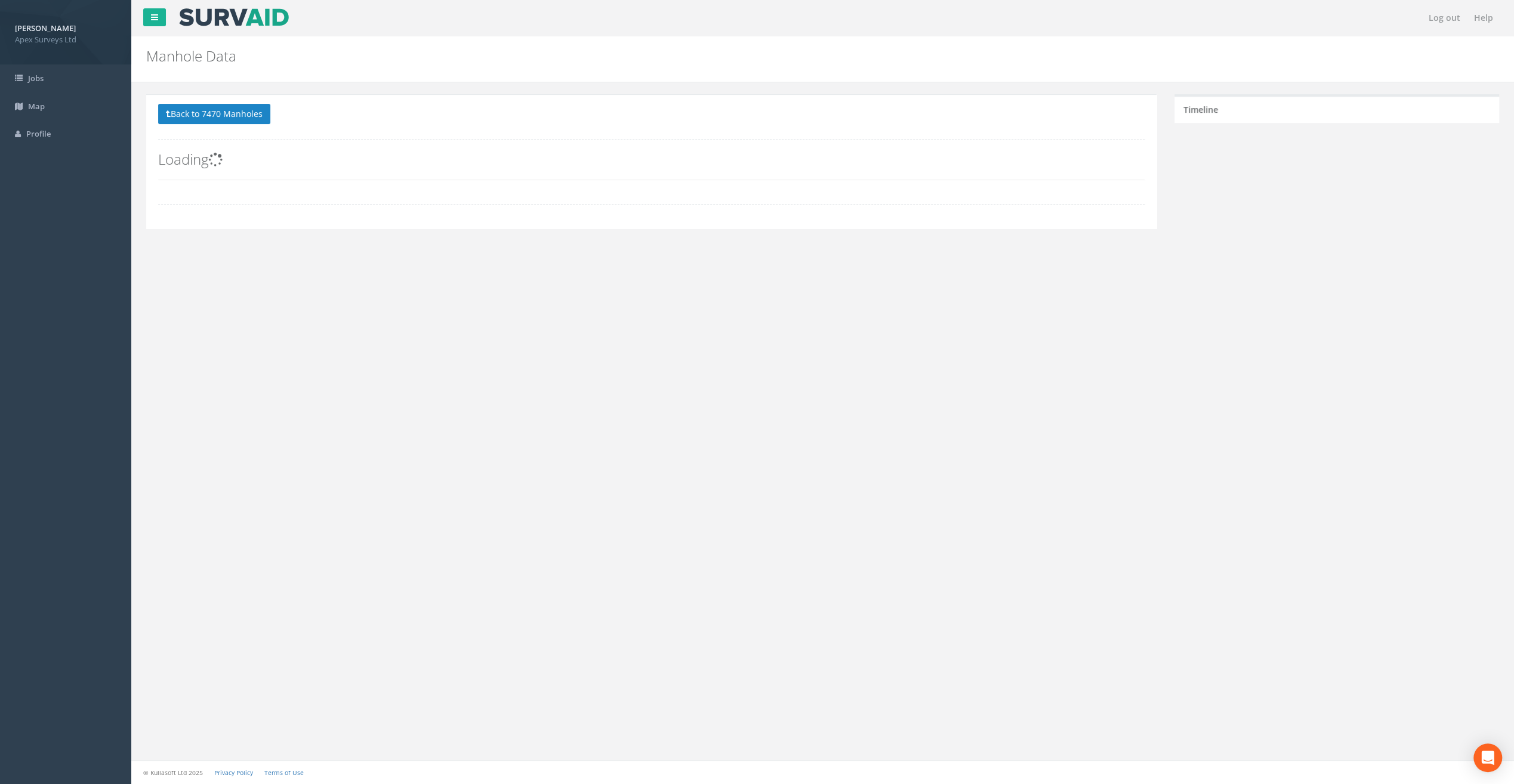
scroll to position [0, 0]
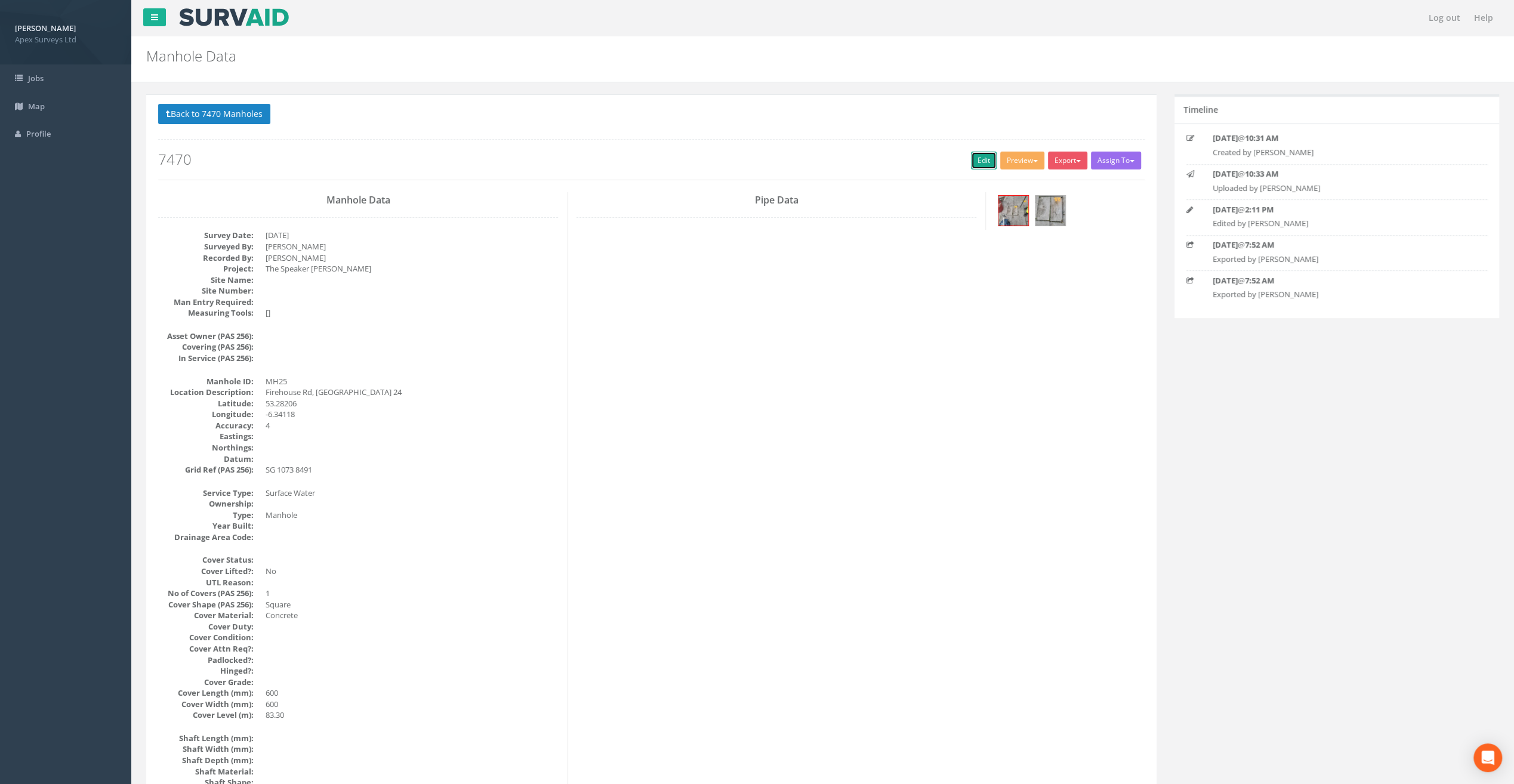
click at [972, 155] on link "Edit" at bounding box center [984, 160] width 26 height 18
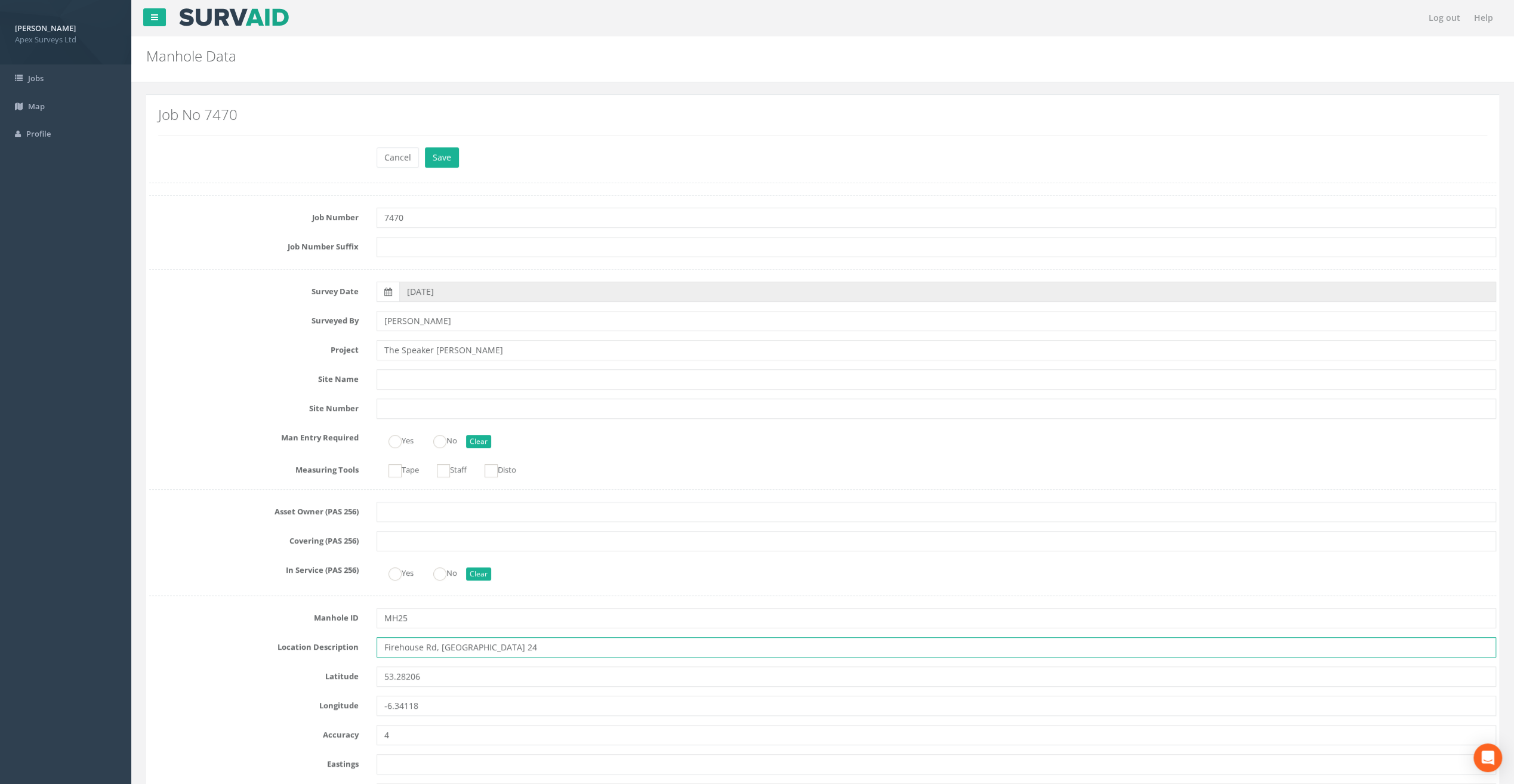
click at [397, 645] on input "Firehouse Rd, [GEOGRAPHIC_DATA] 24" at bounding box center [936, 647] width 1119 height 20
type input "[STREET_ADDRESS]"
click at [442, 154] on button "Save" at bounding box center [442, 157] width 34 height 20
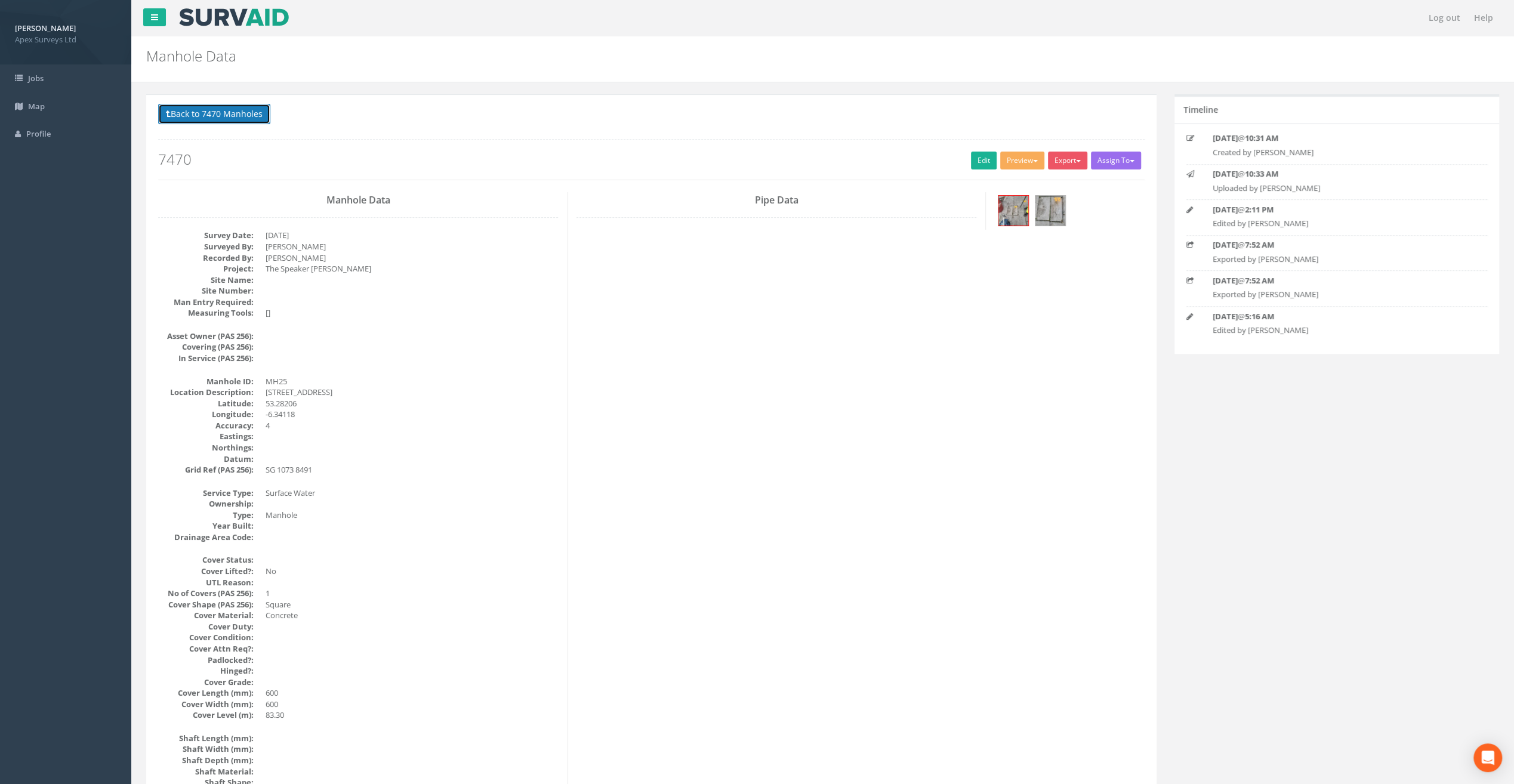
click at [209, 116] on button "Back to 7470 Manholes" at bounding box center [214, 114] width 112 height 20
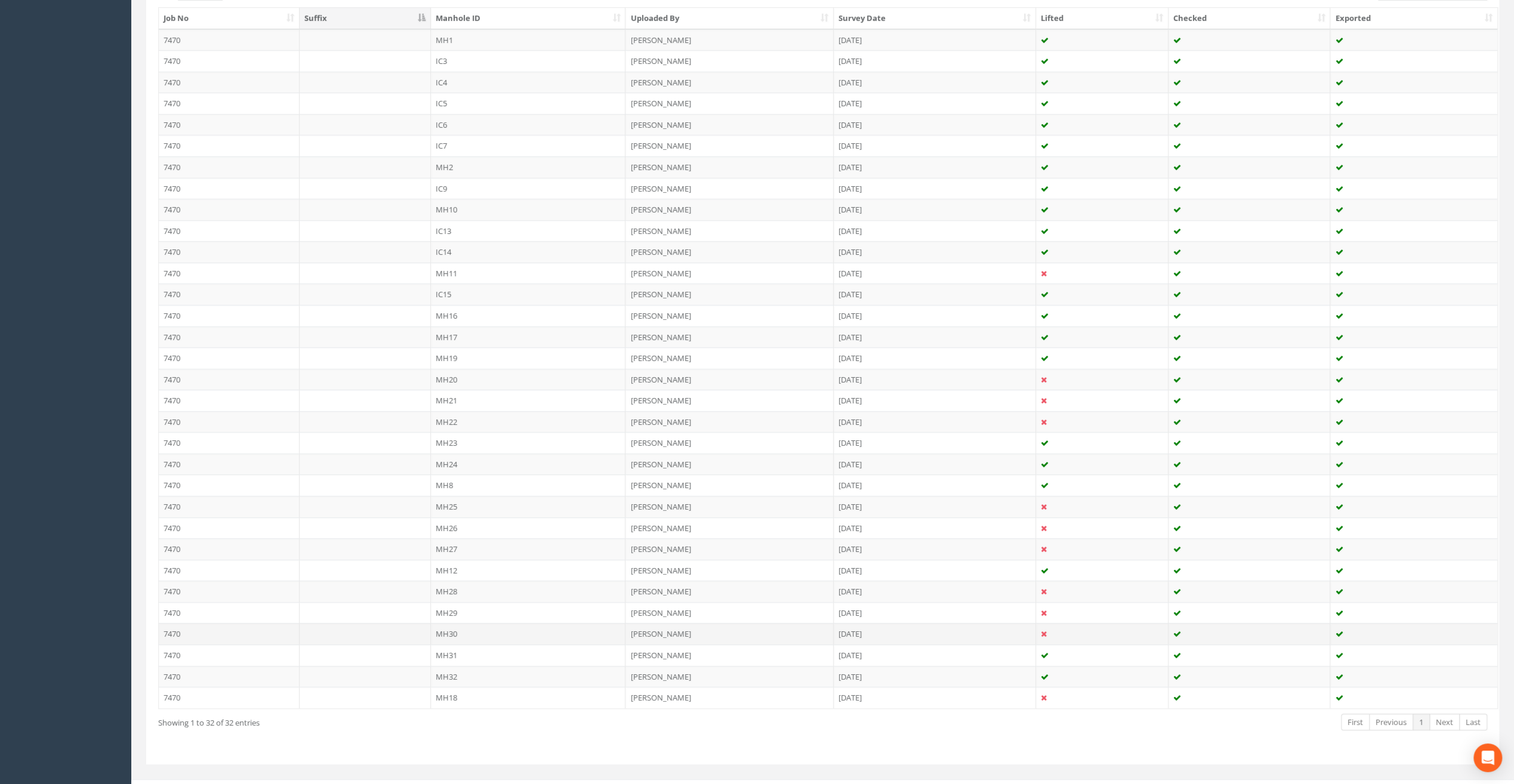
scroll to position [338, 0]
click at [454, 513] on td "MH26" at bounding box center [528, 519] width 195 height 21
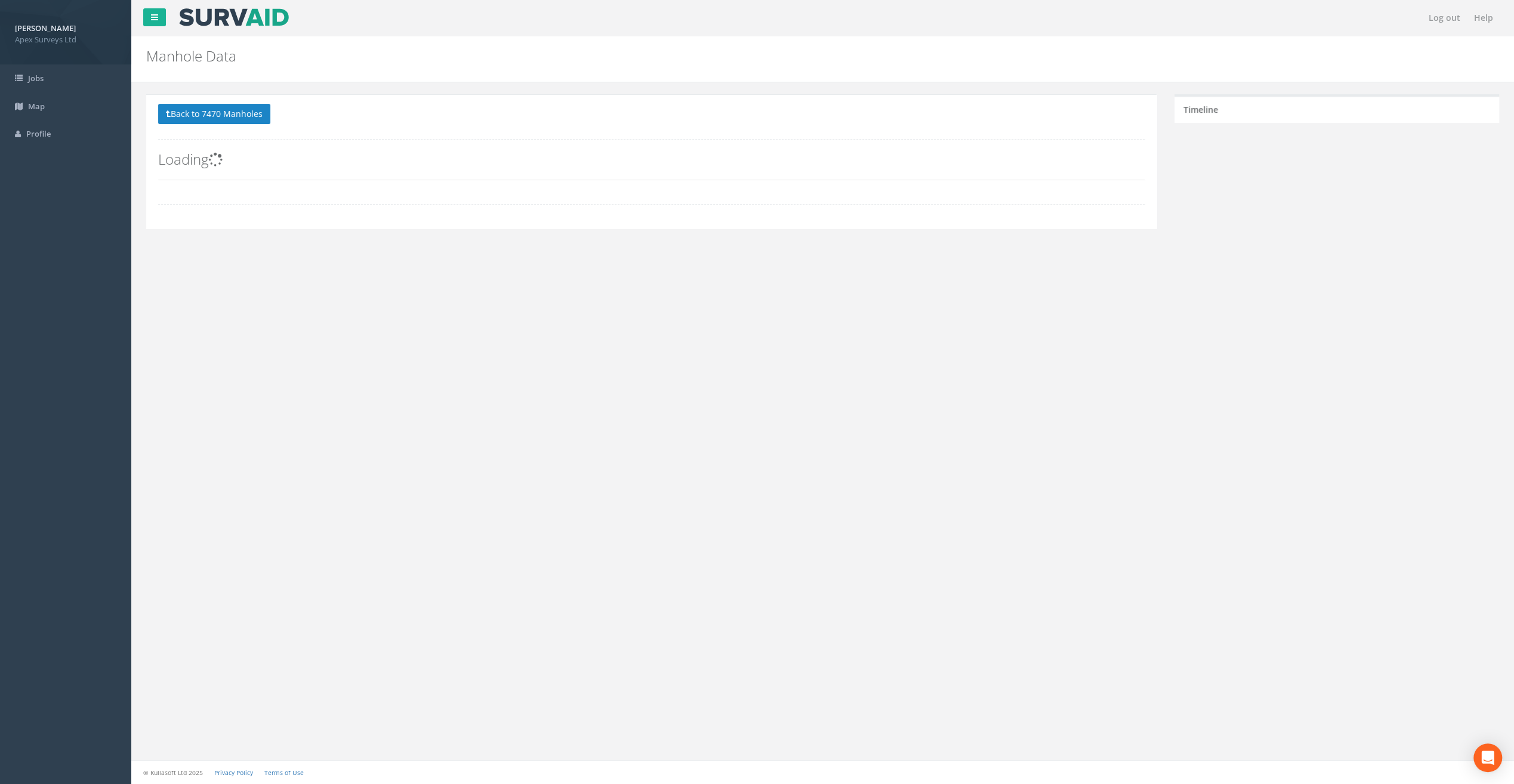
scroll to position [0, 0]
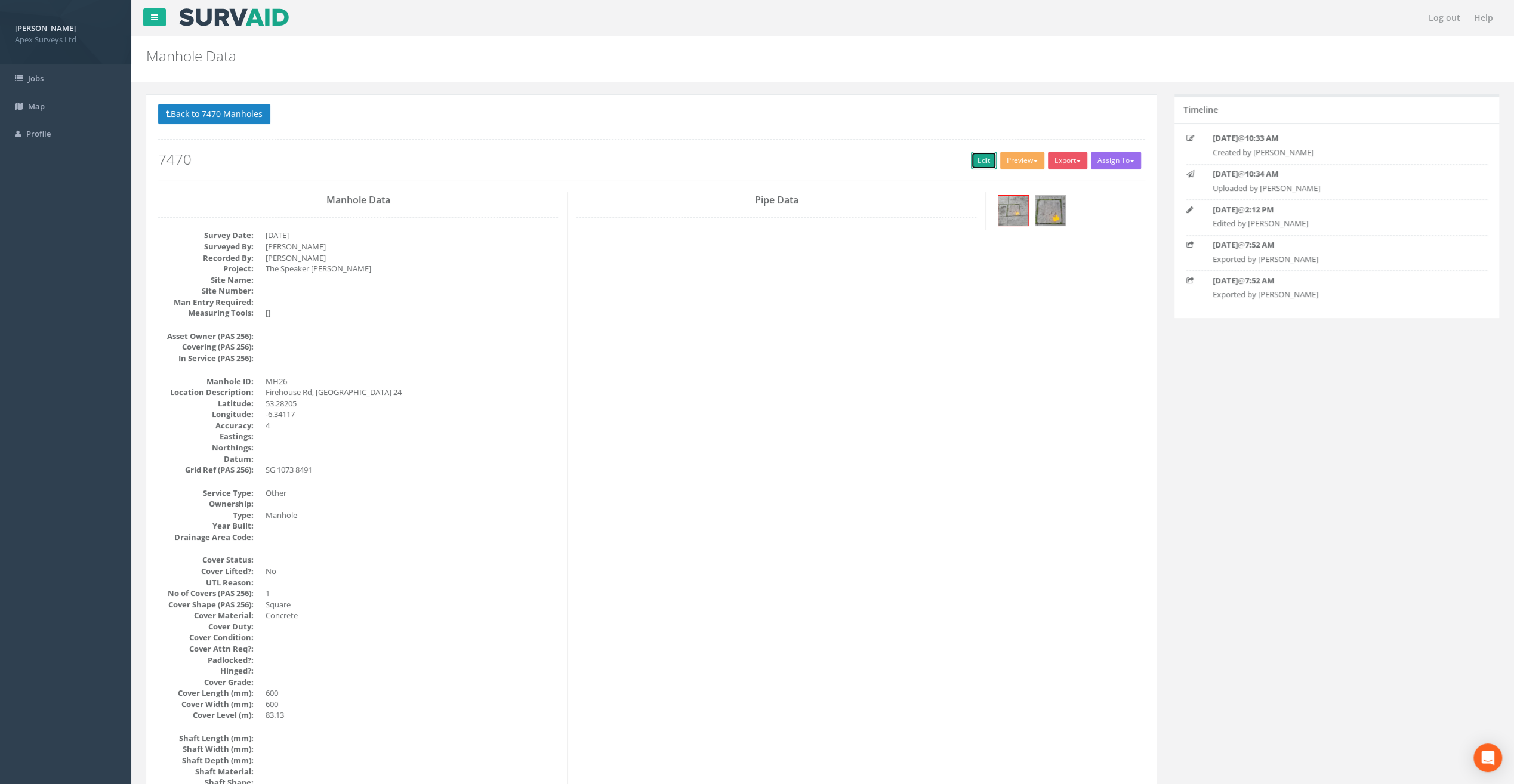
click at [979, 153] on link "Edit" at bounding box center [984, 160] width 26 height 18
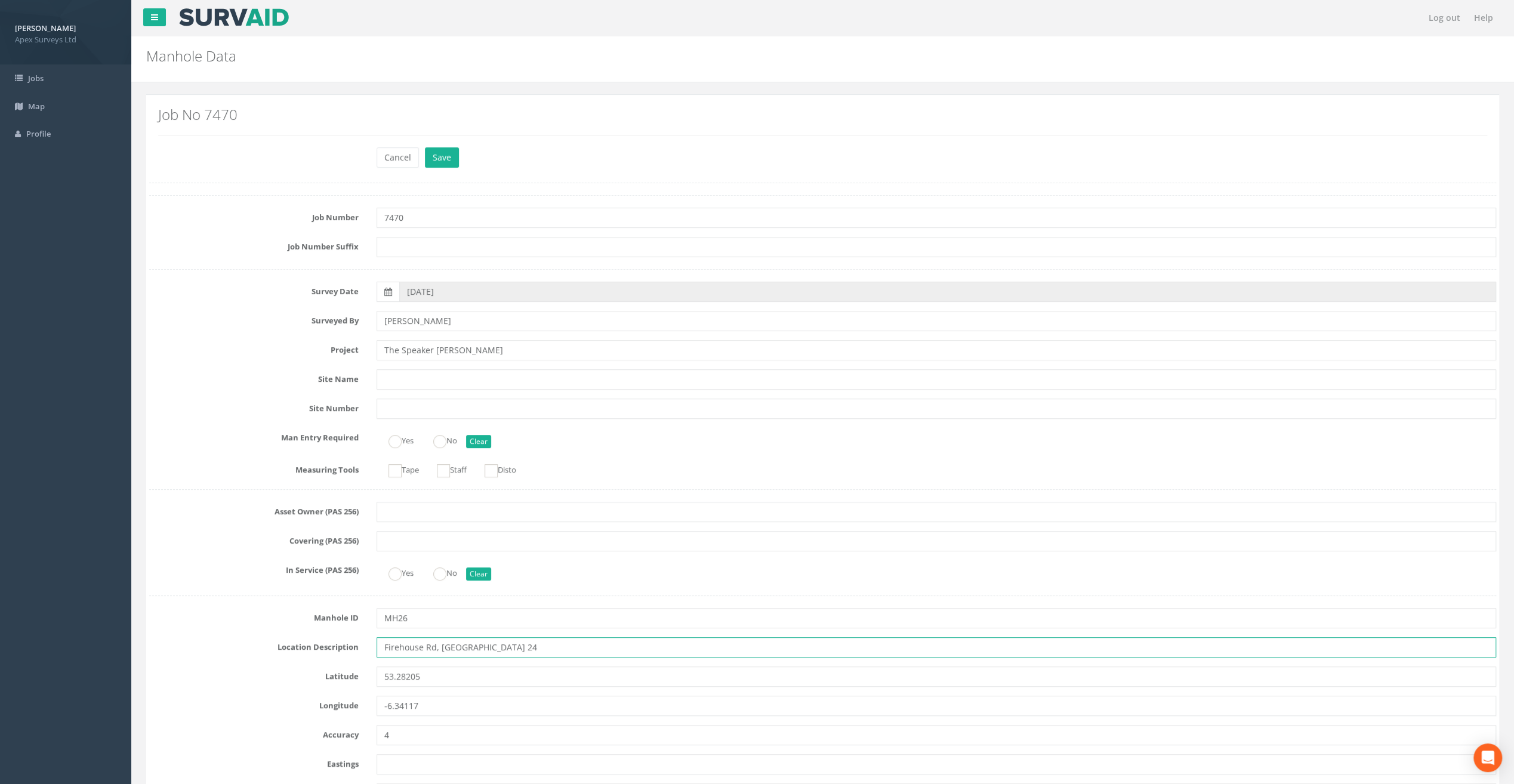
click at [398, 643] on input "Firehouse Rd, [GEOGRAPHIC_DATA] 24" at bounding box center [936, 647] width 1119 height 20
type input "[STREET_ADDRESS]"
click at [440, 155] on button "Save" at bounding box center [442, 157] width 34 height 20
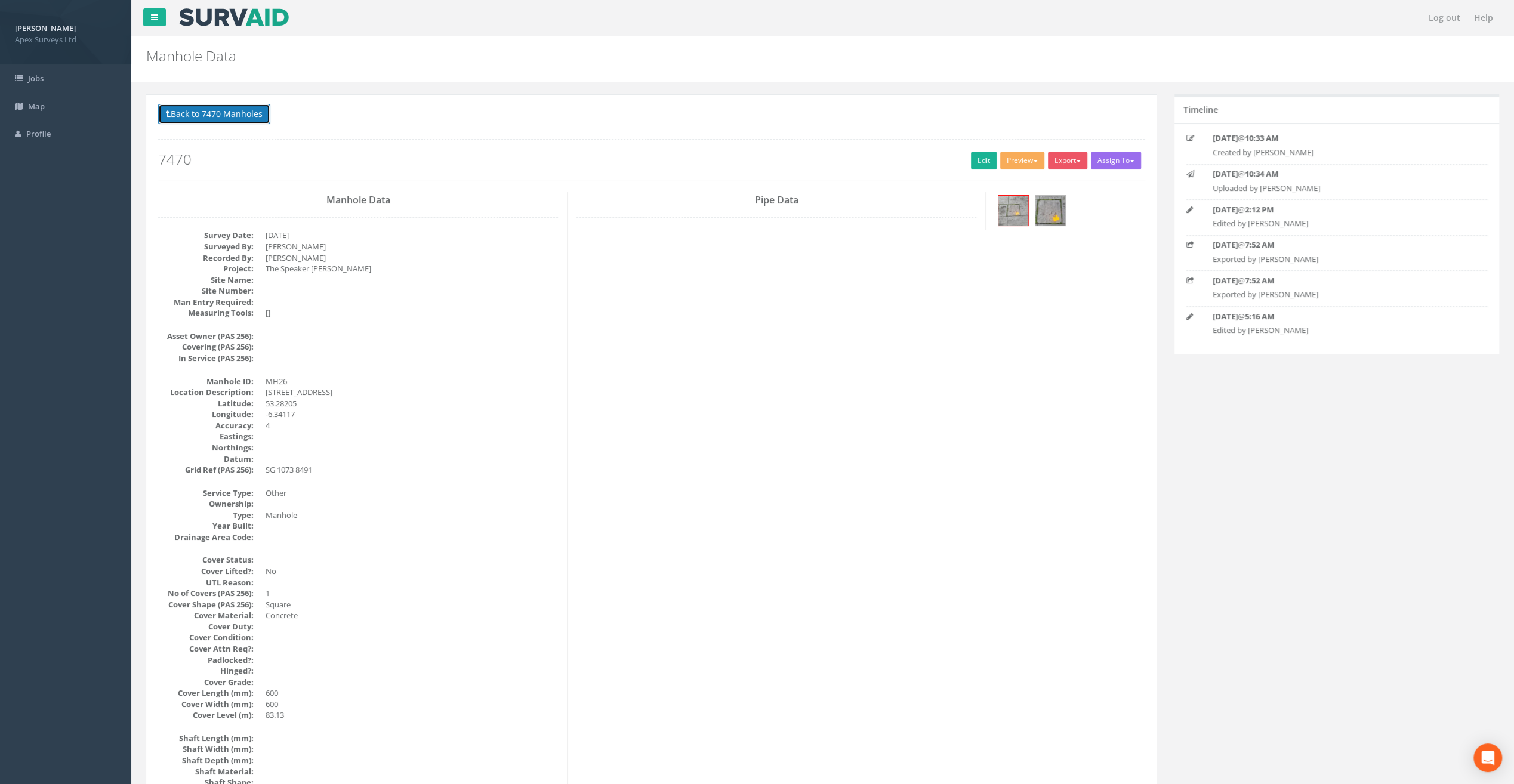
click at [214, 107] on button "Back to 7470 Manholes" at bounding box center [214, 114] width 112 height 20
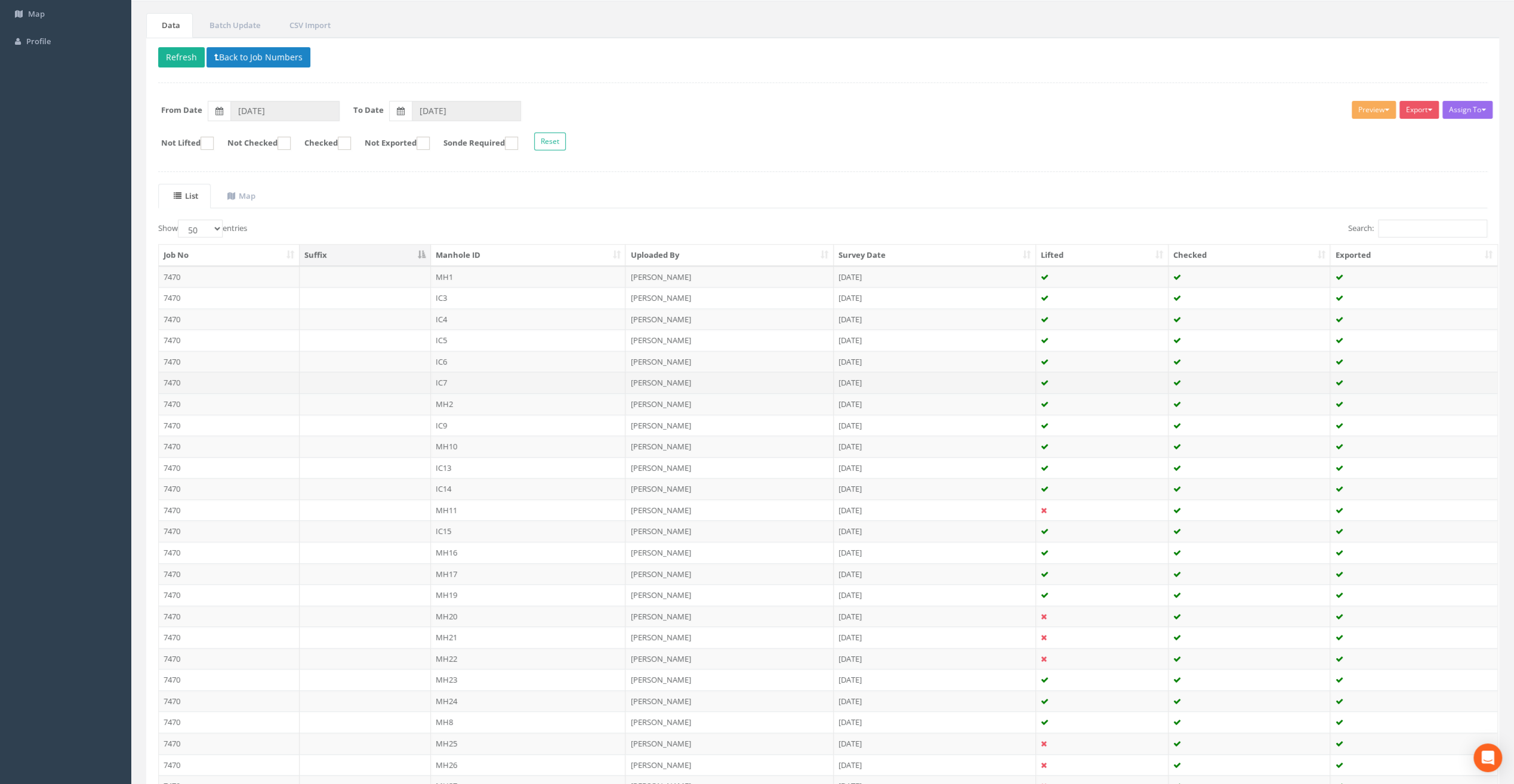
scroll to position [338, 0]
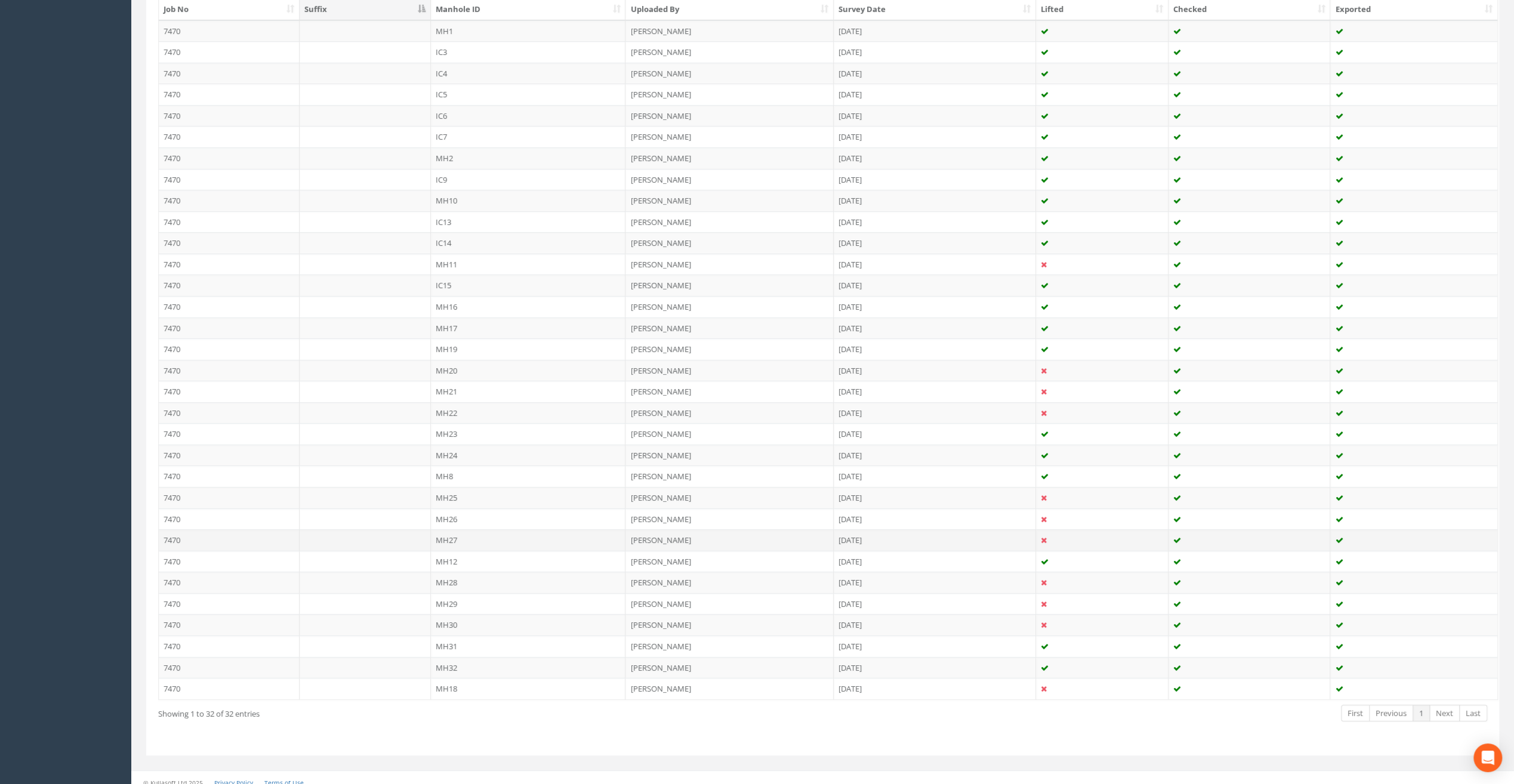
click at [447, 533] on td "MH27" at bounding box center [528, 540] width 195 height 21
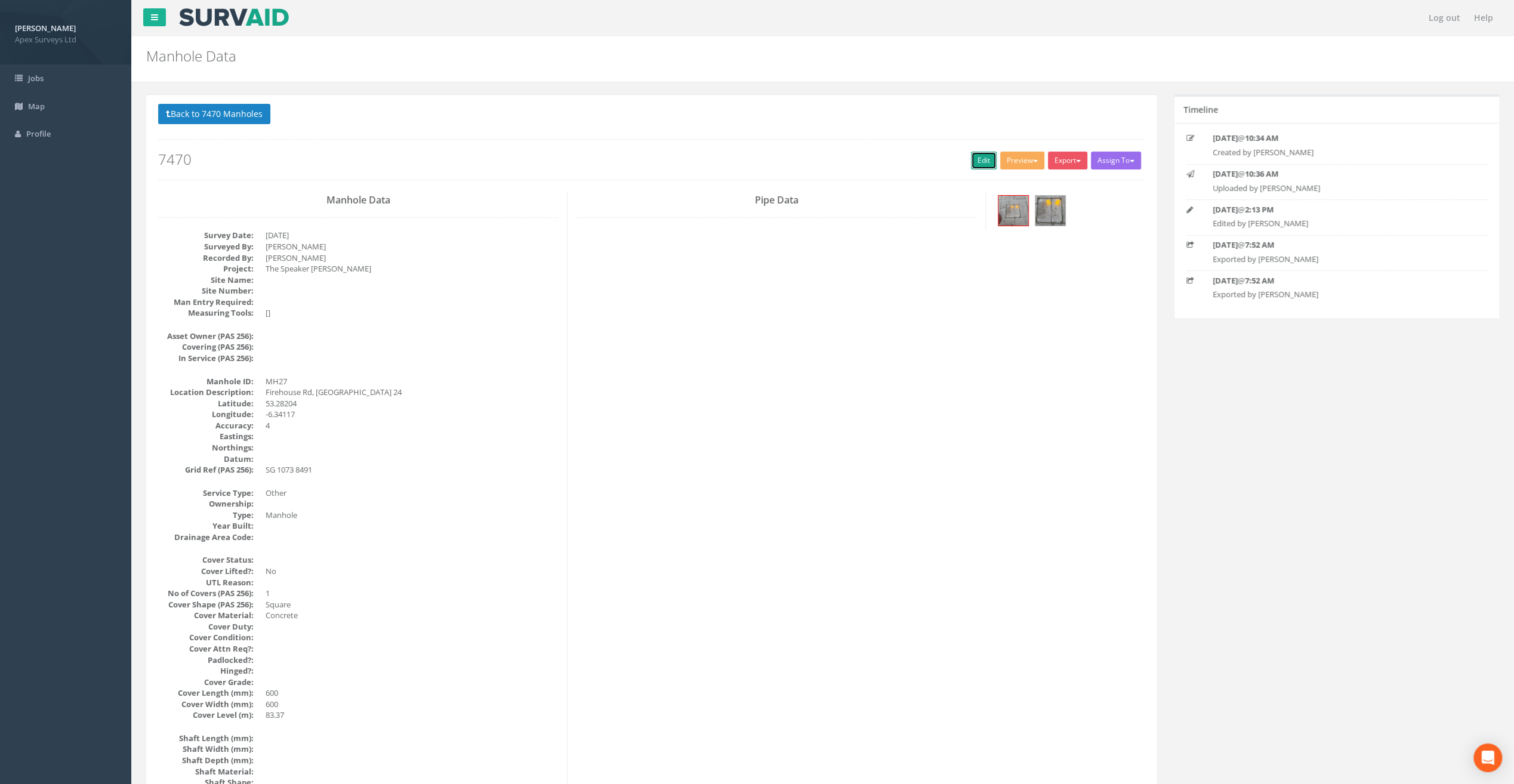
click at [976, 159] on link "Edit" at bounding box center [984, 160] width 26 height 18
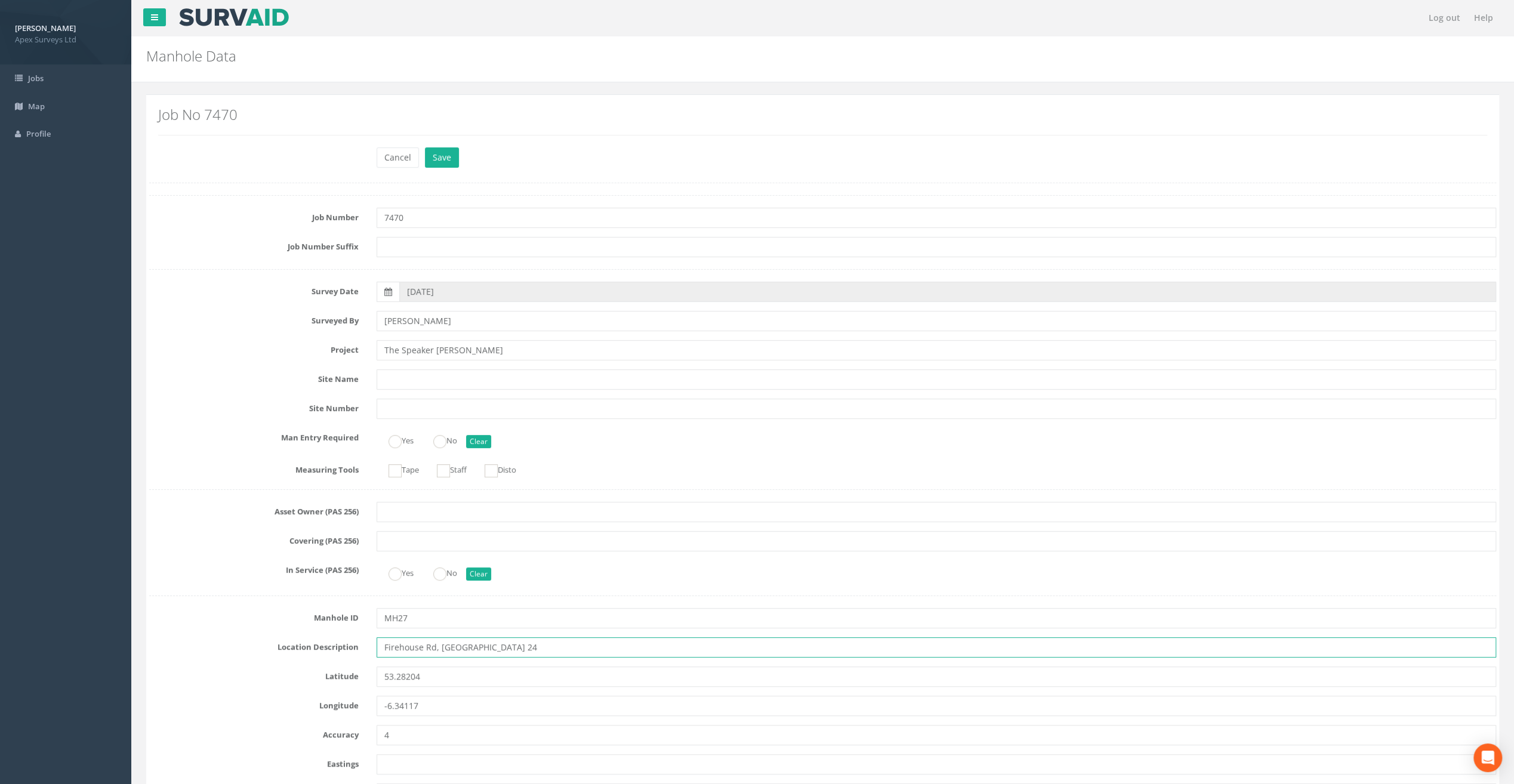
click at [398, 648] on input "Firehouse Rd, [GEOGRAPHIC_DATA] 24" at bounding box center [936, 647] width 1119 height 20
type input "[STREET_ADDRESS]"
click at [451, 149] on button "Save" at bounding box center [442, 157] width 34 height 20
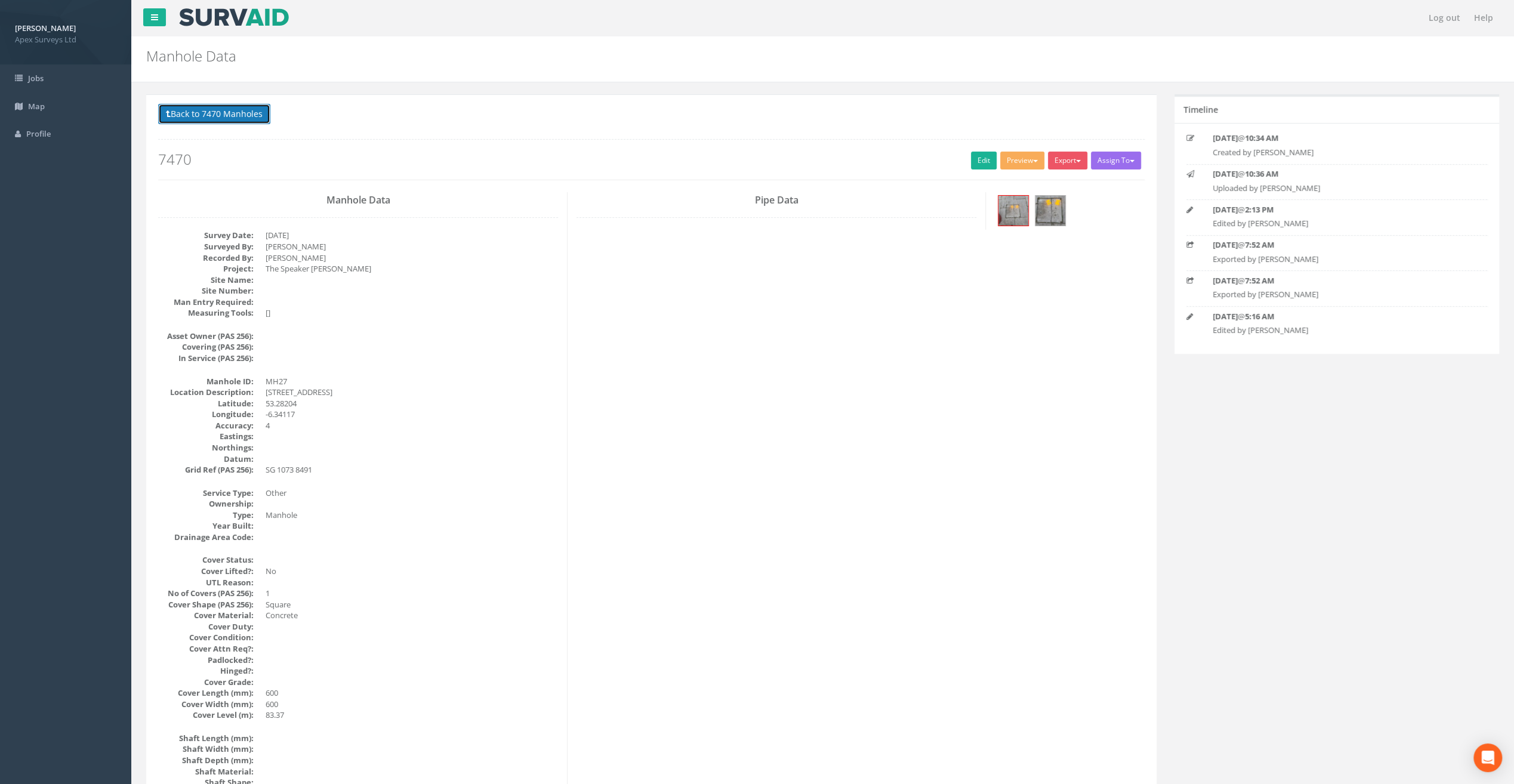
click at [214, 117] on button "Back to 7470 Manholes" at bounding box center [214, 114] width 112 height 20
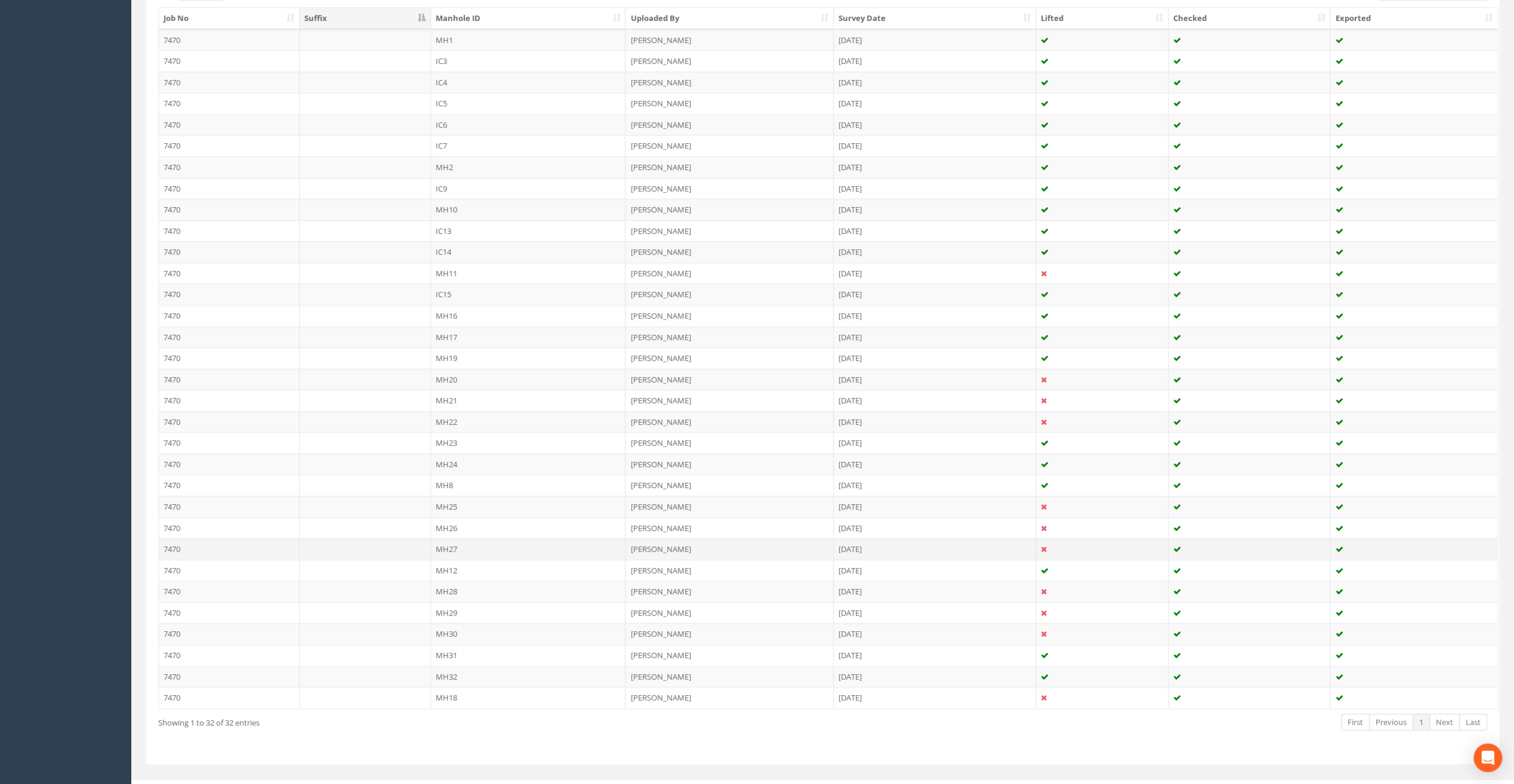
scroll to position [338, 0]
click at [447, 551] on td "MH12" at bounding box center [528, 562] width 195 height 21
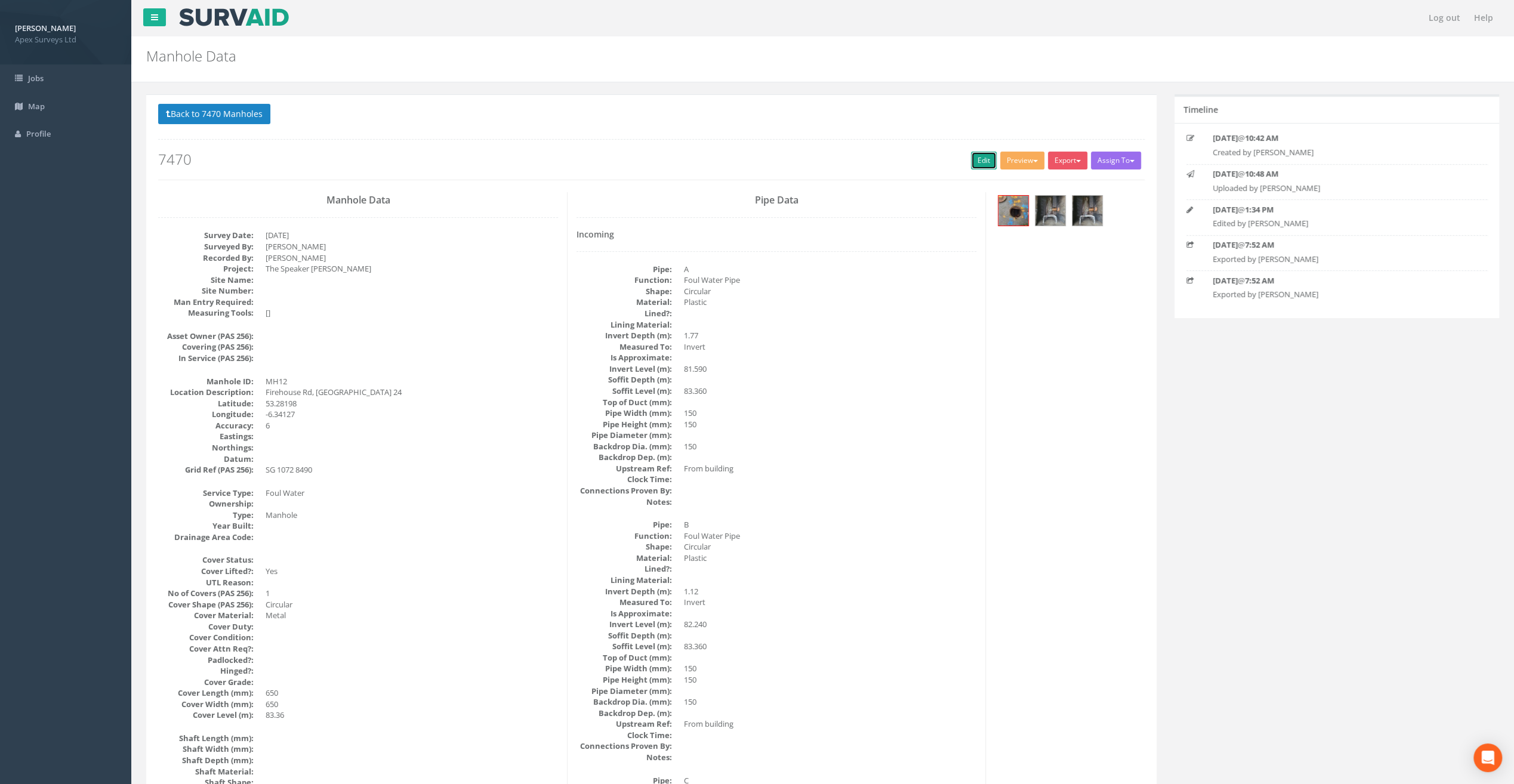
click at [975, 160] on link "Edit" at bounding box center [984, 160] width 26 height 18
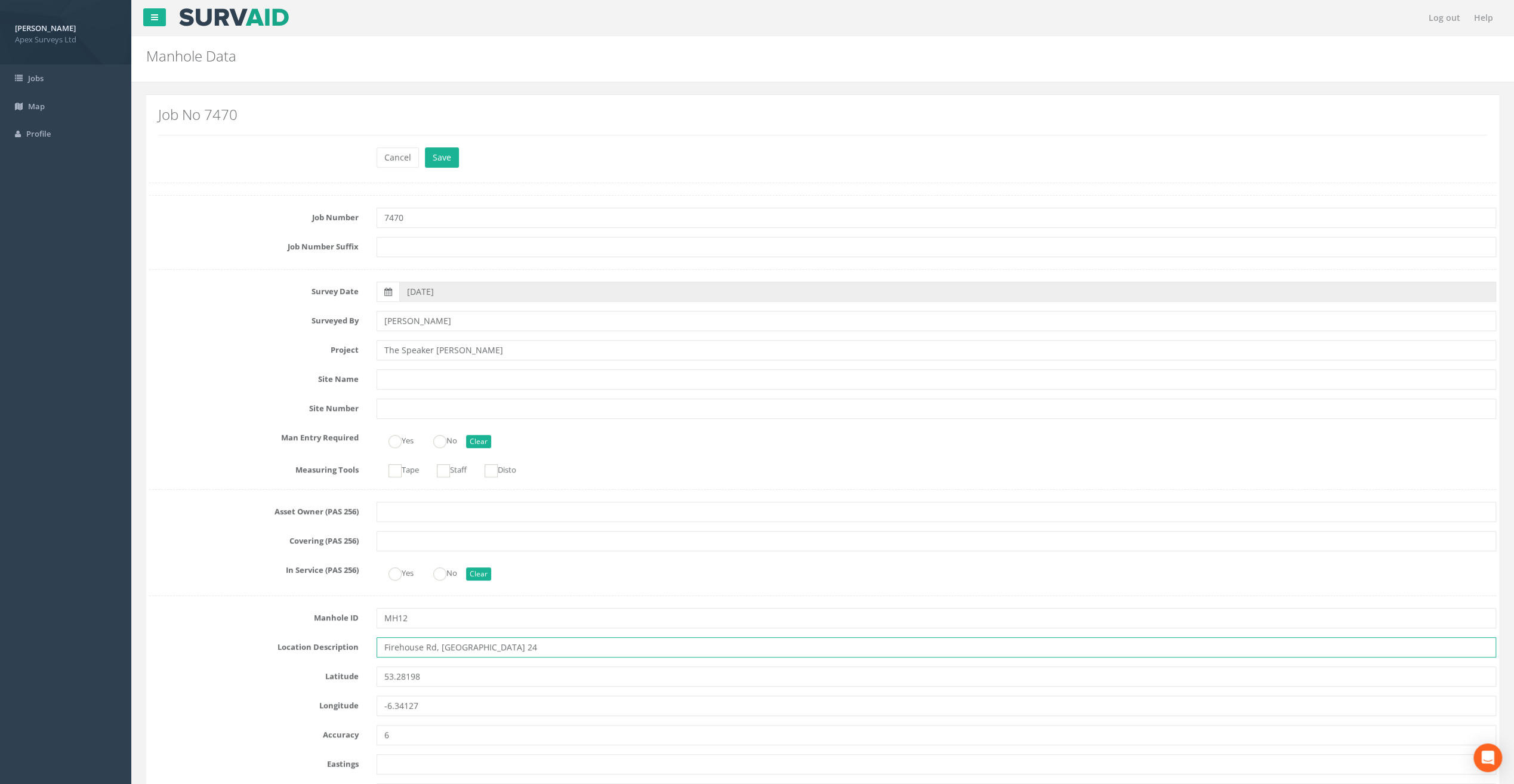
click at [399, 646] on input "Firehouse Rd, [GEOGRAPHIC_DATA] 24" at bounding box center [936, 647] width 1119 height 20
type input "[STREET_ADDRESS]"
click at [450, 155] on button "Save" at bounding box center [442, 157] width 34 height 20
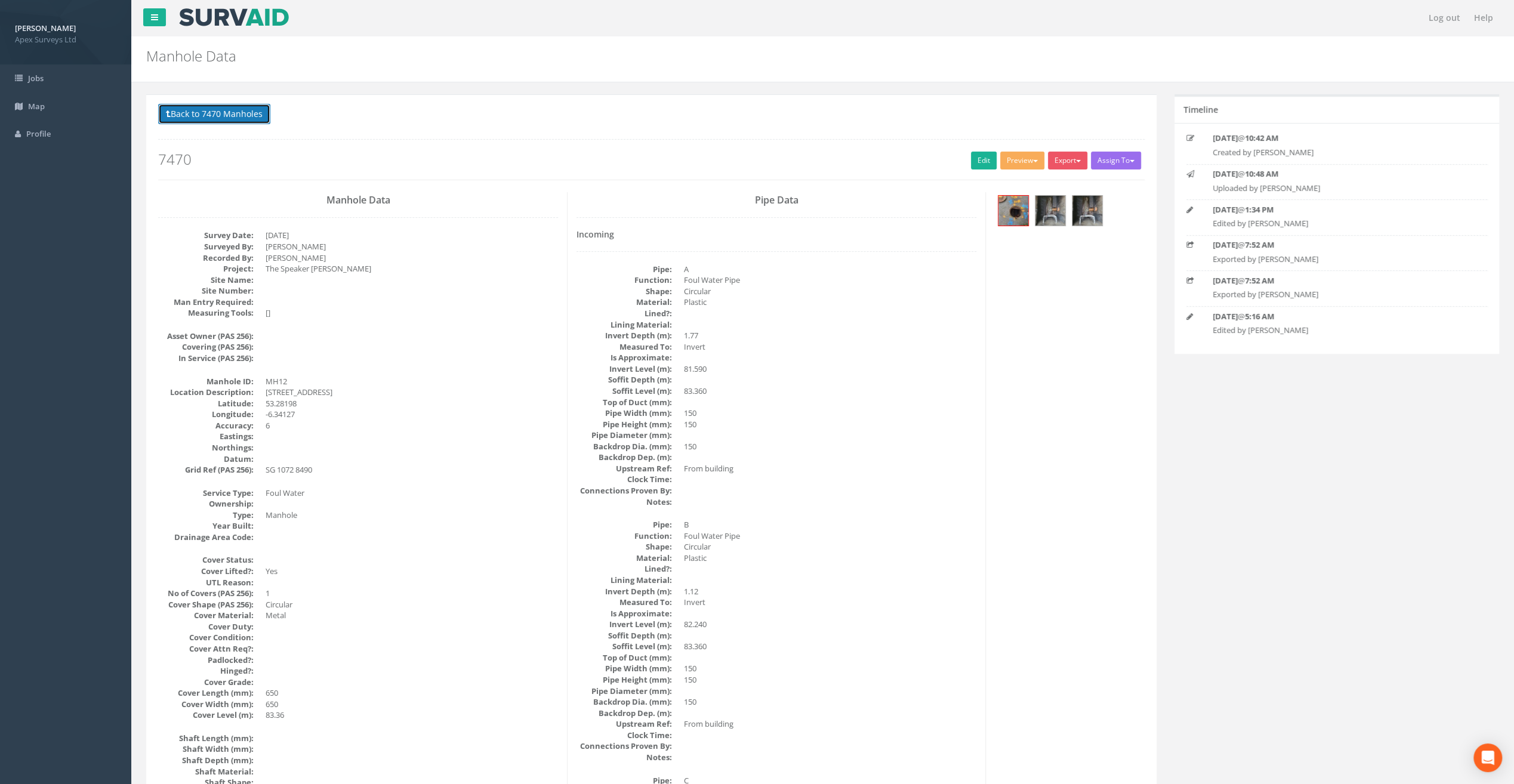
click at [248, 113] on button "Back to 7470 Manholes" at bounding box center [214, 114] width 112 height 20
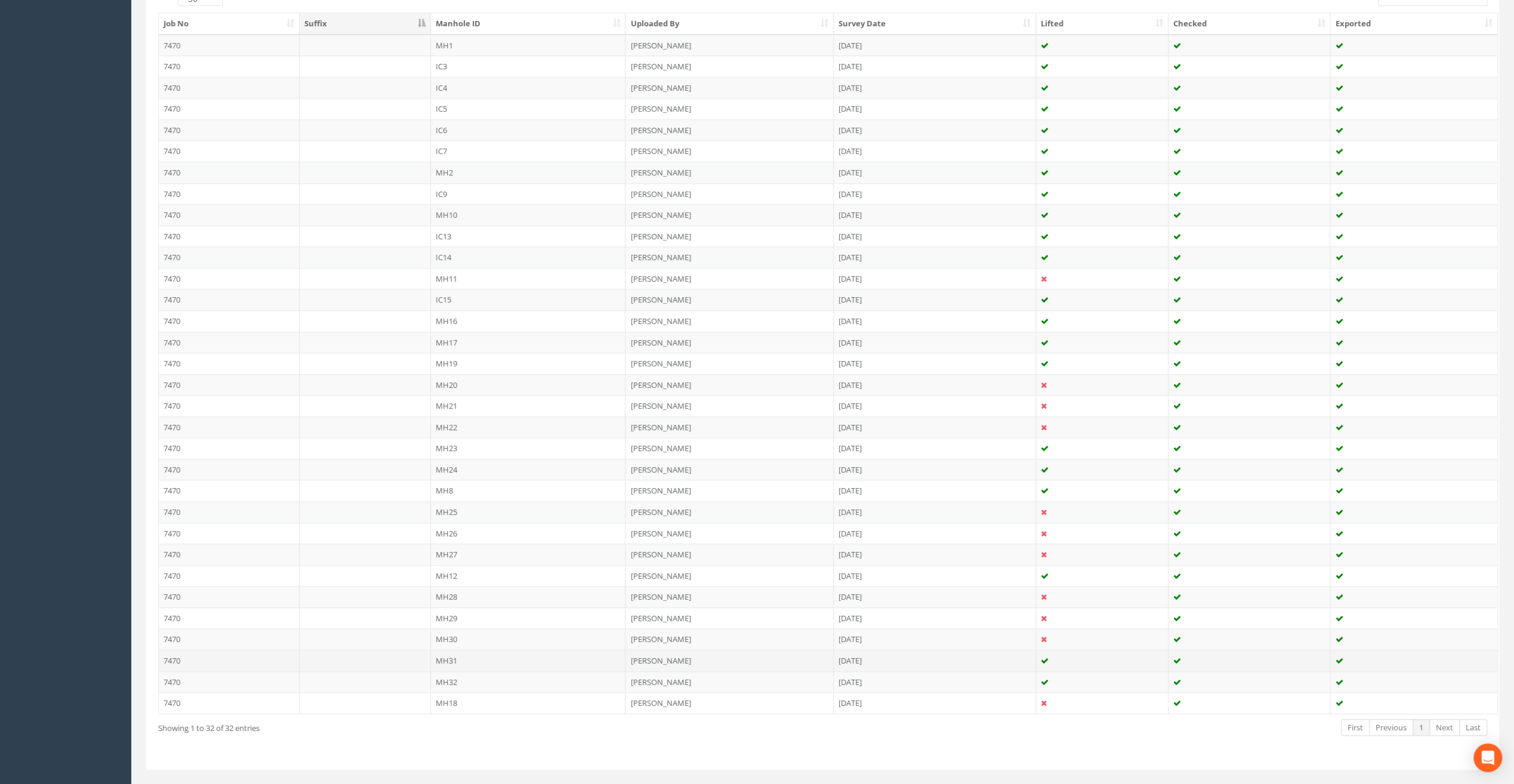
scroll to position [338, 0]
click at [449, 574] on td "MH28" at bounding box center [528, 582] width 195 height 21
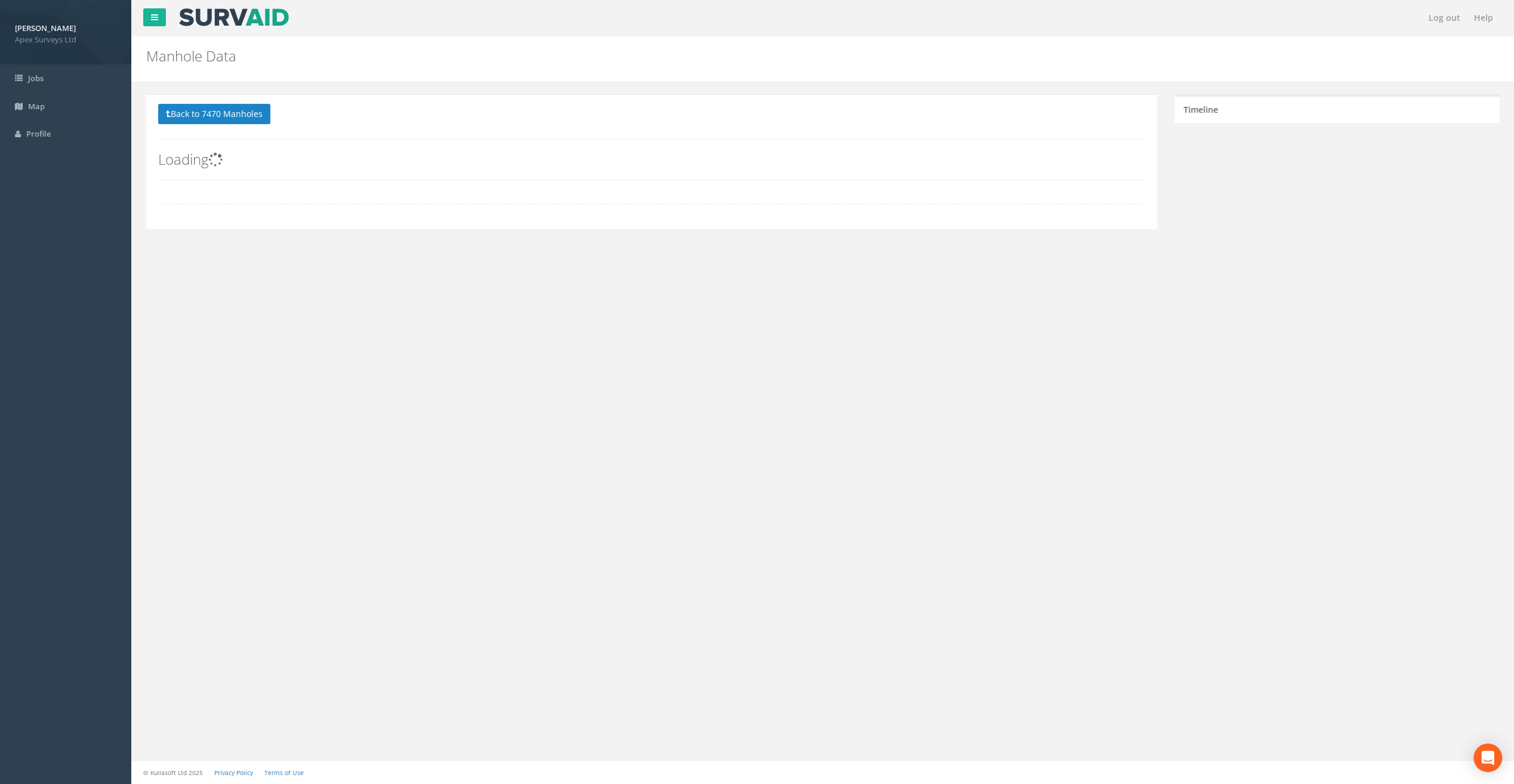
scroll to position [0, 0]
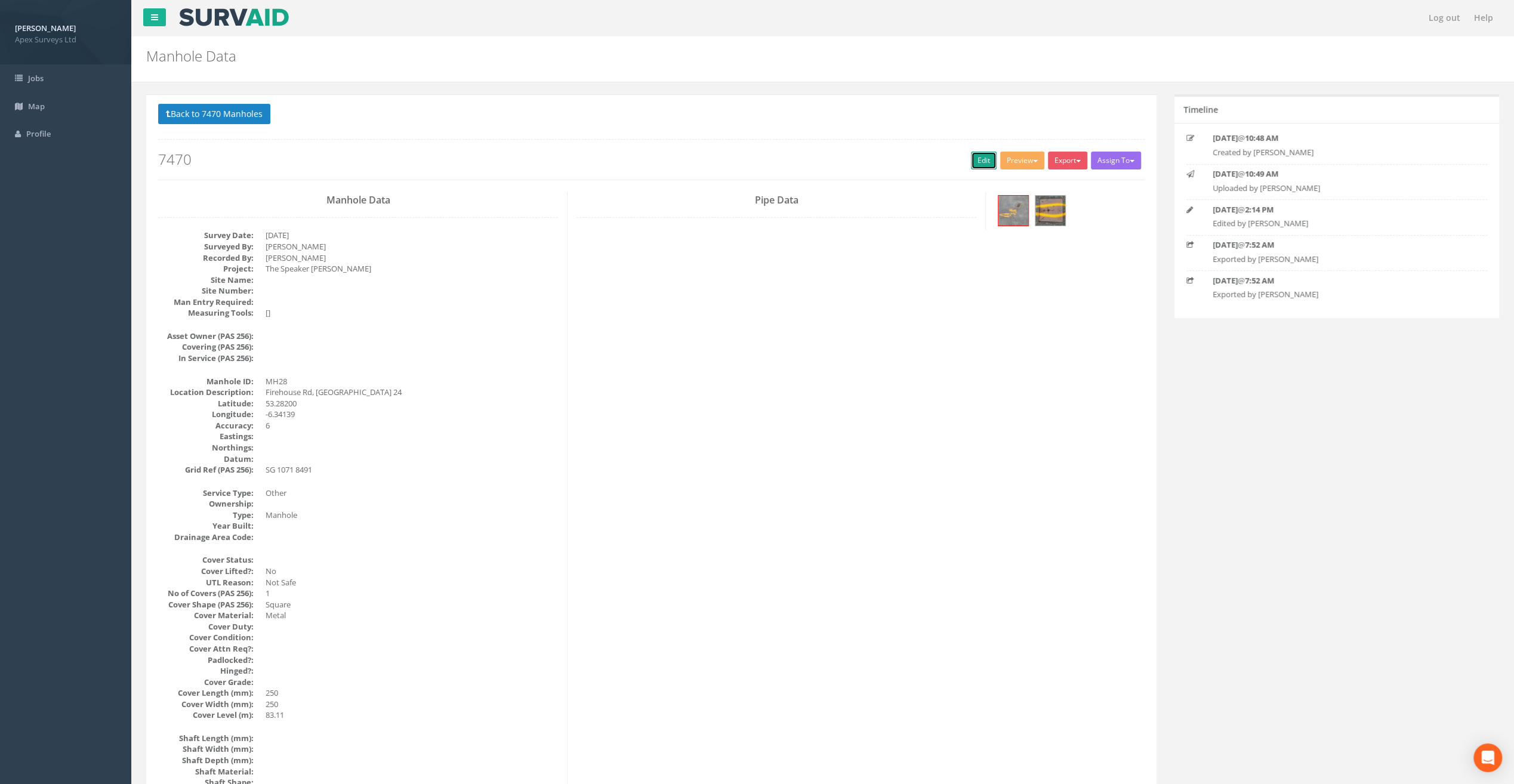
click at [979, 162] on link "Edit" at bounding box center [984, 160] width 26 height 18
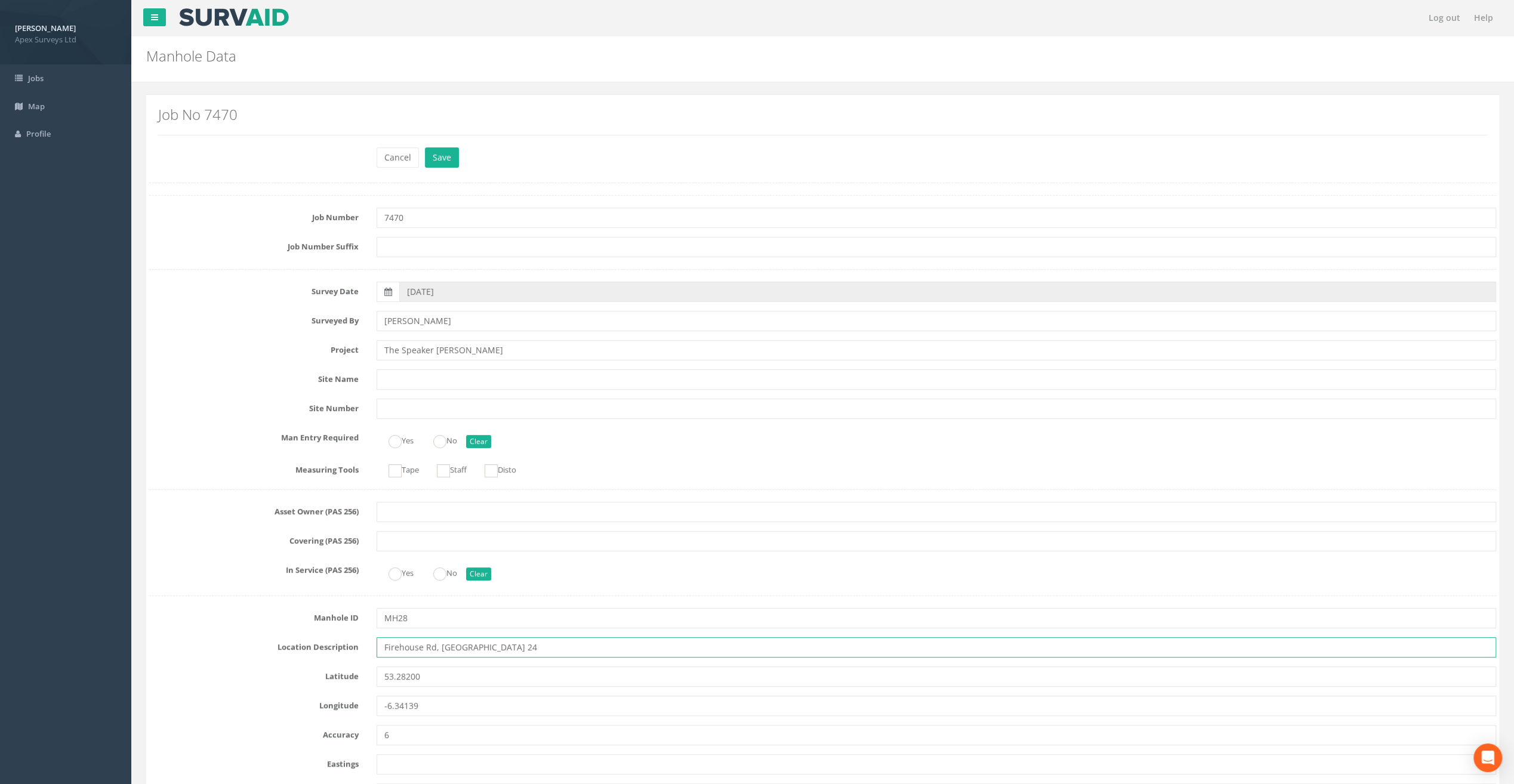
click at [399, 645] on input "Firehouse Rd, [GEOGRAPHIC_DATA] 24" at bounding box center [936, 647] width 1119 height 20
type input "[STREET_ADDRESS]"
click at [440, 150] on button "Save" at bounding box center [442, 157] width 34 height 20
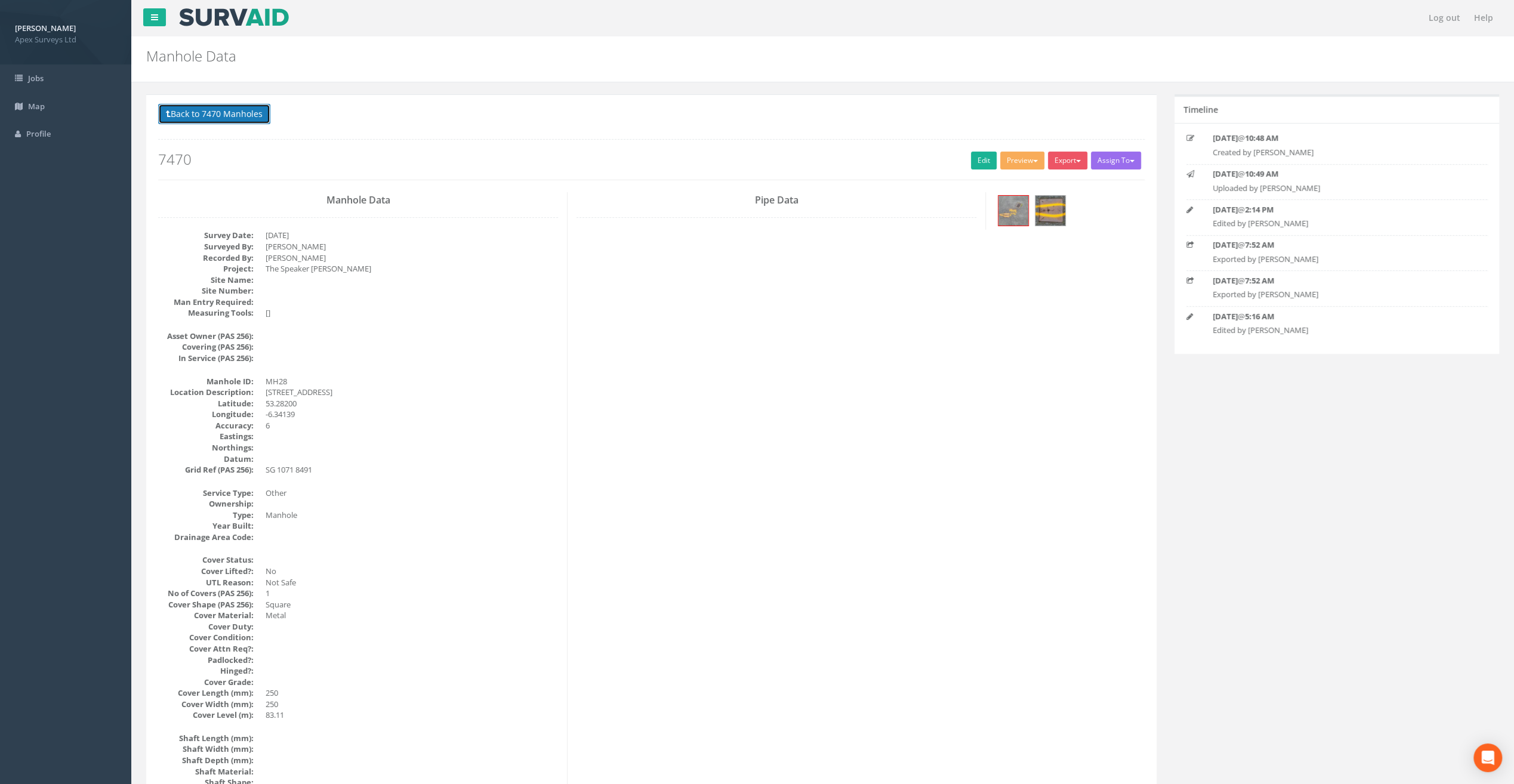
click at [215, 118] on button "Back to 7470 Manholes" at bounding box center [214, 114] width 112 height 20
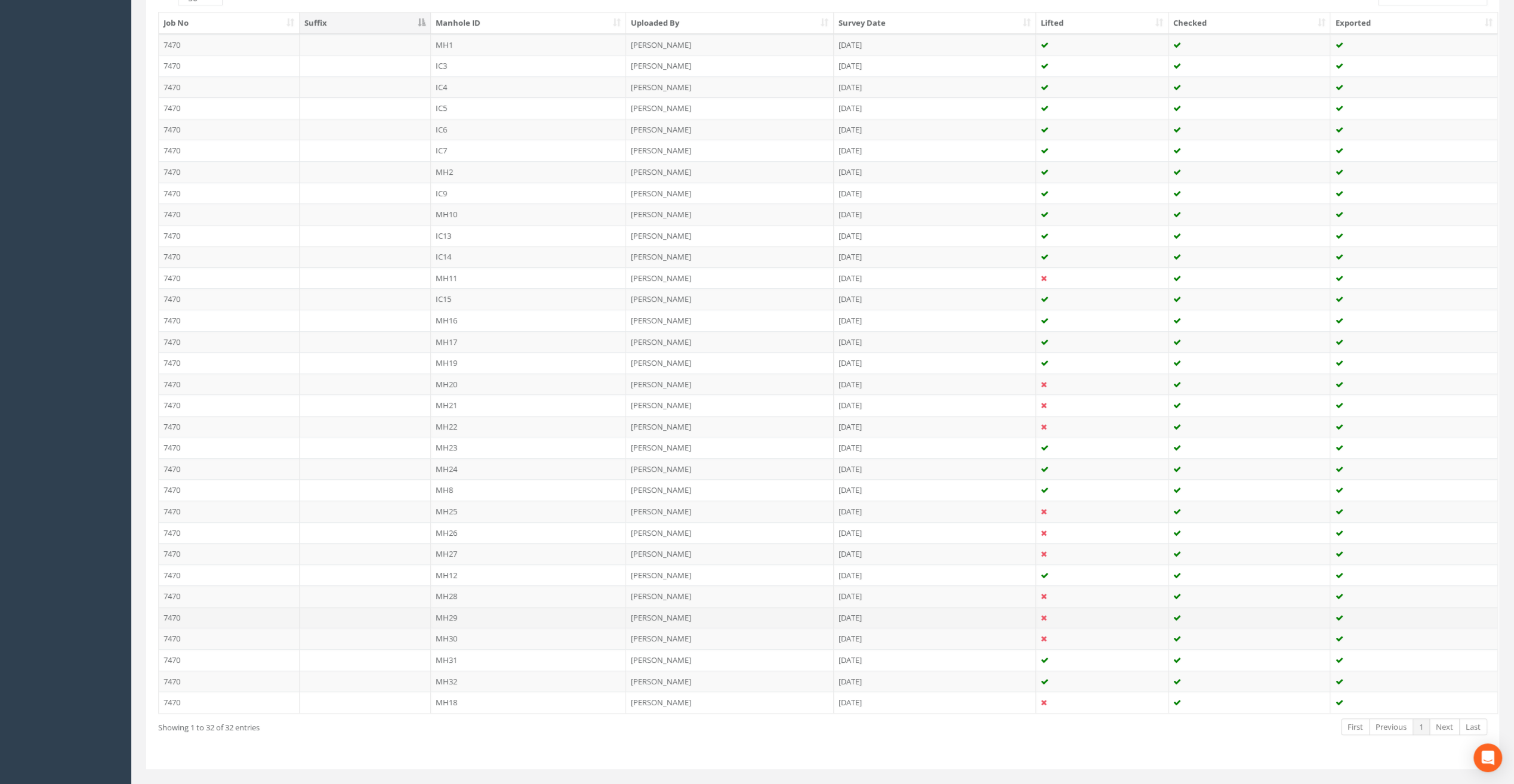
scroll to position [338, 0]
click at [450, 593] on td "MH29" at bounding box center [528, 604] width 195 height 21
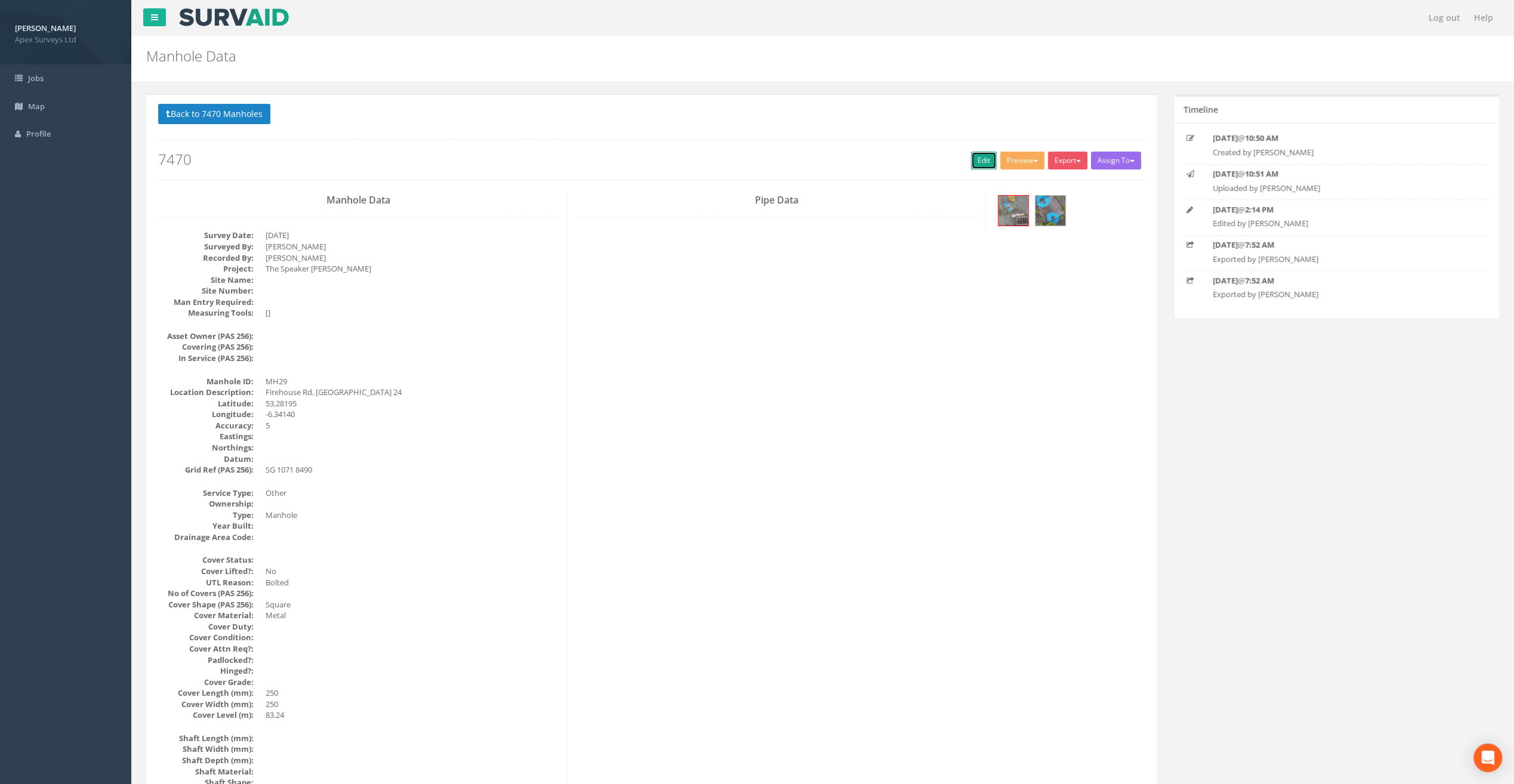
click at [978, 154] on link "Edit" at bounding box center [984, 160] width 26 height 18
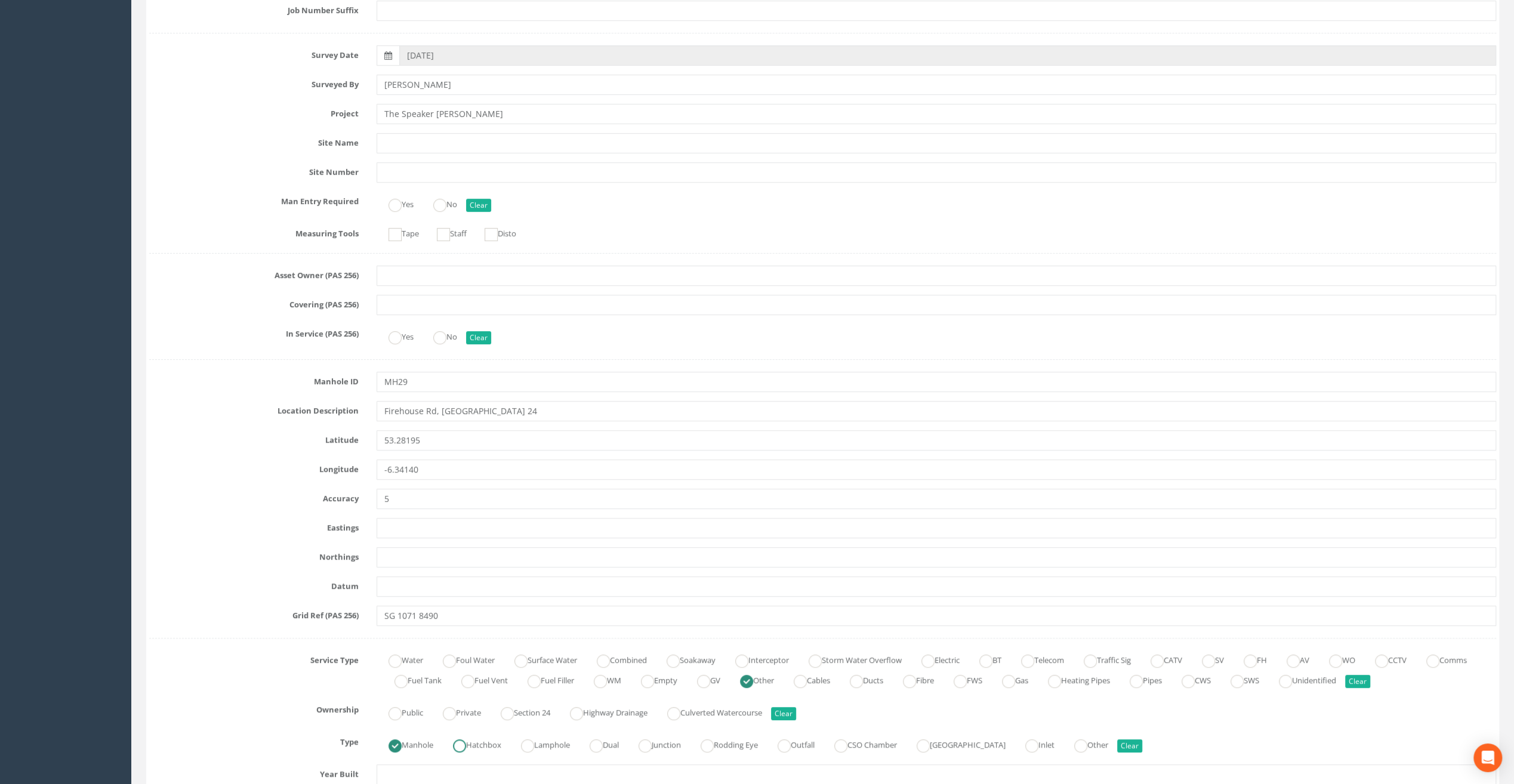
scroll to position [298, 0]
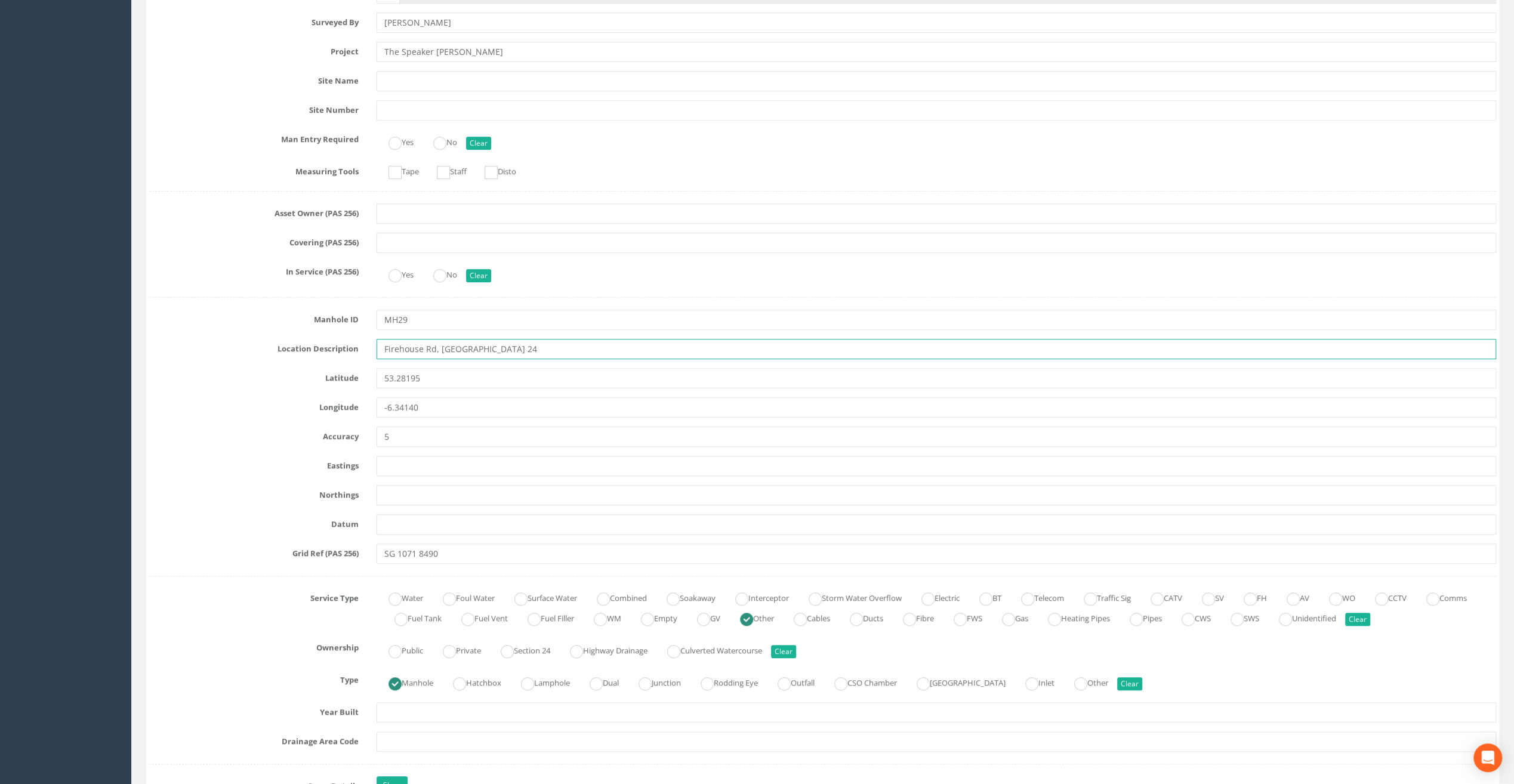
drag, startPoint x: 397, startPoint y: 347, endPoint x: 456, endPoint y: 469, distance: 135.5
click at [400, 348] on input "Firehouse Rd, [GEOGRAPHIC_DATA] 24" at bounding box center [936, 349] width 1119 height 20
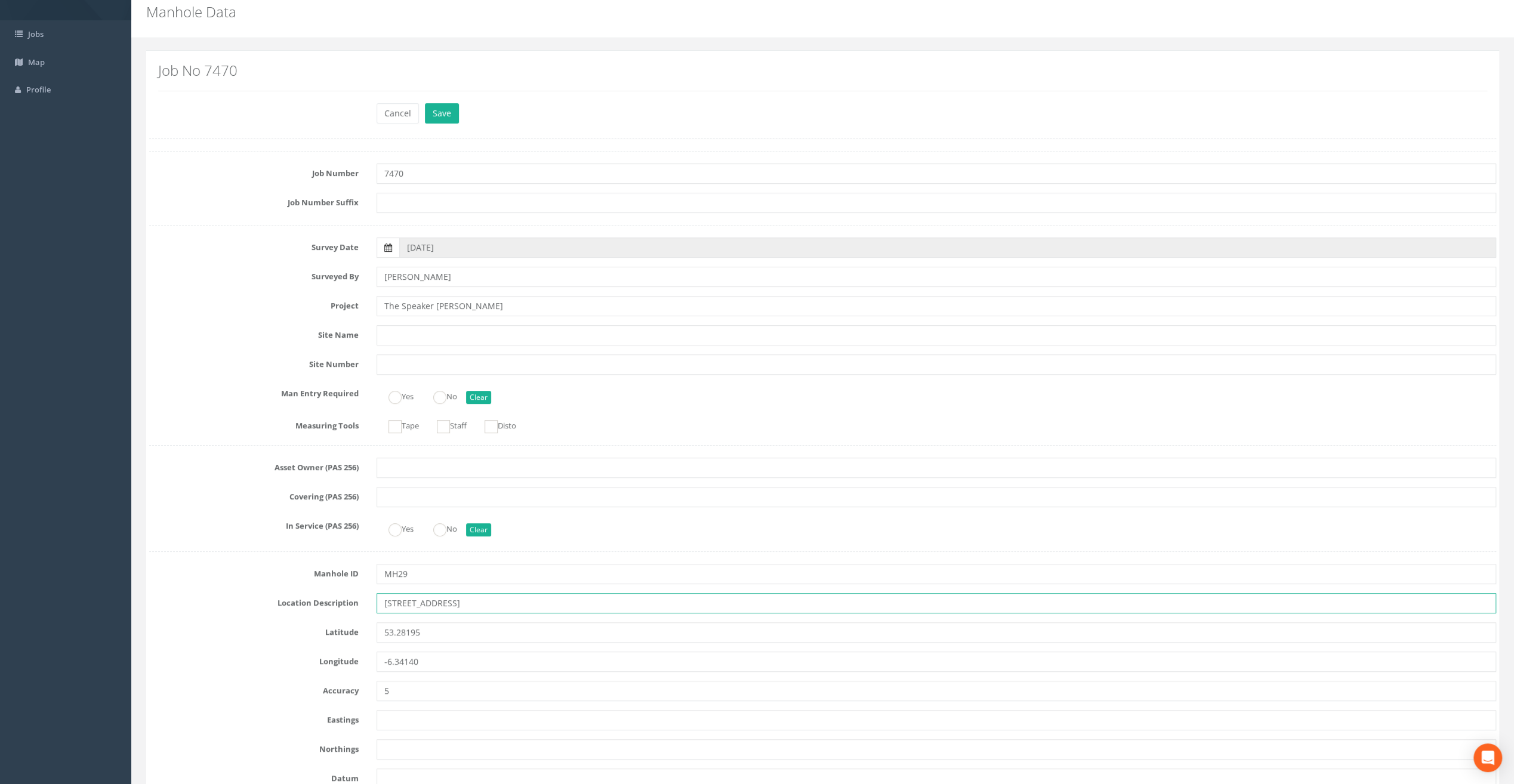
scroll to position [0, 0]
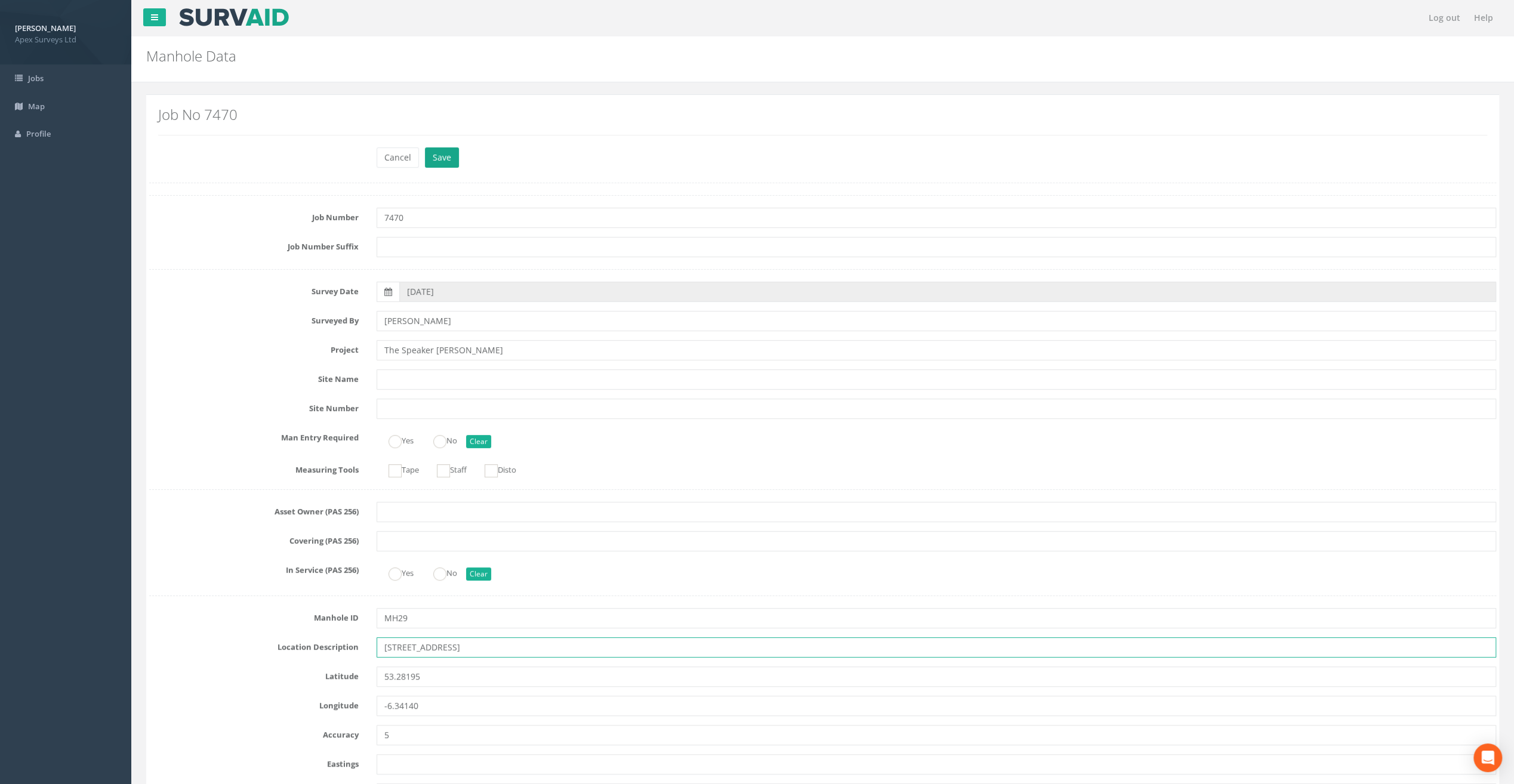
type input "[STREET_ADDRESS]"
click at [437, 149] on button "Save" at bounding box center [442, 157] width 34 height 20
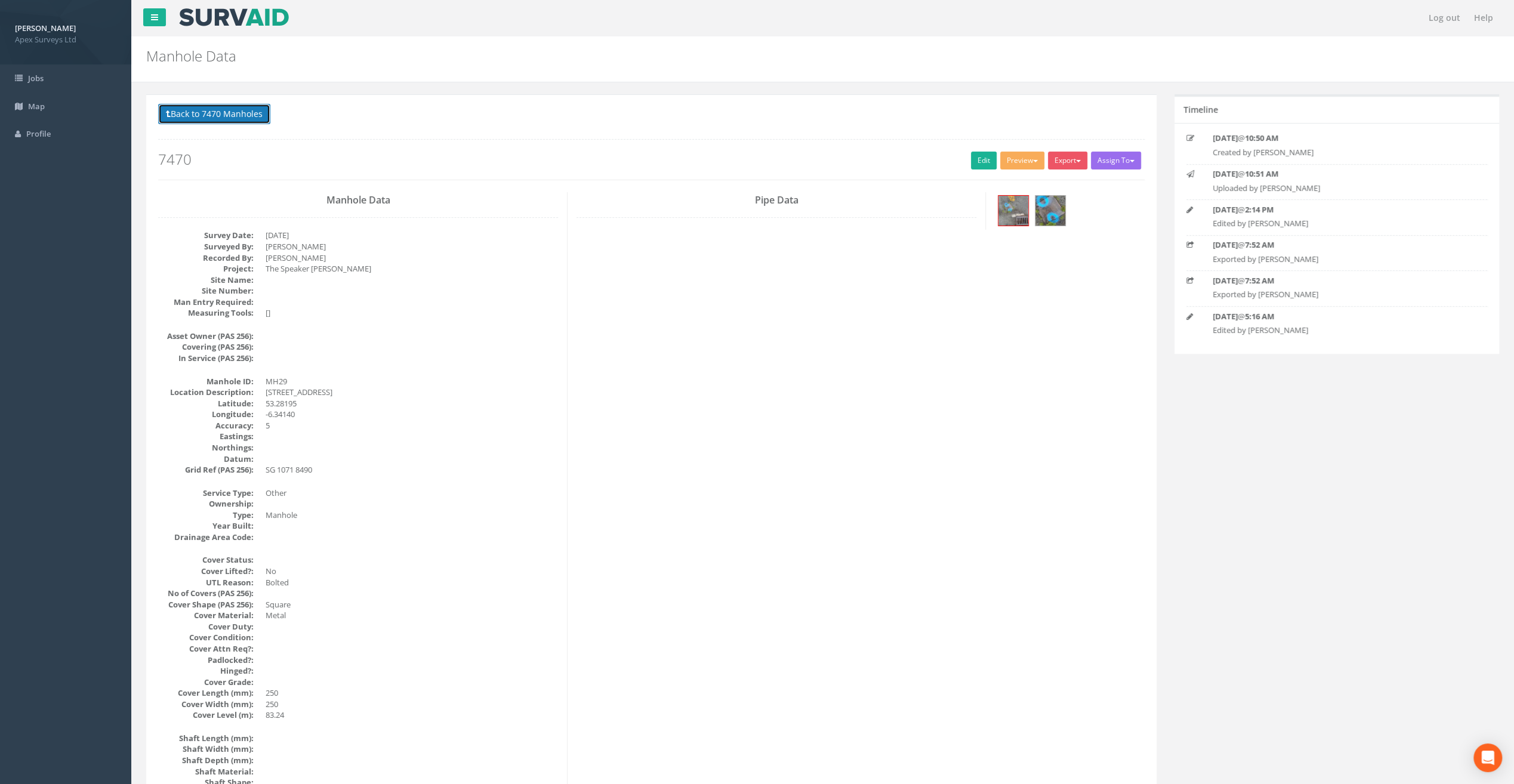
click at [239, 113] on button "Back to 7470 Manholes" at bounding box center [214, 114] width 112 height 20
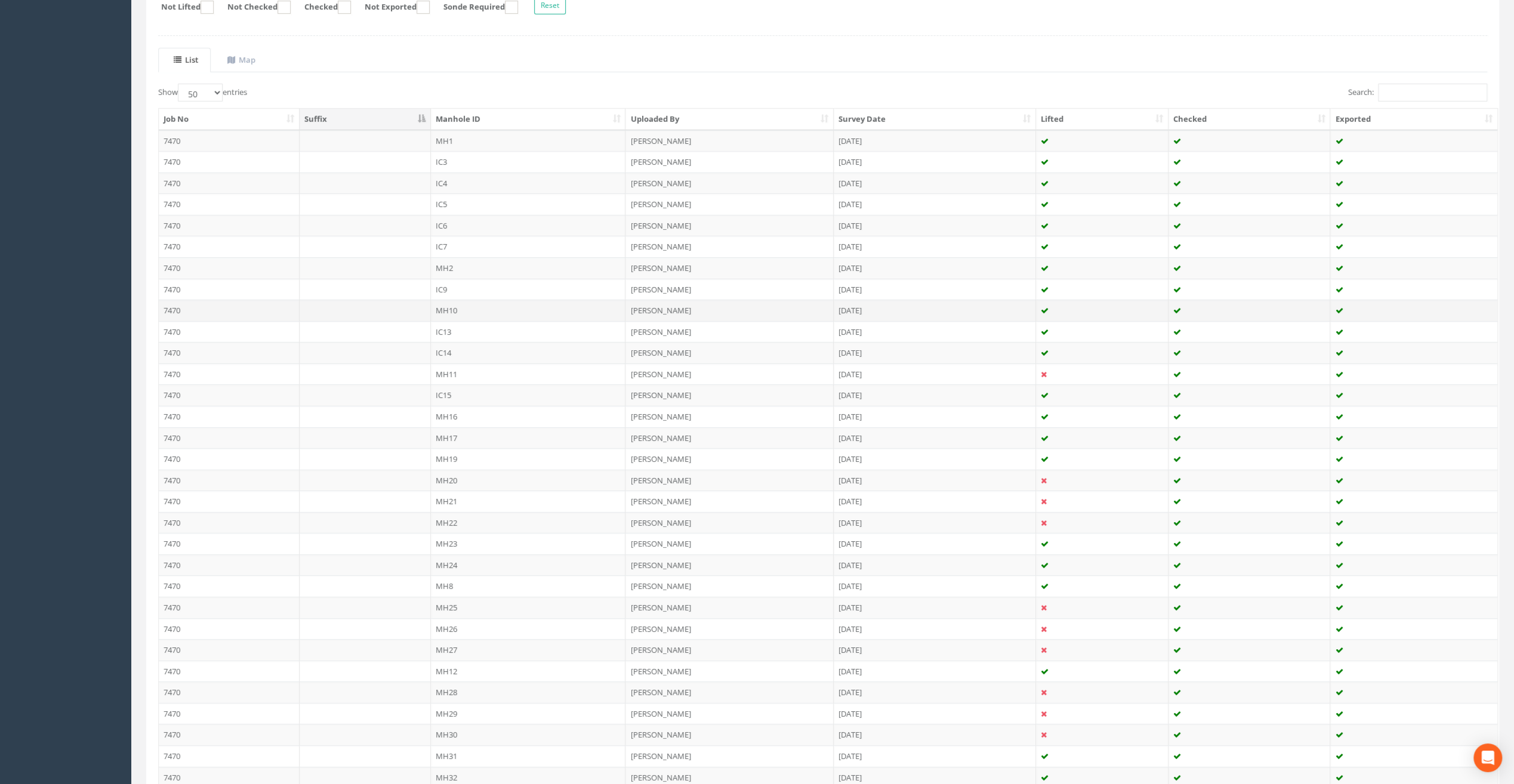
scroll to position [338, 0]
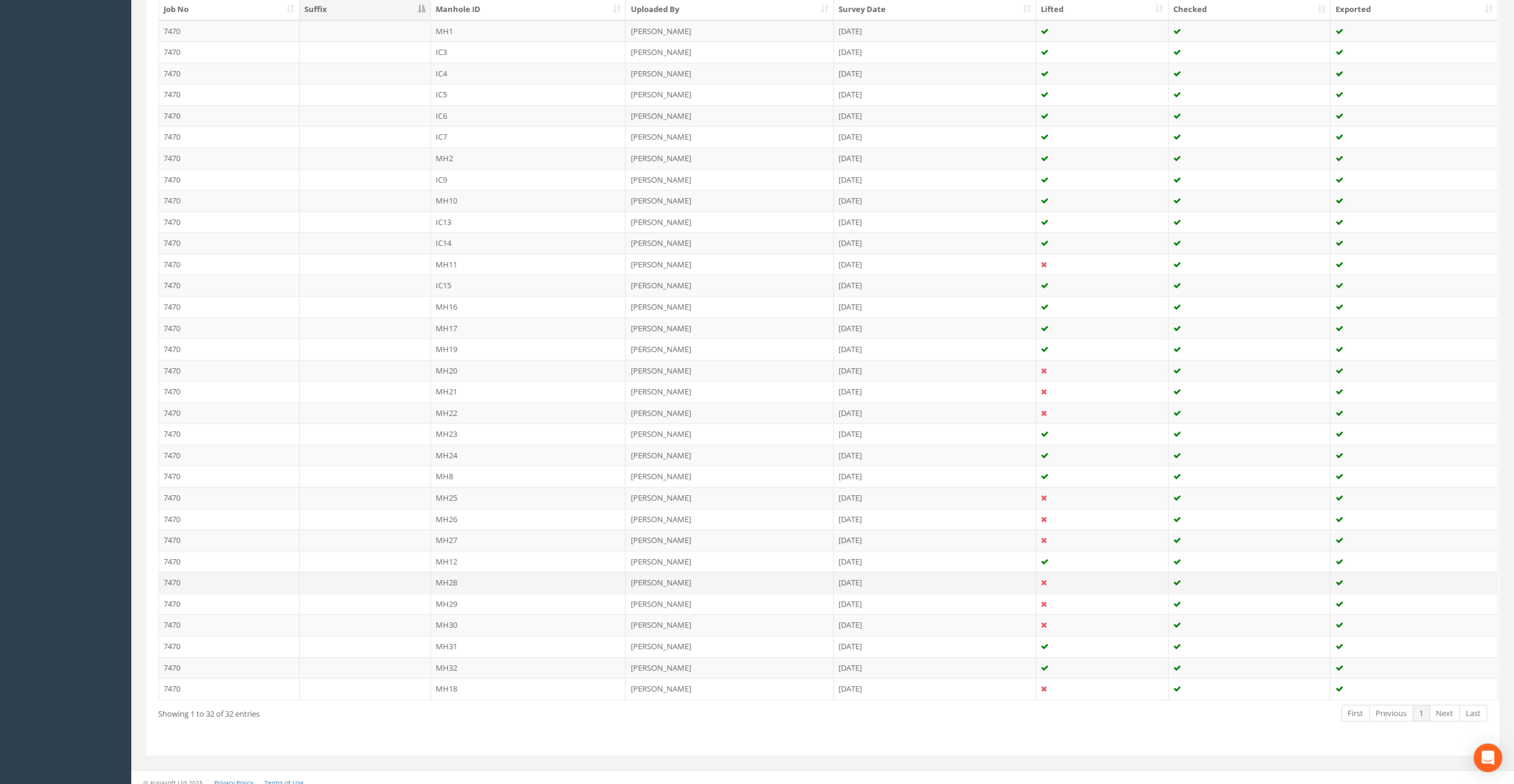
click at [442, 572] on td "MH28" at bounding box center [528, 582] width 195 height 21
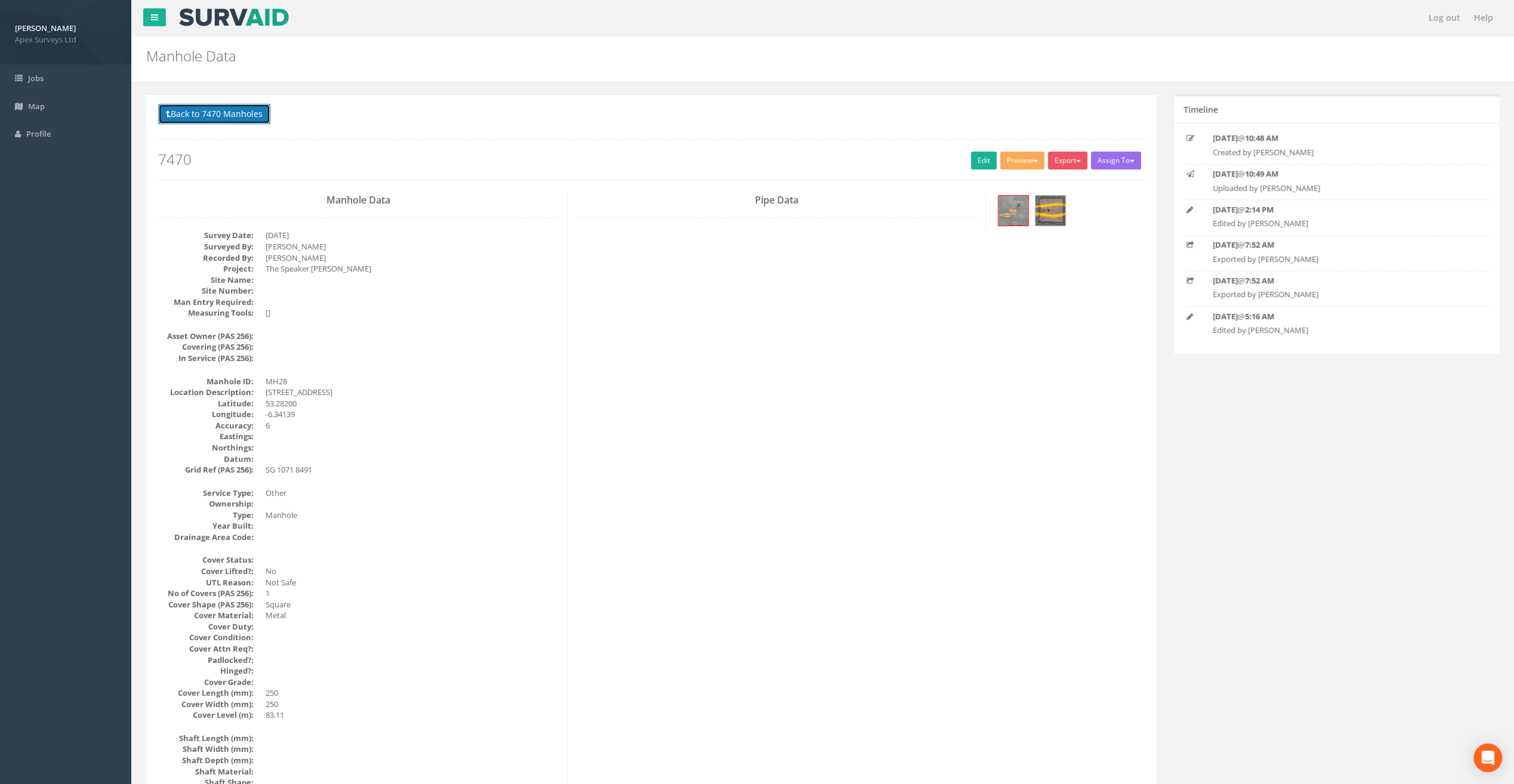
click at [204, 110] on button "Back to 7470 Manholes" at bounding box center [214, 114] width 112 height 20
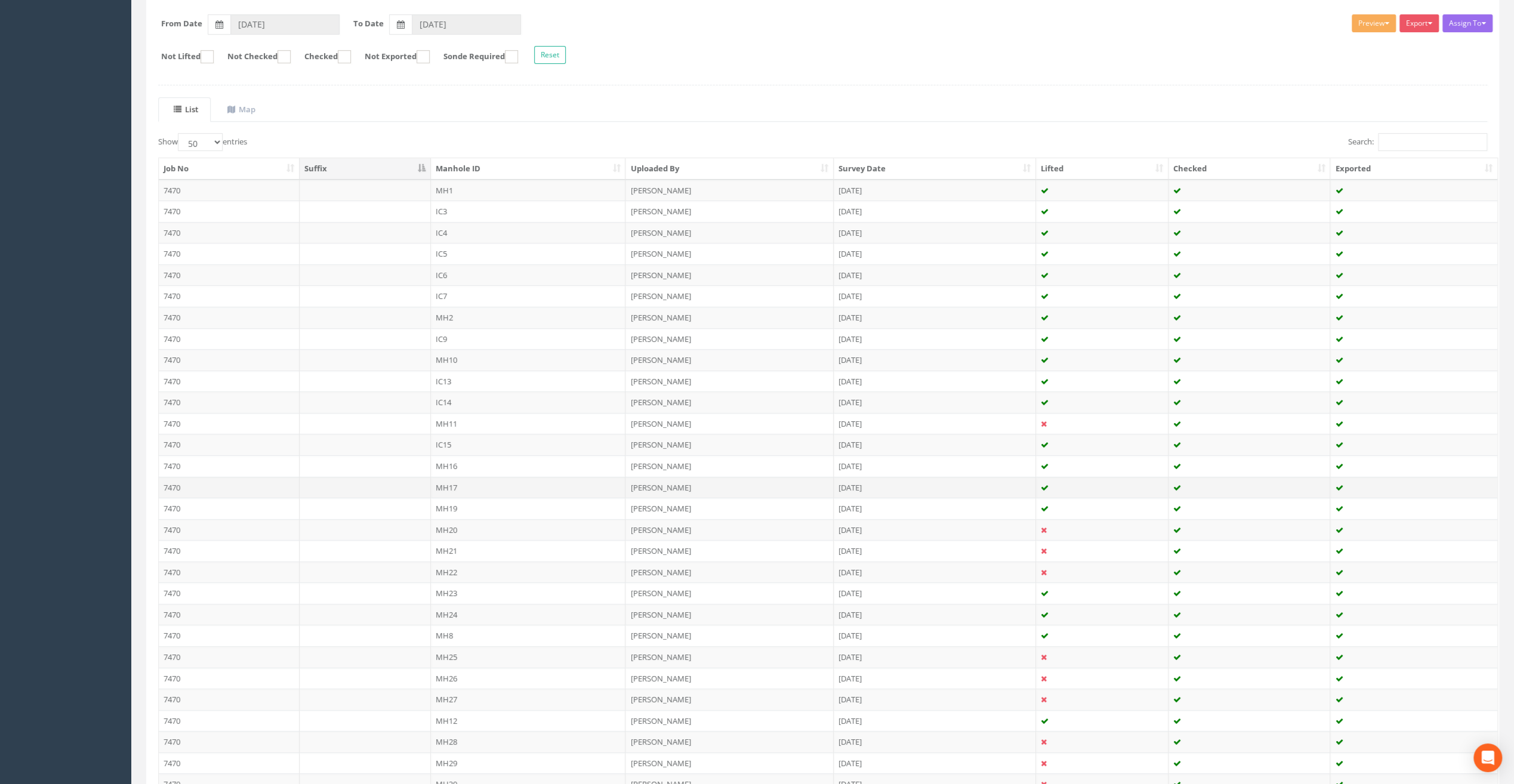
scroll to position [338, 0]
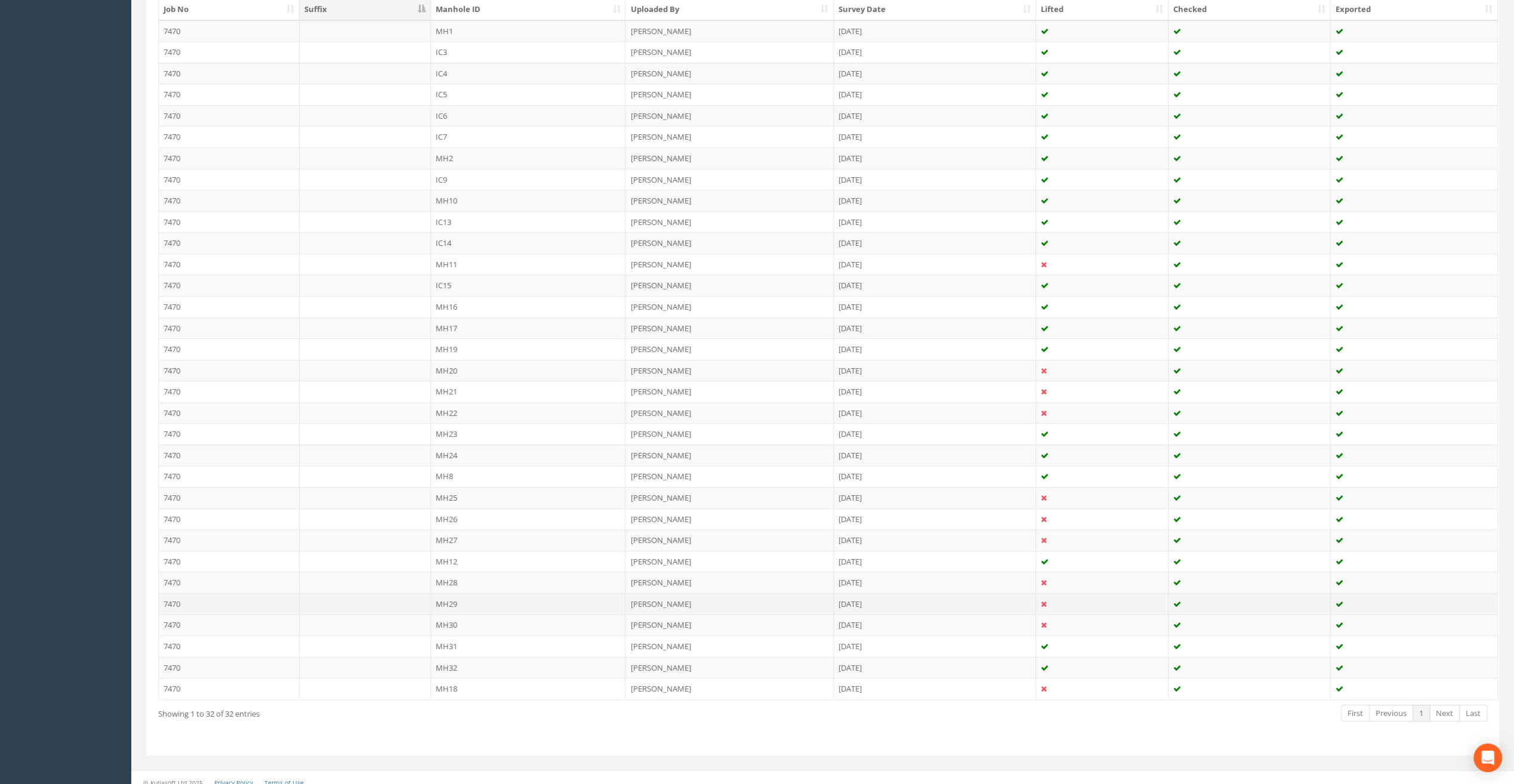
click at [453, 595] on td "MH29" at bounding box center [528, 604] width 195 height 21
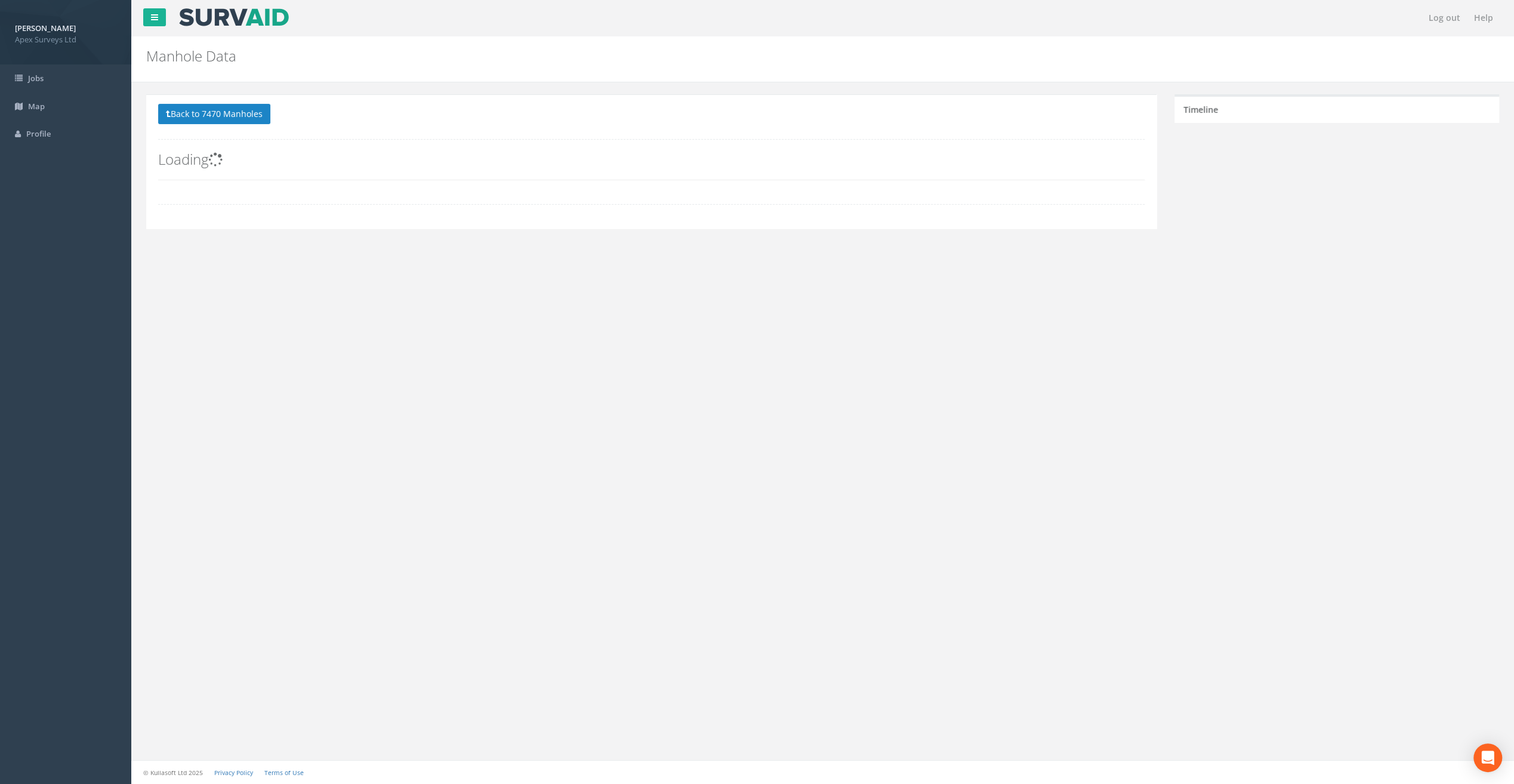
scroll to position [0, 0]
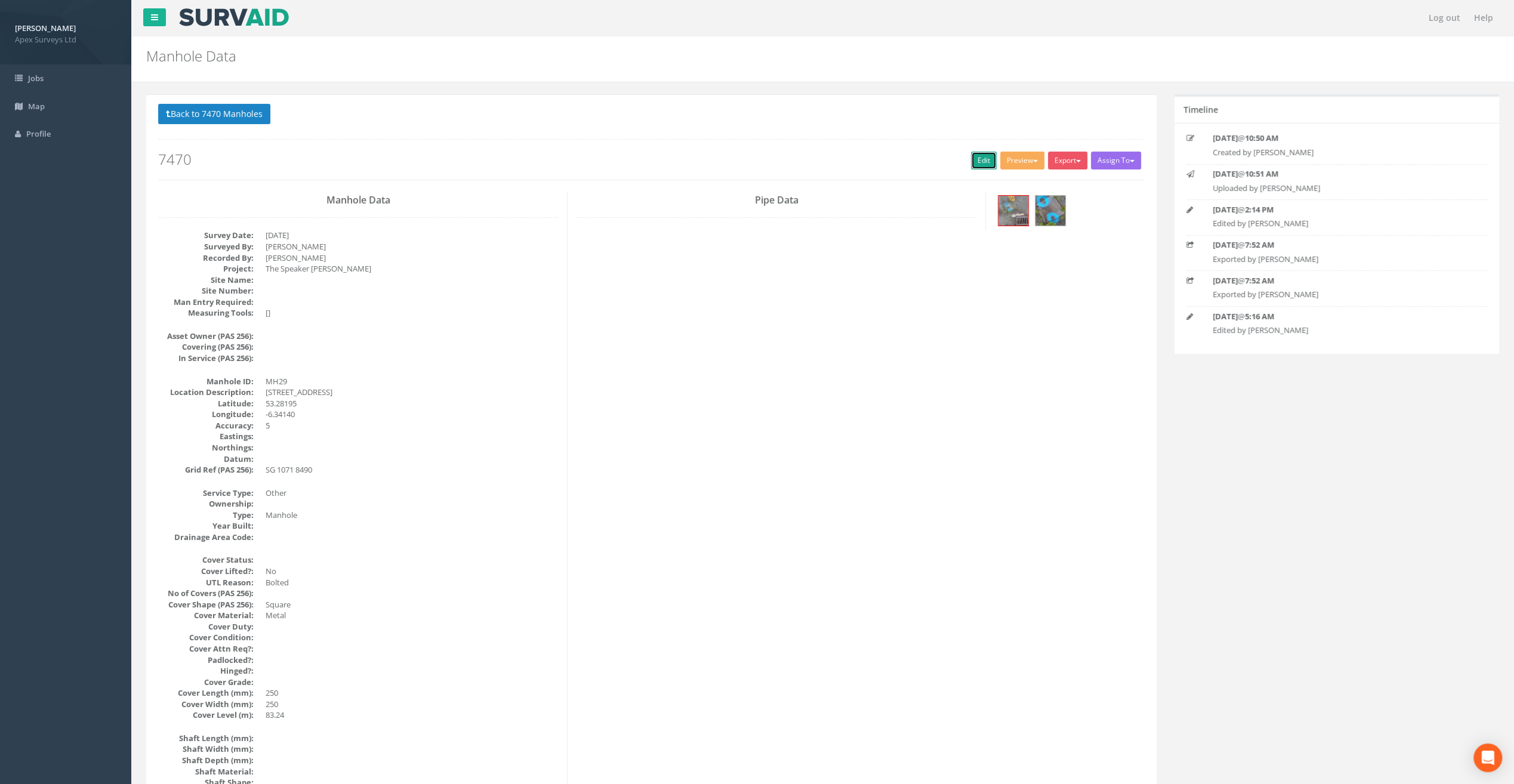
click at [984, 155] on link "Edit" at bounding box center [984, 160] width 26 height 18
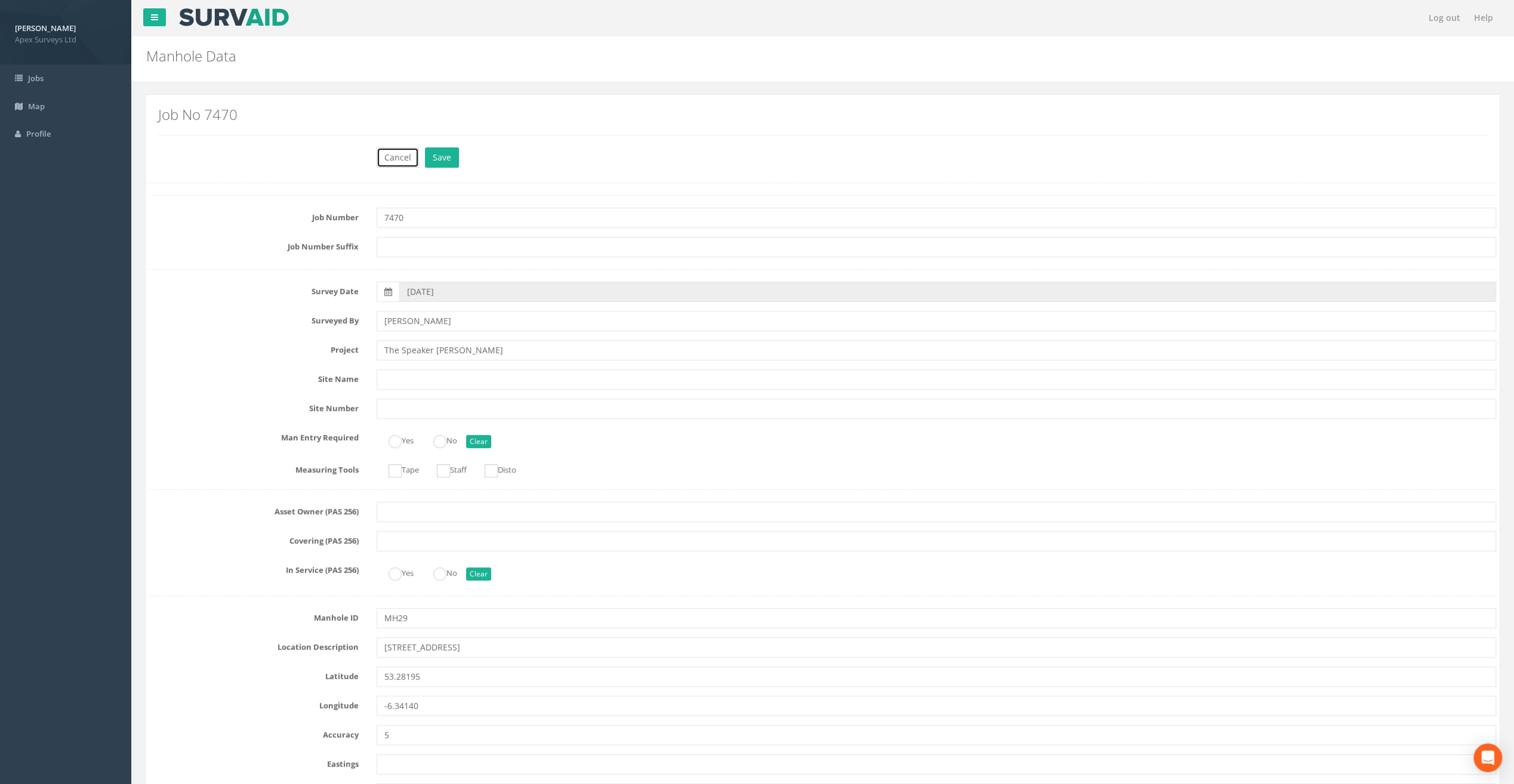
click at [403, 159] on button "Cancel" at bounding box center [397, 157] width 42 height 20
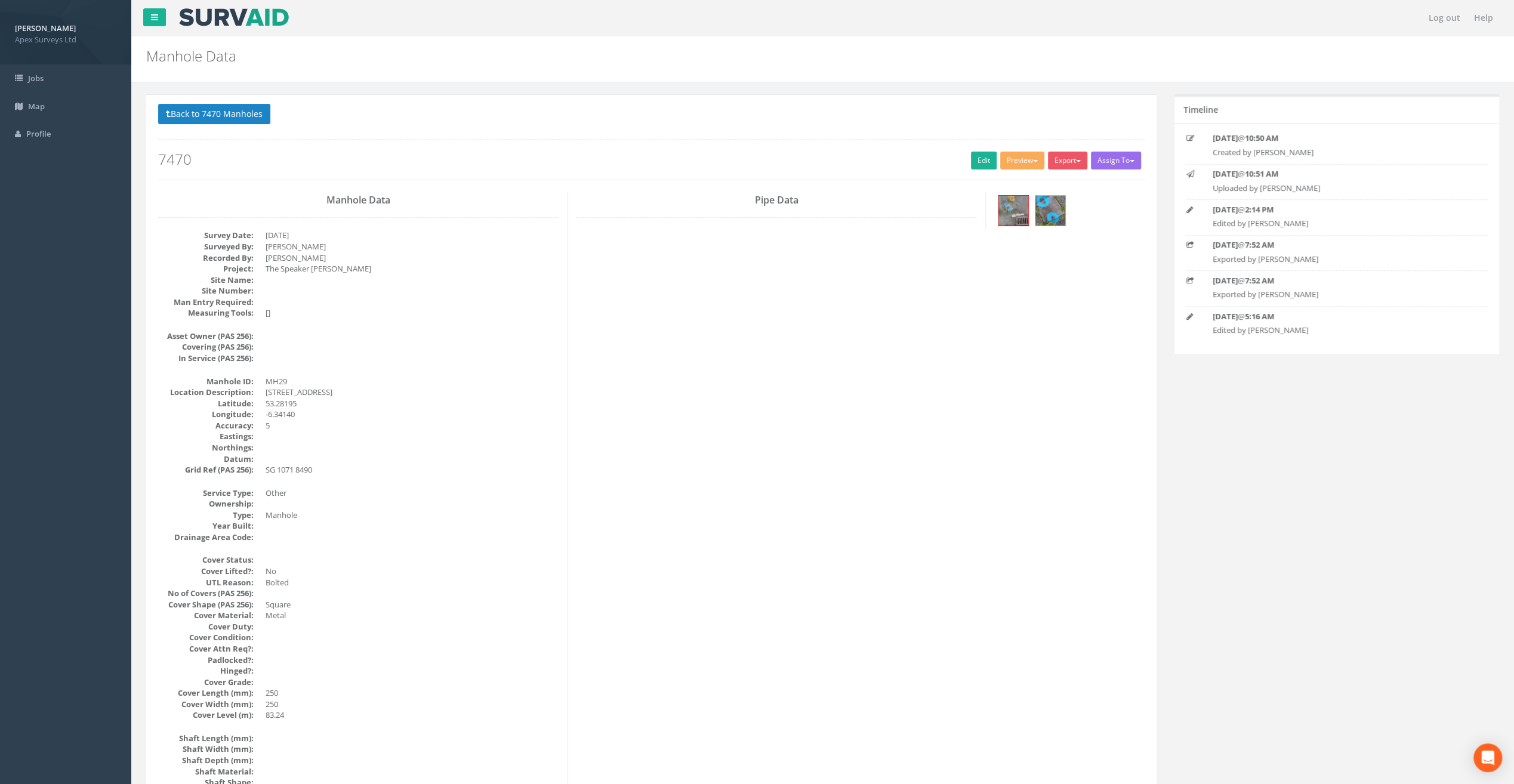
click at [232, 107] on button "Back to 7470 Manholes" at bounding box center [214, 114] width 112 height 20
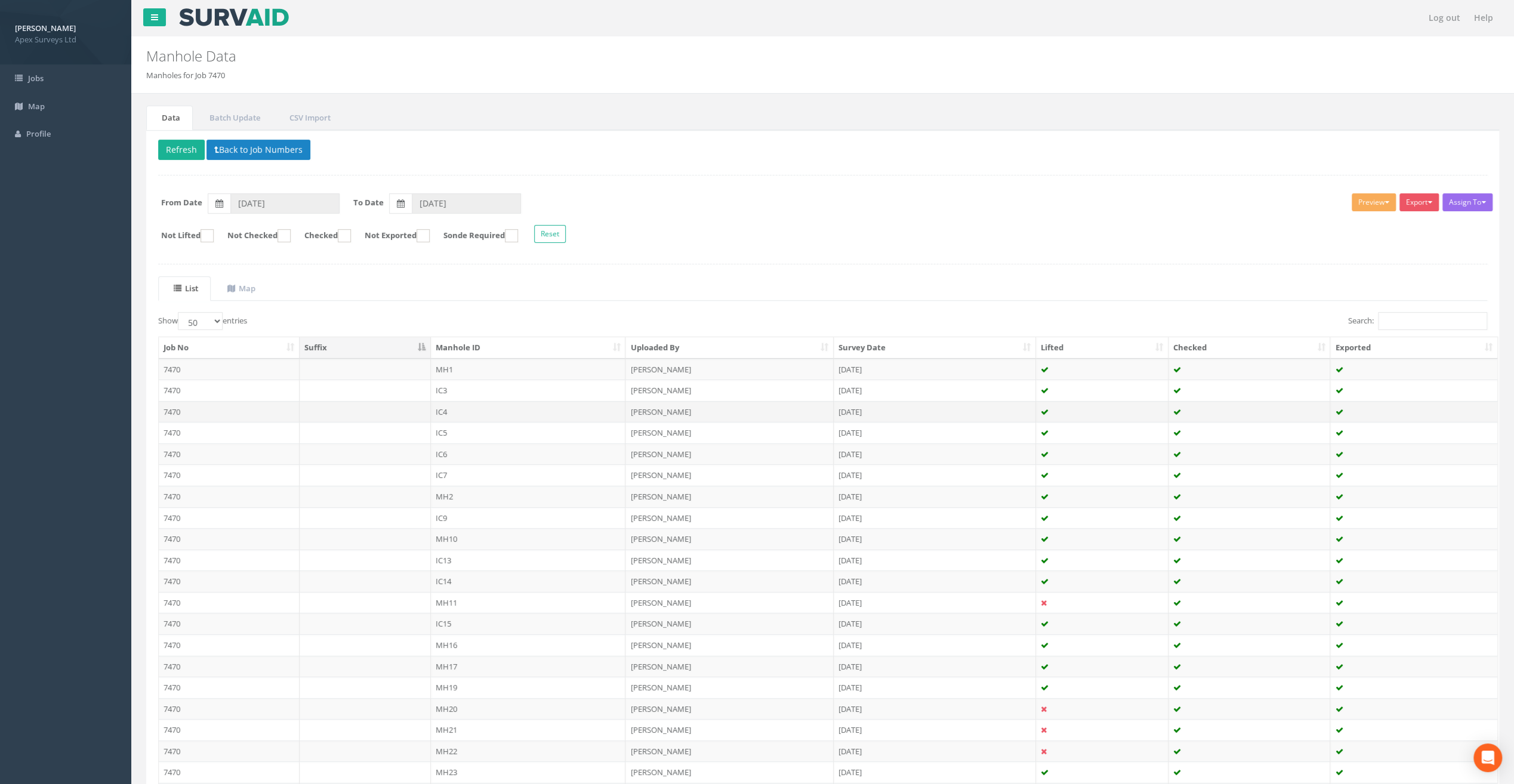
scroll to position [338, 0]
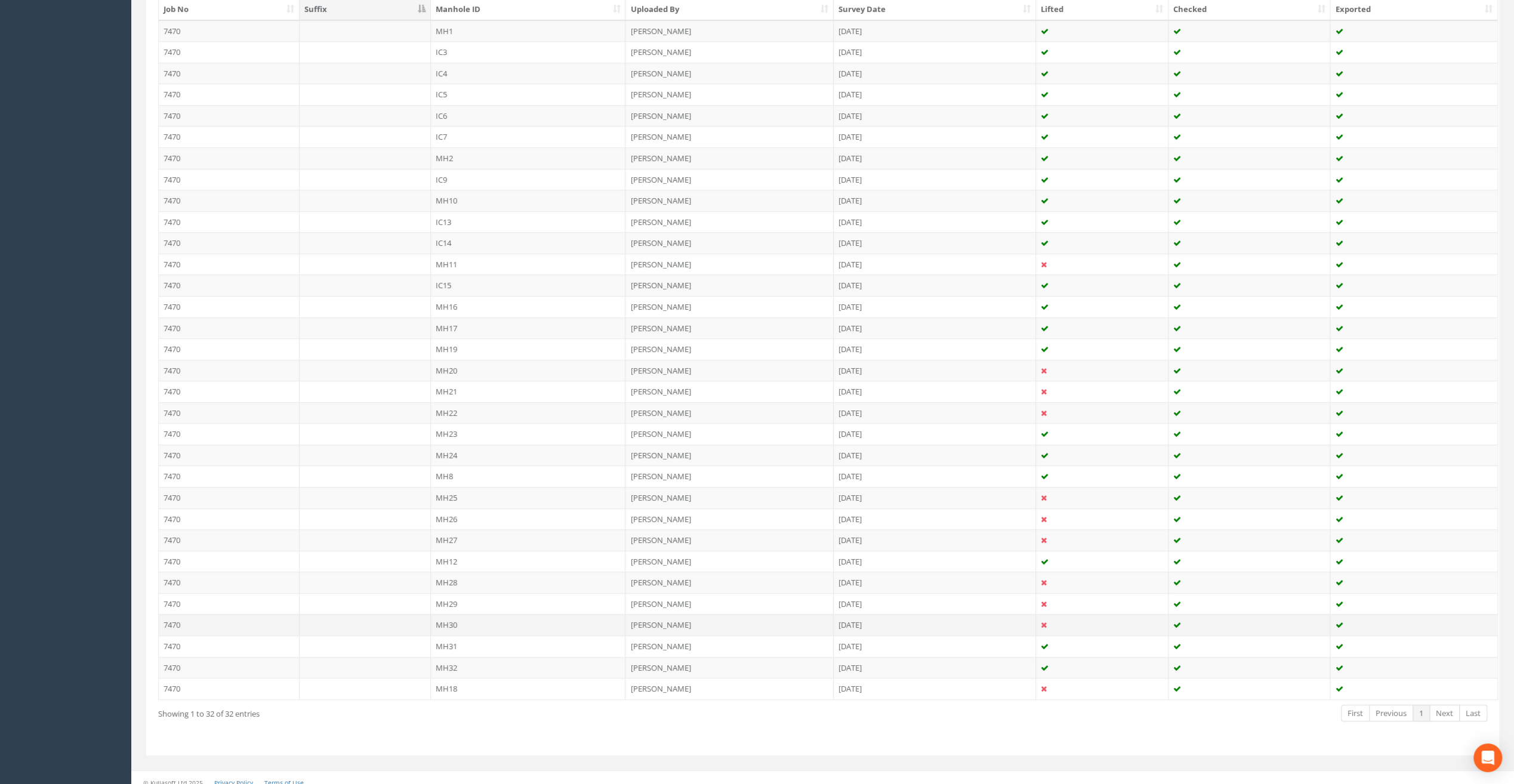
click at [445, 614] on td "MH30" at bounding box center [528, 625] width 195 height 21
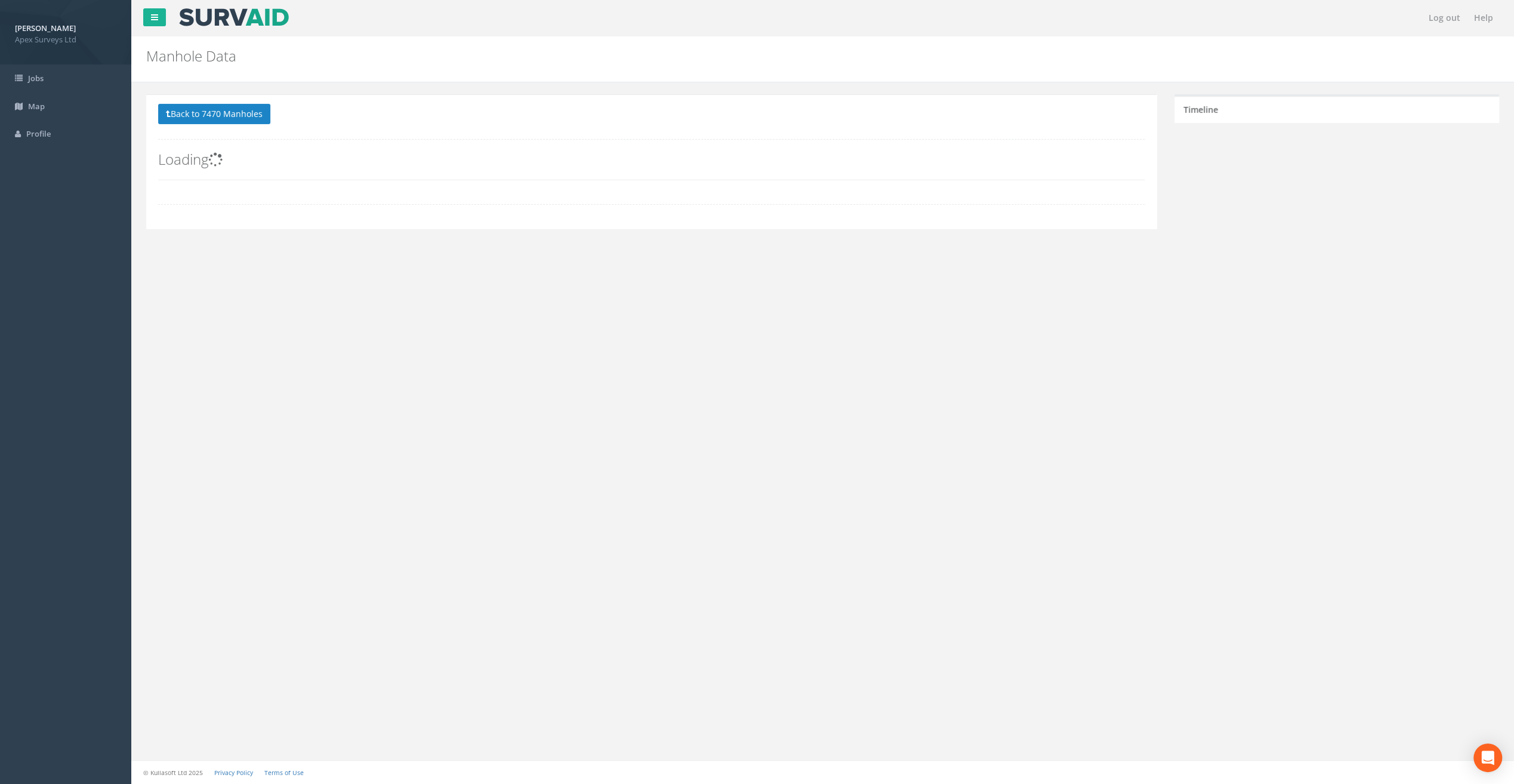
scroll to position [0, 0]
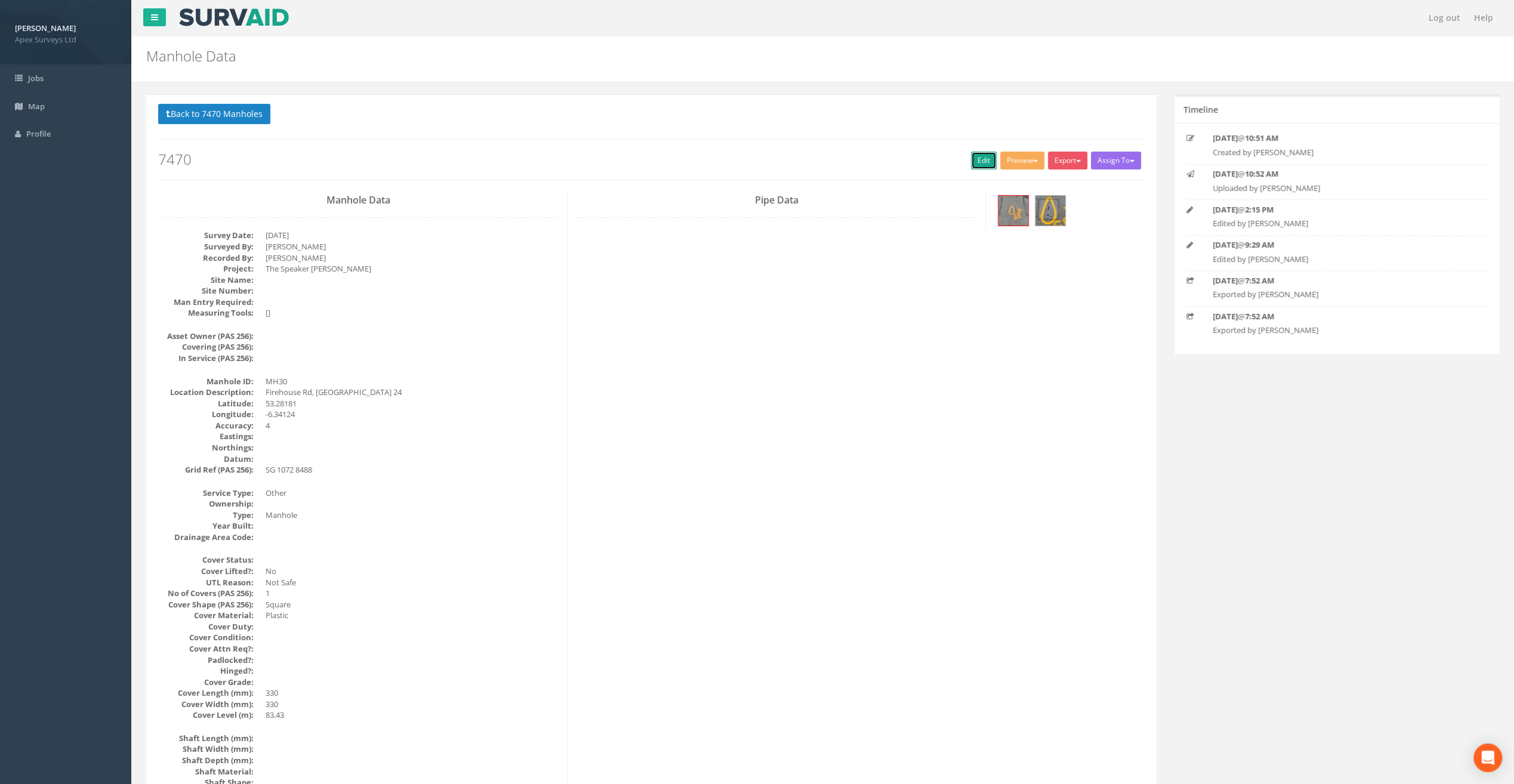
click at [981, 160] on link "Edit" at bounding box center [984, 160] width 26 height 18
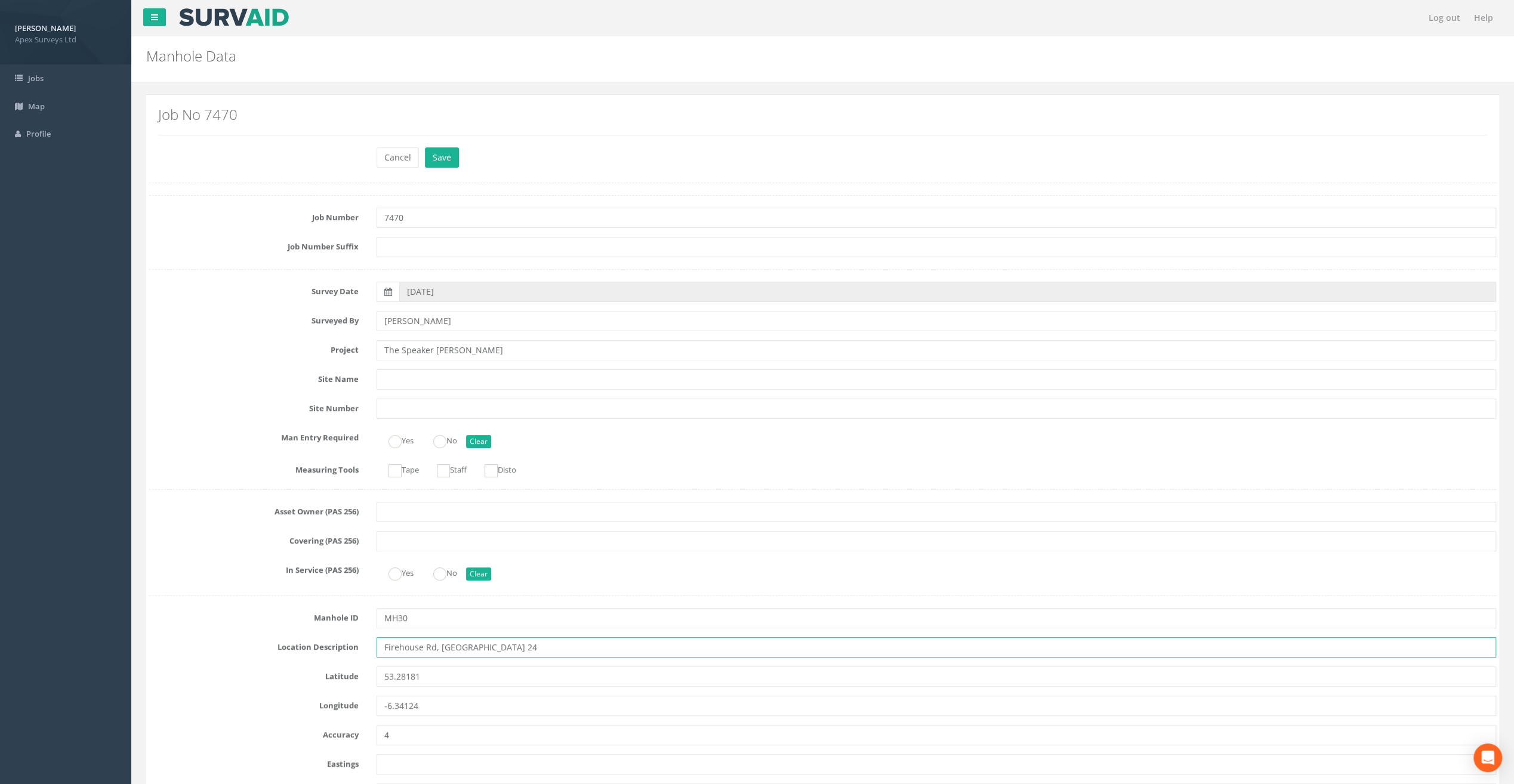
click at [398, 646] on input "Firehouse Rd, [GEOGRAPHIC_DATA] 24" at bounding box center [936, 647] width 1119 height 20
type input "[STREET_ADDRESS]"
click at [442, 161] on button "Save" at bounding box center [442, 157] width 34 height 20
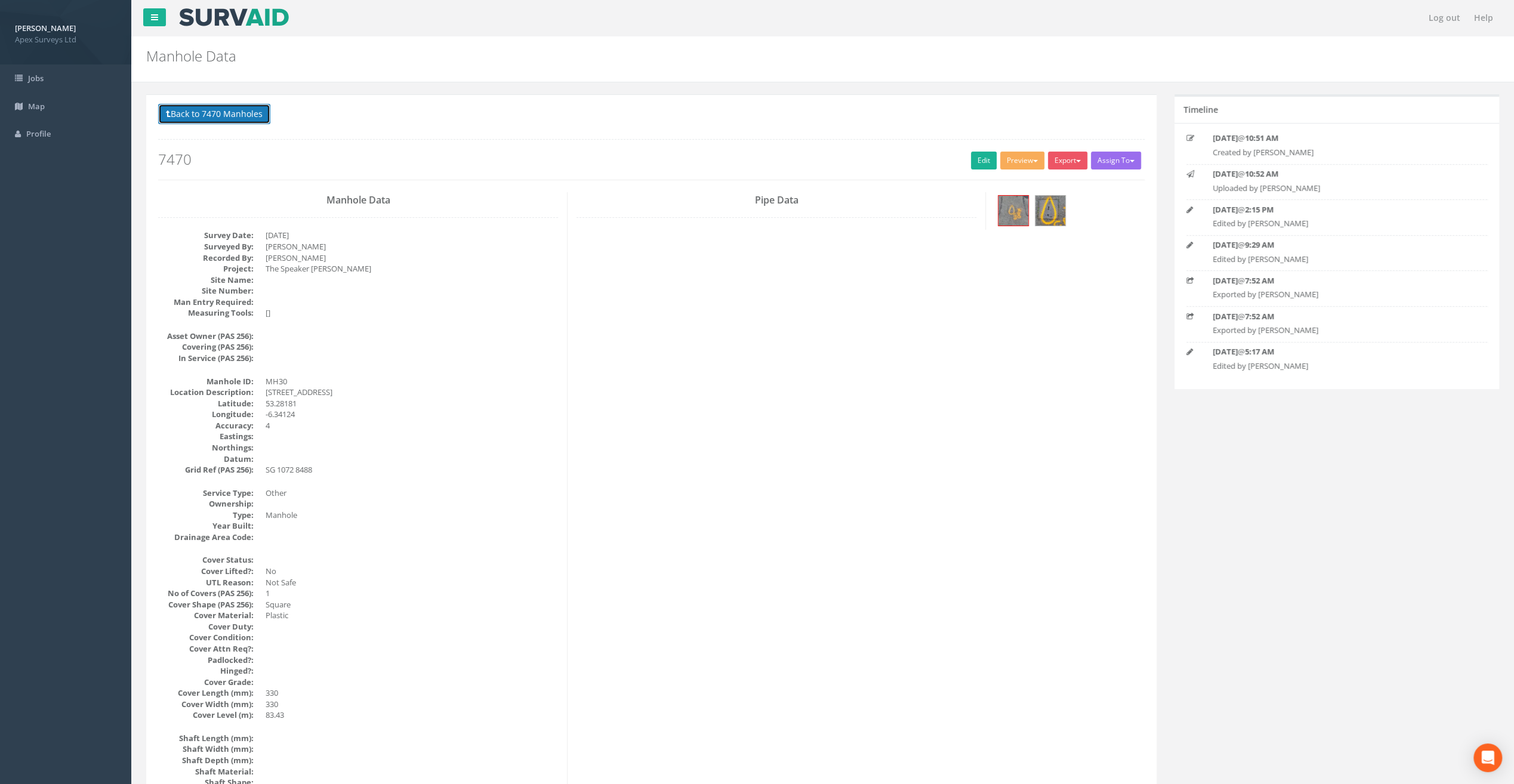
click at [216, 112] on button "Back to 7470 Manholes" at bounding box center [214, 114] width 112 height 20
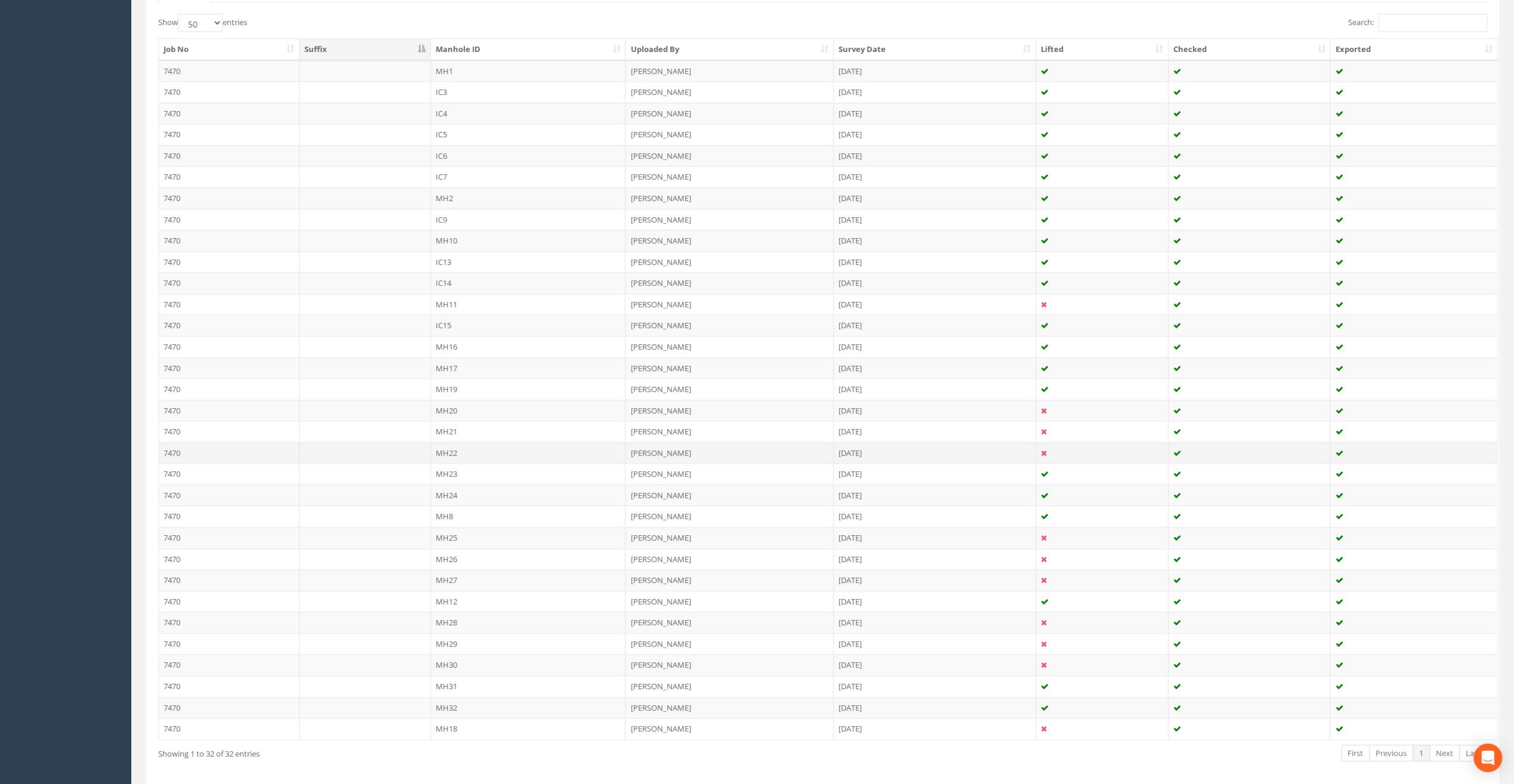
scroll to position [338, 0]
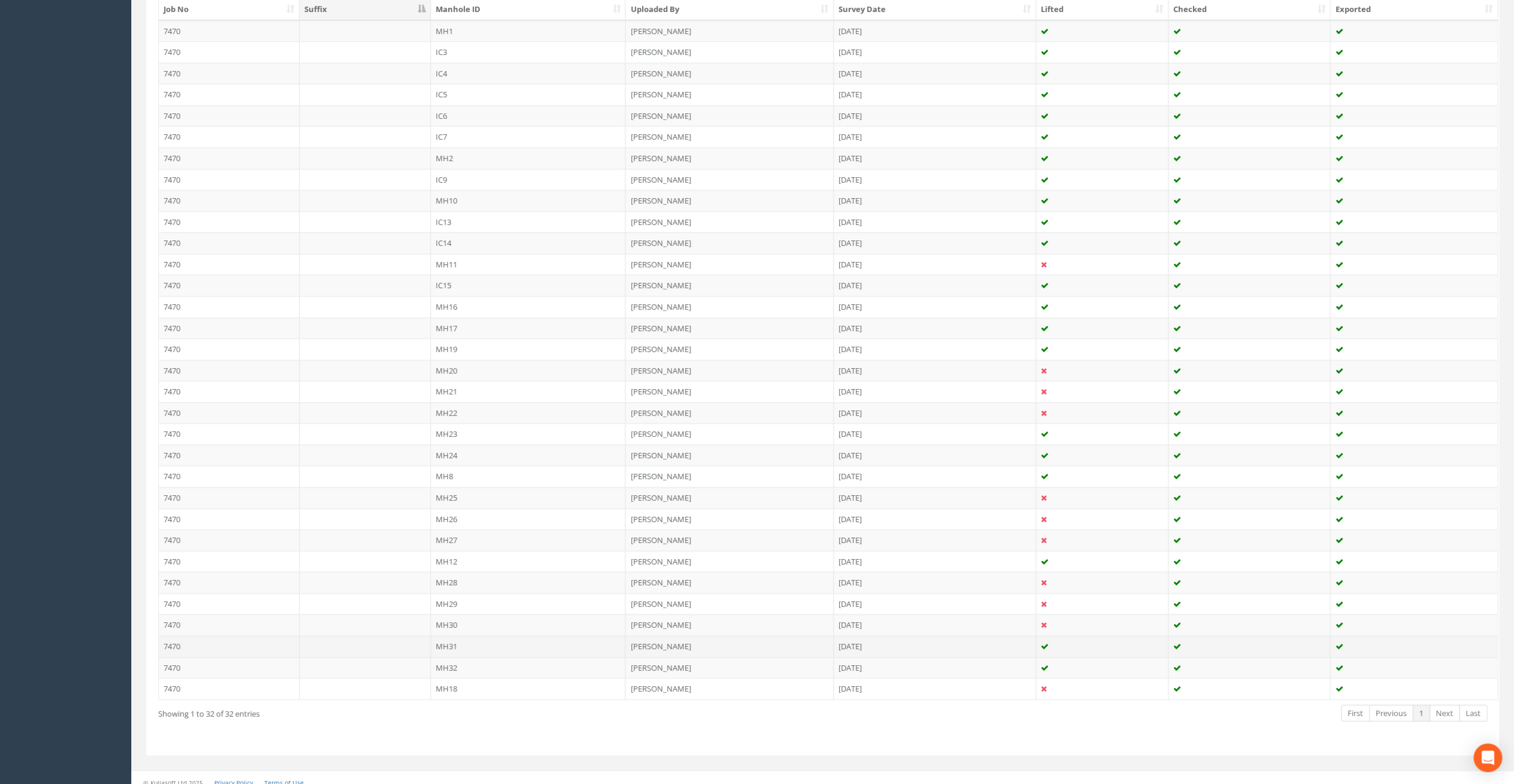
click at [447, 635] on td "MH31" at bounding box center [528, 646] width 195 height 21
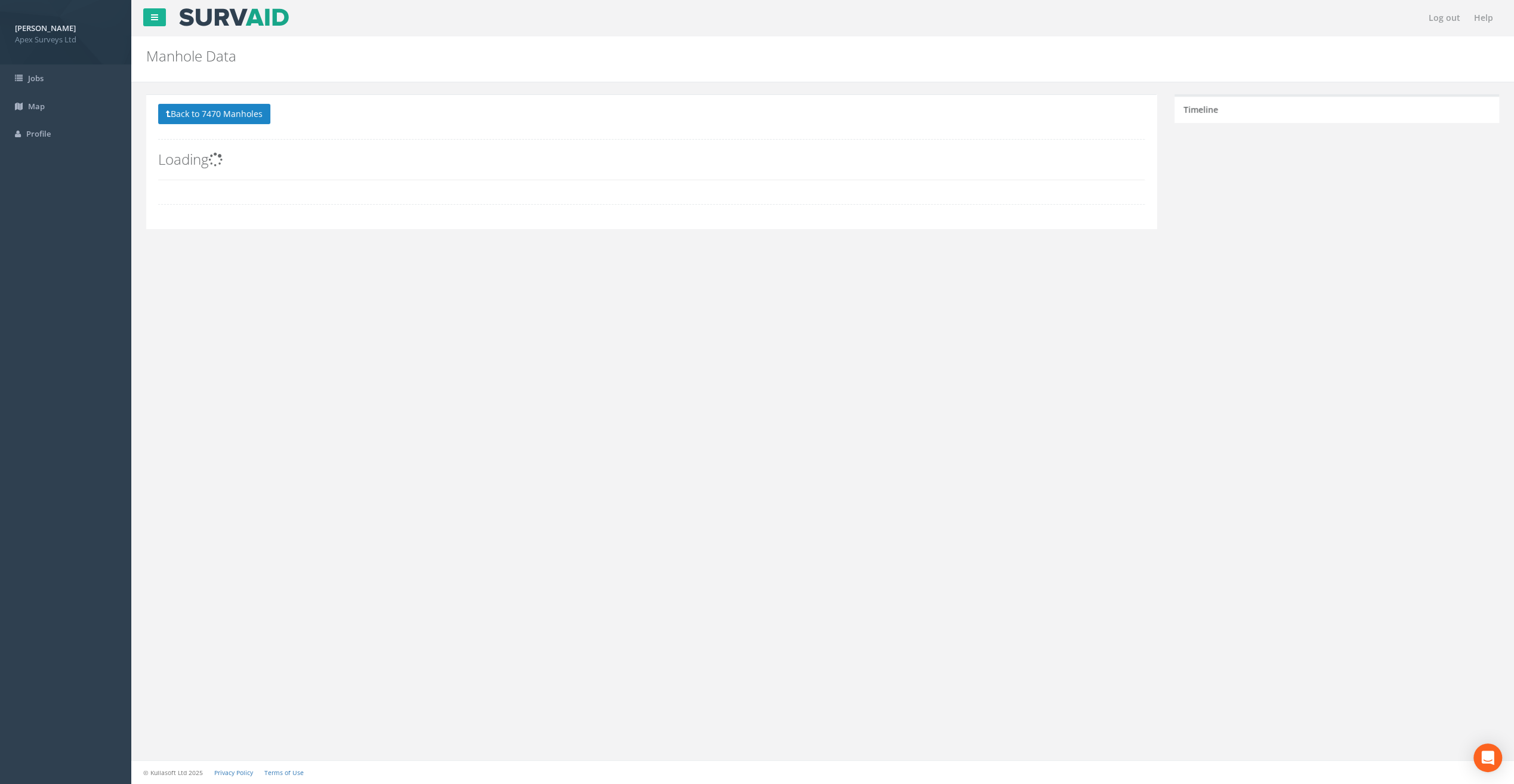
scroll to position [0, 0]
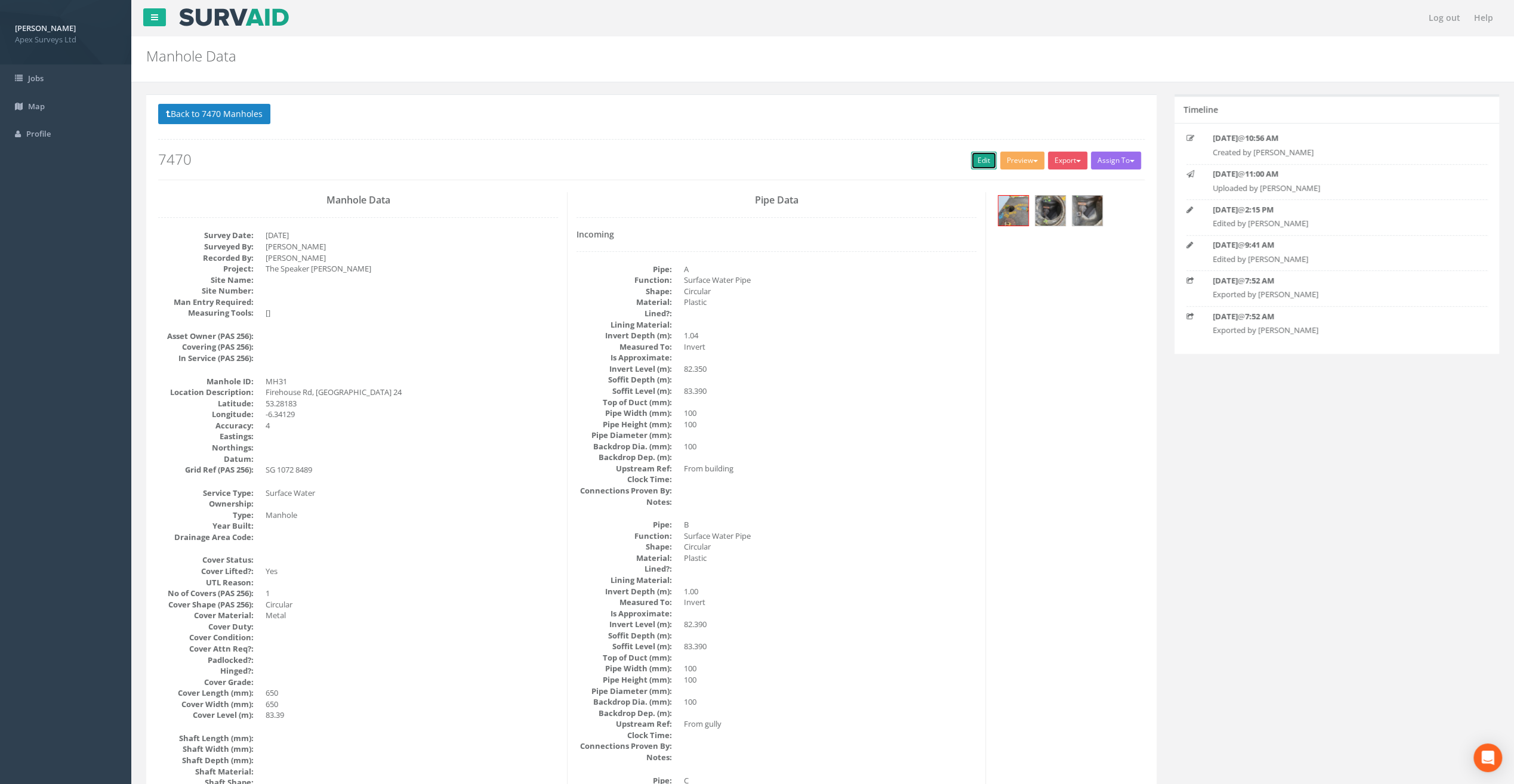
click at [974, 162] on link "Edit" at bounding box center [984, 160] width 26 height 18
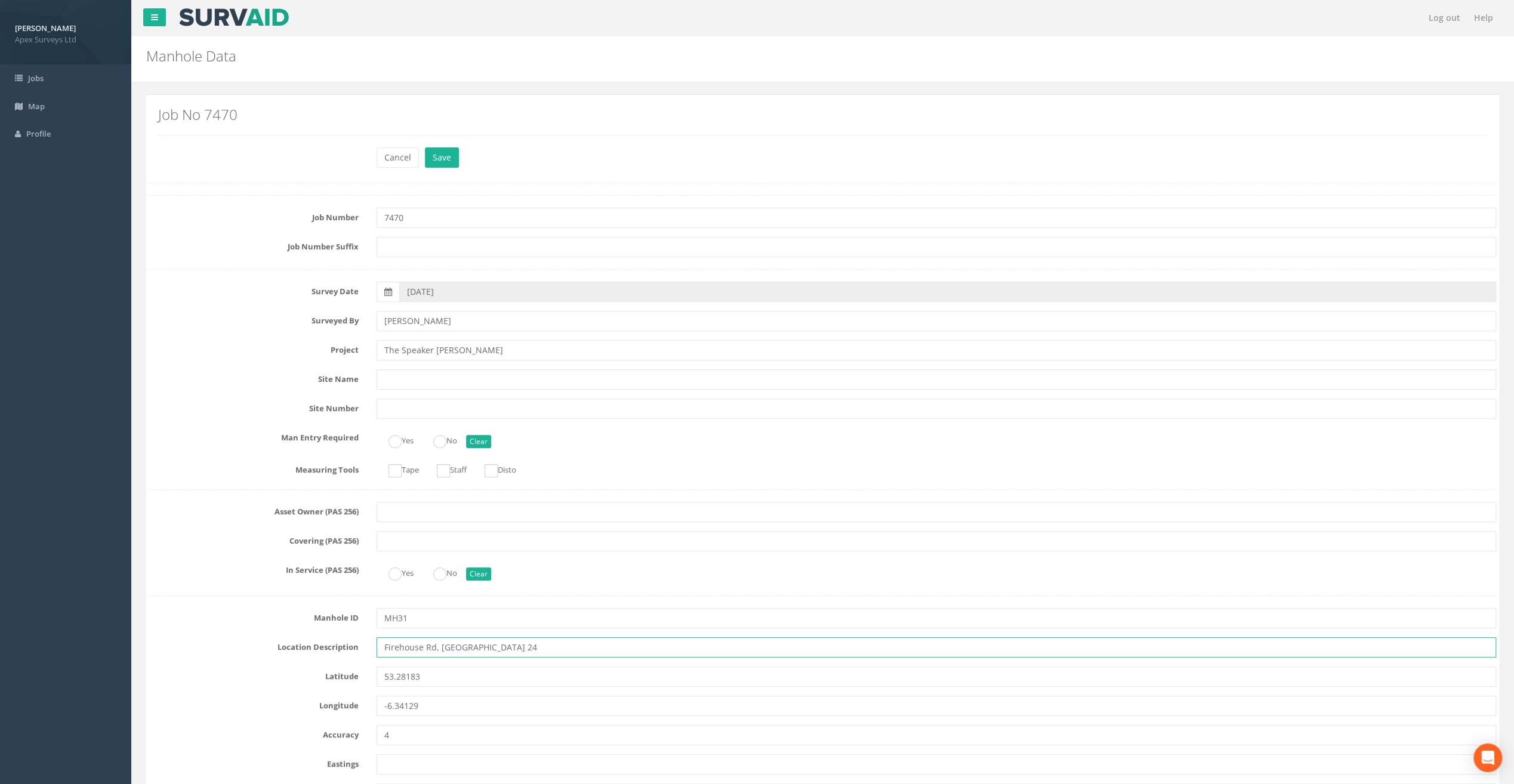
click at [397, 646] on input "Firehouse Rd, [GEOGRAPHIC_DATA] 24" at bounding box center [936, 647] width 1119 height 20
type input "[STREET_ADDRESS]"
click at [440, 153] on button "Save" at bounding box center [442, 157] width 34 height 20
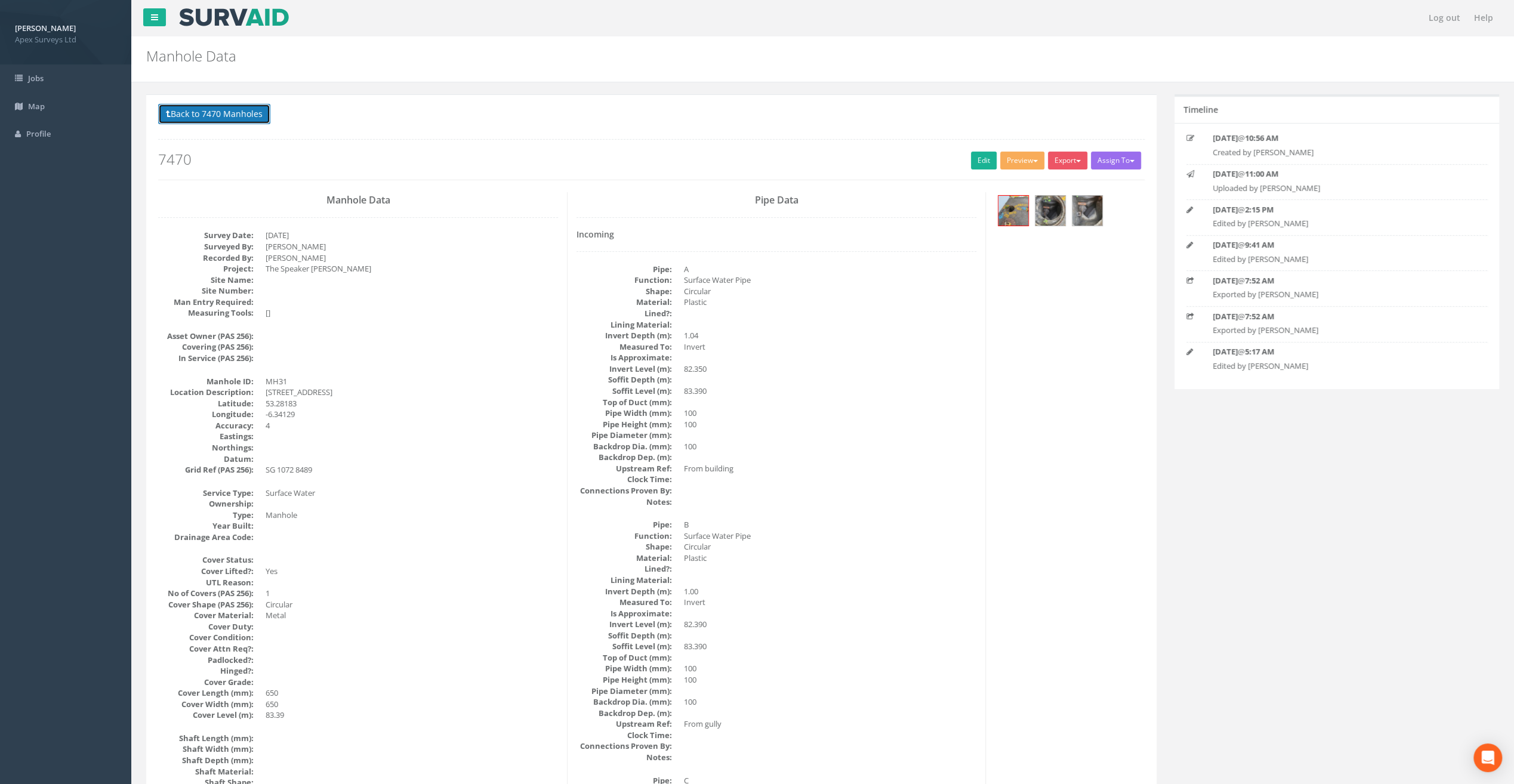
click at [247, 111] on button "Back to 7470 Manholes" at bounding box center [214, 114] width 112 height 20
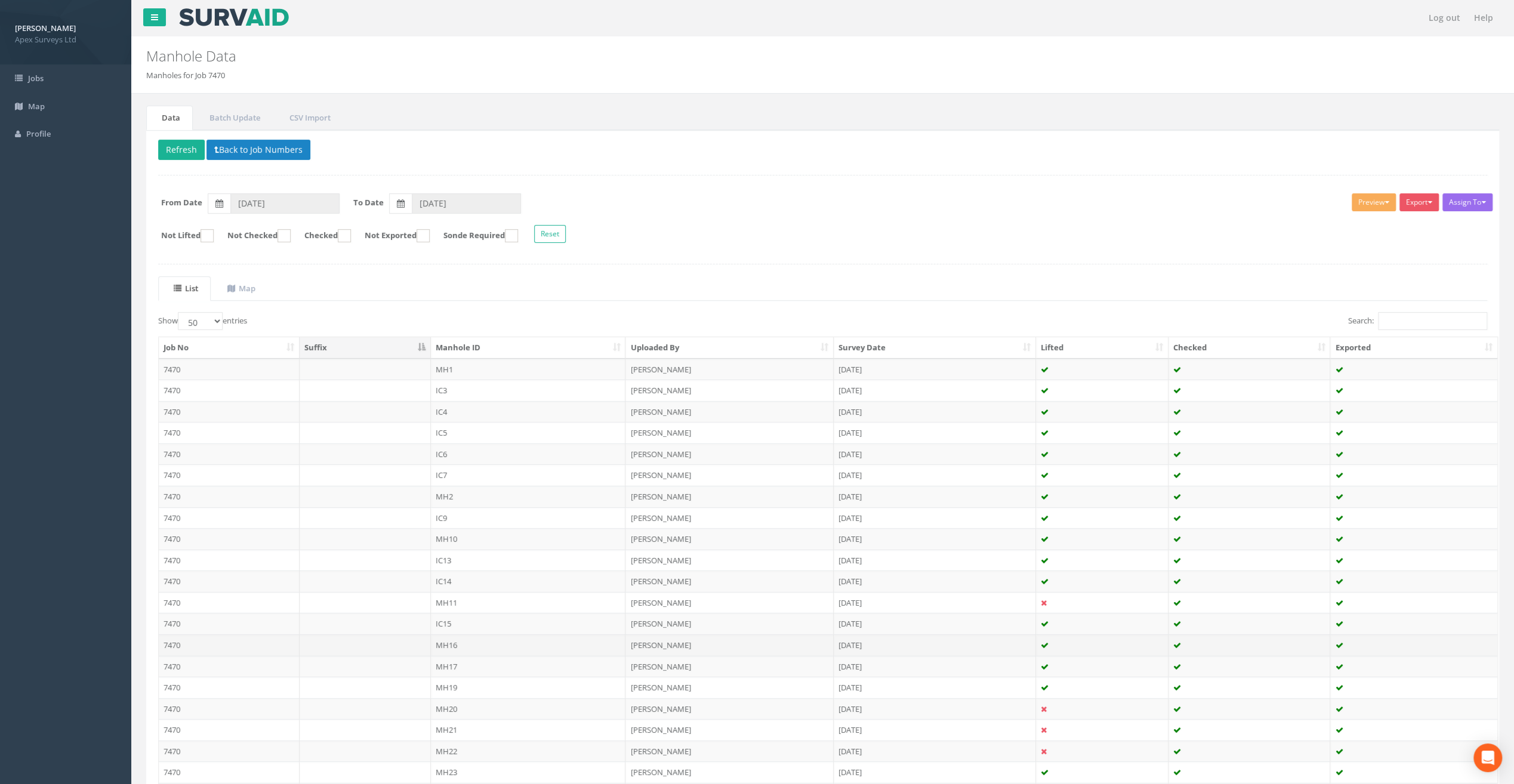
scroll to position [338, 0]
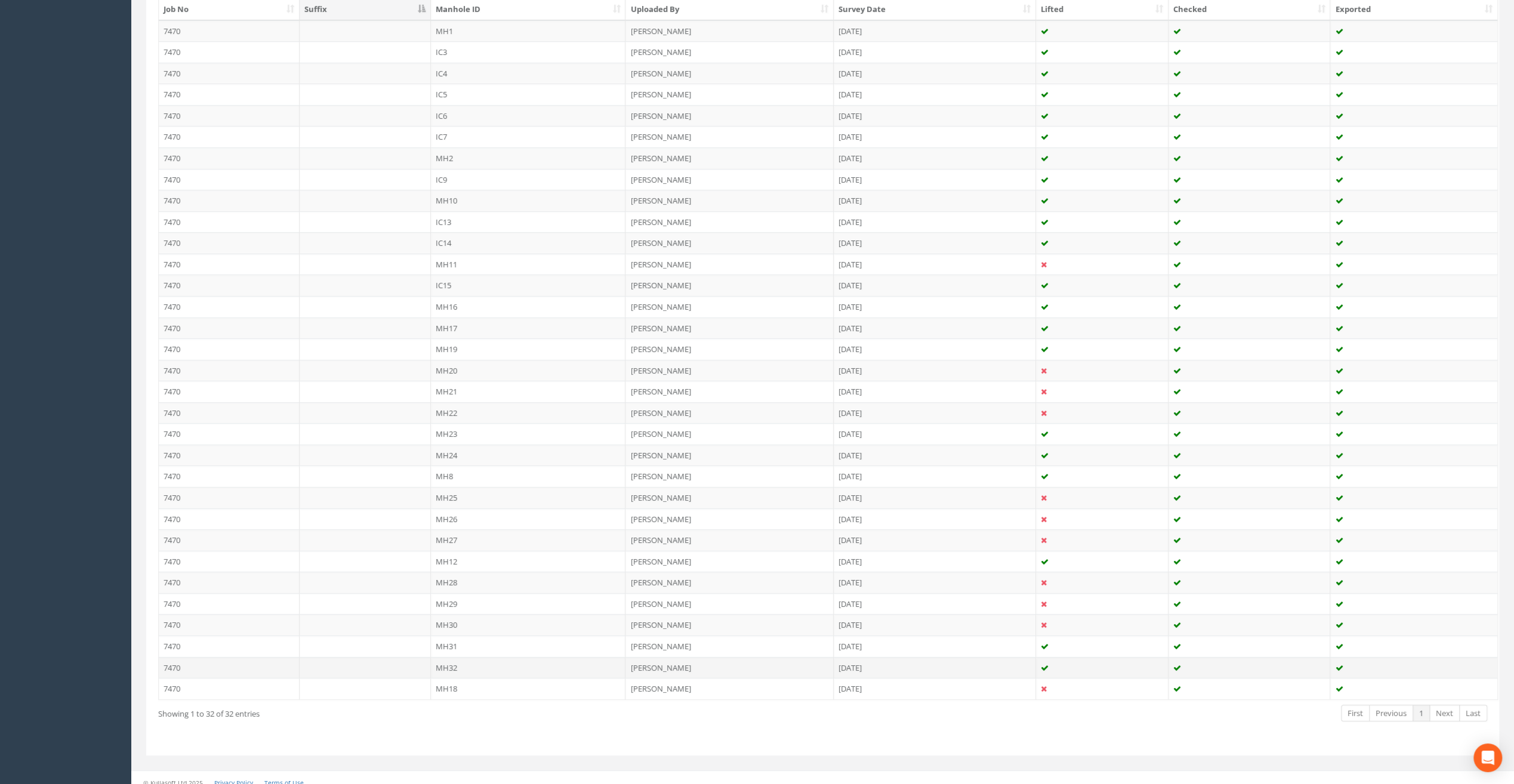
click at [449, 657] on td "MH32" at bounding box center [528, 668] width 195 height 21
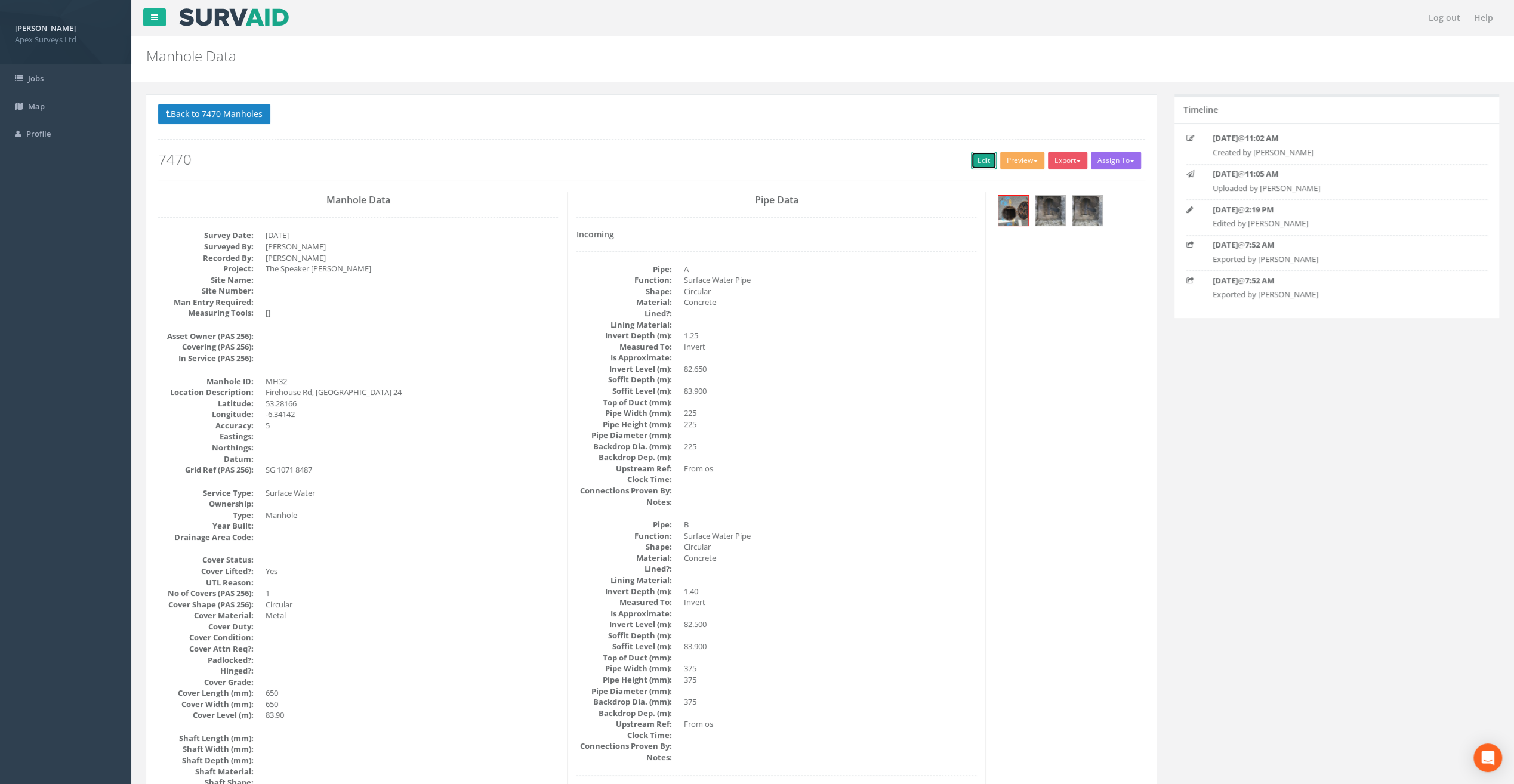
click at [971, 155] on link "Edit" at bounding box center [984, 160] width 26 height 18
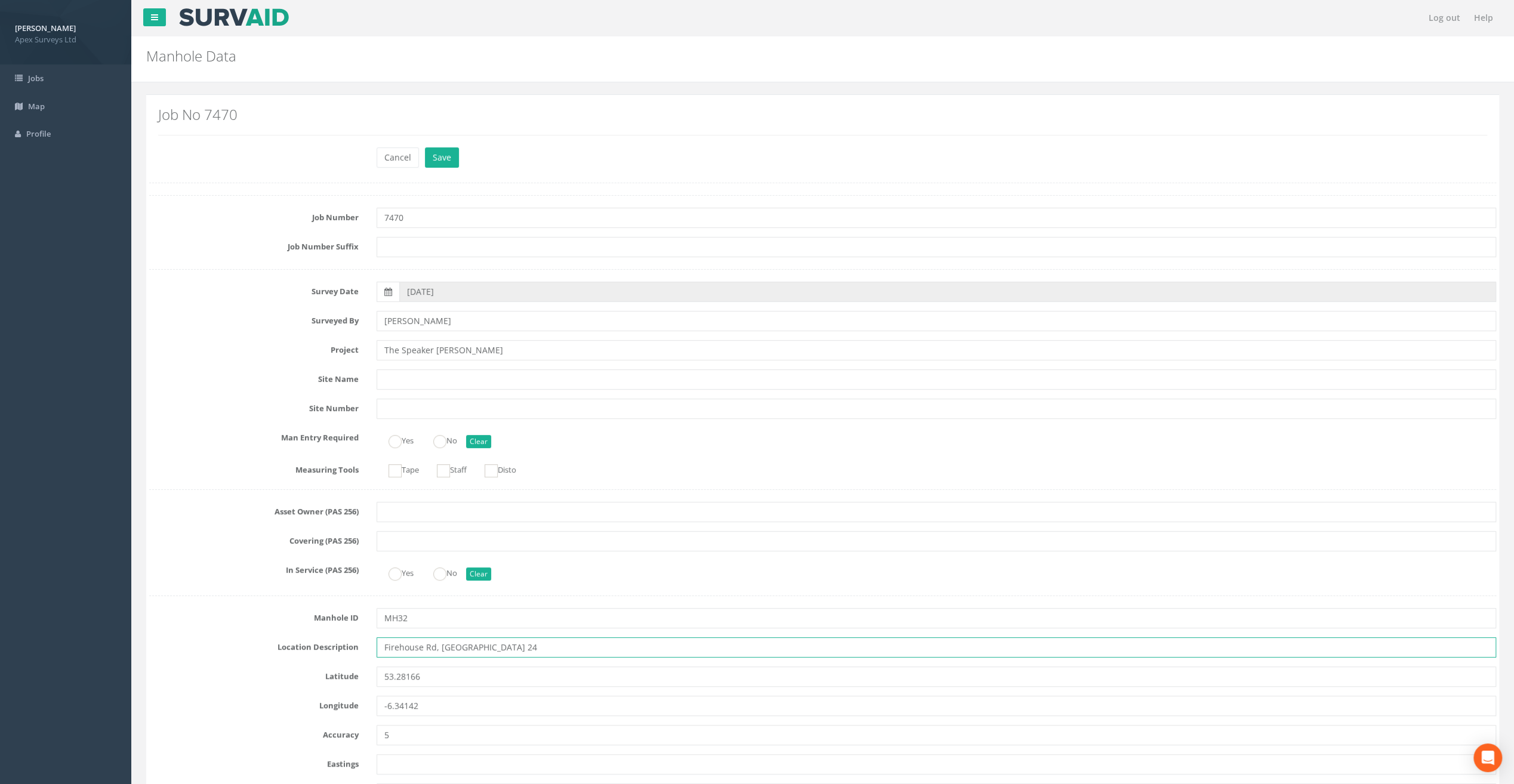
click at [399, 640] on input "Firehouse Rd, [GEOGRAPHIC_DATA] 24" at bounding box center [936, 647] width 1119 height 20
type input "[STREET_ADDRESS]"
click at [450, 154] on button "Save" at bounding box center [442, 157] width 34 height 20
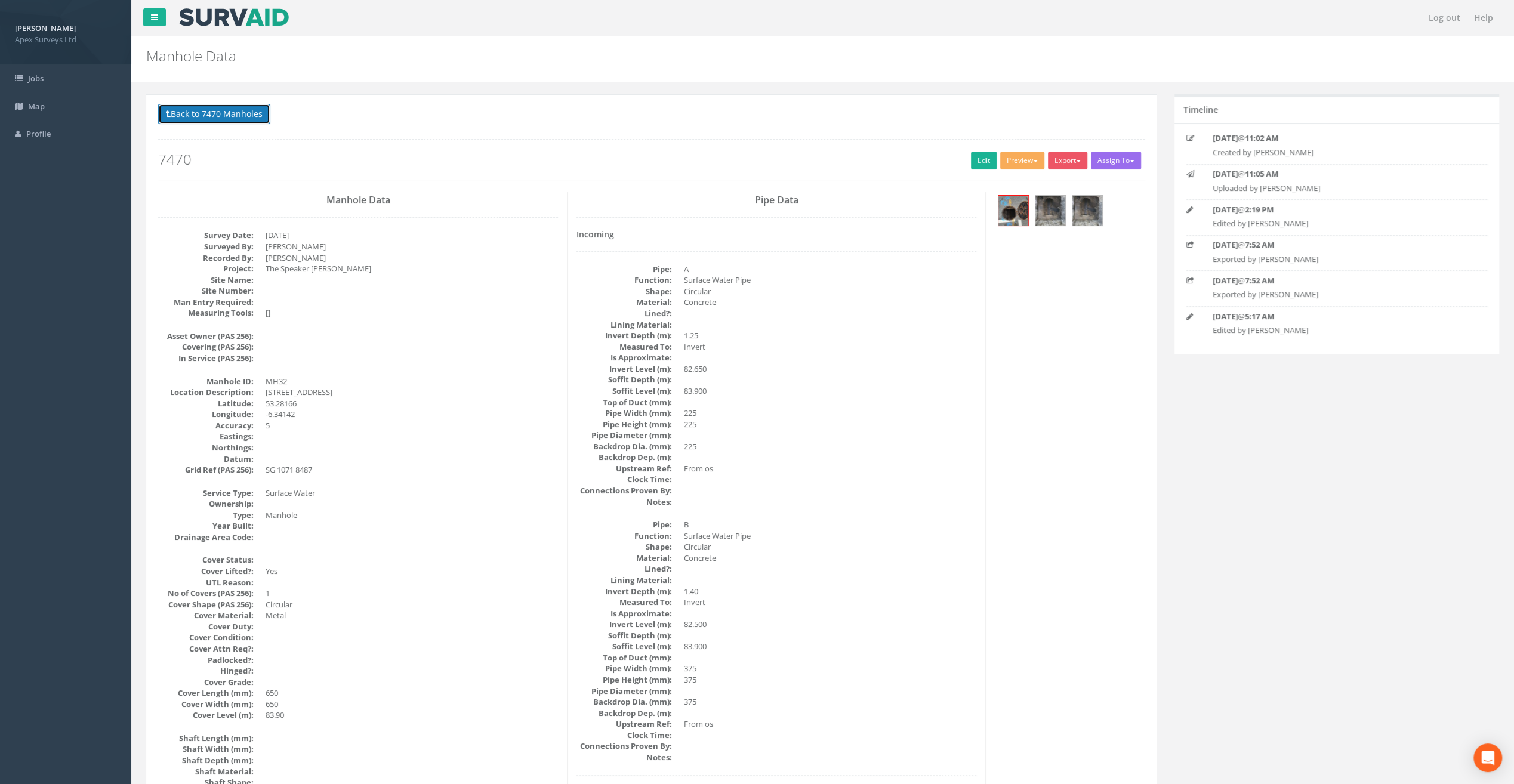
click at [212, 117] on button "Back to 7470 Manholes" at bounding box center [214, 114] width 112 height 20
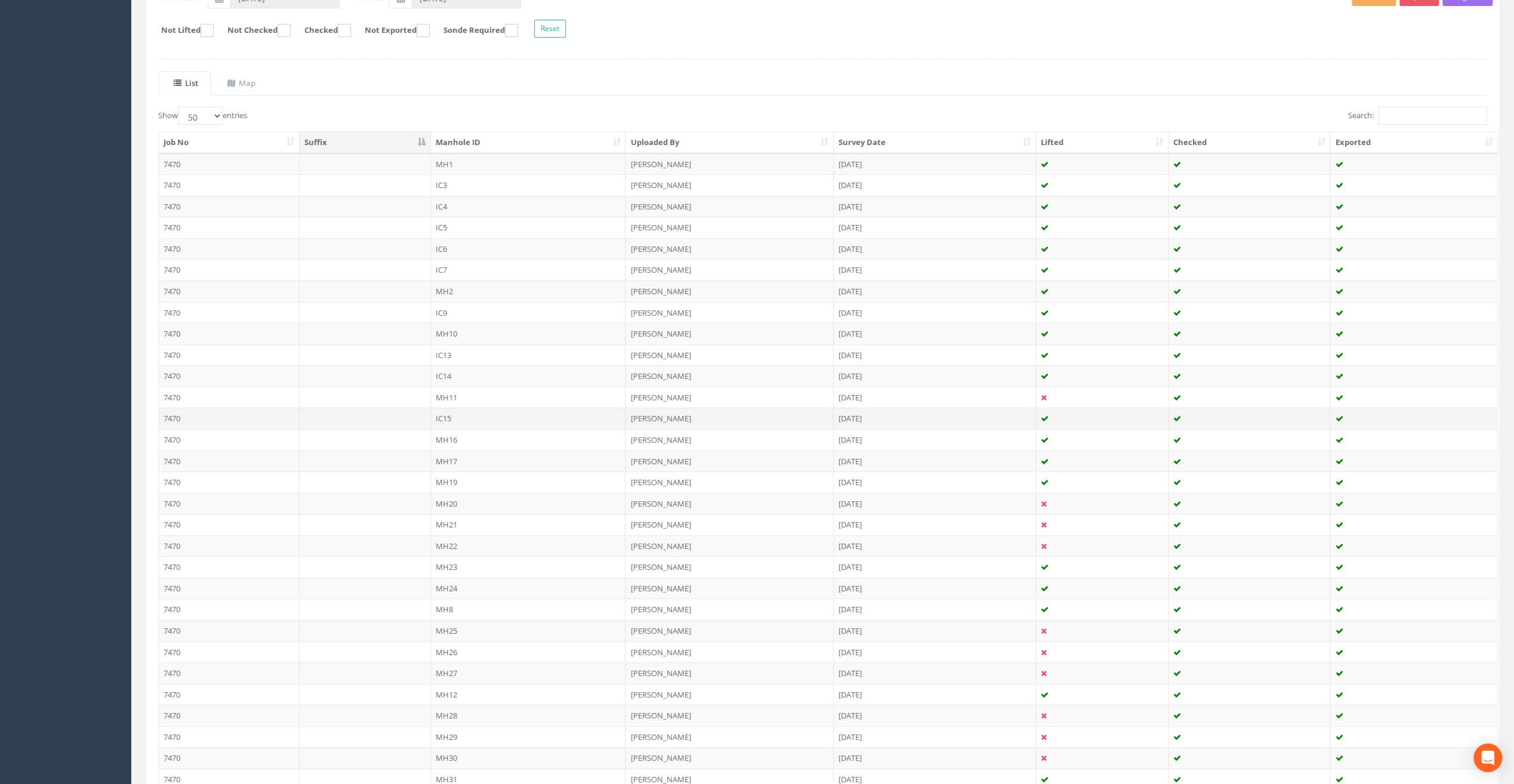
scroll to position [338, 0]
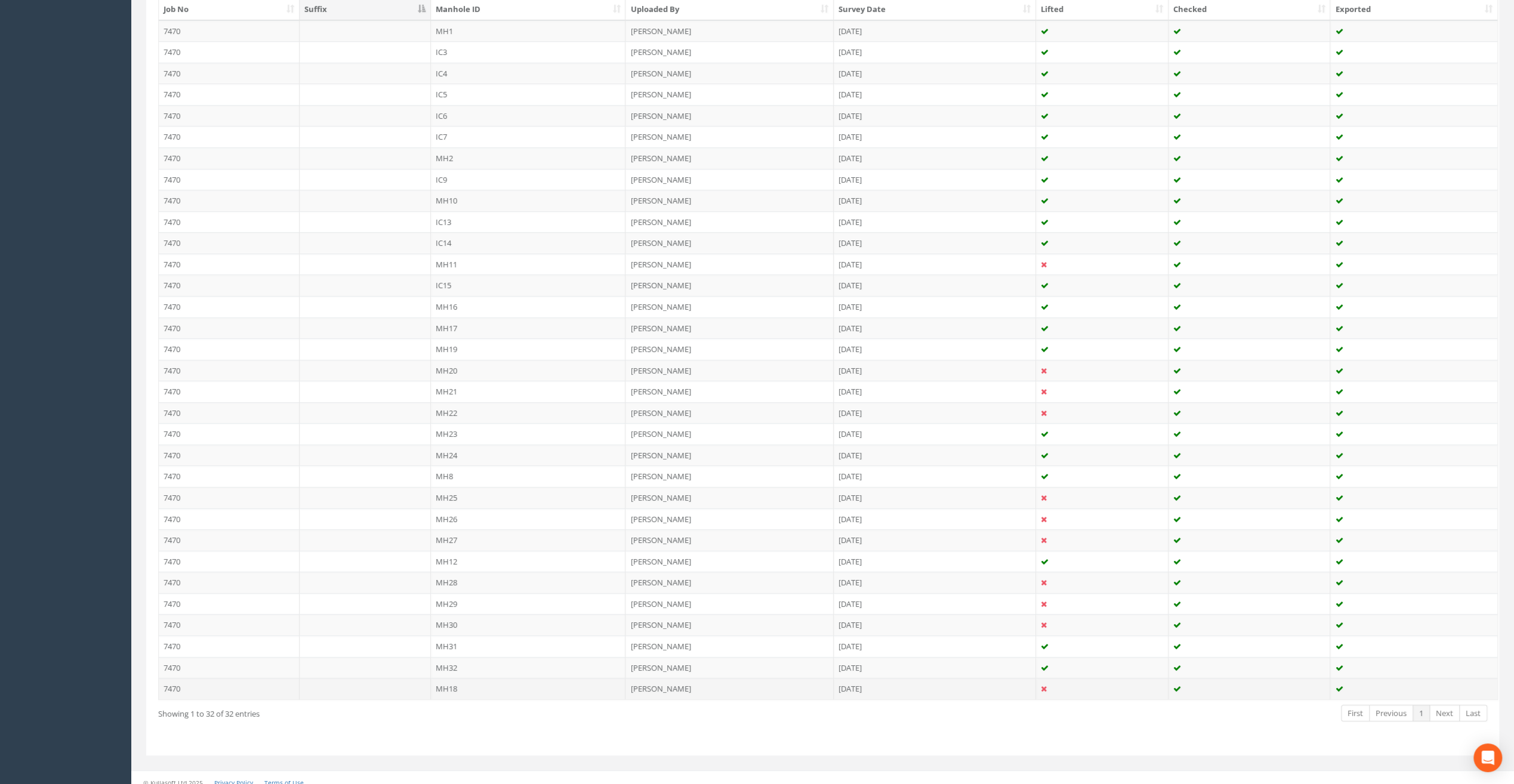
click at [451, 678] on td "MH18" at bounding box center [528, 689] width 195 height 21
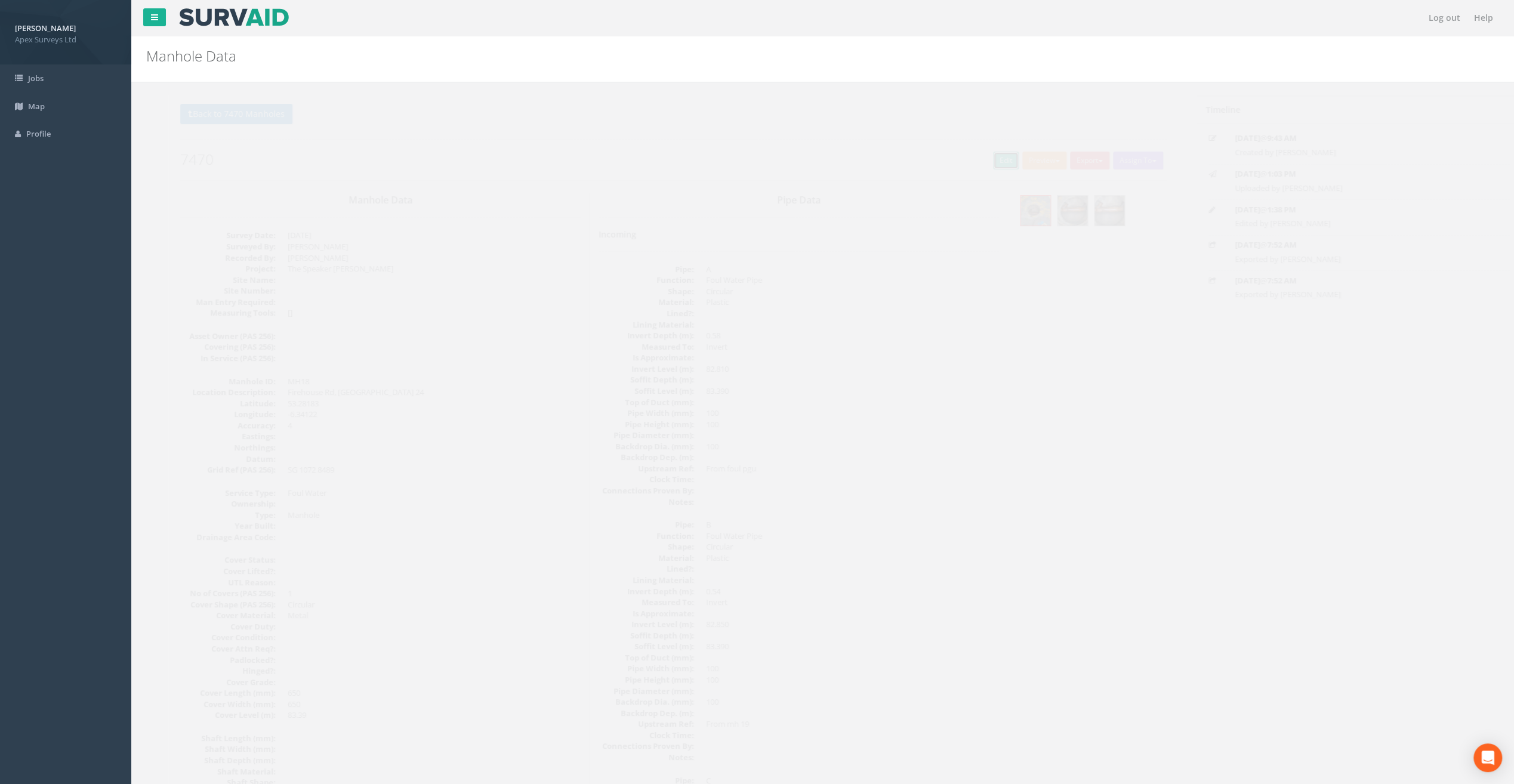
click at [978, 158] on link "Edit" at bounding box center [984, 160] width 26 height 18
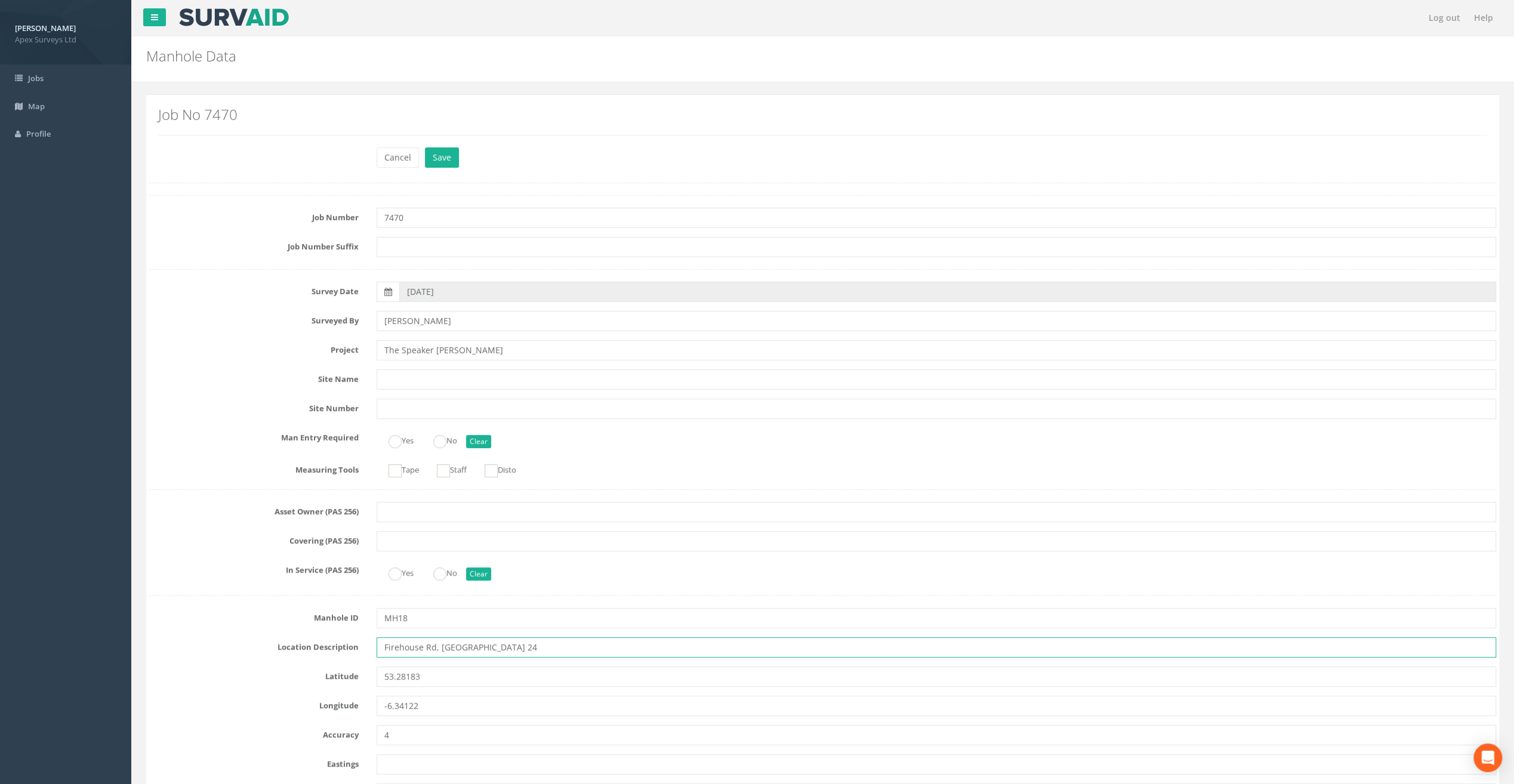
click at [399, 649] on input "Firehouse Rd, [GEOGRAPHIC_DATA] 24" at bounding box center [936, 647] width 1119 height 20
type input "[STREET_ADDRESS]"
click at [440, 164] on button "Save" at bounding box center [442, 157] width 34 height 20
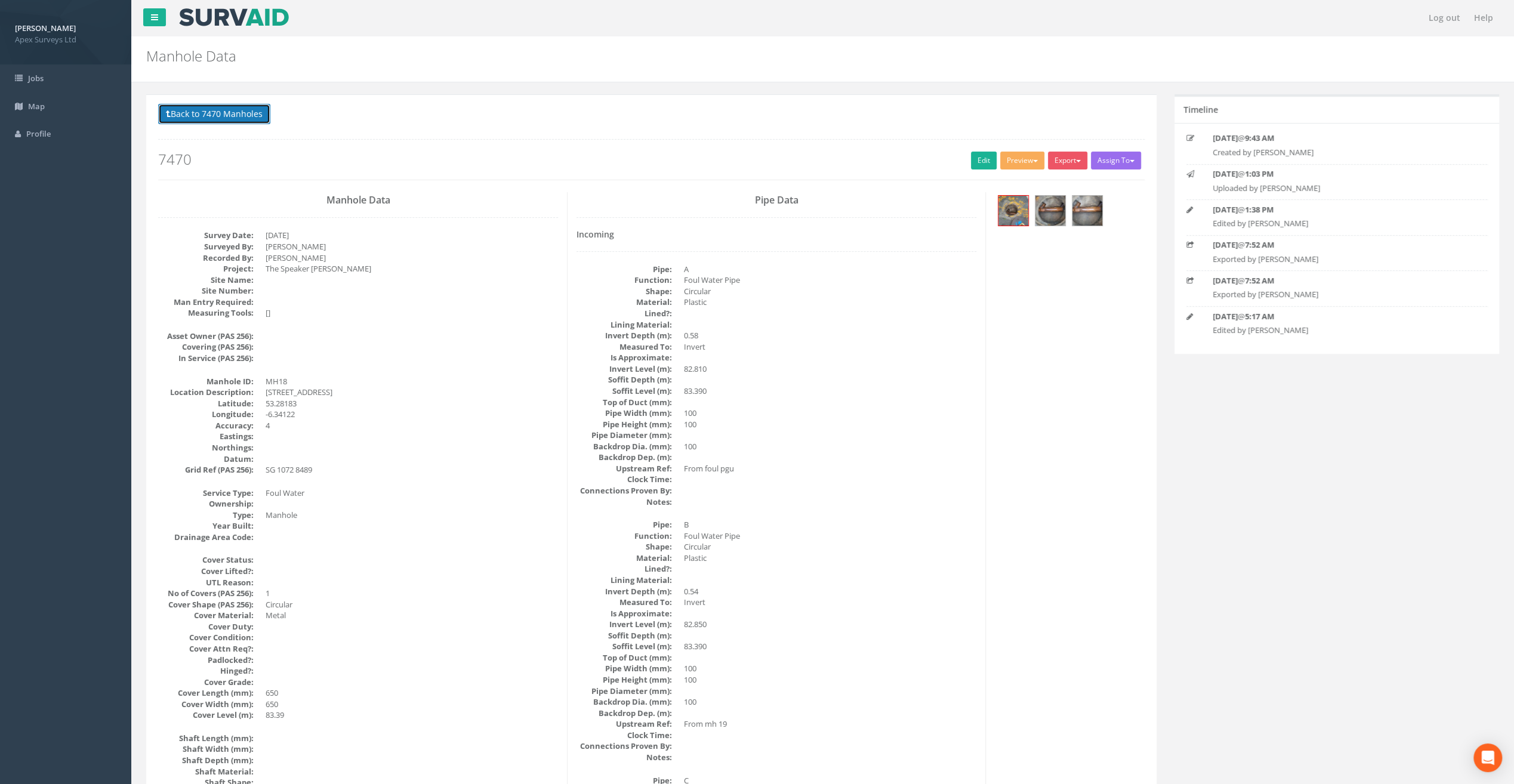
click at [225, 111] on button "Back to 7470 Manholes" at bounding box center [214, 114] width 112 height 20
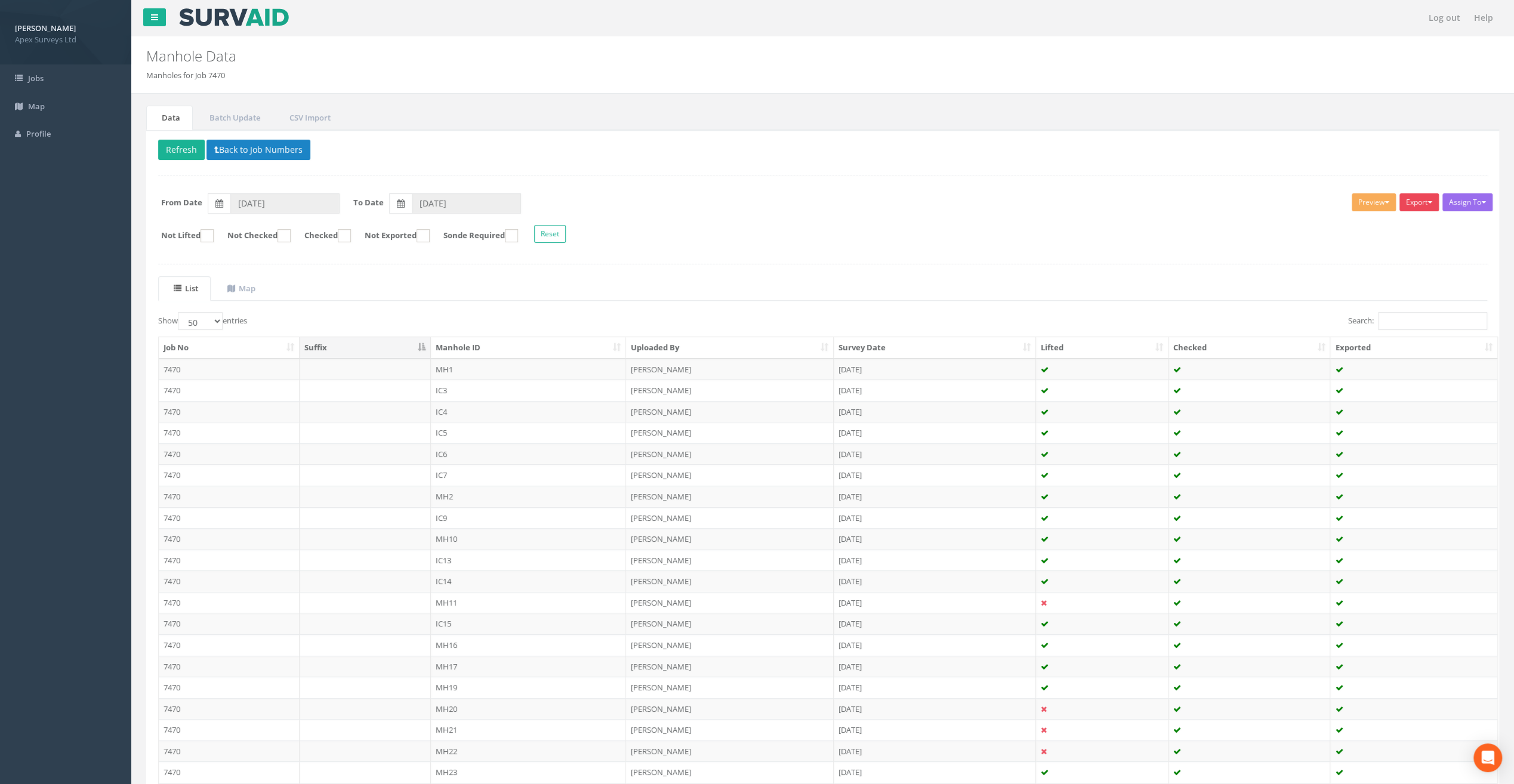
click at [1423, 201] on button "Export" at bounding box center [1419, 202] width 39 height 18
click at [1411, 329] on link "SurvAid Manhole" at bounding box center [1390, 329] width 102 height 19
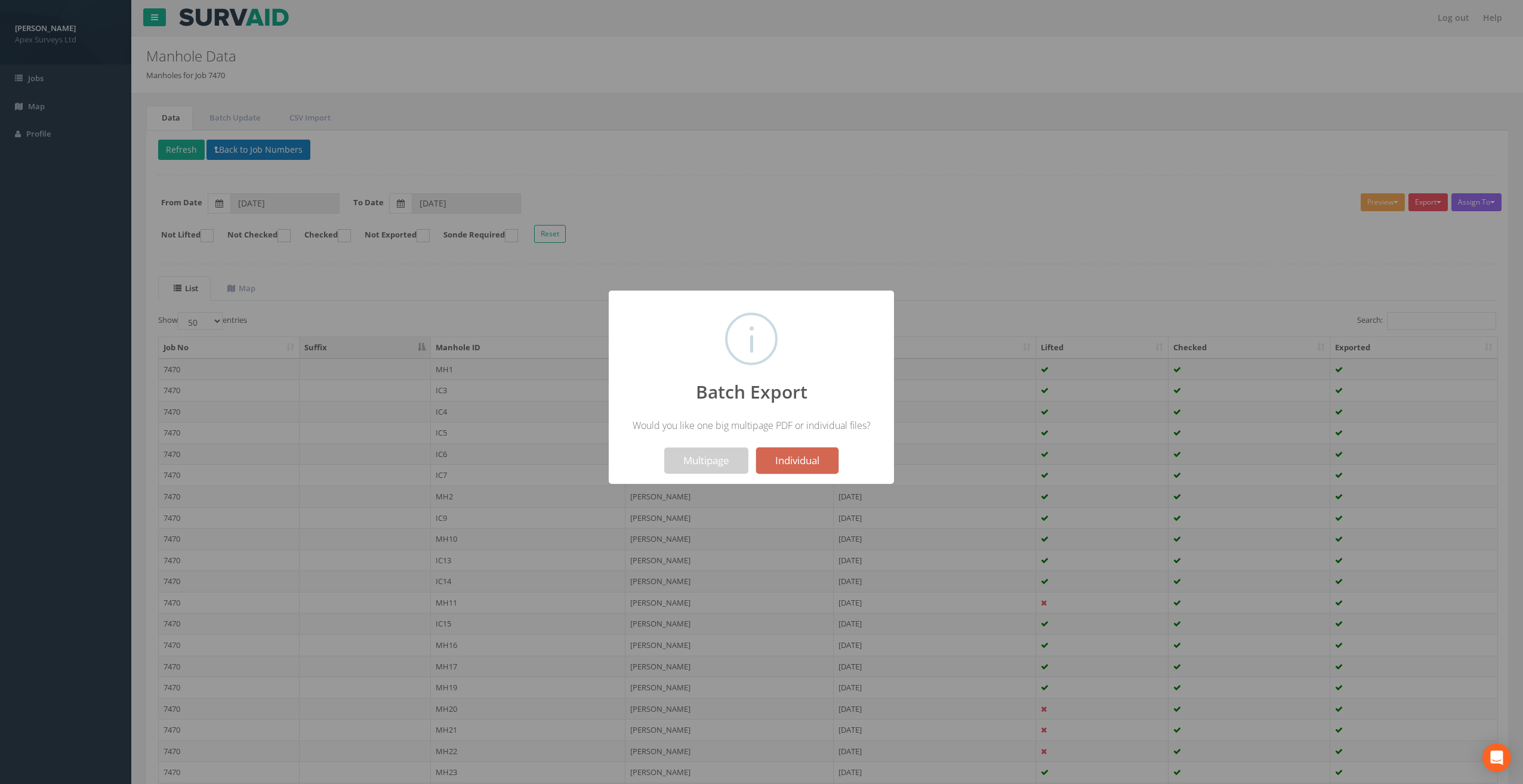
click at [808, 462] on button "Individual" at bounding box center [797, 460] width 82 height 26
